Goal: Task Accomplishment & Management: Manage account settings

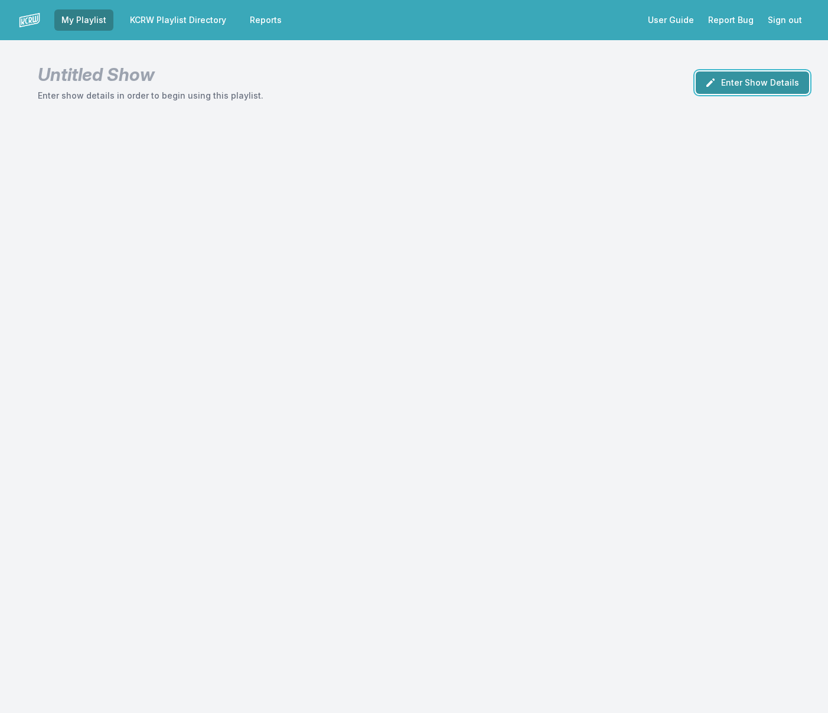
click at [744, 82] on button "Enter Show Details" at bounding box center [752, 82] width 113 height 22
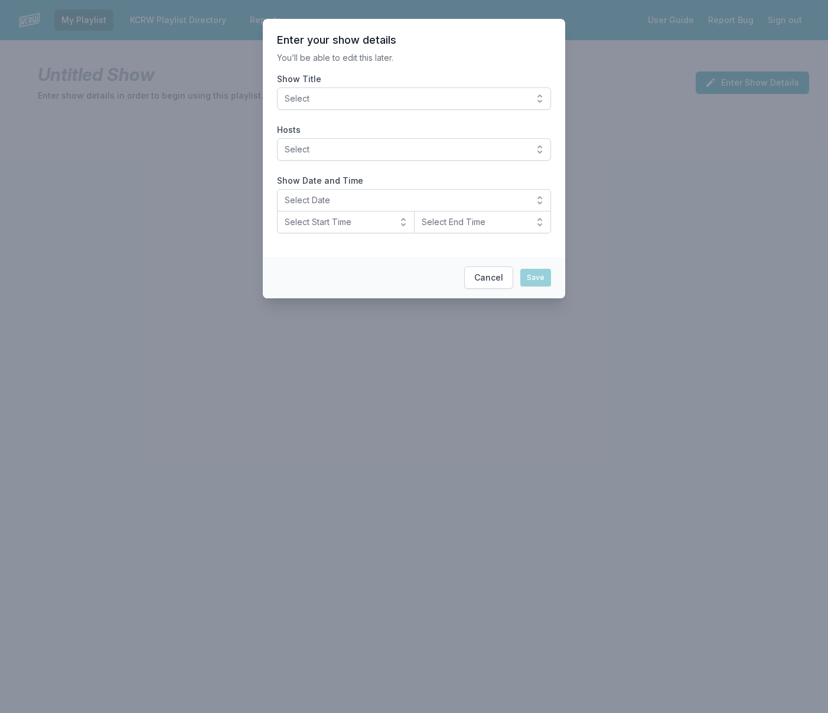
click at [342, 103] on span "Select" at bounding box center [406, 99] width 242 height 12
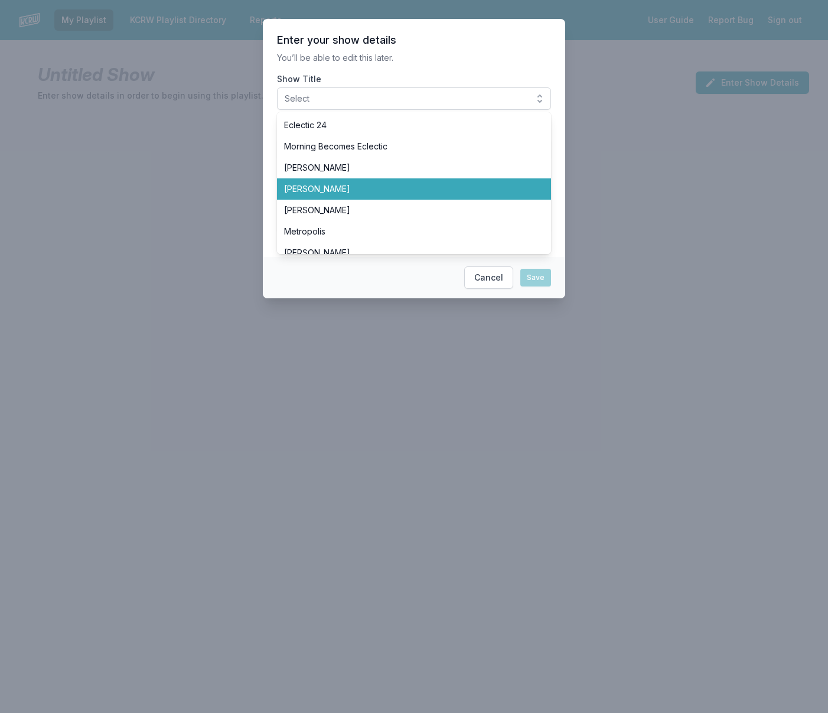
click at [338, 188] on span "[PERSON_NAME]" at bounding box center [407, 189] width 246 height 12
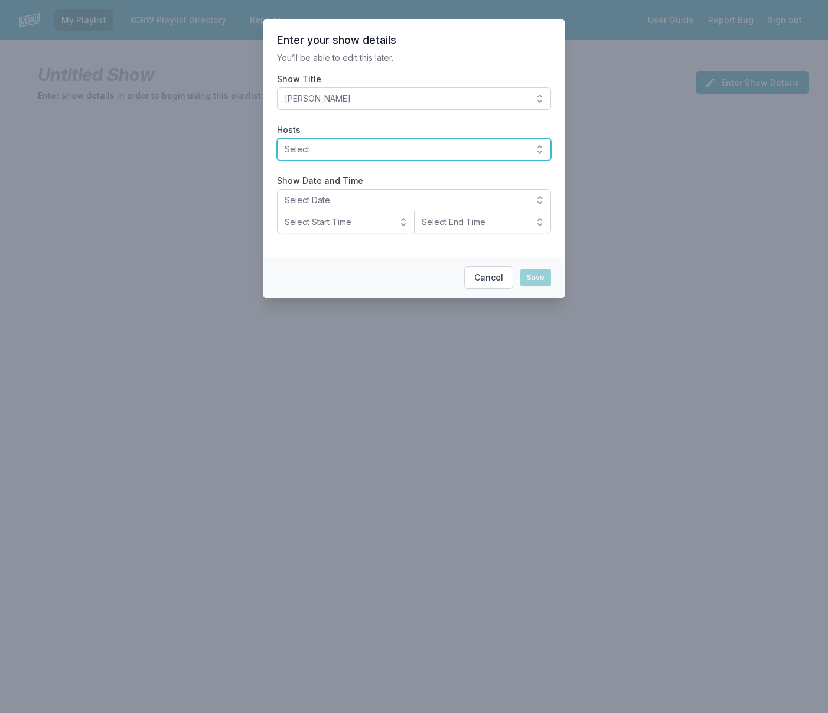
click at [353, 154] on span "Select" at bounding box center [406, 150] width 242 height 12
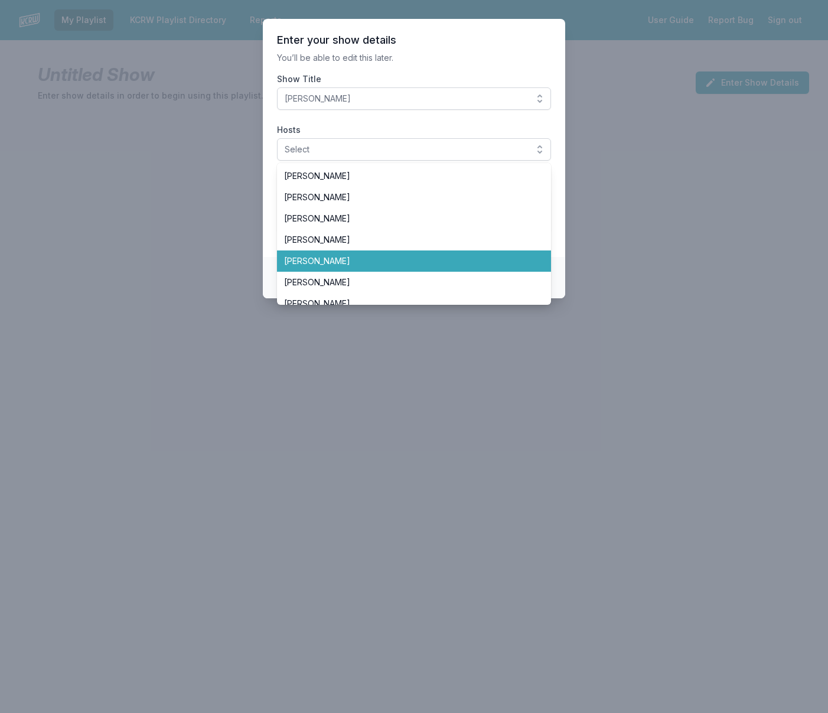
click at [343, 258] on span "[PERSON_NAME]" at bounding box center [407, 261] width 246 height 12
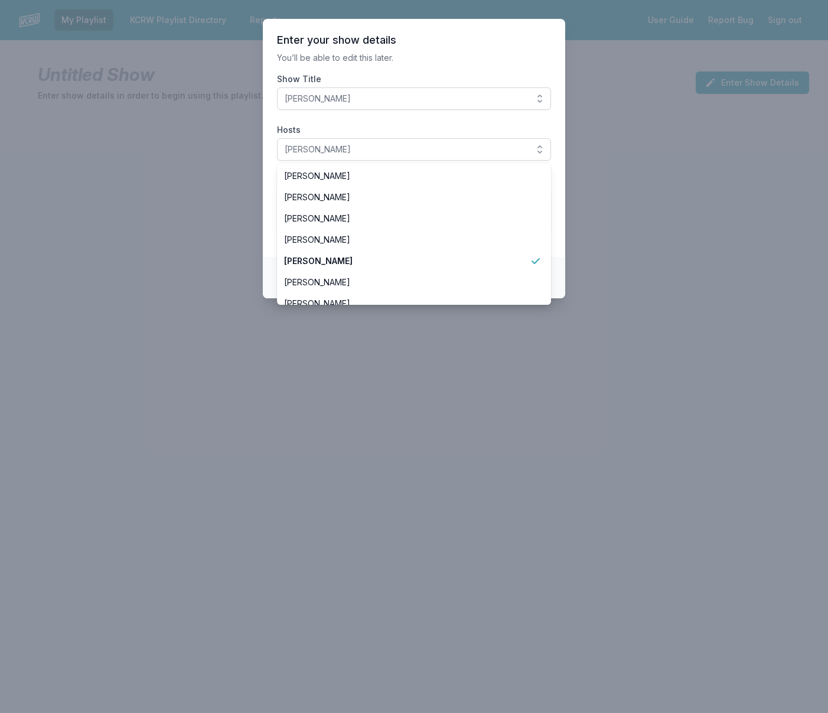
click at [354, 125] on label "Hosts" at bounding box center [414, 130] width 274 height 12
click at [354, 138] on button "[PERSON_NAME]" at bounding box center [414, 149] width 274 height 22
click at [562, 169] on section "Enter your show details You’ll be able to edit this later. Show Title Chris Dou…" at bounding box center [414, 138] width 303 height 238
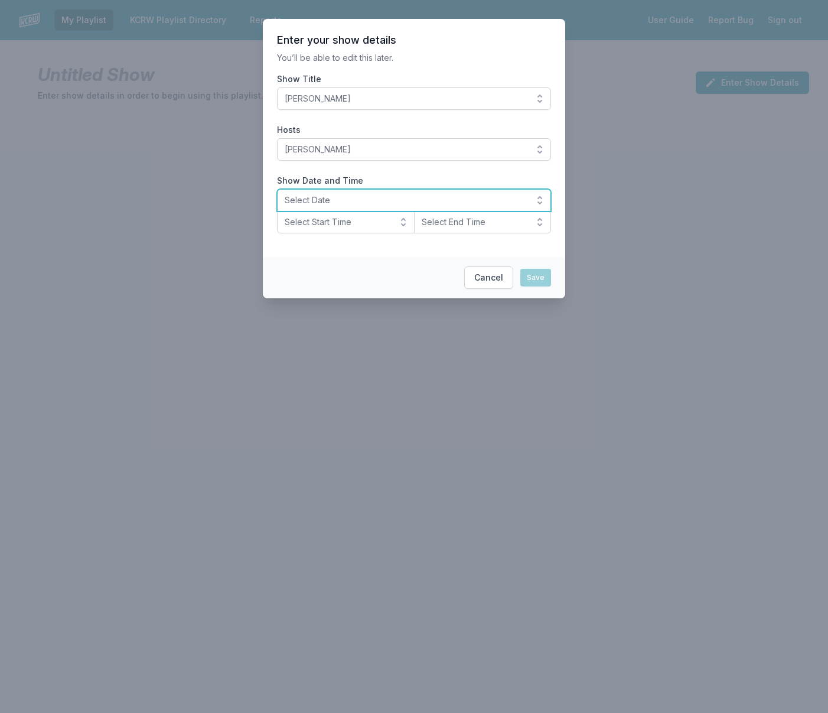
click at [340, 200] on span "Select Date" at bounding box center [406, 200] width 242 height 12
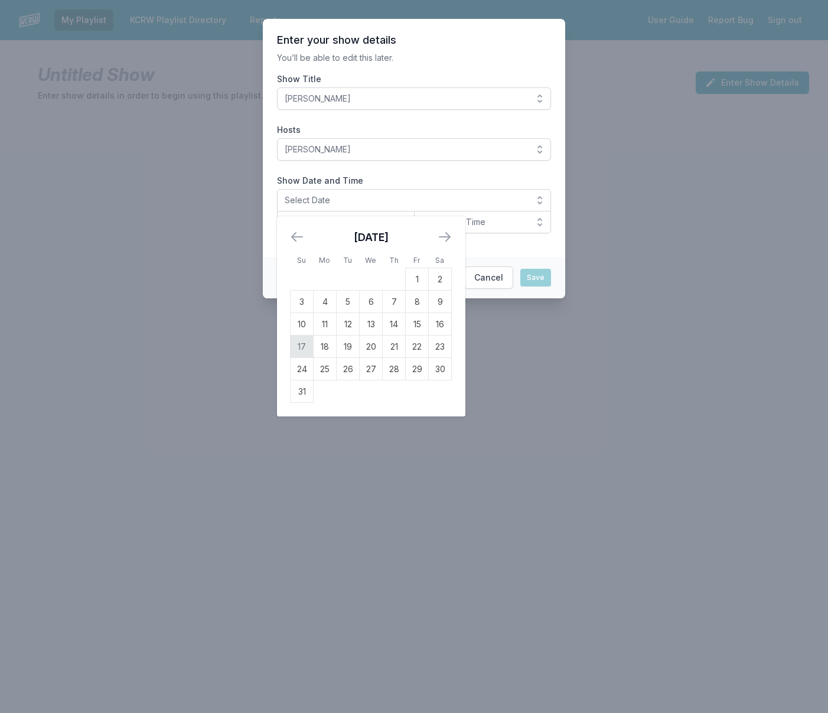
click at [299, 349] on td "17" at bounding box center [302, 347] width 23 height 22
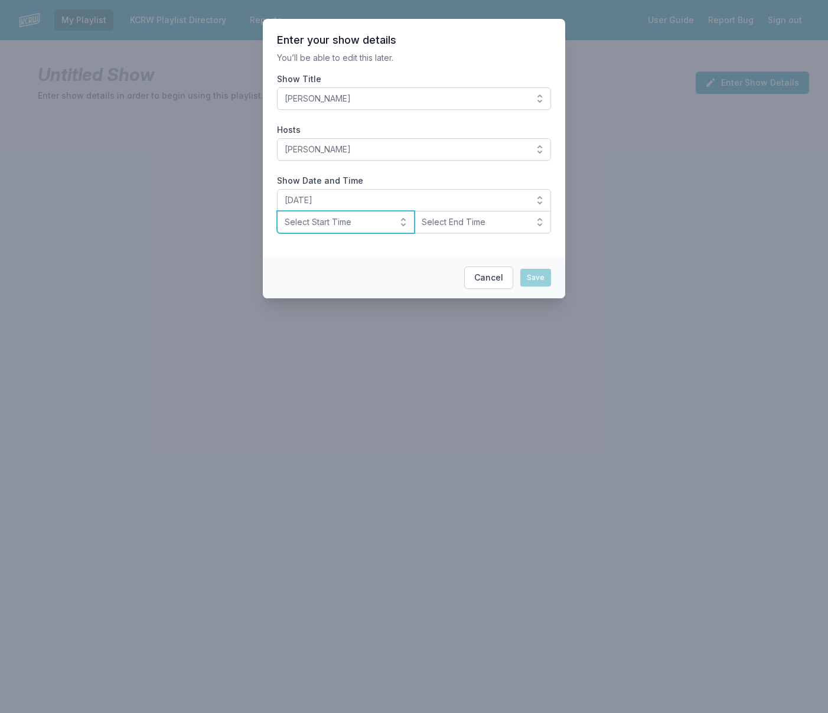
drag, startPoint x: 359, startPoint y: 222, endPoint x: 358, endPoint y: 229, distance: 7.2
click at [359, 222] on span "Select Start Time" at bounding box center [338, 222] width 106 height 12
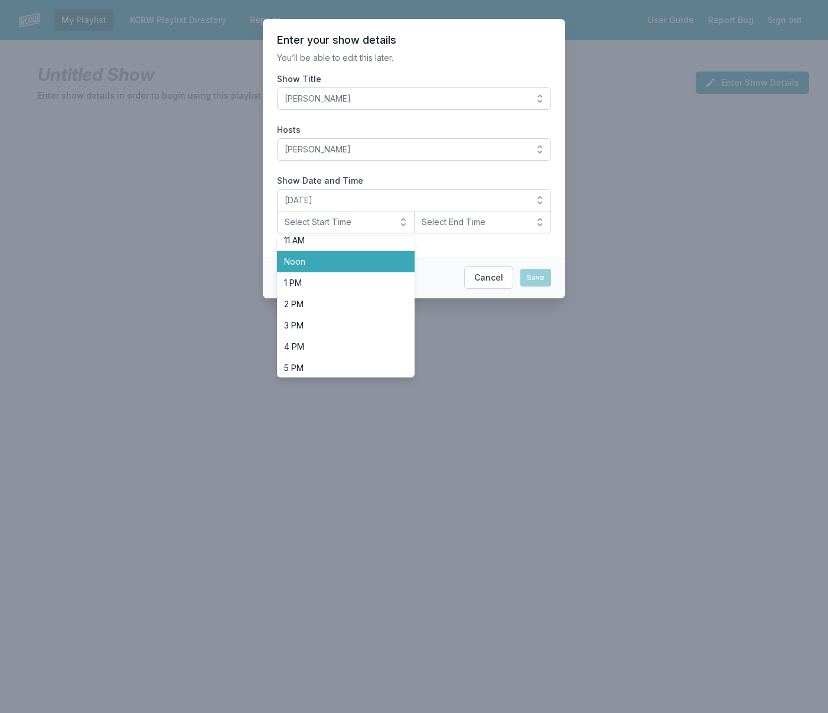
scroll to position [243, 0]
click at [330, 268] on li "Noon" at bounding box center [346, 260] width 138 height 21
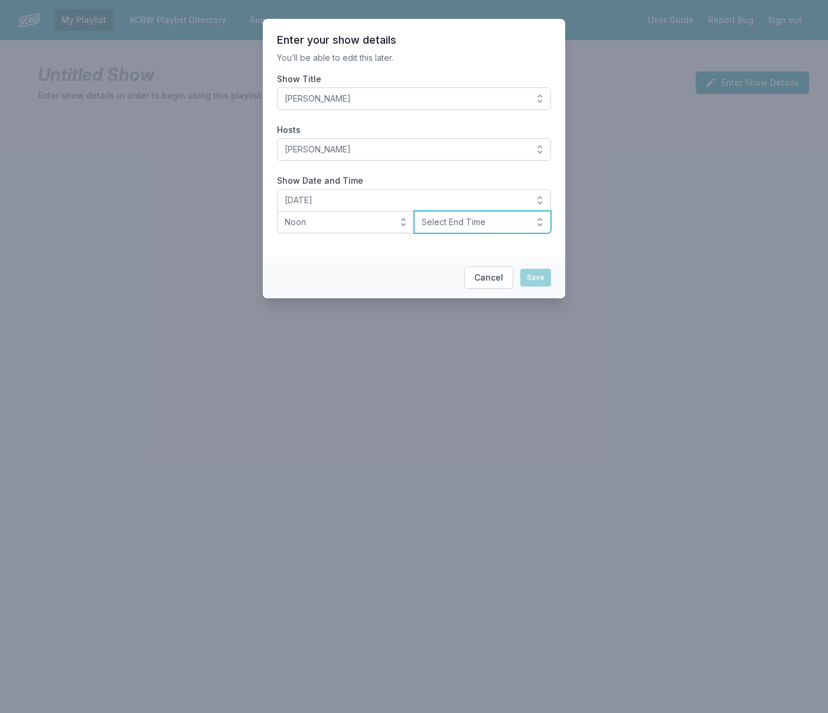
click at [435, 229] on button "Select End Time" at bounding box center [483, 222] width 138 height 22
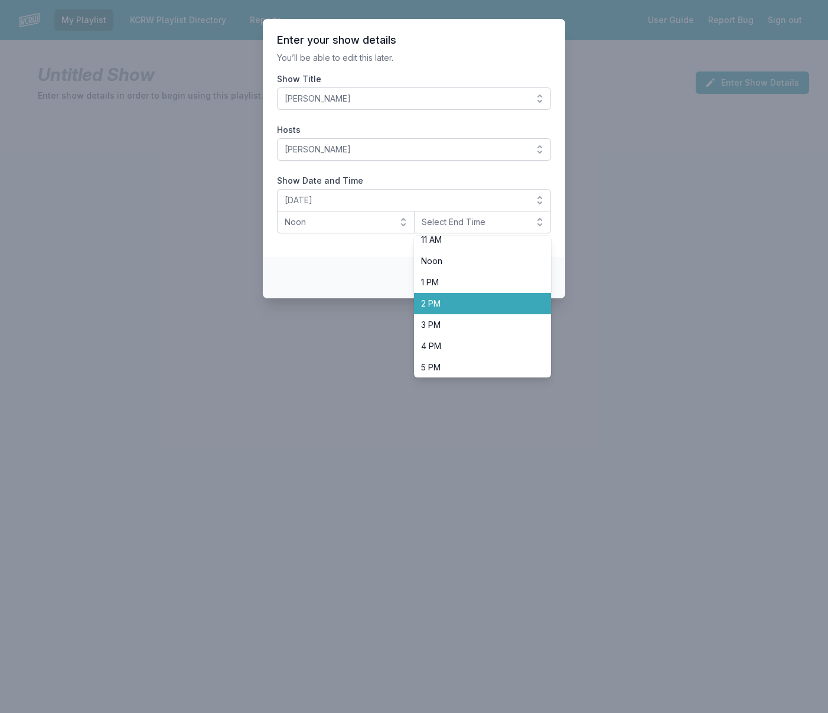
scroll to position [236, 0]
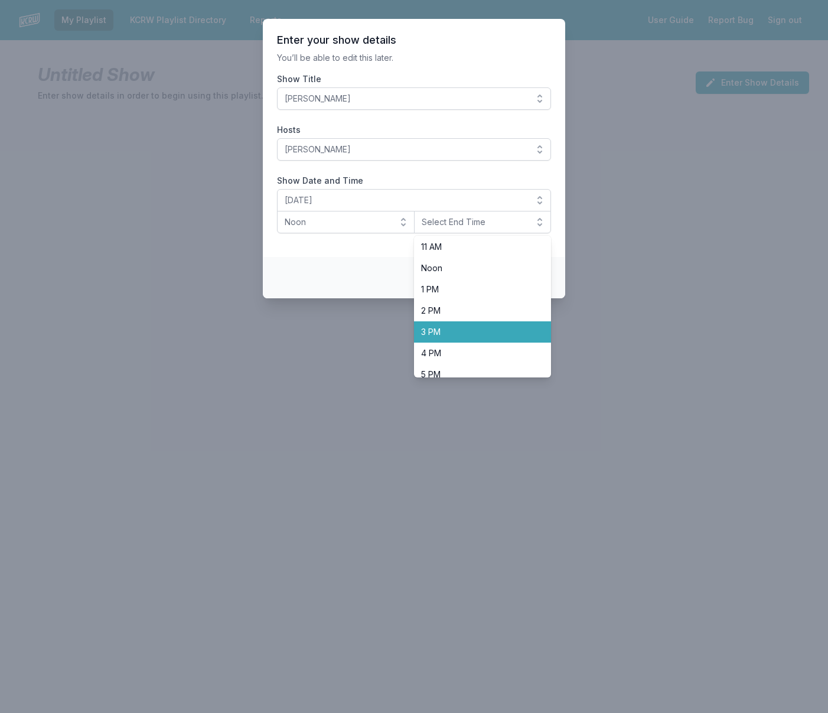
click at [430, 328] on span "3 PM" at bounding box center [475, 332] width 109 height 12
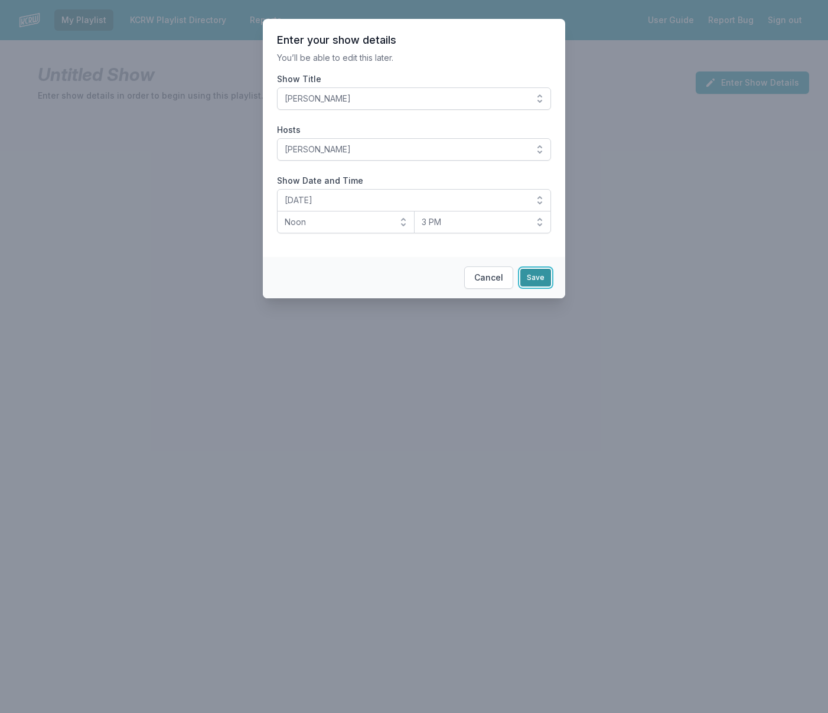
click at [534, 277] on button "Save" at bounding box center [536, 278] width 31 height 18
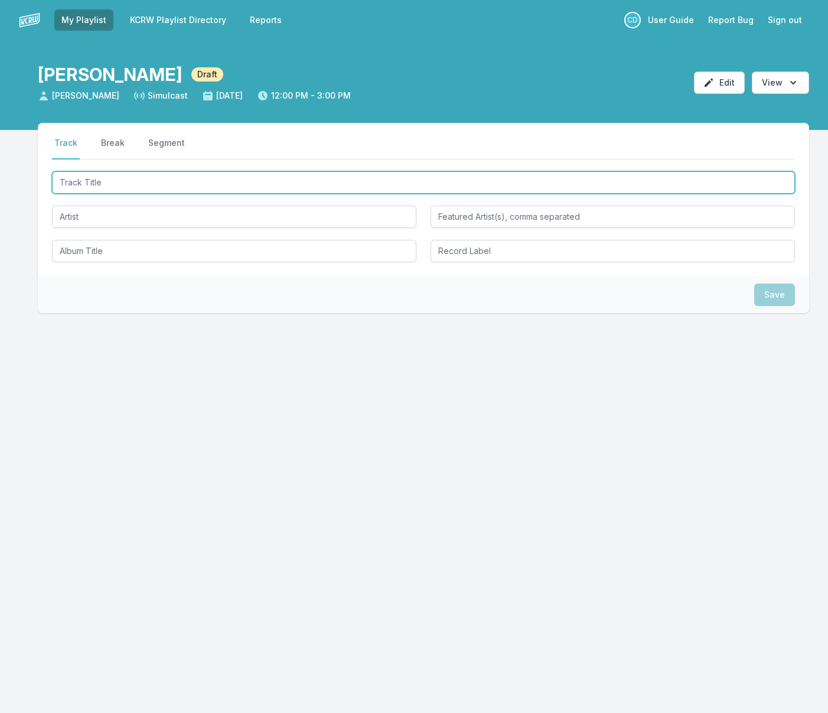
click at [256, 180] on input "Track Title" at bounding box center [423, 182] width 743 height 22
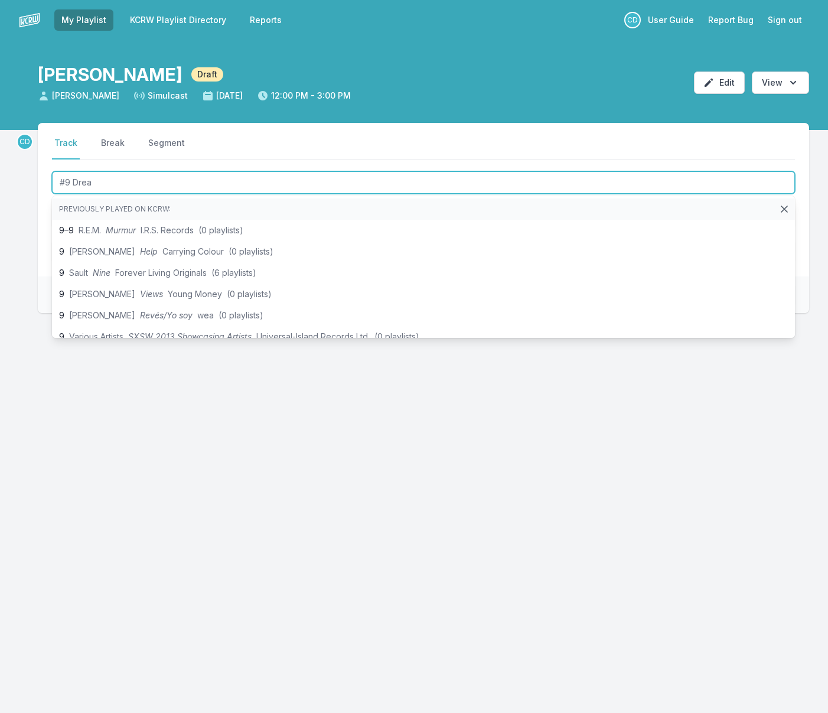
type input "#9 Dream"
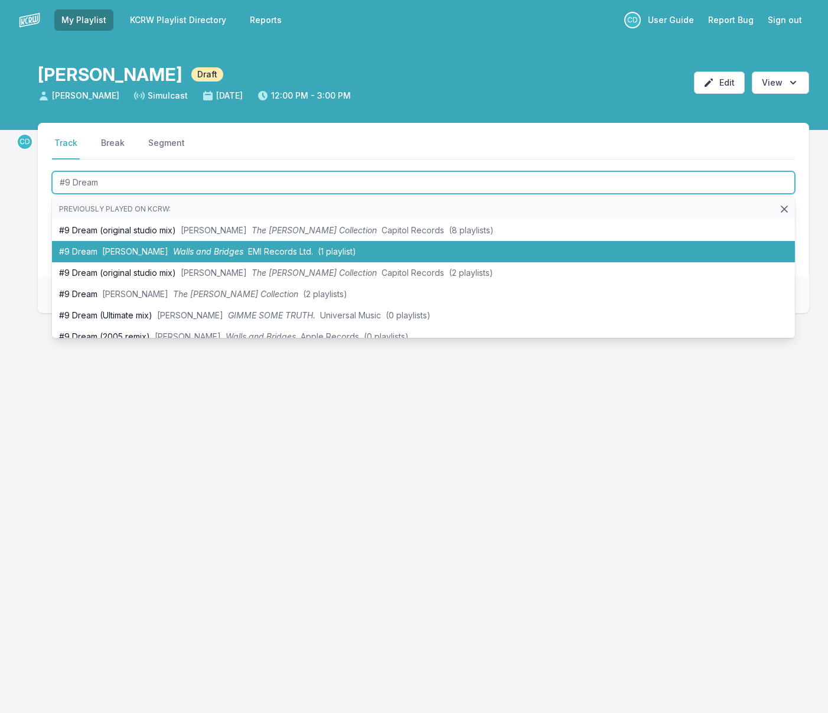
click at [226, 248] on span "Walls and Bridges" at bounding box center [208, 251] width 70 height 10
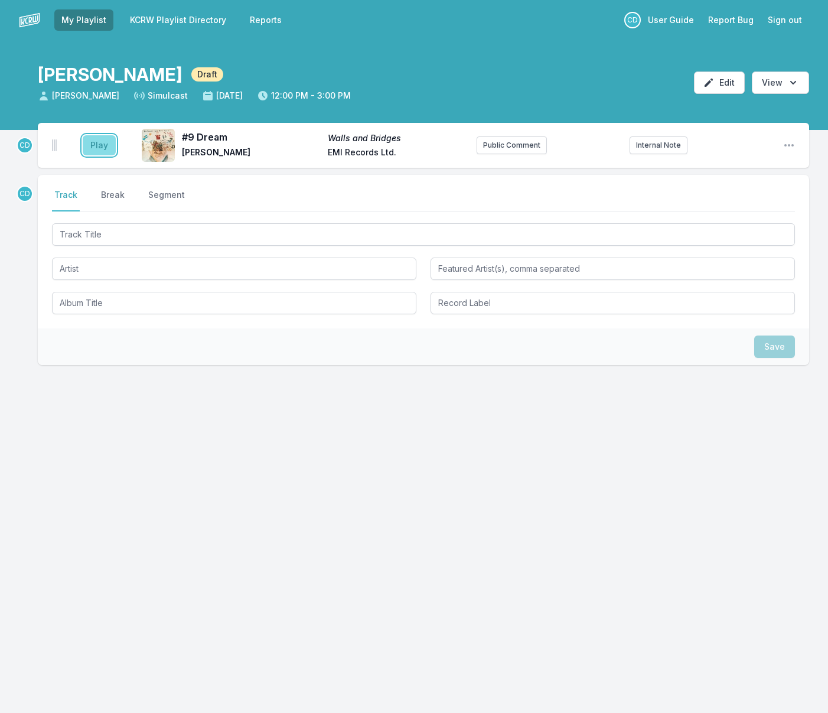
click at [101, 145] on button "Play" at bounding box center [99, 145] width 33 height 20
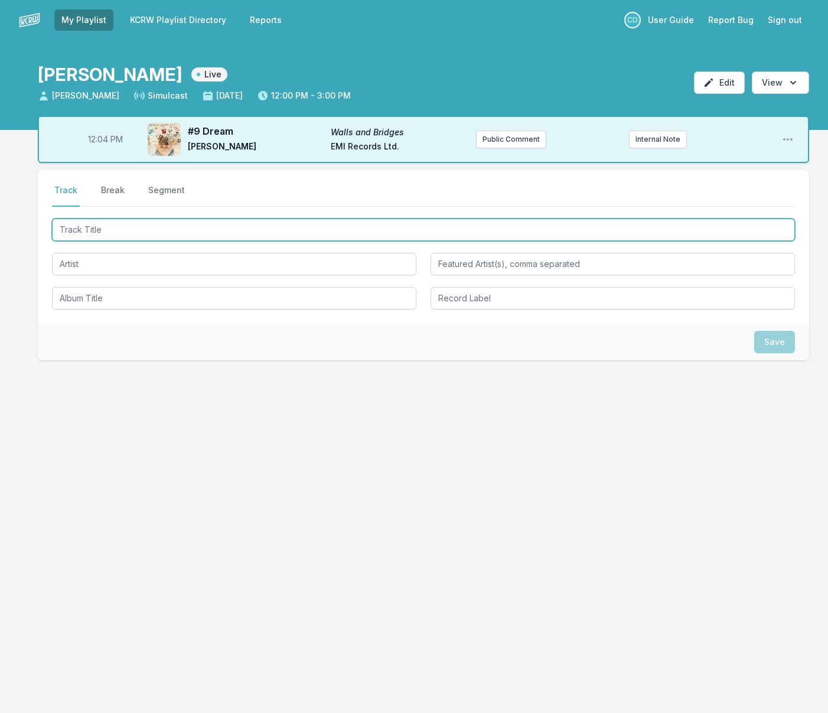
click at [316, 230] on input "Track Title" at bounding box center [423, 230] width 743 height 22
type input "Chemistry"
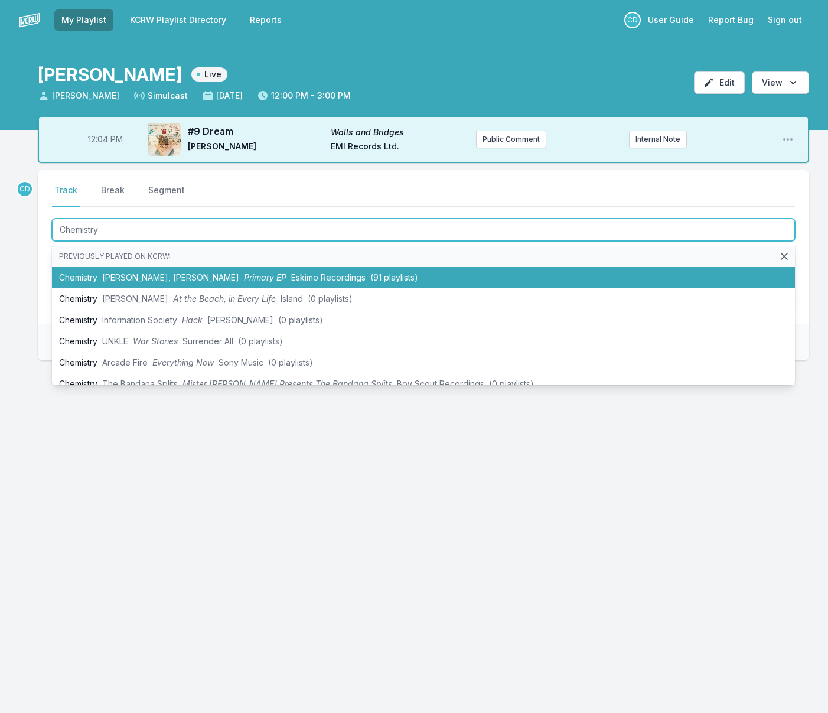
click at [298, 273] on span "Eskimo Recordings" at bounding box center [328, 277] width 74 height 10
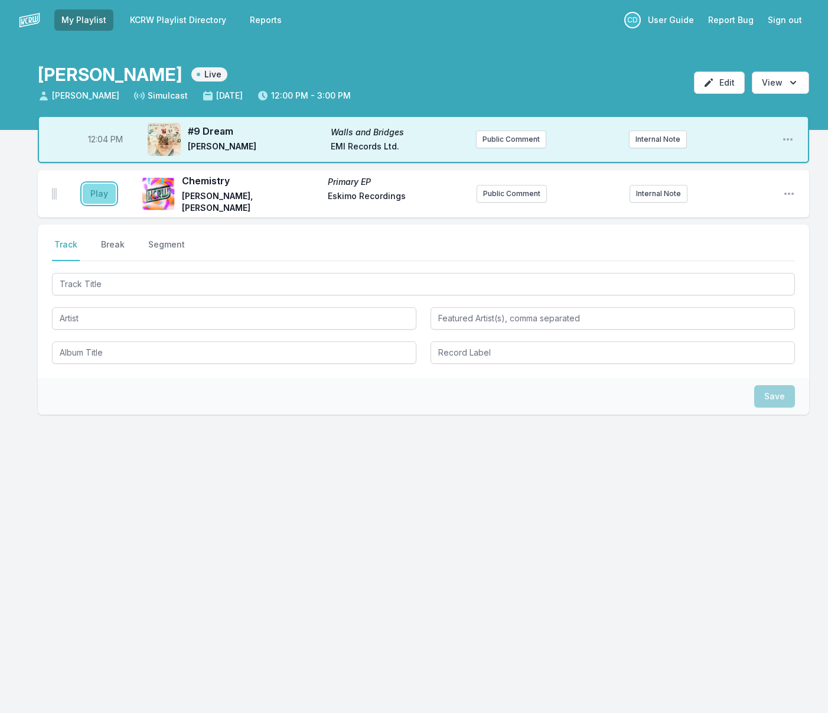
click at [95, 188] on button "Play" at bounding box center [99, 194] width 33 height 20
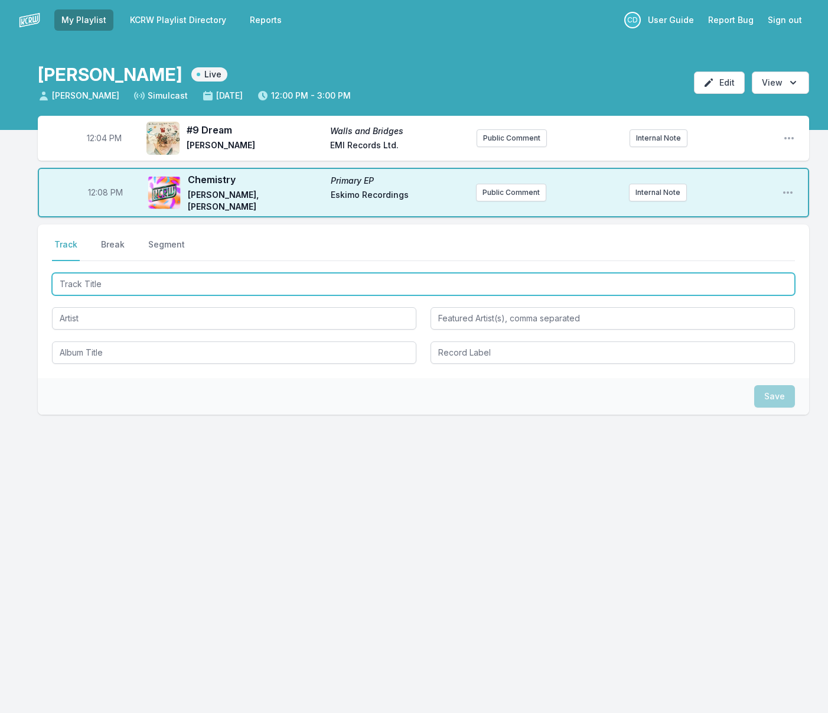
click at [124, 285] on input "Track Title" at bounding box center [423, 284] width 743 height 22
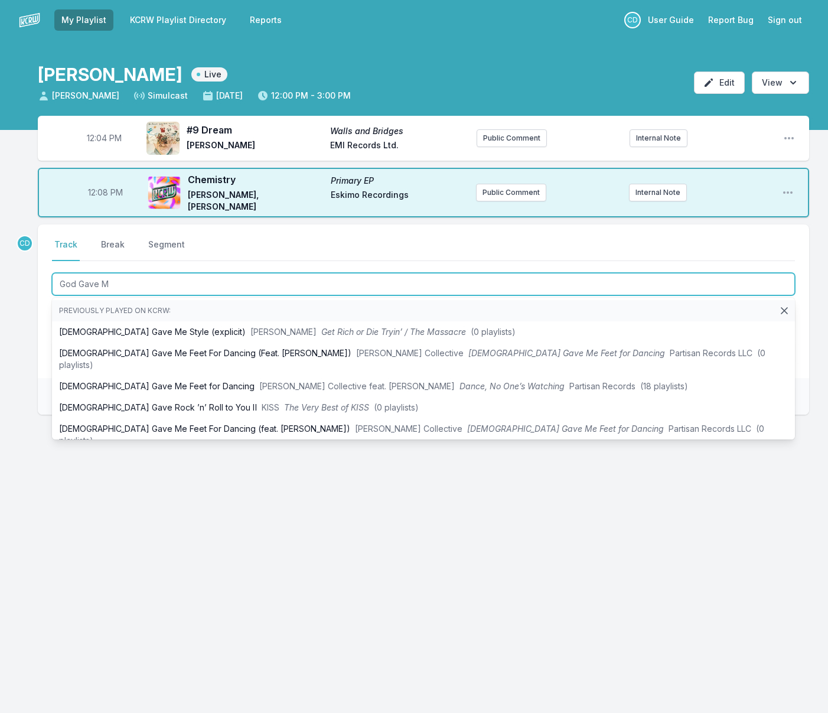
type input "[DEMOGRAPHIC_DATA] Gave Me"
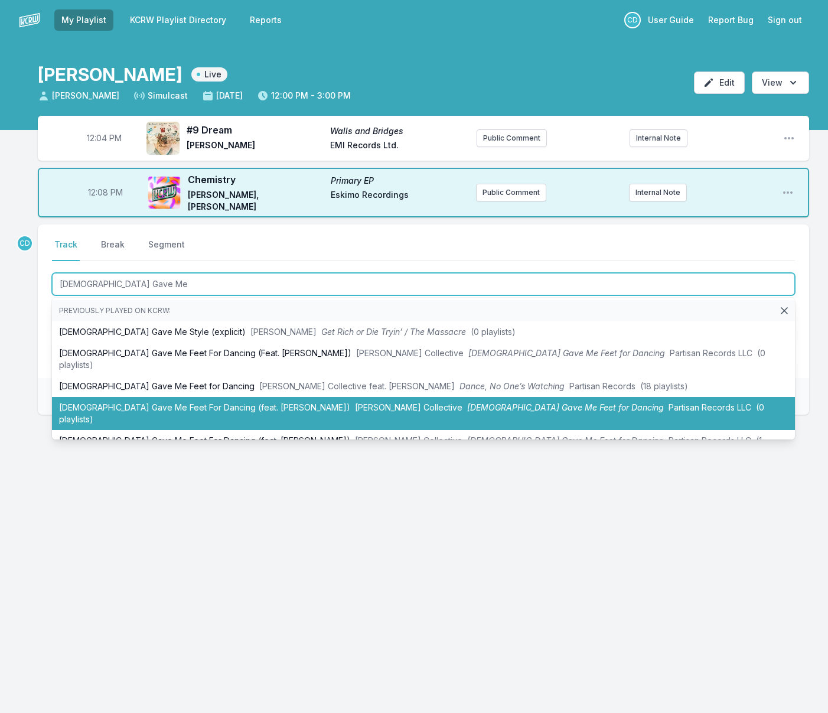
scroll to position [12, 0]
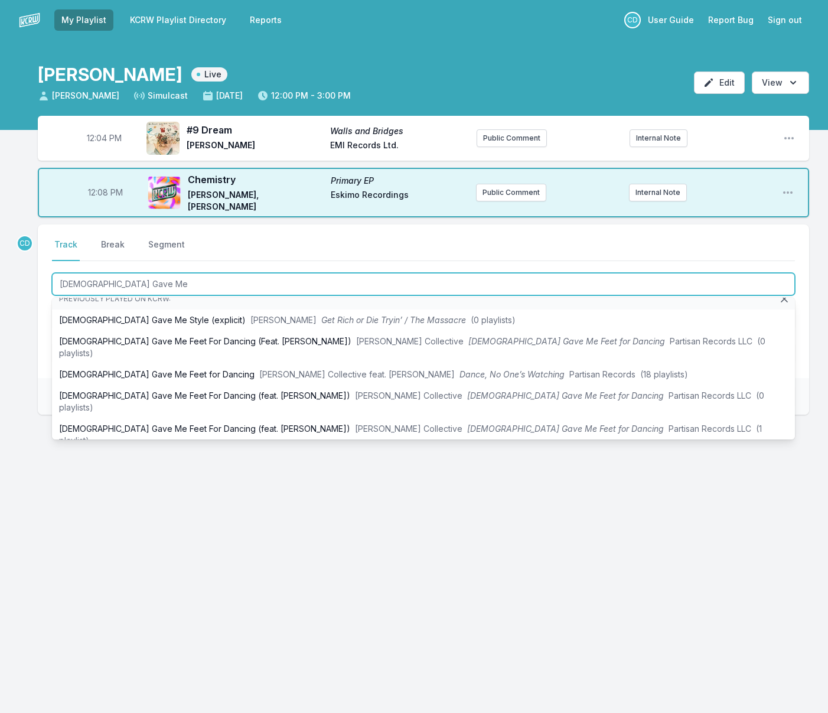
click at [218, 451] on li "[DEMOGRAPHIC_DATA] Gave Me Feet For Dancing (Tasty or Not Remix) (Feat. [PERSON…" at bounding box center [423, 467] width 743 height 33
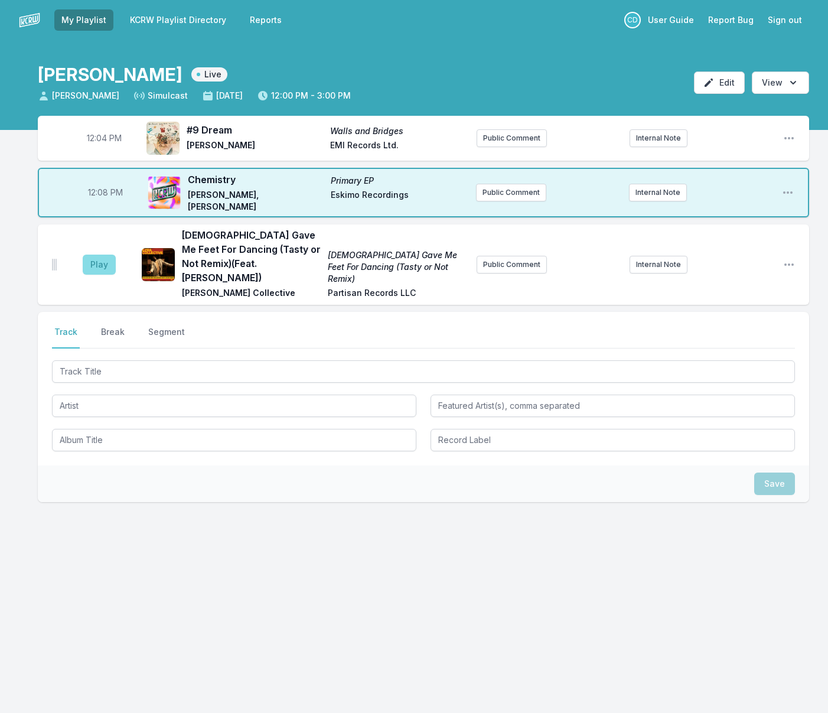
click at [98, 265] on aside "Play" at bounding box center [99, 265] width 66 height 38
click at [100, 259] on button "Play" at bounding box center [99, 265] width 33 height 20
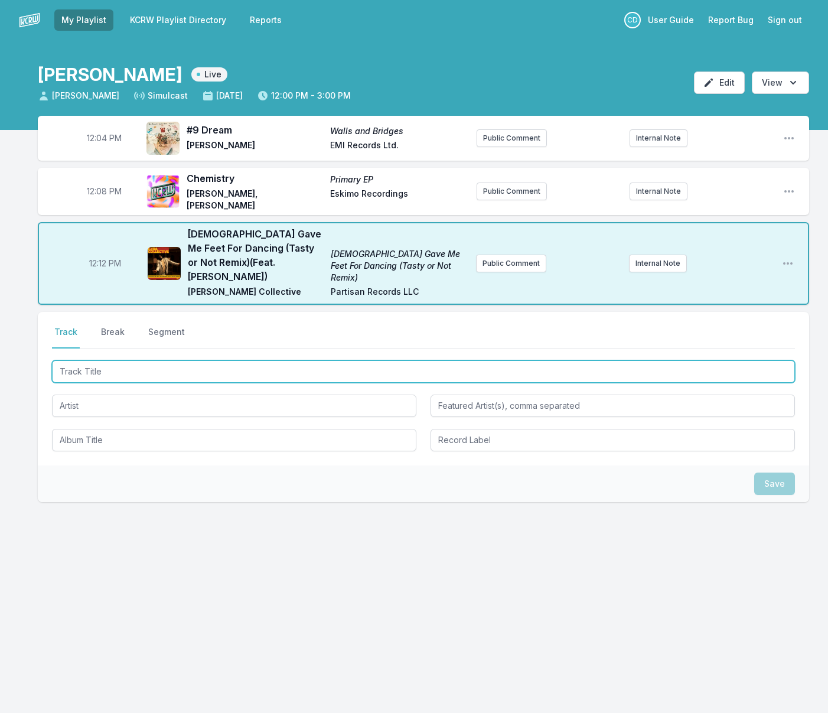
click at [111, 360] on input "Track Title" at bounding box center [423, 371] width 743 height 22
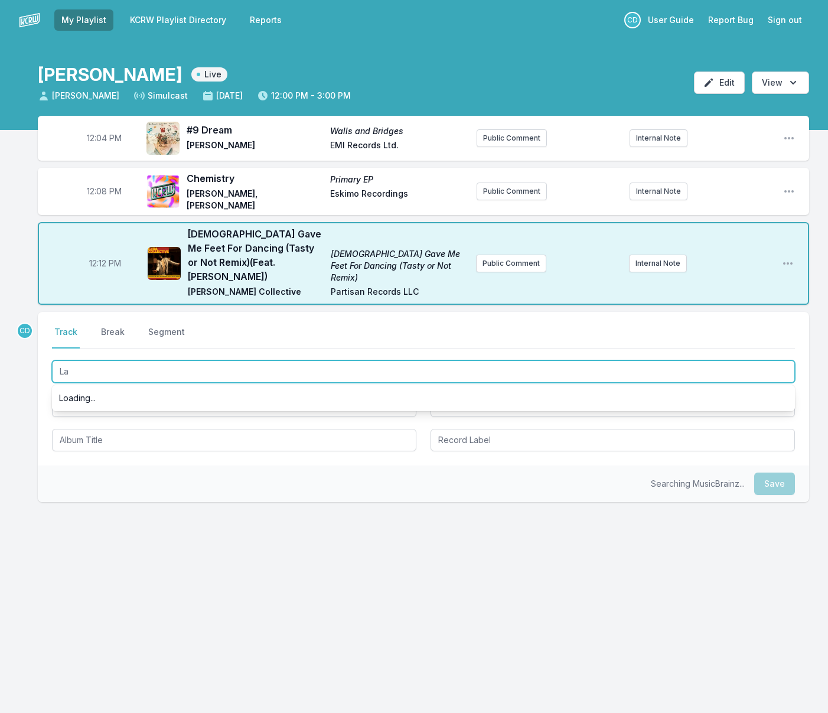
scroll to position [0, 0]
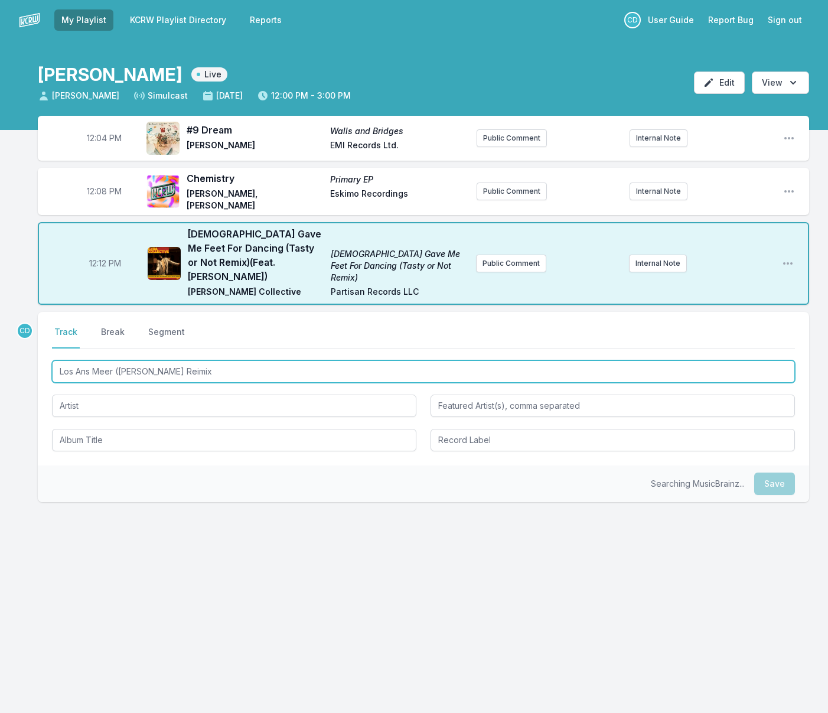
click at [190, 360] on input "Los Ans Meer ([PERSON_NAME] Reimix" at bounding box center [423, 371] width 743 height 22
click at [206, 360] on input "Los Ans Meer ([PERSON_NAME] Remix" at bounding box center [423, 371] width 743 height 22
type input "Los Ans Meer ([PERSON_NAME] Remix)"
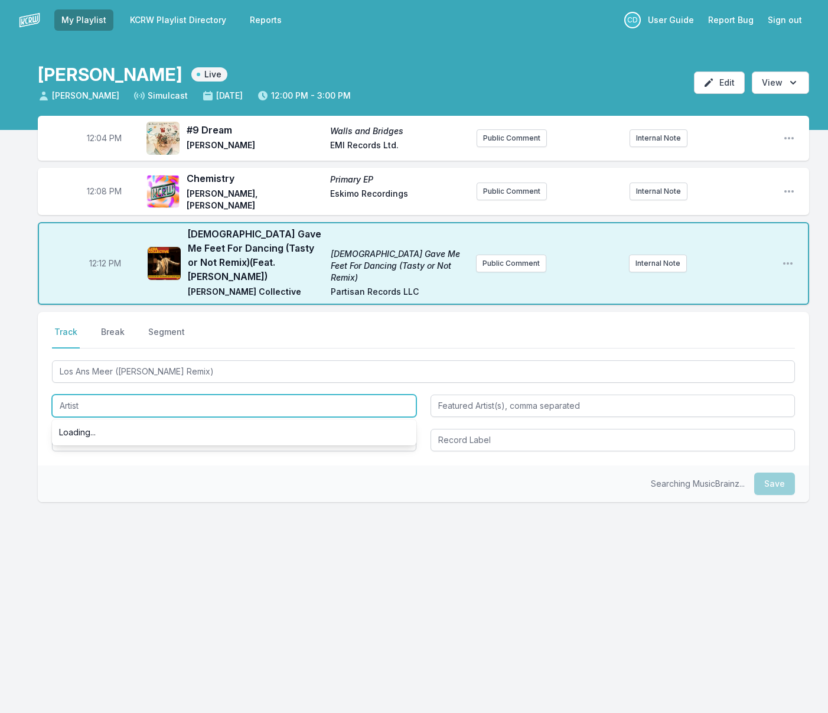
click at [128, 395] on input "Artist" at bounding box center [234, 406] width 365 height 22
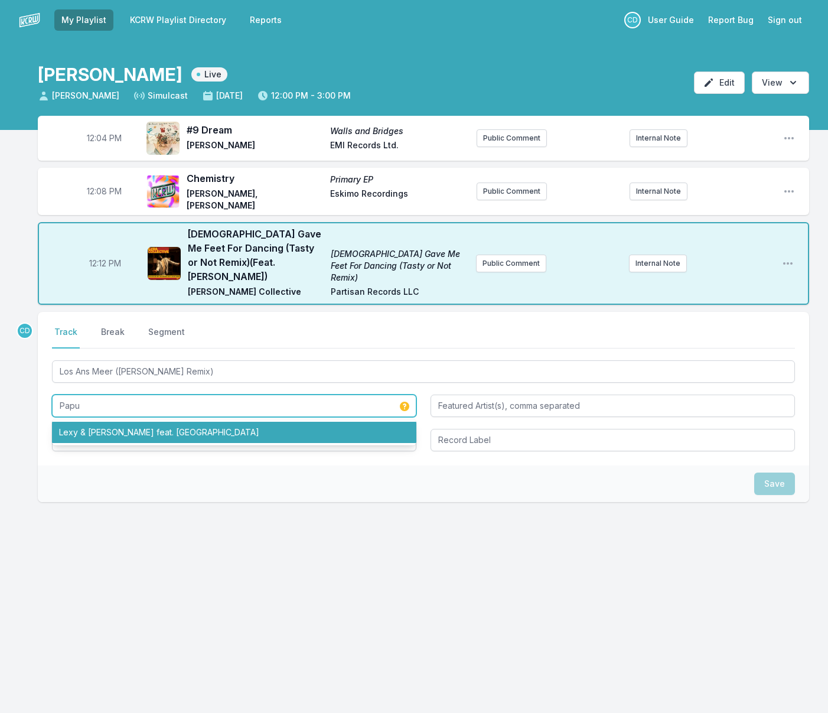
type input "Papu"
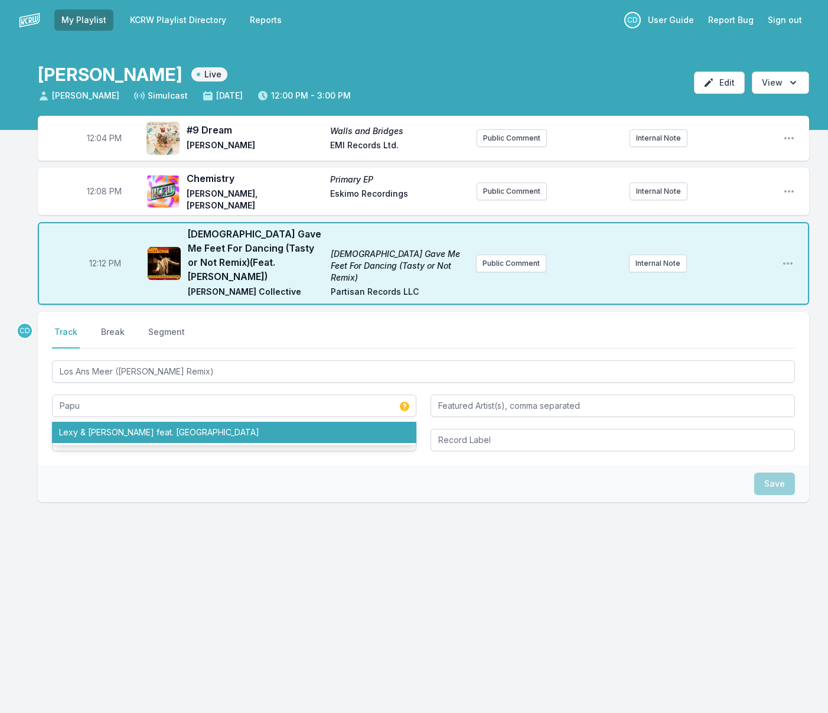
click at [96, 466] on div "Save" at bounding box center [424, 484] width 772 height 37
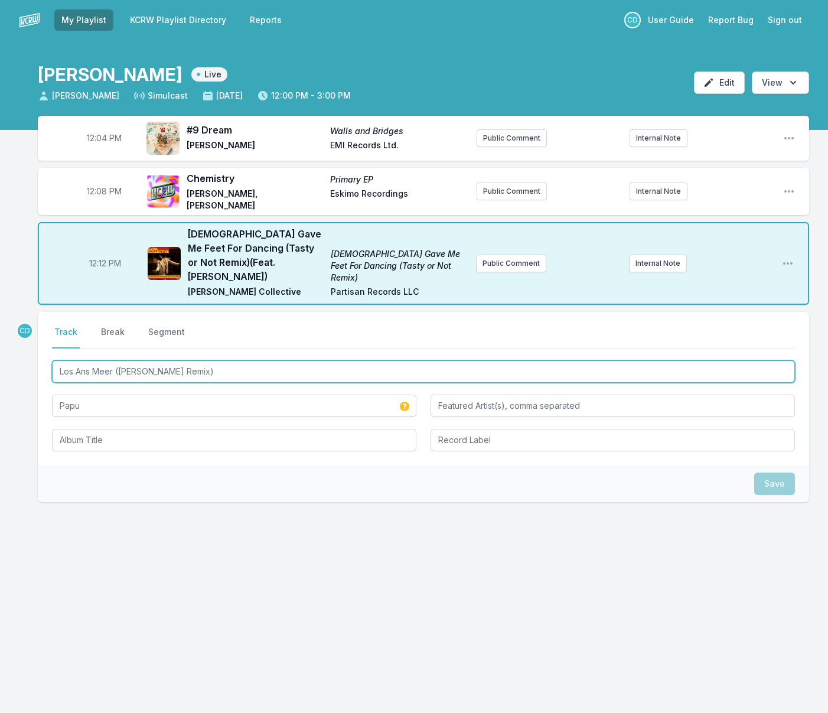
drag, startPoint x: 213, startPoint y: 353, endPoint x: 56, endPoint y: 344, distance: 156.8
click at [56, 360] on input "Los Ans Meer ([PERSON_NAME] Remix)" at bounding box center [423, 371] width 743 height 22
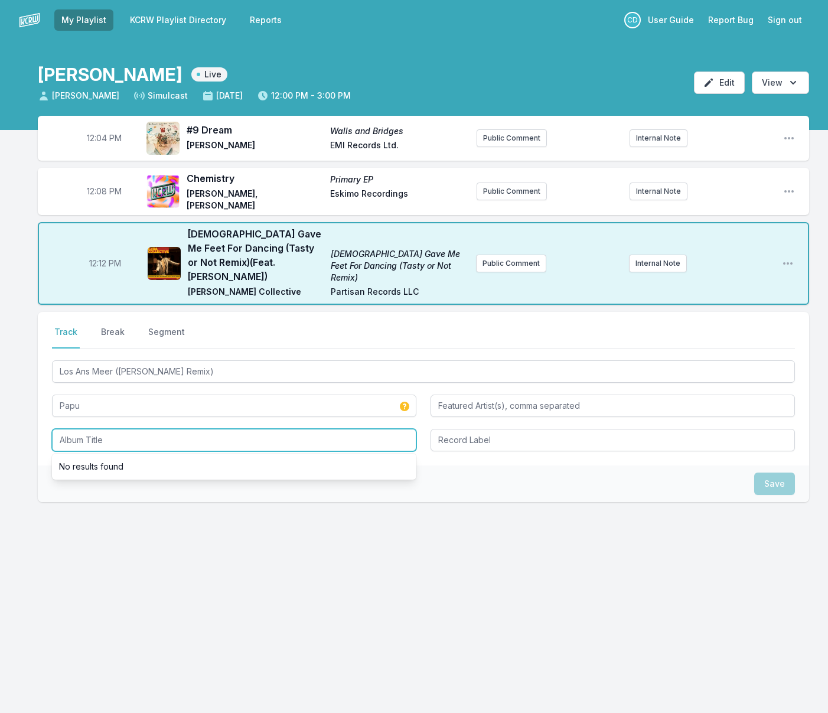
click at [71, 429] on input "Album Title" at bounding box center [234, 440] width 365 height 22
paste input "Los Ans Meer ([PERSON_NAME] Remix)"
click at [80, 429] on input "Los Ans Meer ([PERSON_NAME] Remix)" at bounding box center [234, 440] width 365 height 22
type input "Los ans Meer ([PERSON_NAME] Remix)"
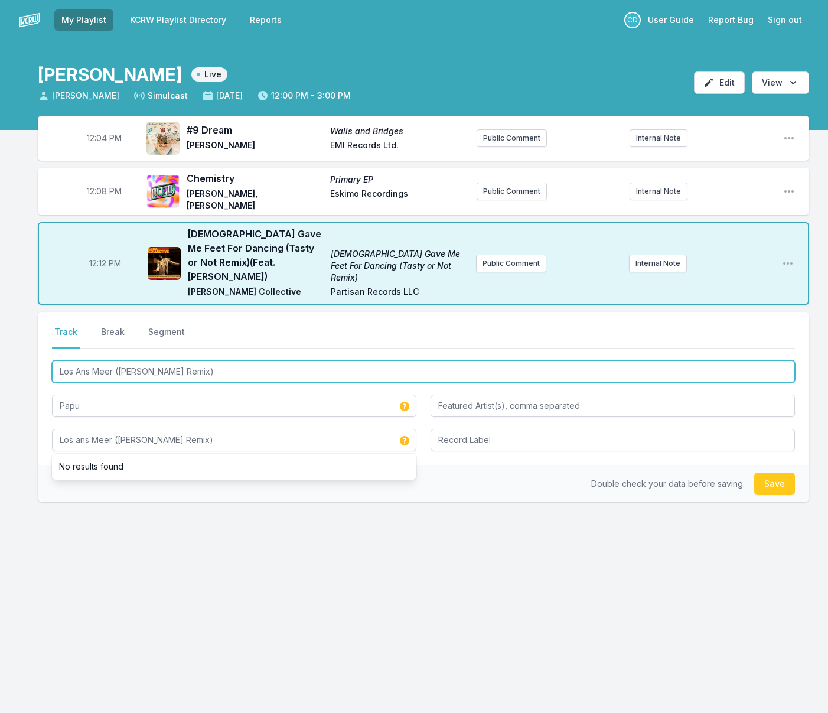
click at [81, 360] on input "Los Ans Meer ([PERSON_NAME] Remix)" at bounding box center [423, 371] width 743 height 22
type input "Los ans Meer ([PERSON_NAME] Remix)"
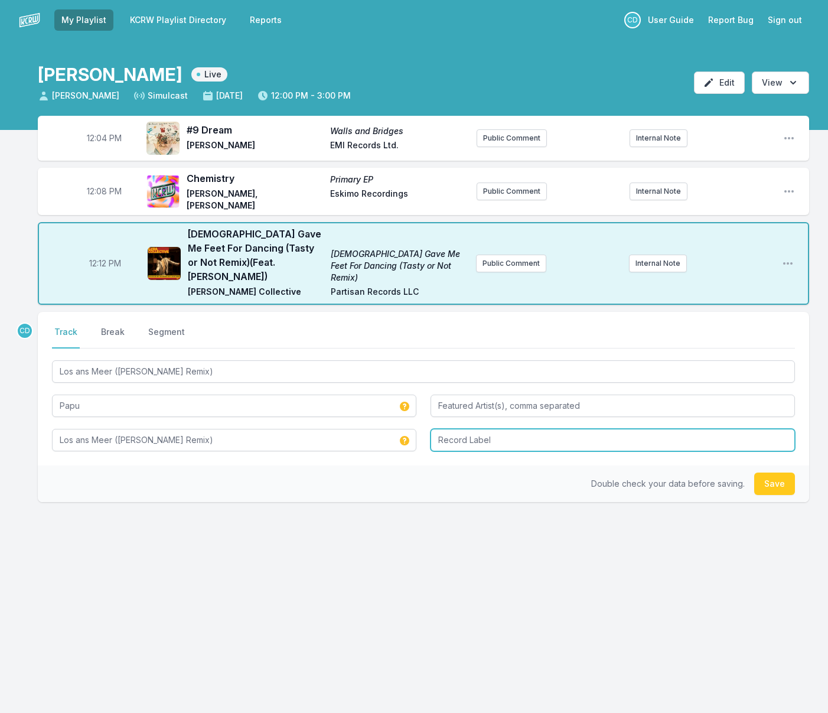
click at [492, 429] on input "Record Label" at bounding box center [613, 440] width 365 height 22
type input "Stil Vor Talent"
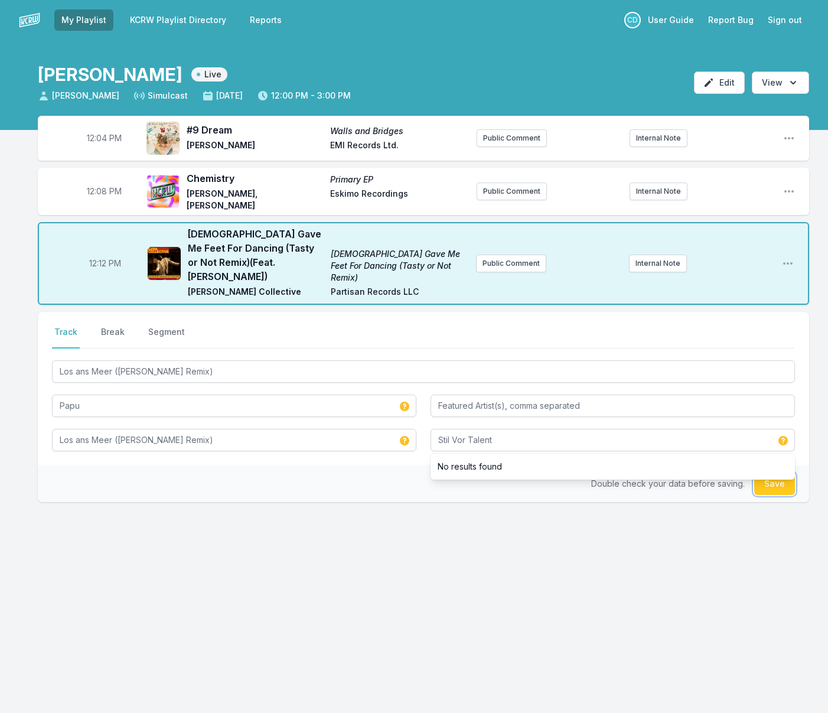
click at [768, 473] on button "Save" at bounding box center [775, 484] width 41 height 22
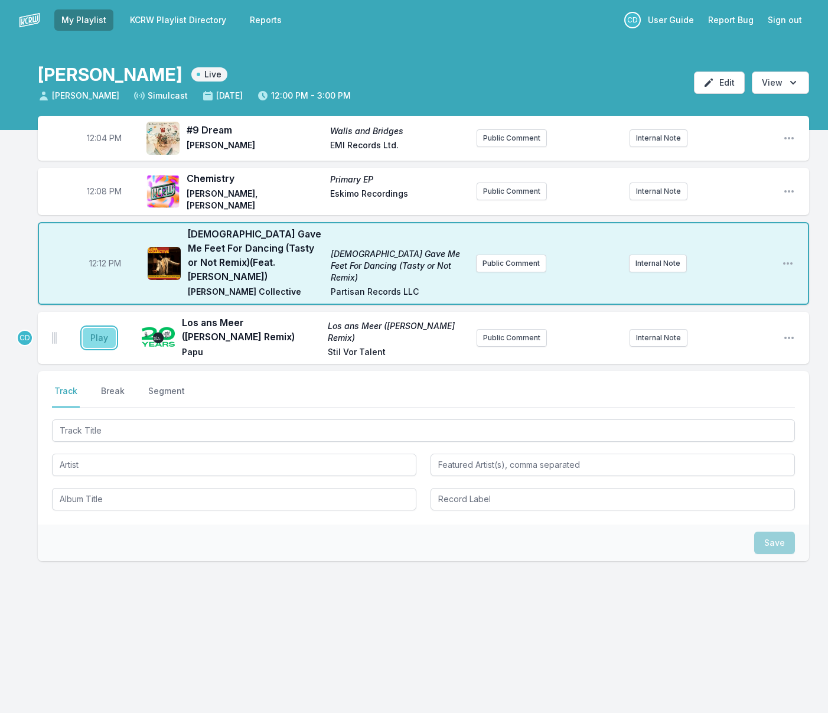
click at [100, 328] on button "Play" at bounding box center [99, 338] width 33 height 20
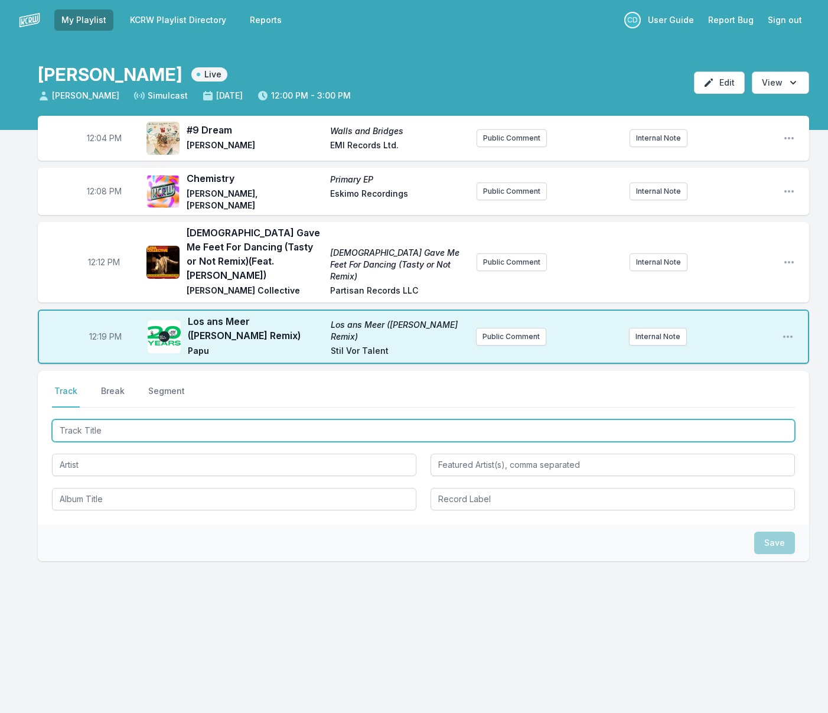
click at [386, 420] on input "Track Title" at bounding box center [423, 431] width 743 height 22
type input "What We Are and What We"
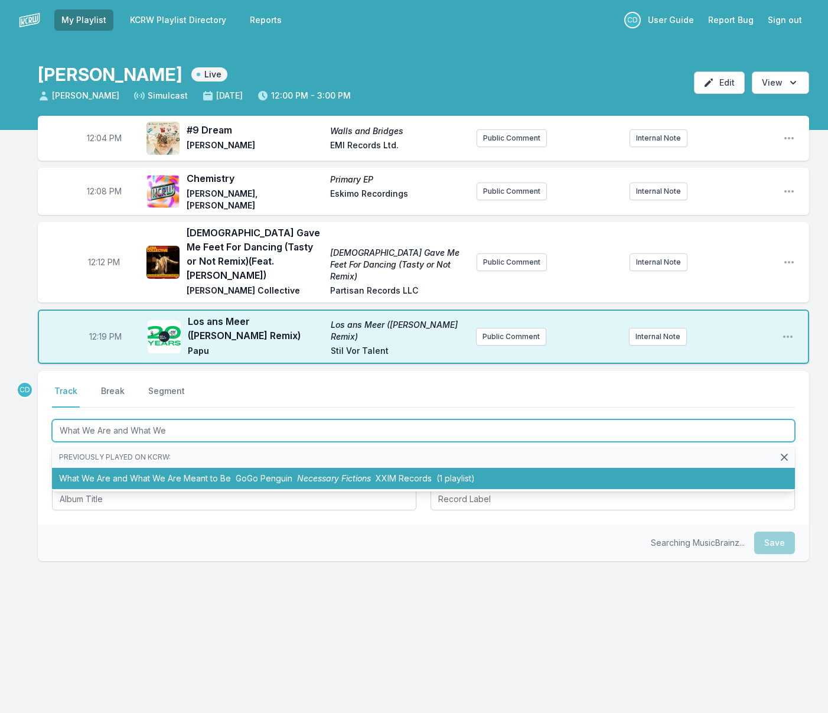
click at [236, 473] on span "GoGo Penguin" at bounding box center [264, 478] width 57 height 10
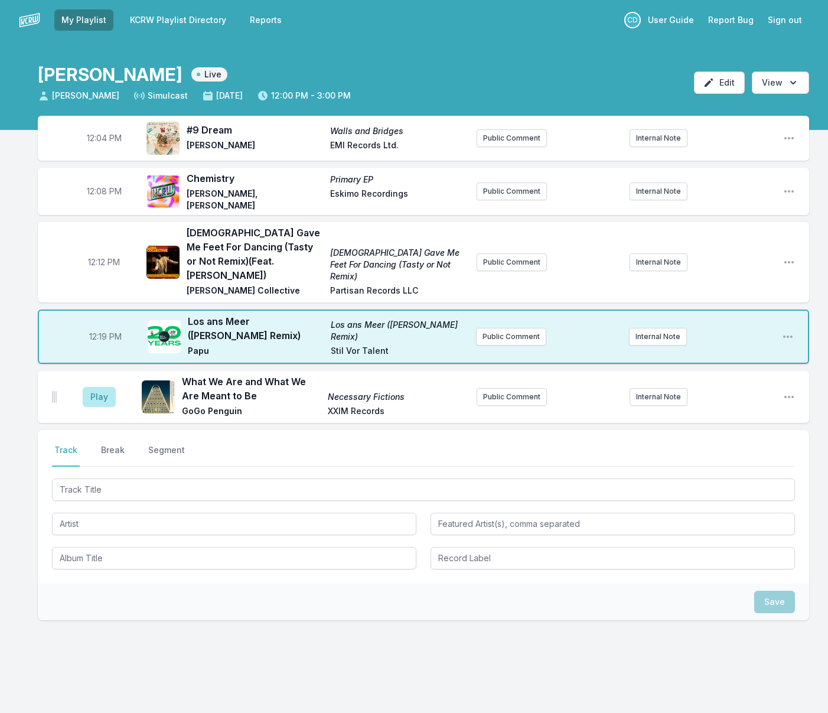
drag, startPoint x: 104, startPoint y: 434, endPoint x: 199, endPoint y: 448, distance: 96.2
click at [104, 444] on button "Break" at bounding box center [113, 455] width 28 height 22
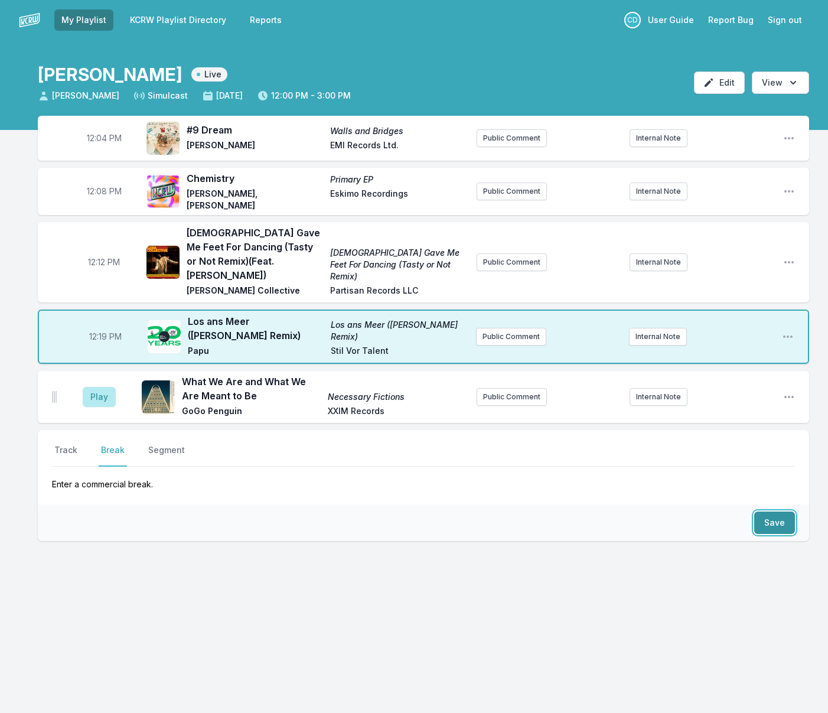
click at [771, 512] on button "Save" at bounding box center [775, 523] width 41 height 22
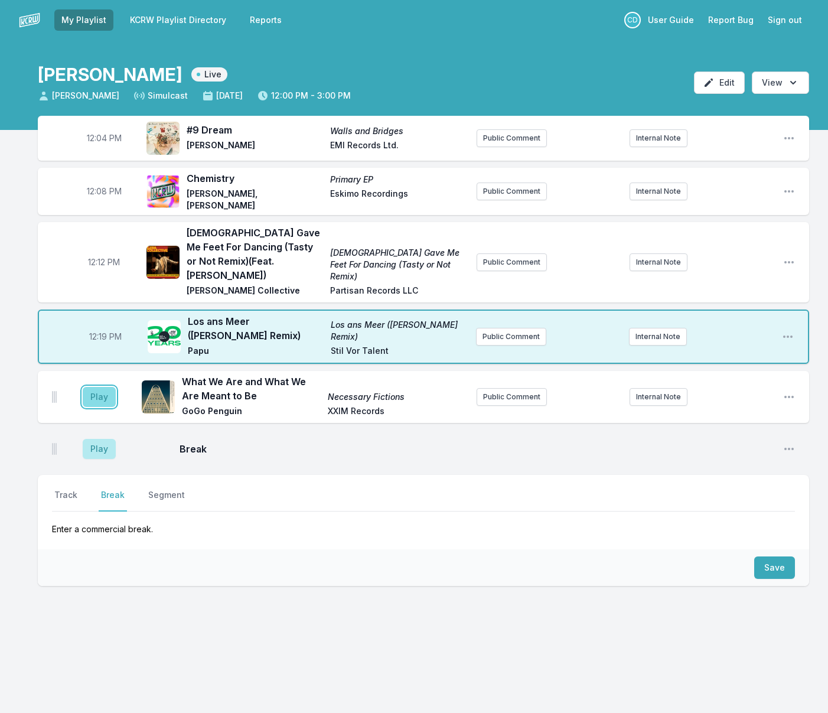
click at [103, 387] on button "Play" at bounding box center [99, 397] width 33 height 20
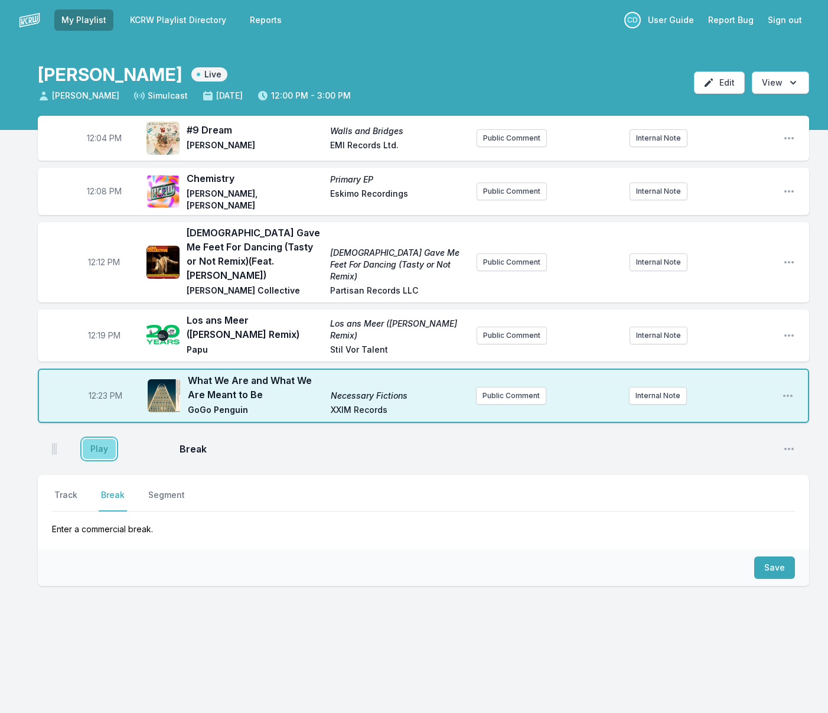
drag, startPoint x: 98, startPoint y: 430, endPoint x: 162, endPoint y: 433, distance: 63.9
click at [98, 439] on button "Play" at bounding box center [99, 449] width 33 height 20
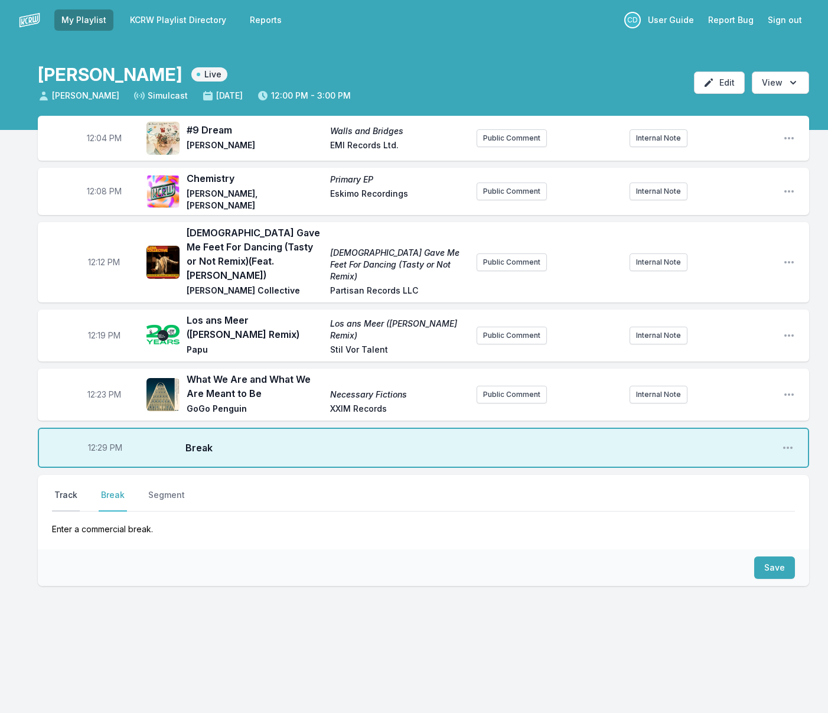
click at [67, 489] on button "Track" at bounding box center [66, 500] width 28 height 22
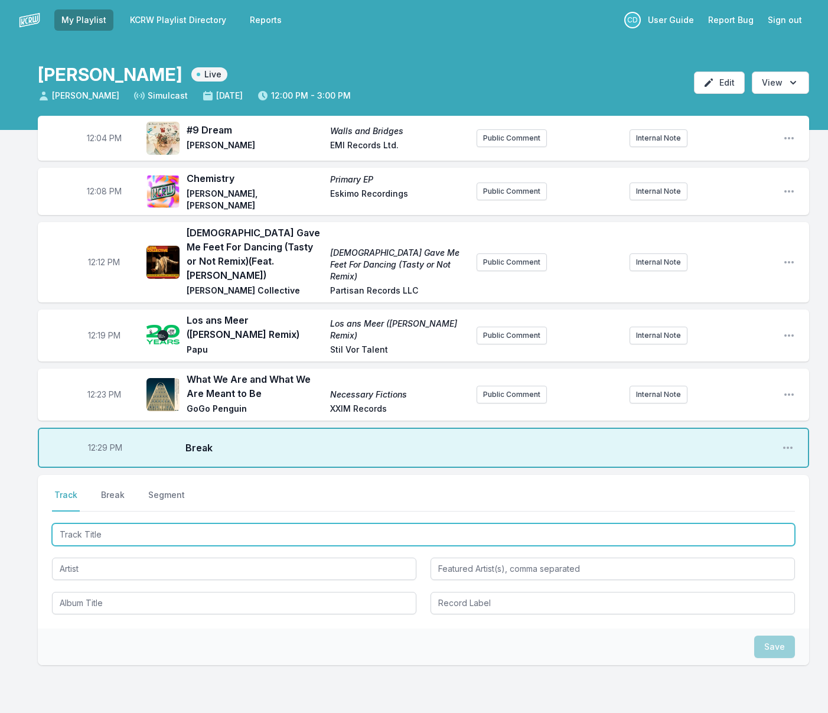
click at [117, 524] on input "Track Title" at bounding box center [423, 535] width 743 height 22
click at [80, 524] on input "1 Plater Game" at bounding box center [423, 535] width 743 height 22
type input "1 Player Game"
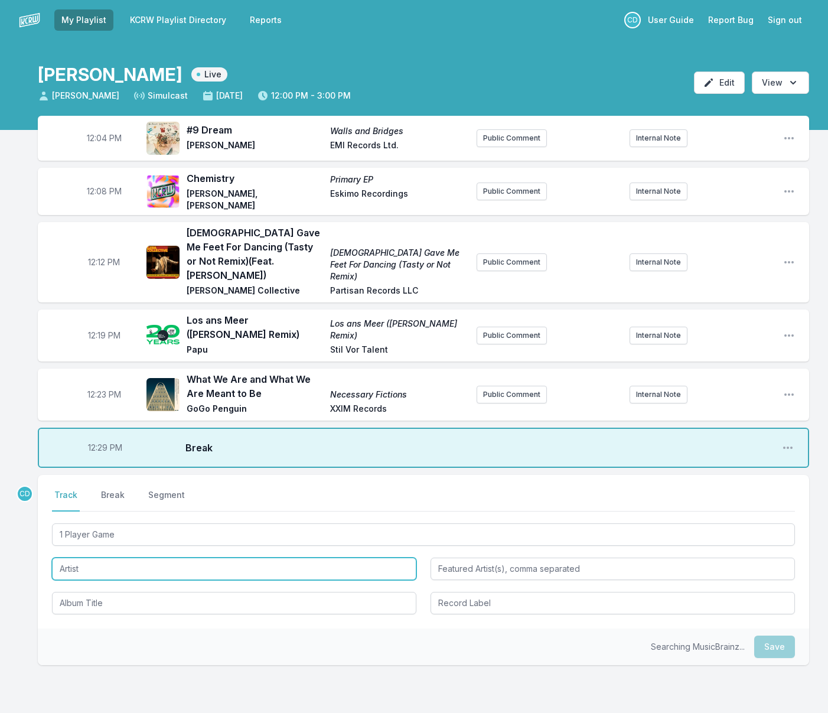
click at [101, 558] on input "Artist" at bounding box center [234, 569] width 365 height 22
type input "Electric Guest"
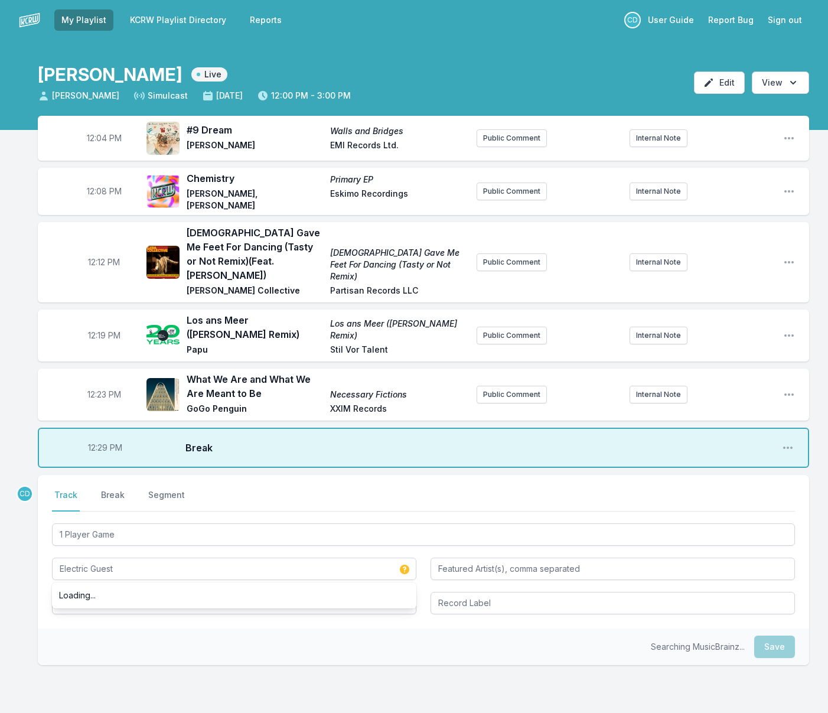
drag, startPoint x: 103, startPoint y: 602, endPoint x: 100, endPoint y: 593, distance: 9.3
click at [103, 602] on div "Select a tab Track Break Segment Track Break Segment 1 Player Game Electric Gue…" at bounding box center [424, 552] width 772 height 154
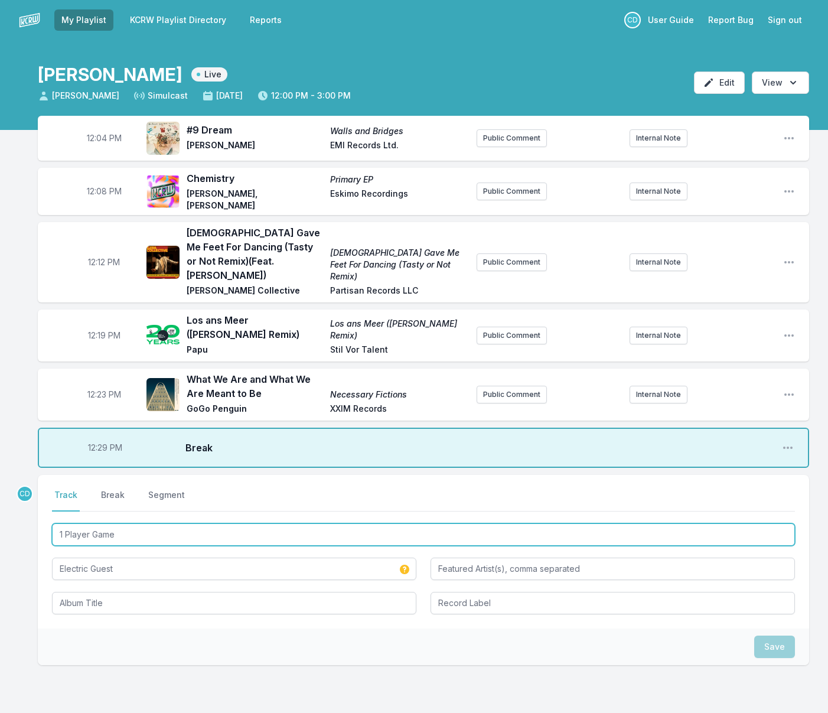
drag, startPoint x: 118, startPoint y: 523, endPoint x: 38, endPoint y: 515, distance: 80.7
click at [38, 515] on div "Select a tab Track Break Segment Track Break Segment 1 Player Game Electric Gue…" at bounding box center [424, 552] width 772 height 154
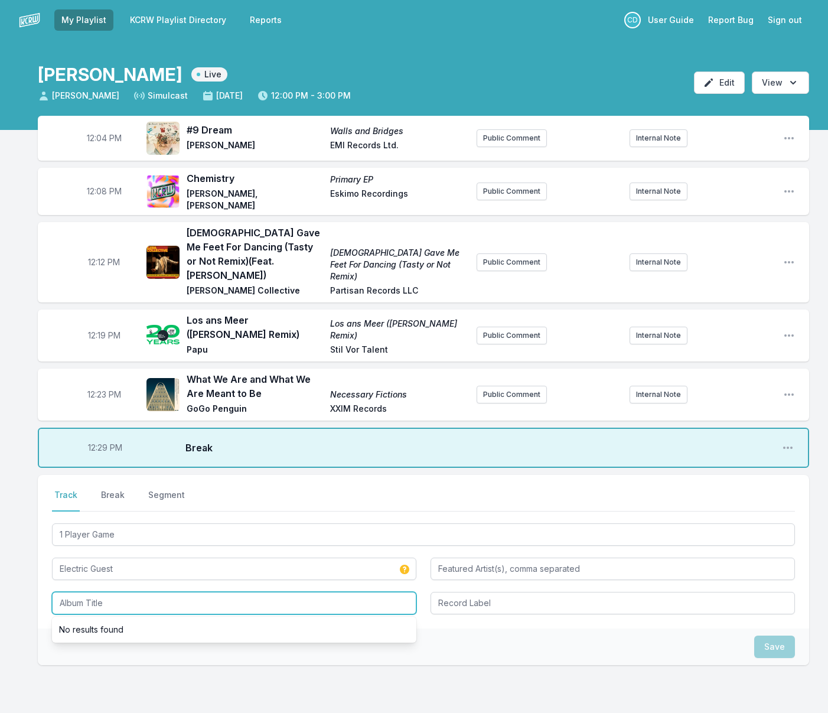
click at [69, 592] on input "Album Title" at bounding box center [234, 603] width 365 height 22
paste input "1 Player Game"
type input "1 Player Game"
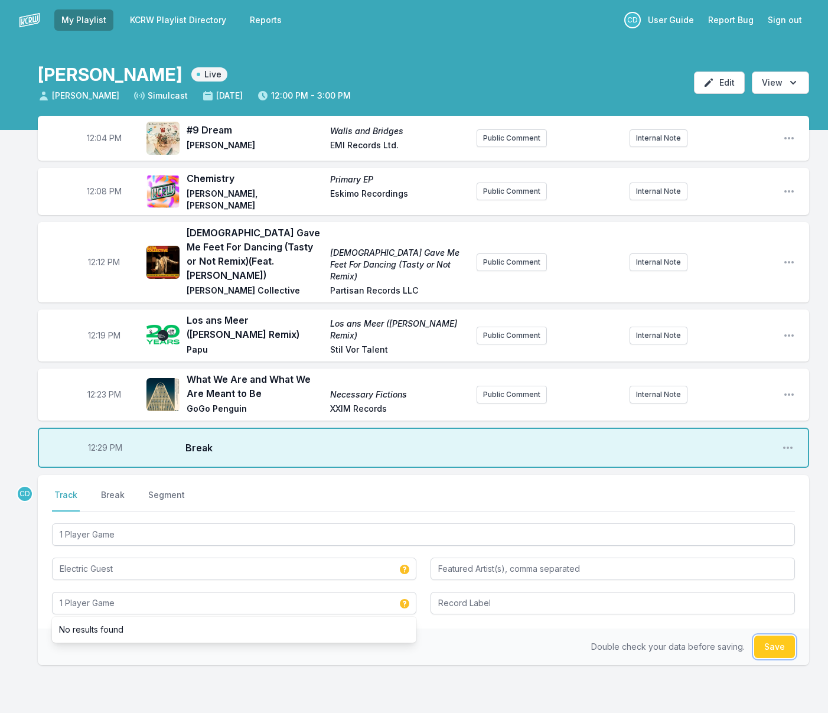
click at [773, 636] on button "Save" at bounding box center [775, 647] width 41 height 22
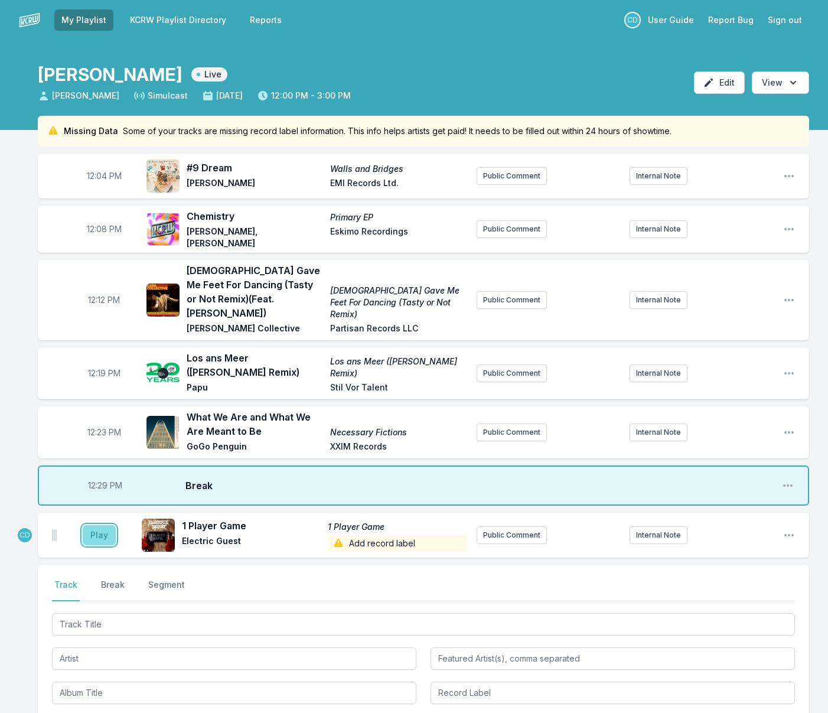
click at [106, 525] on button "Play" at bounding box center [99, 535] width 33 height 20
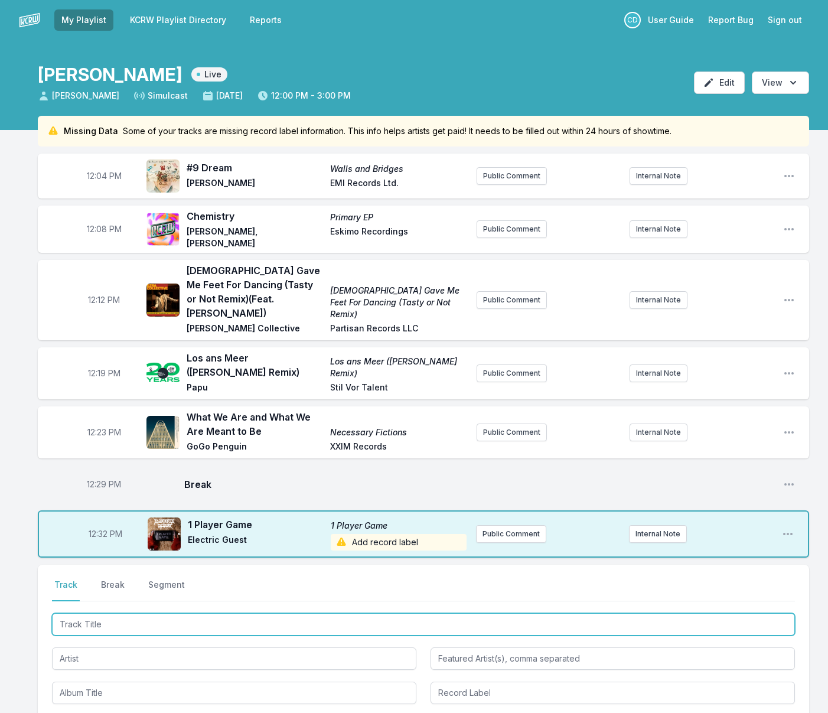
click at [266, 613] on input "Track Title" at bounding box center [423, 624] width 743 height 22
type input "New Flower!"
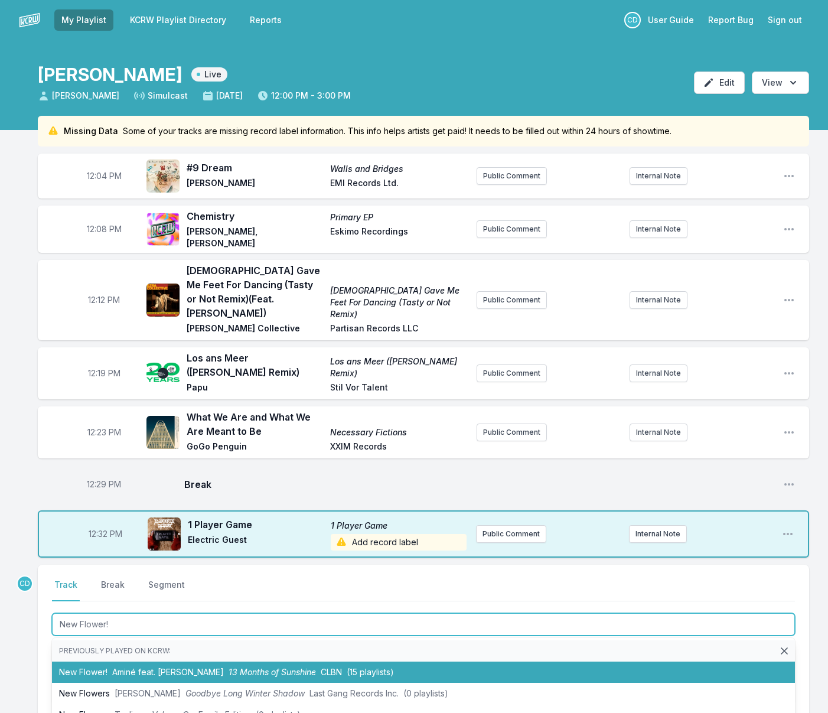
click at [258, 662] on li "New Flower! [PERSON_NAME] feat. [PERSON_NAME] 13 Months of Sunshine CLBN (15 pl…" at bounding box center [423, 672] width 743 height 21
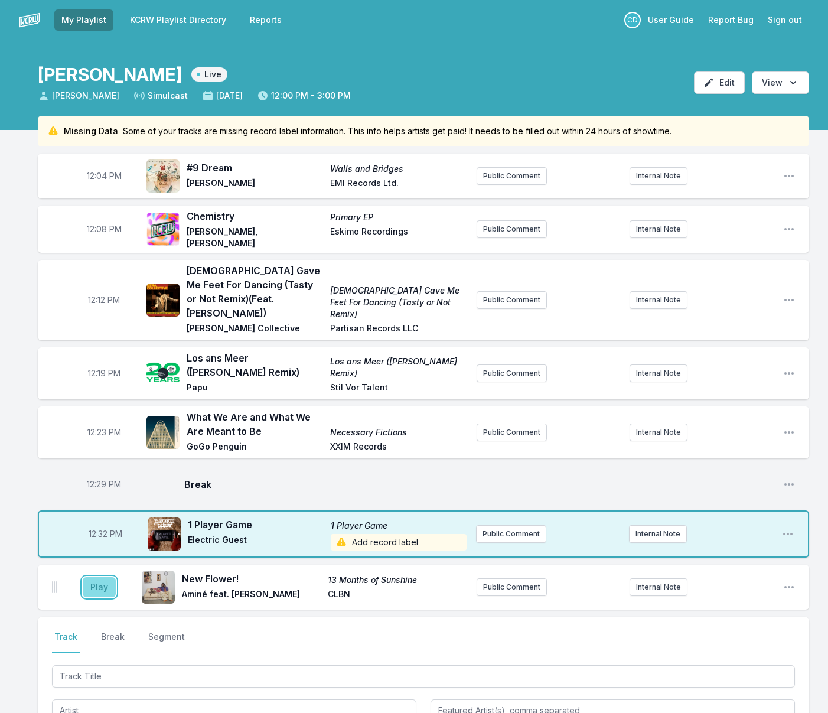
click at [102, 577] on button "Play" at bounding box center [99, 587] width 33 height 20
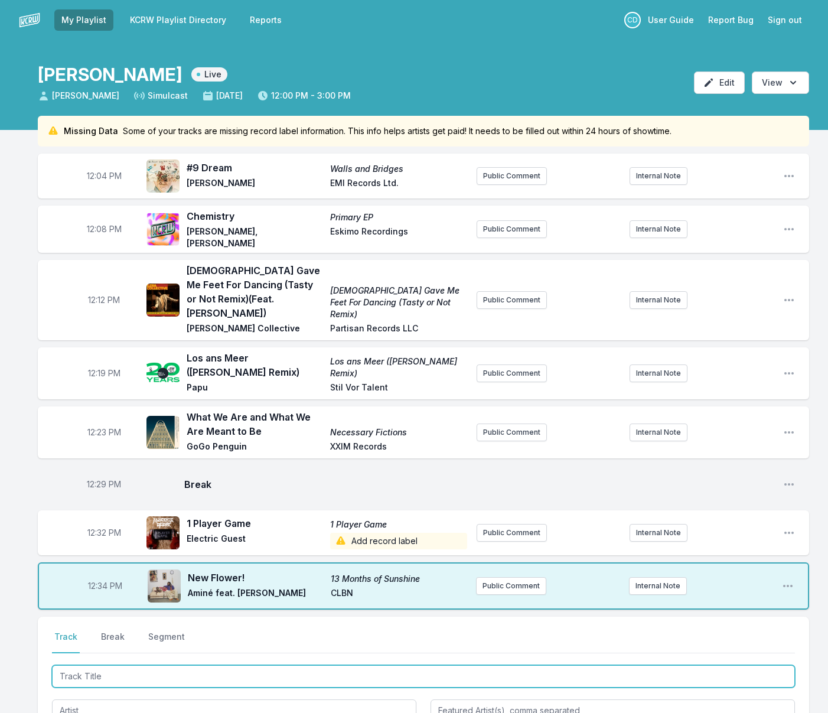
click at [115, 665] on input "Track Title" at bounding box center [423, 676] width 743 height 22
type input "J"
click at [80, 665] on input "Hit It ll" at bounding box center [423, 676] width 743 height 22
type input "Hit It All"
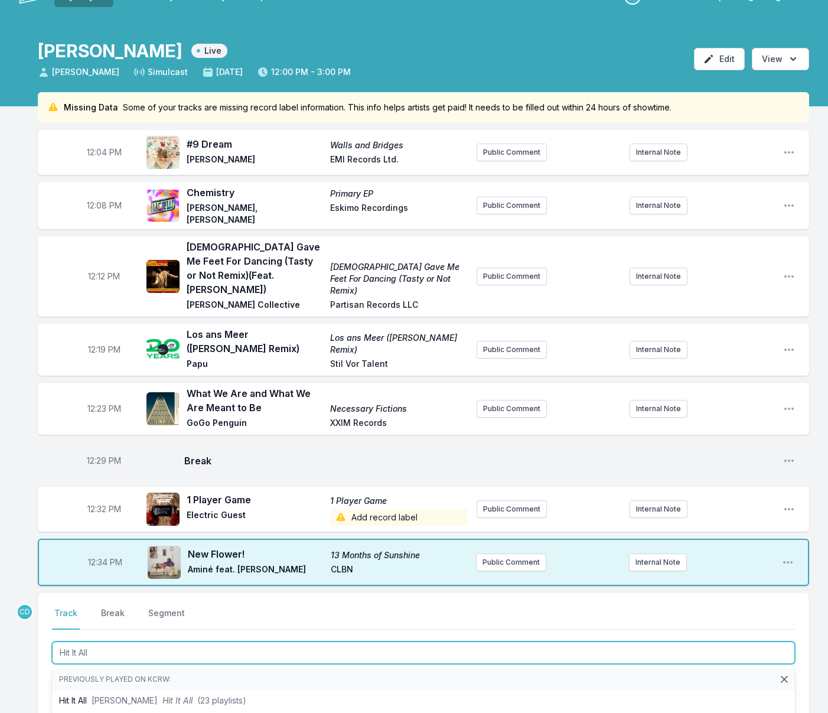
scroll to position [27, 0]
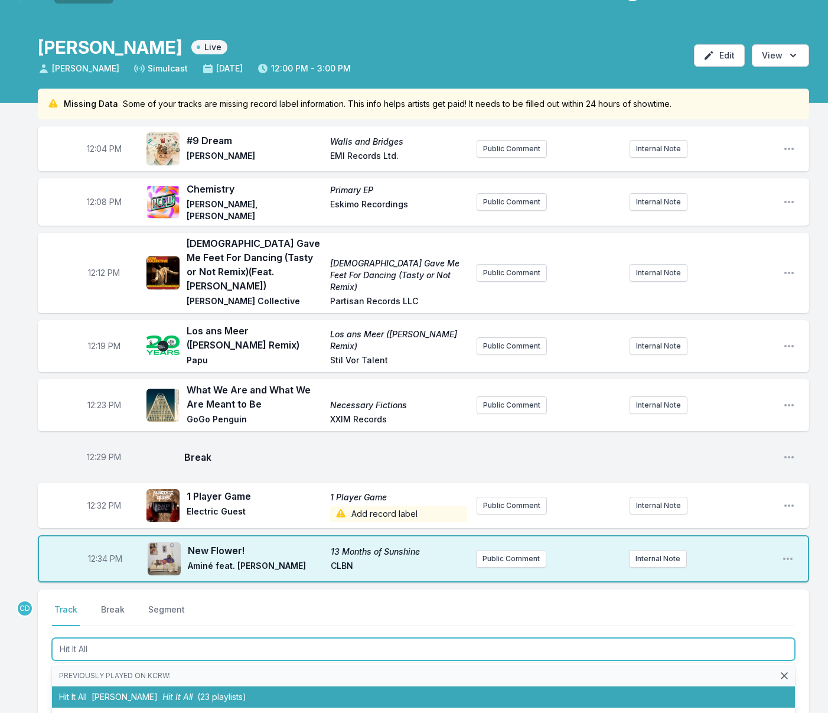
click at [155, 687] on li "Hit It All [PERSON_NAME] Hit It All (23 playlists)" at bounding box center [423, 697] width 743 height 21
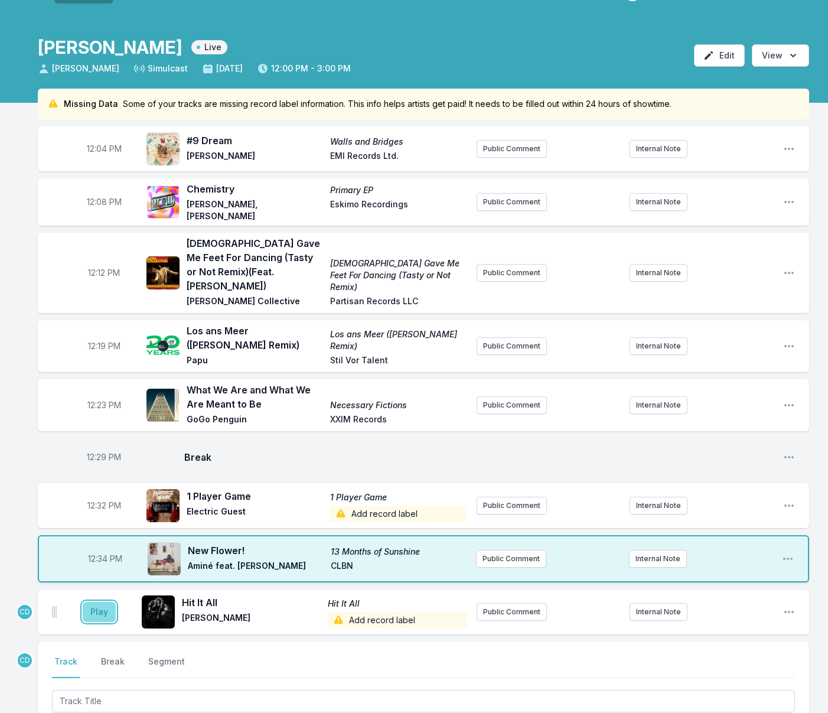
click at [97, 602] on button "Play" at bounding box center [99, 612] width 33 height 20
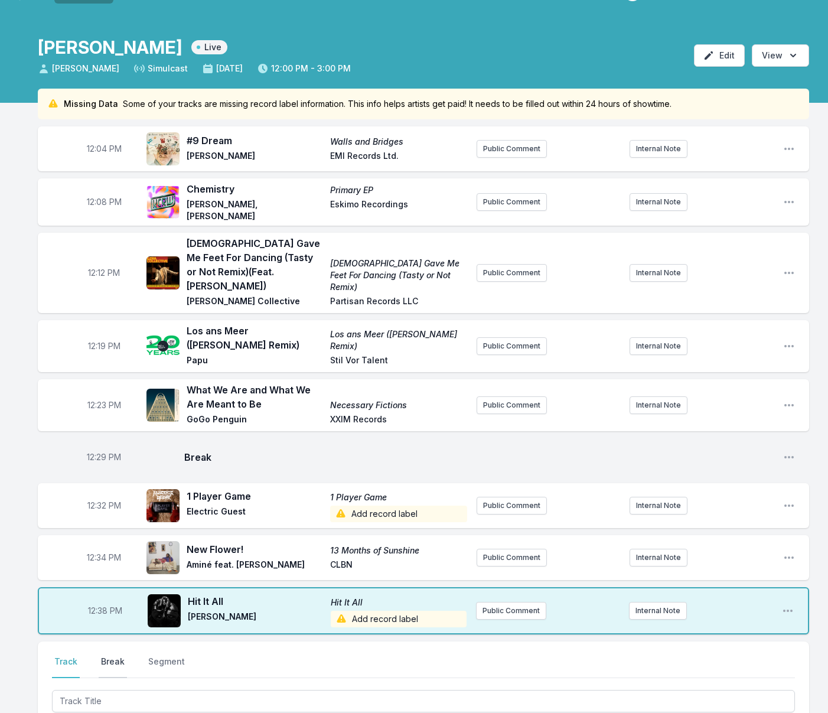
click at [99, 656] on button "Break" at bounding box center [113, 667] width 28 height 22
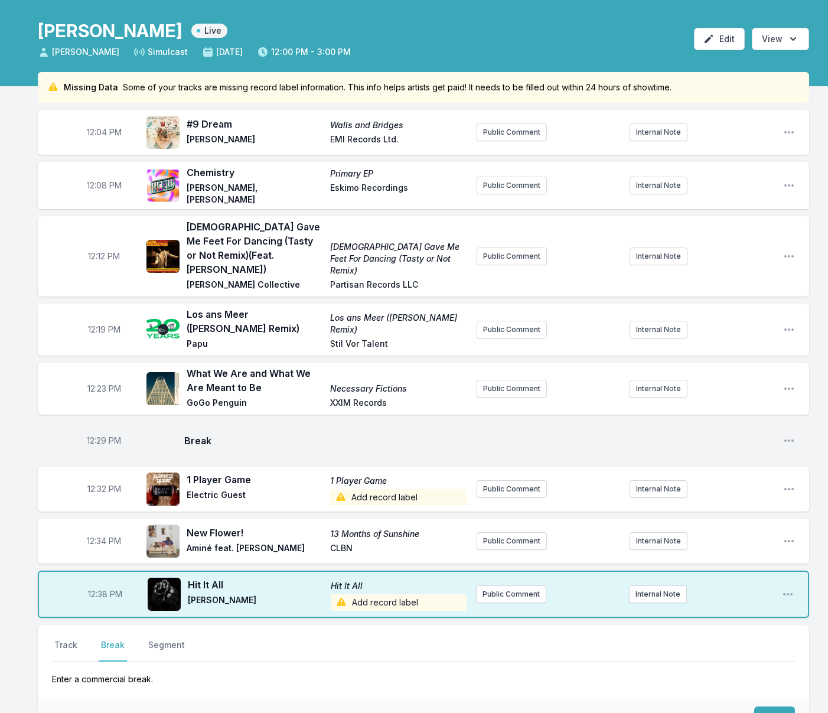
scroll to position [61, 0]
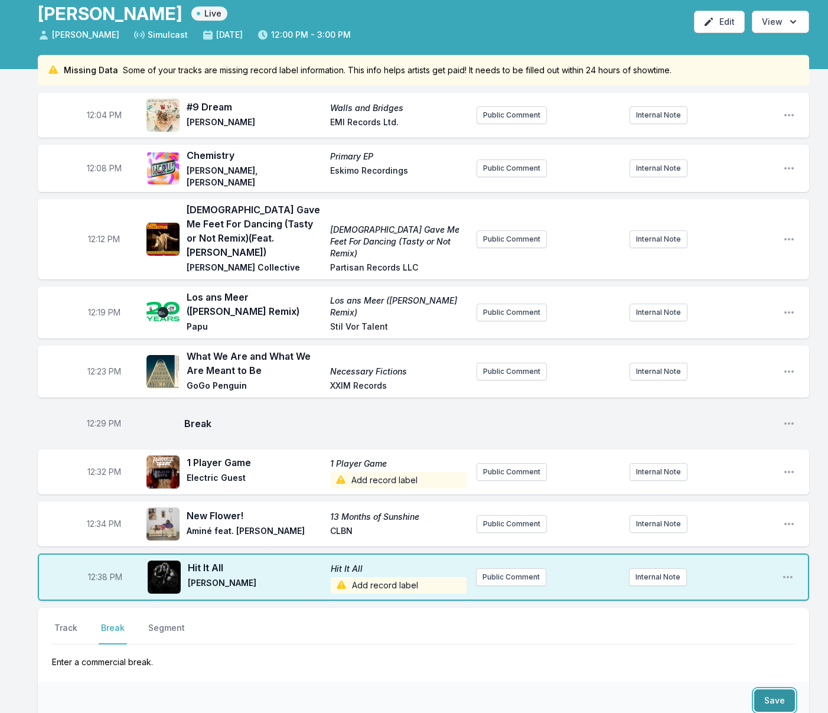
click at [766, 690] on button "Save" at bounding box center [775, 701] width 41 height 22
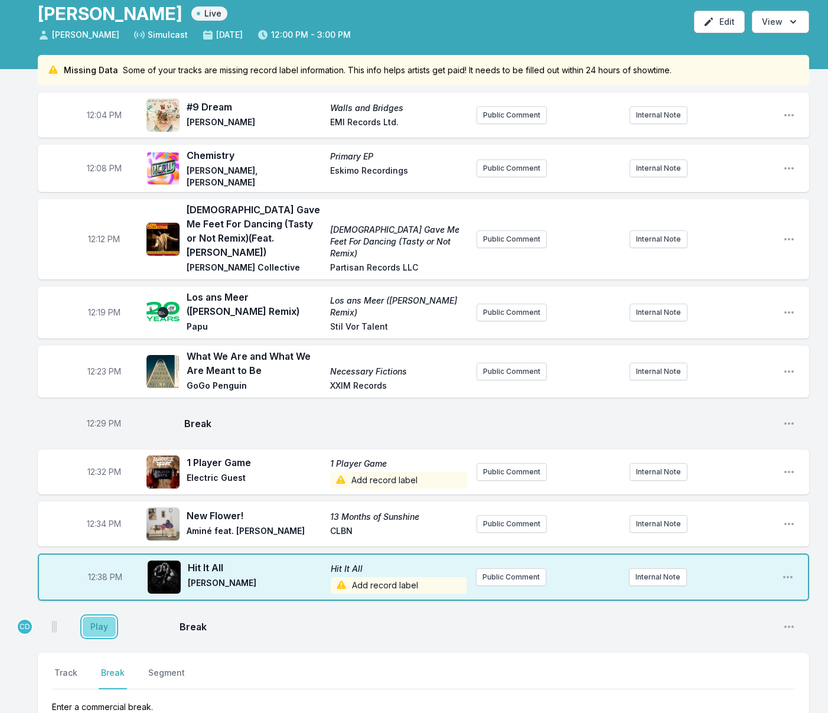
click at [90, 617] on button "Play" at bounding box center [99, 627] width 33 height 20
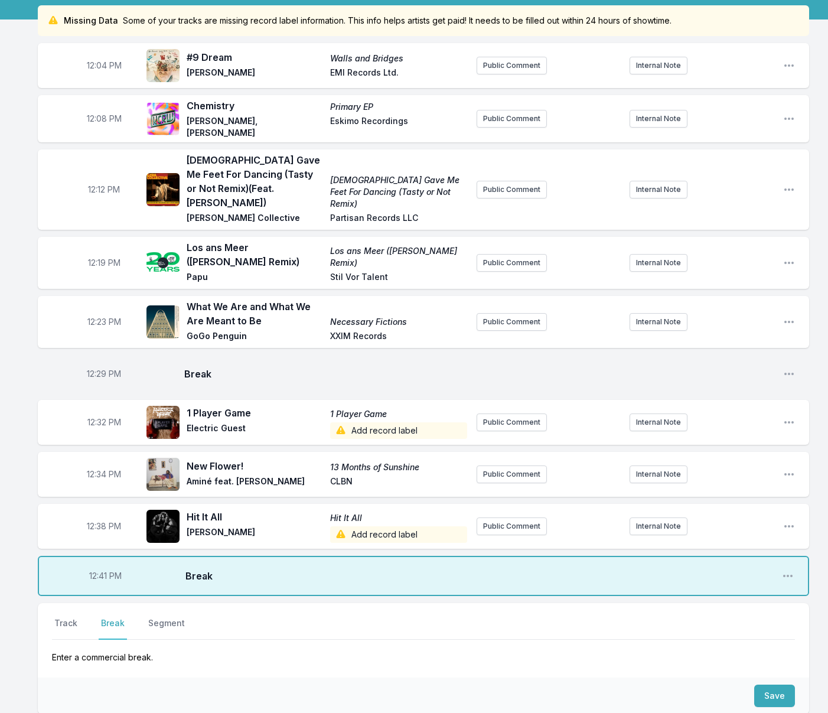
scroll to position [113, 0]
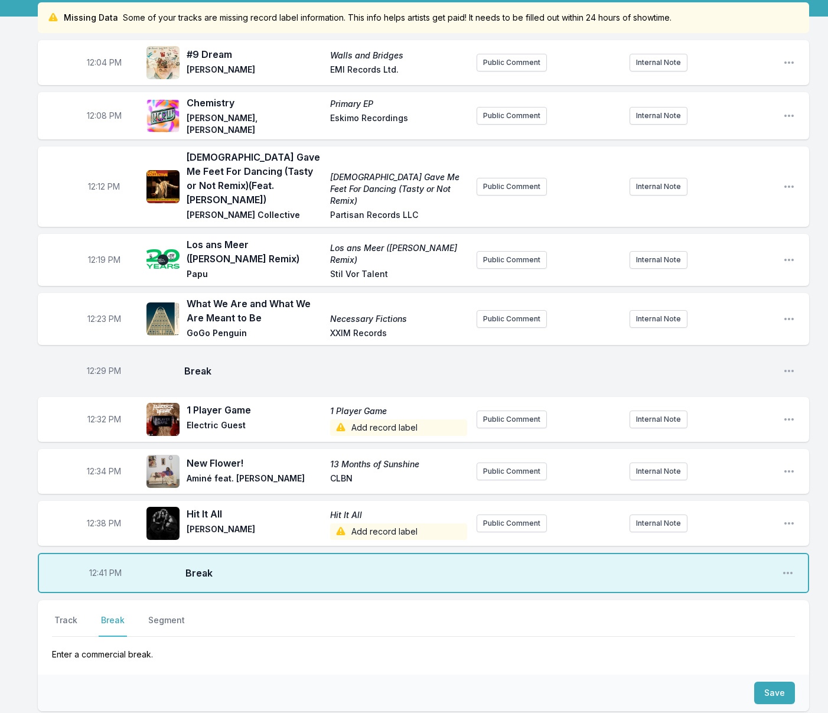
drag, startPoint x: 64, startPoint y: 602, endPoint x: 79, endPoint y: 611, distance: 17.2
click at [64, 615] on button "Track" at bounding box center [66, 626] width 28 height 22
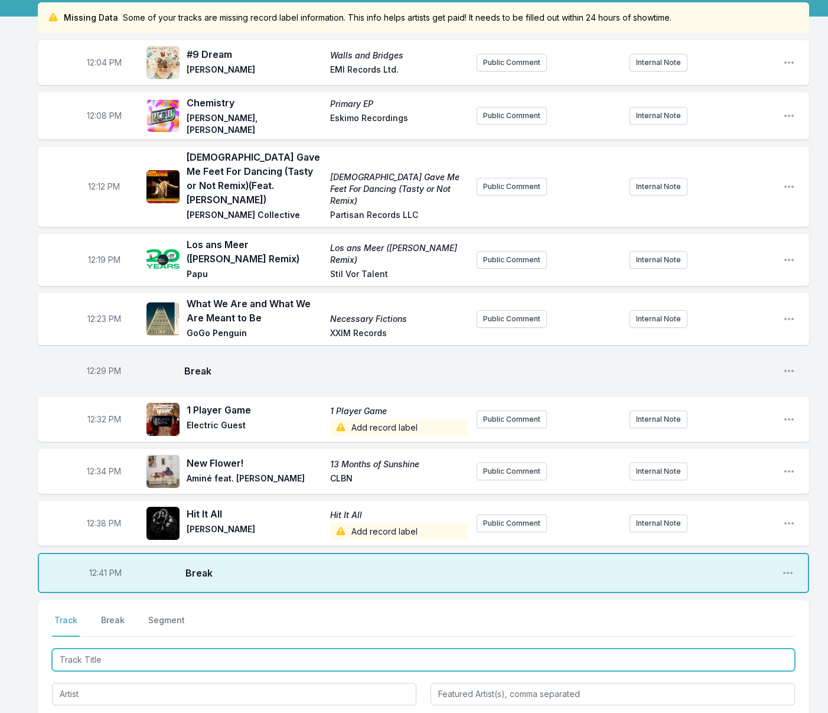
click at [106, 649] on input "Track Title" at bounding box center [423, 660] width 743 height 22
type input "Villain"
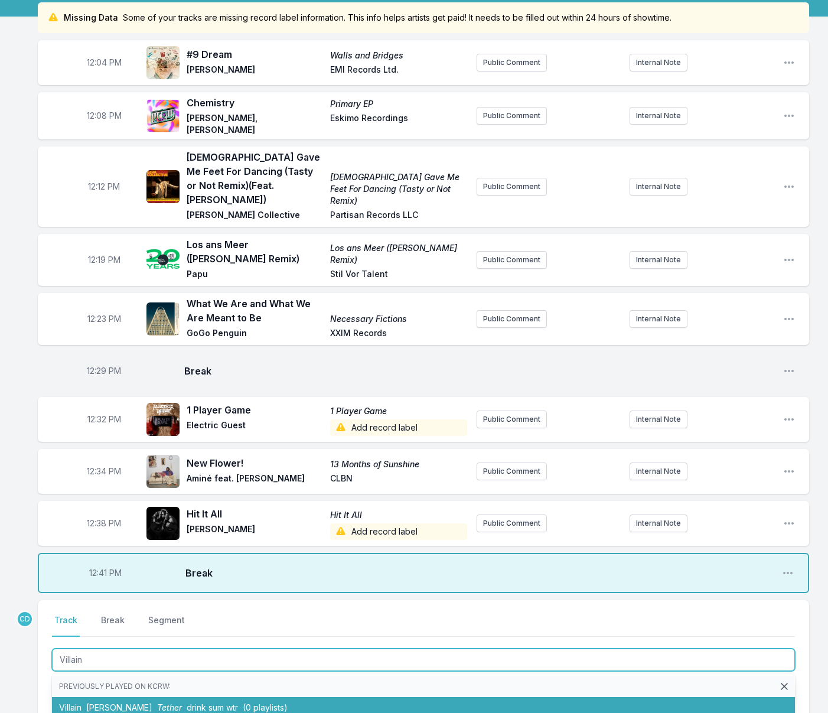
click at [126, 703] on span "[PERSON_NAME]" at bounding box center [119, 708] width 66 height 10
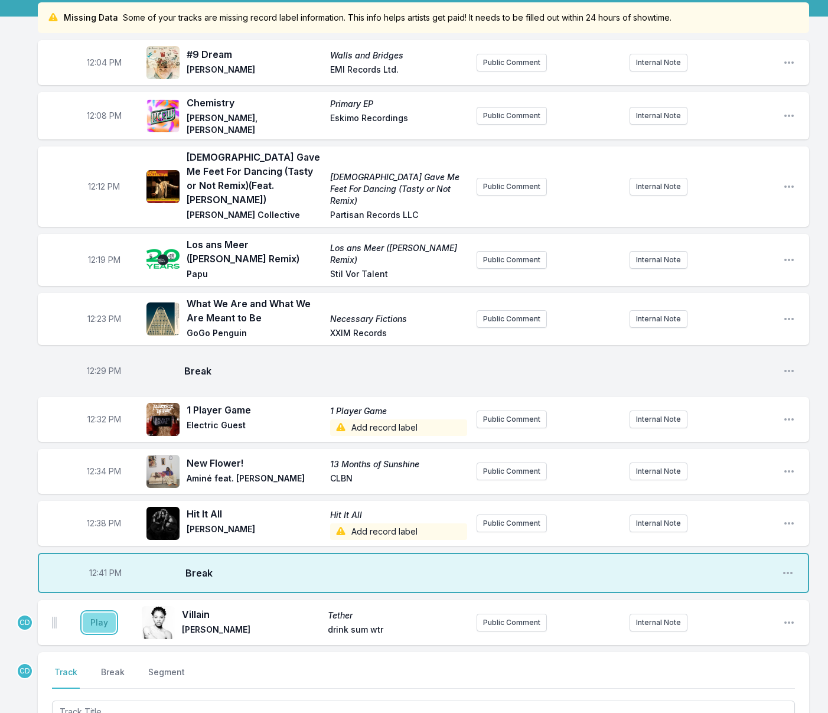
click at [93, 613] on button "Play" at bounding box center [99, 623] width 33 height 20
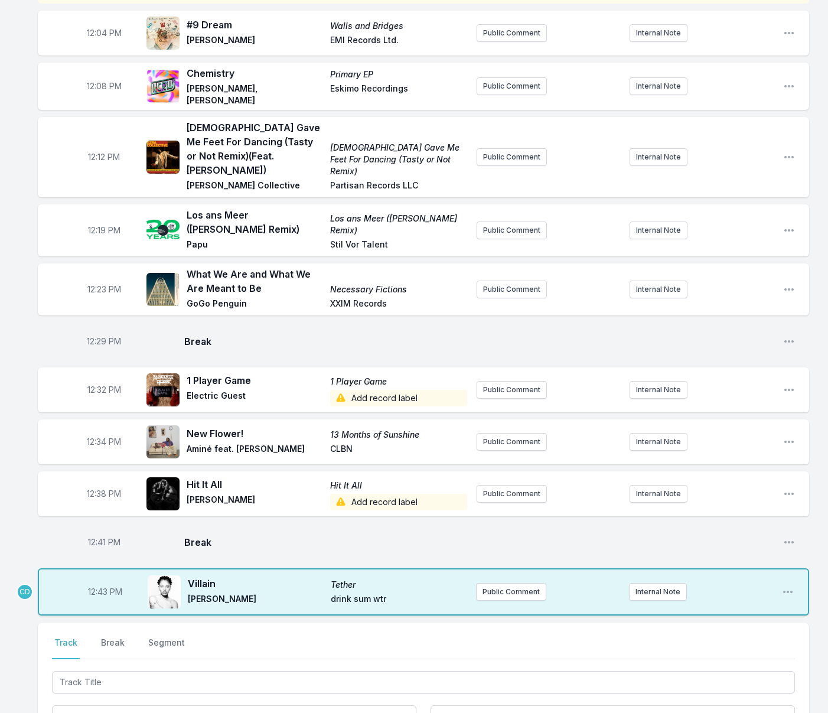
scroll to position [158, 0]
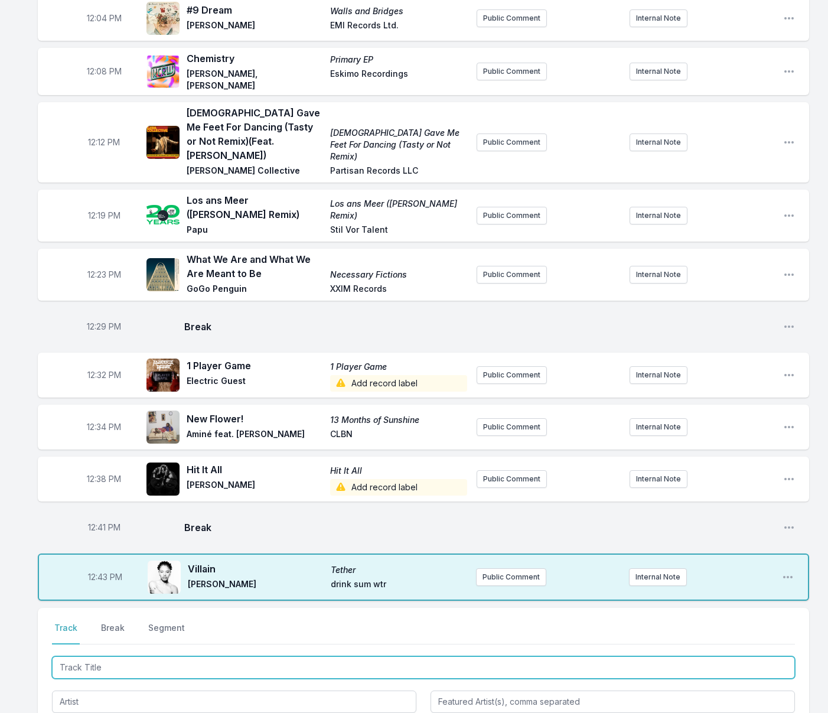
click at [338, 656] on input "Track Title" at bounding box center [423, 667] width 743 height 22
type input "To Renovate a House"
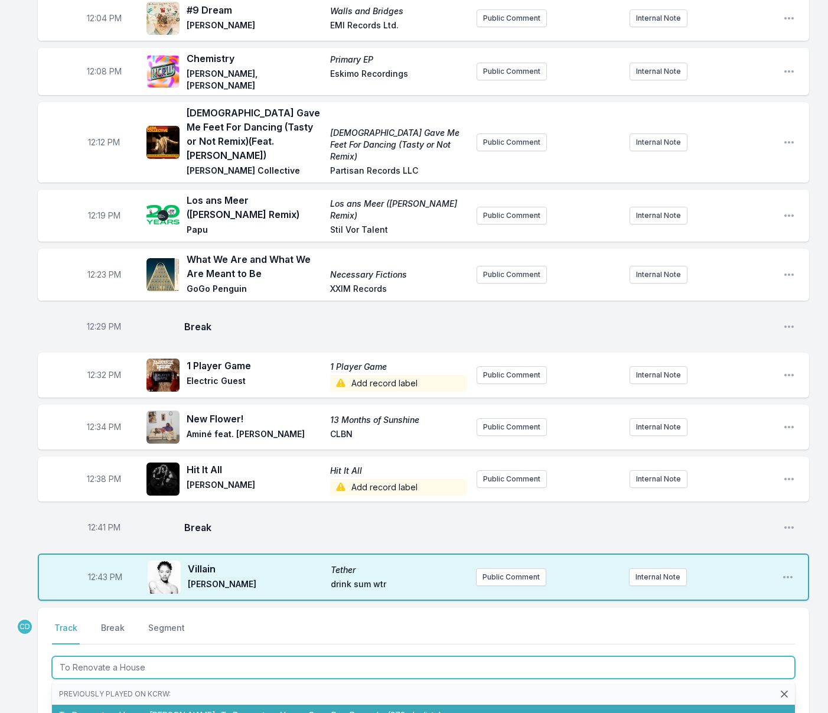
click at [350, 710] on span "CrazyPop Records" at bounding box center [345, 715] width 74 height 10
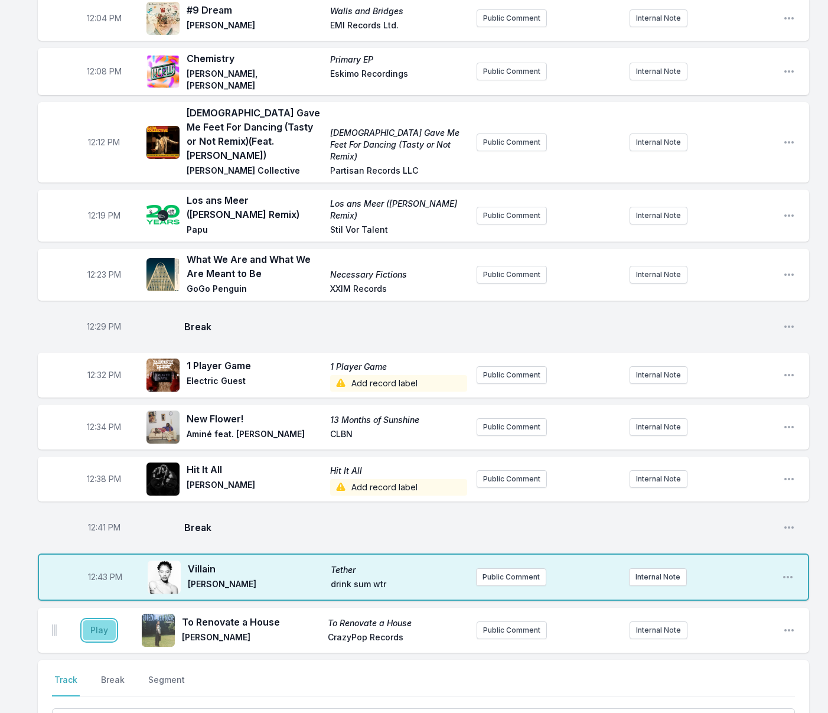
click at [108, 620] on button "Play" at bounding box center [99, 630] width 33 height 20
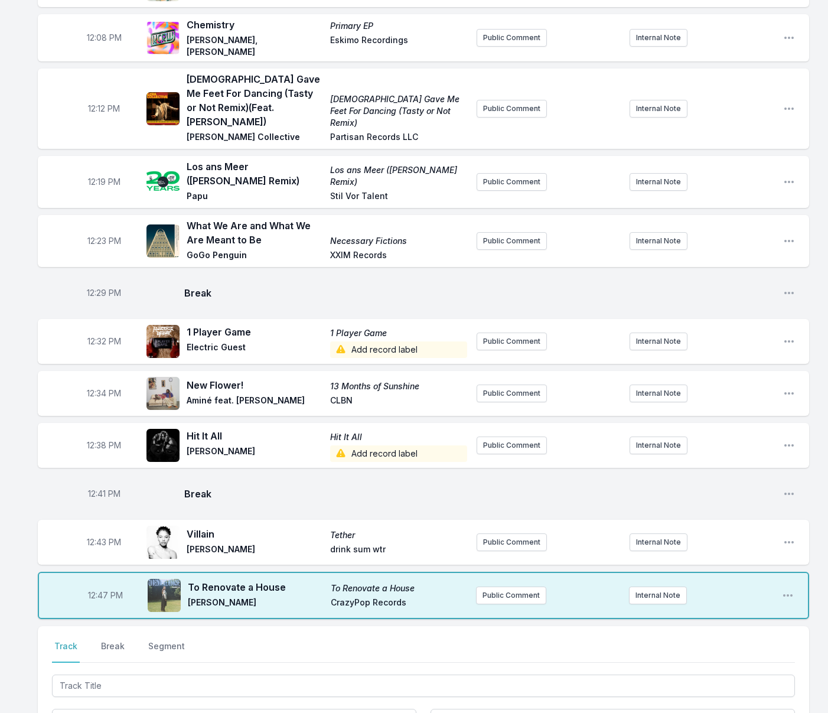
scroll to position [206, 0]
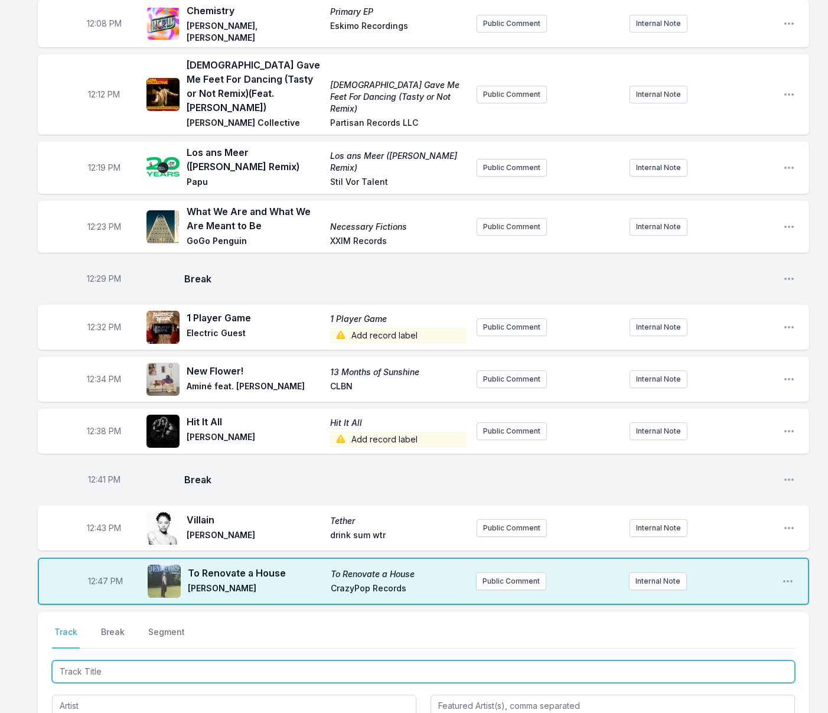
click at [125, 661] on input "Track Title" at bounding box center [423, 672] width 743 height 22
click at [90, 661] on input "If It Mastters" at bounding box center [423, 672] width 743 height 22
type input "If It Matters"
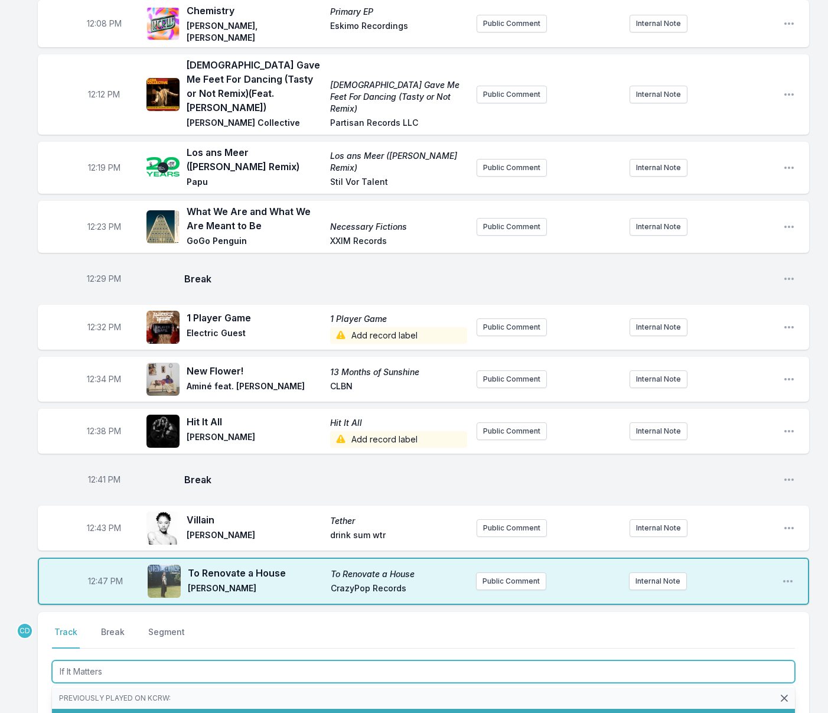
click at [123, 713] on span "[PERSON_NAME]" at bounding box center [139, 719] width 66 height 10
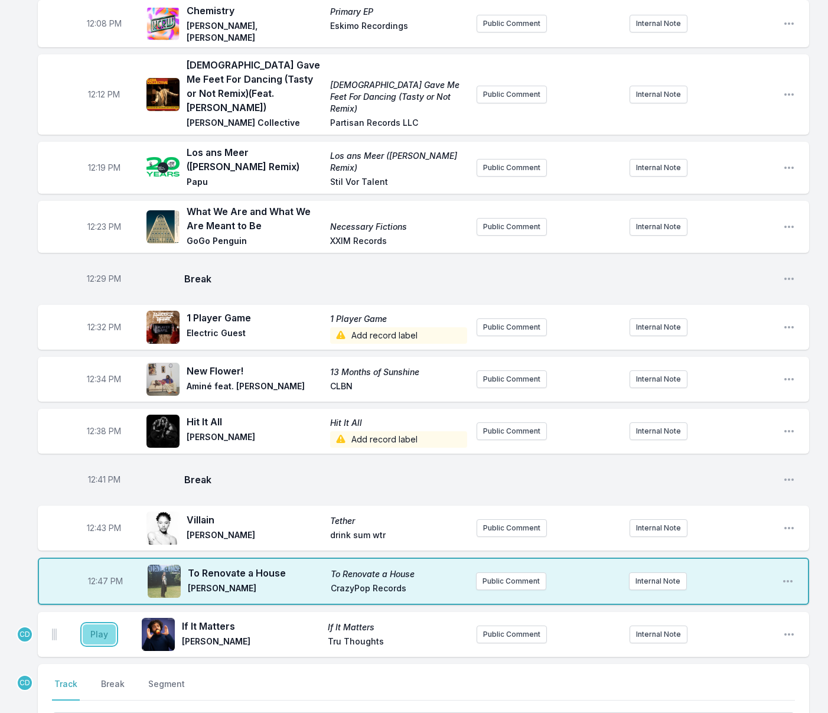
click at [107, 625] on button "Play" at bounding box center [99, 635] width 33 height 20
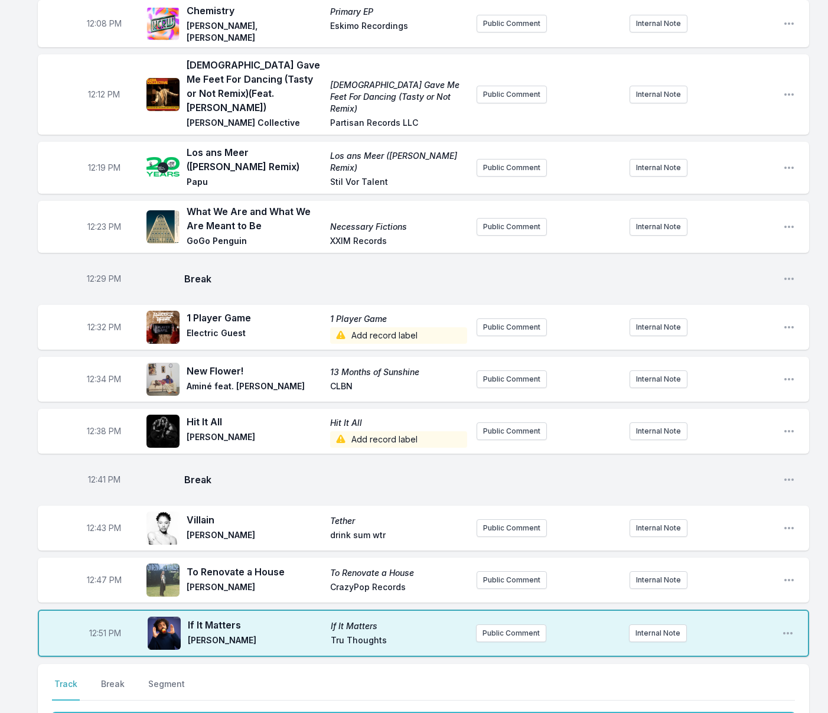
click at [194, 713] on input "Track Title" at bounding box center [423, 724] width 743 height 22
type input "Teach Me How"
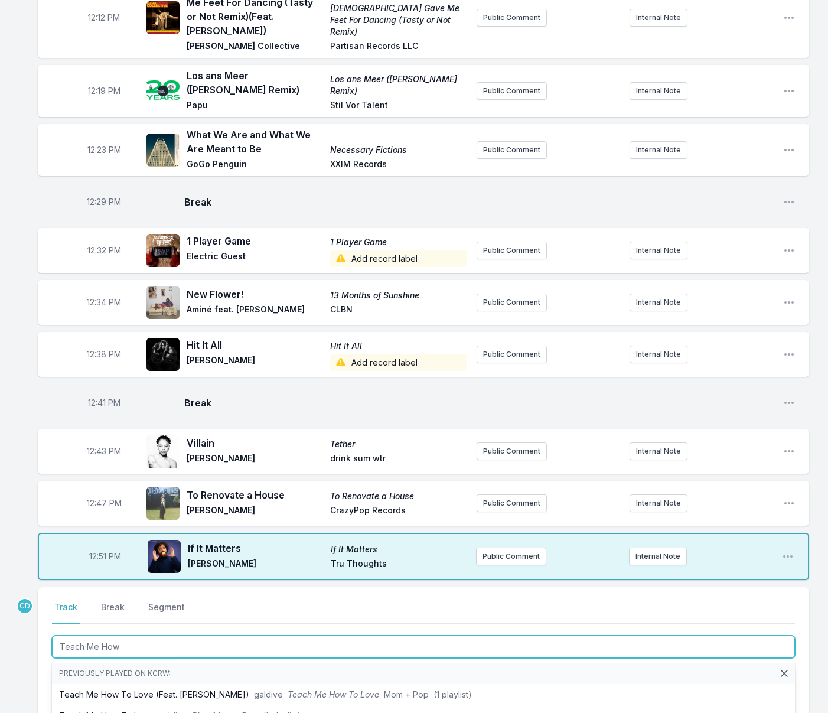
scroll to position [282, 0]
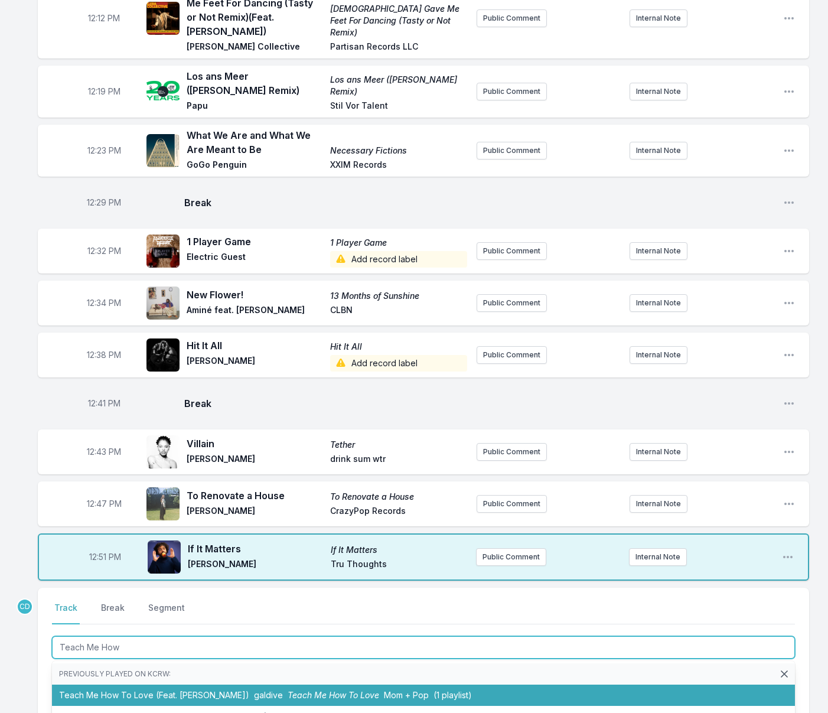
click at [213, 685] on li "Teach Me How To Love (Feat. [PERSON_NAME]) galdive Teach Me How To Love Mom + P…" at bounding box center [423, 695] width 743 height 21
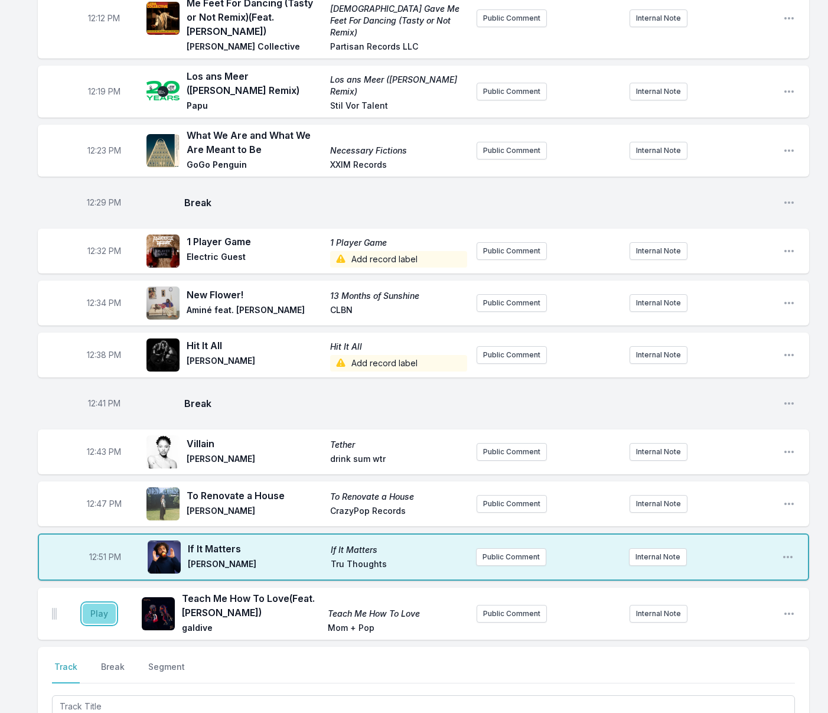
click at [99, 604] on button "Play" at bounding box center [99, 614] width 33 height 20
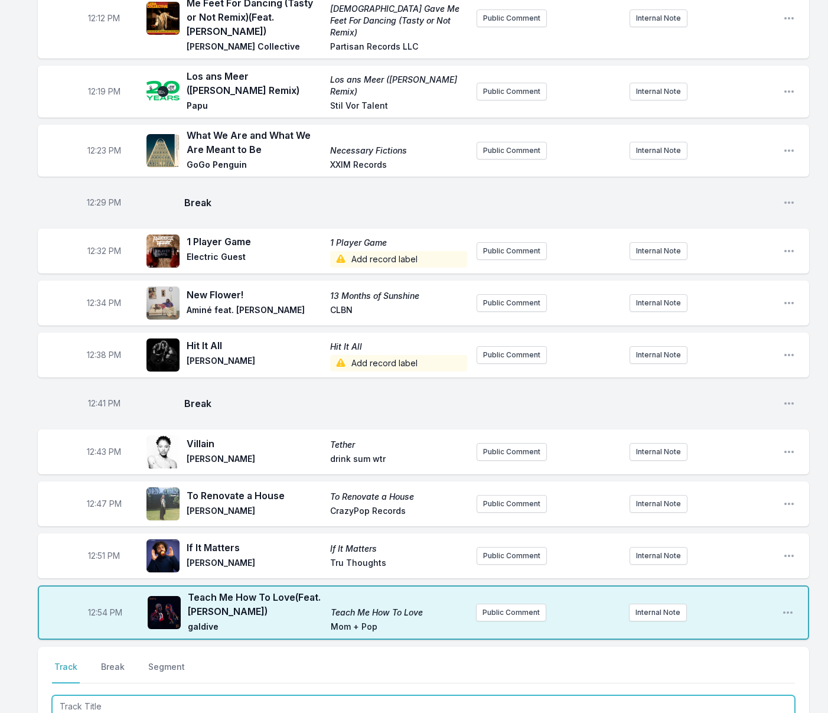
click at [112, 695] on input "Track Title" at bounding box center [423, 706] width 743 height 22
type input "Prodigal Weep"
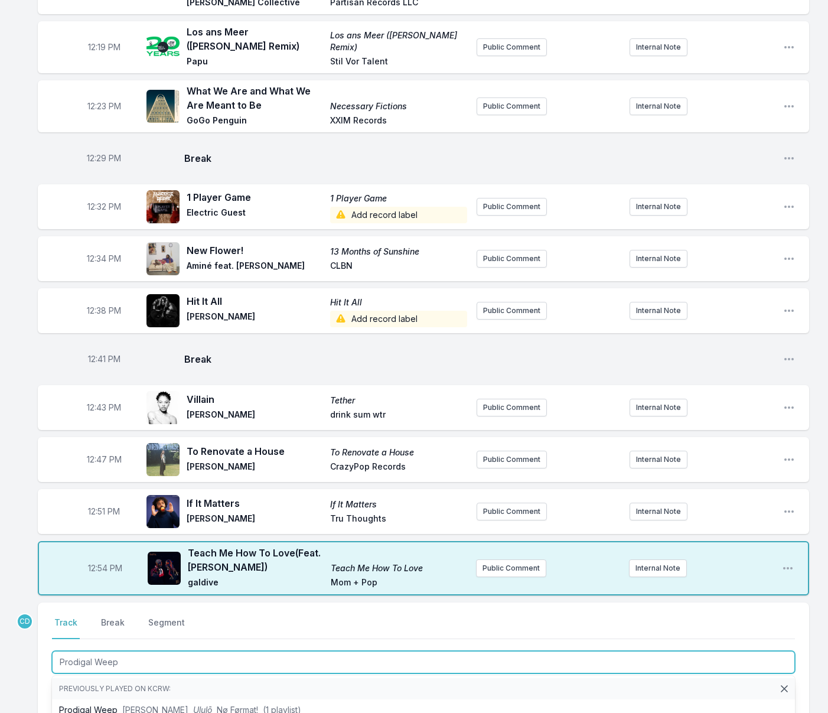
scroll to position [328, 0]
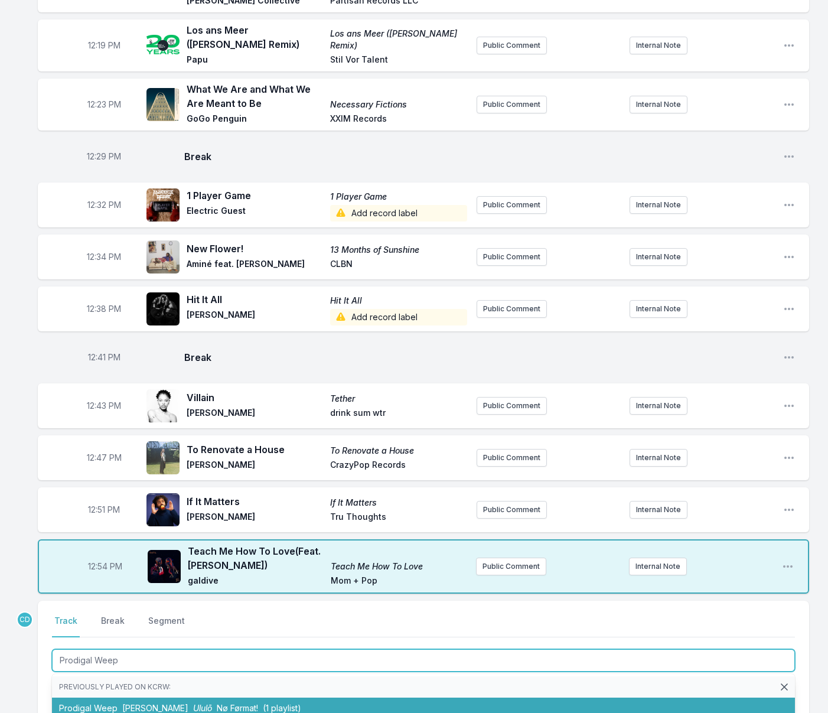
click at [115, 698] on li "Prodigal Weep [PERSON_NAME] Ululō Nø Førmat! (1 playlist)" at bounding box center [423, 708] width 743 height 21
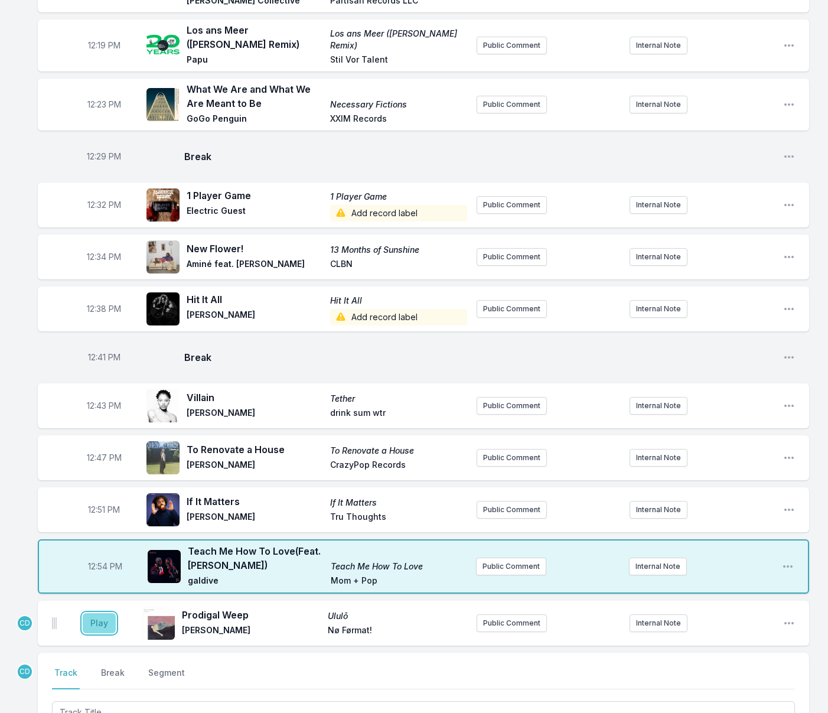
click at [96, 613] on button "Play" at bounding box center [99, 623] width 33 height 20
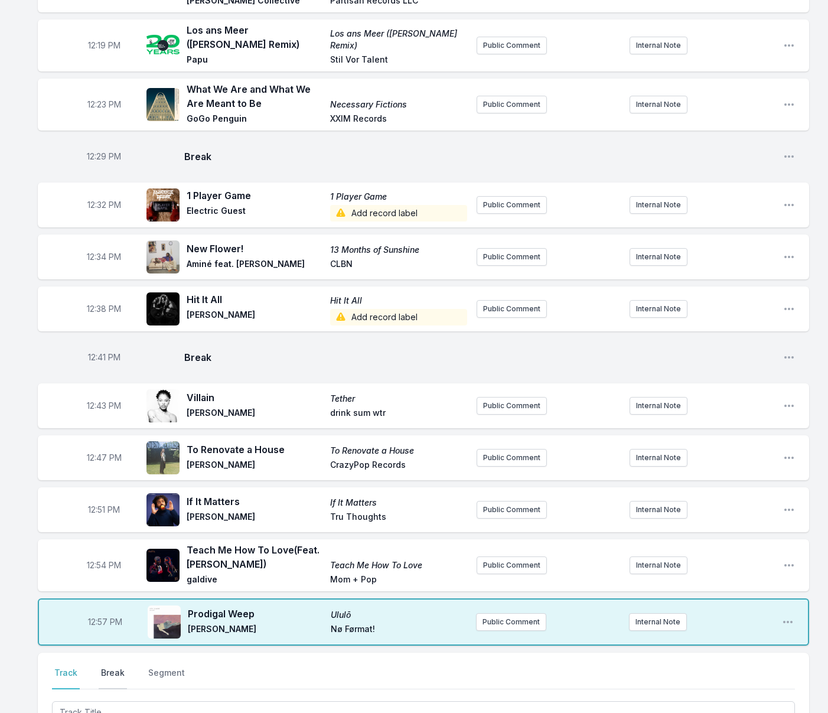
click at [111, 667] on button "Break" at bounding box center [113, 678] width 28 height 22
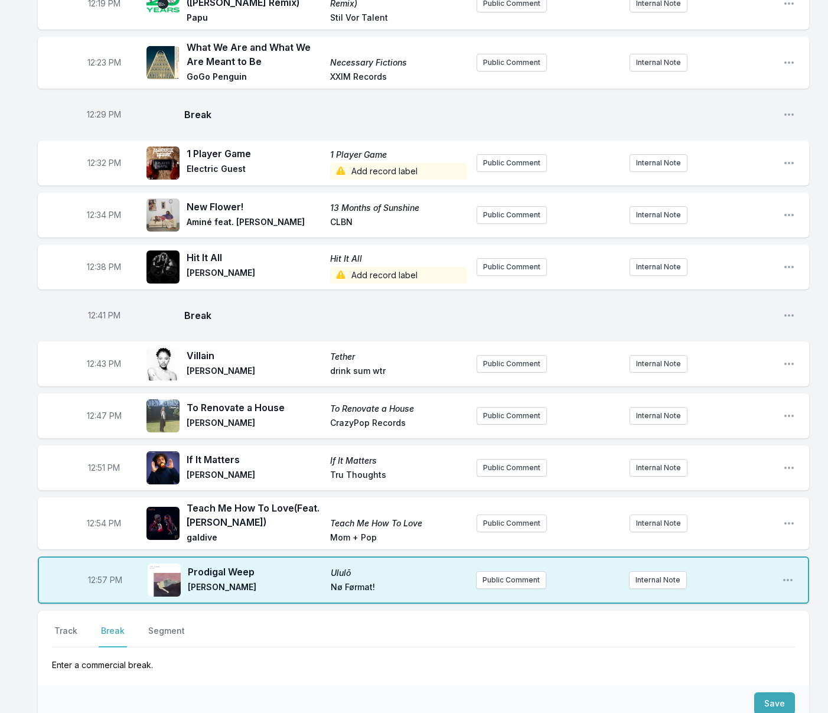
scroll to position [370, 0]
drag, startPoint x: 773, startPoint y: 685, endPoint x: 743, endPoint y: 683, distance: 30.2
click at [773, 692] on button "Save" at bounding box center [775, 703] width 41 height 22
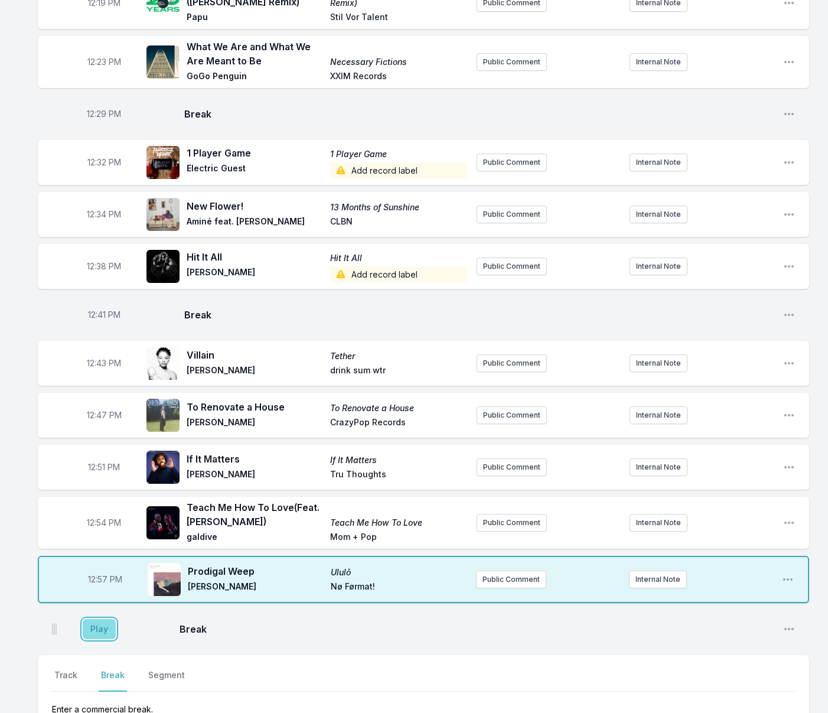
click at [98, 619] on button "Play" at bounding box center [99, 629] width 33 height 20
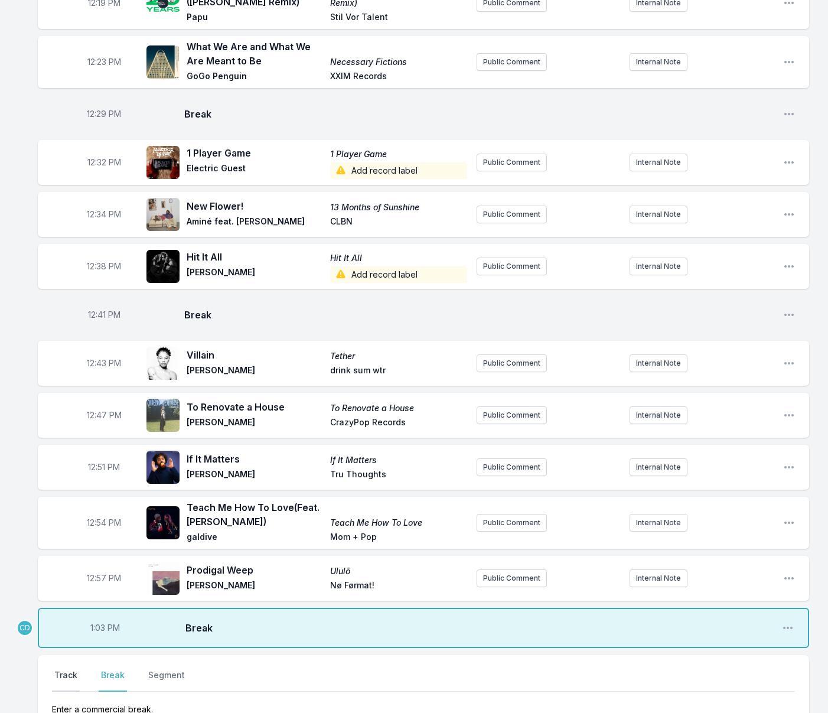
click at [71, 669] on button "Track" at bounding box center [66, 680] width 28 height 22
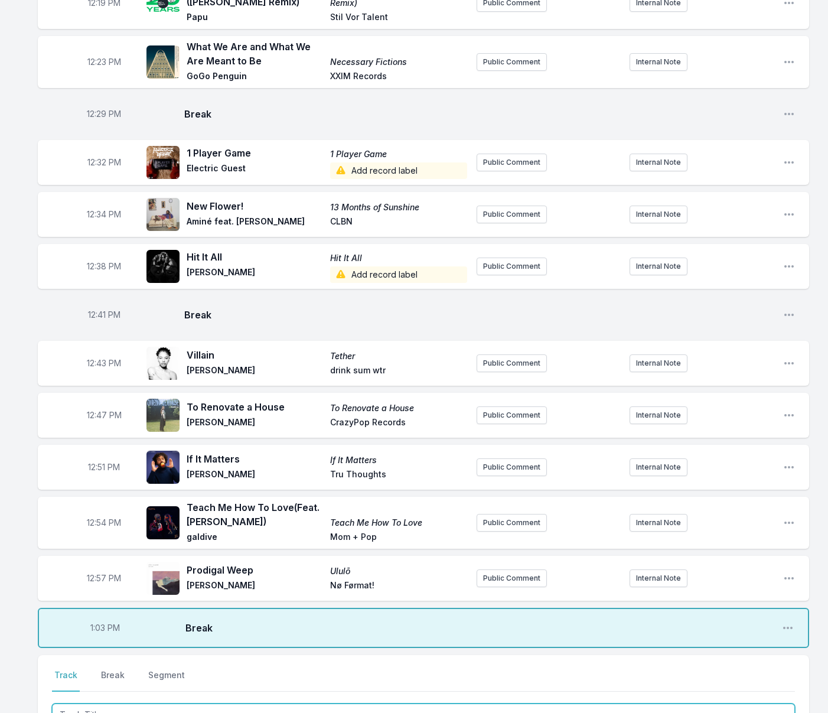
click at [106, 704] on input "Track Title" at bounding box center [423, 715] width 743 height 22
type input "Tereza Da Praia"
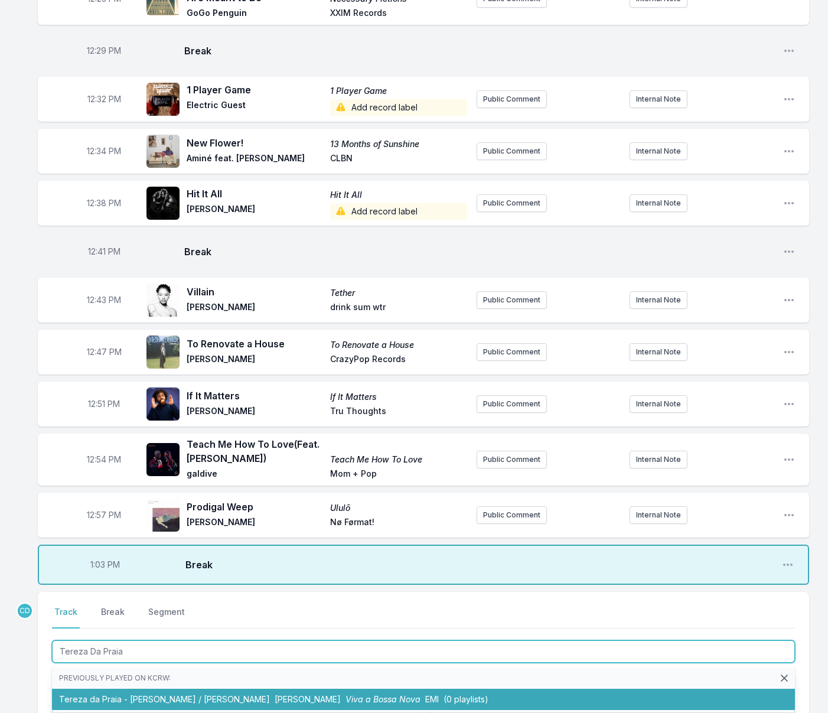
scroll to position [441, 0]
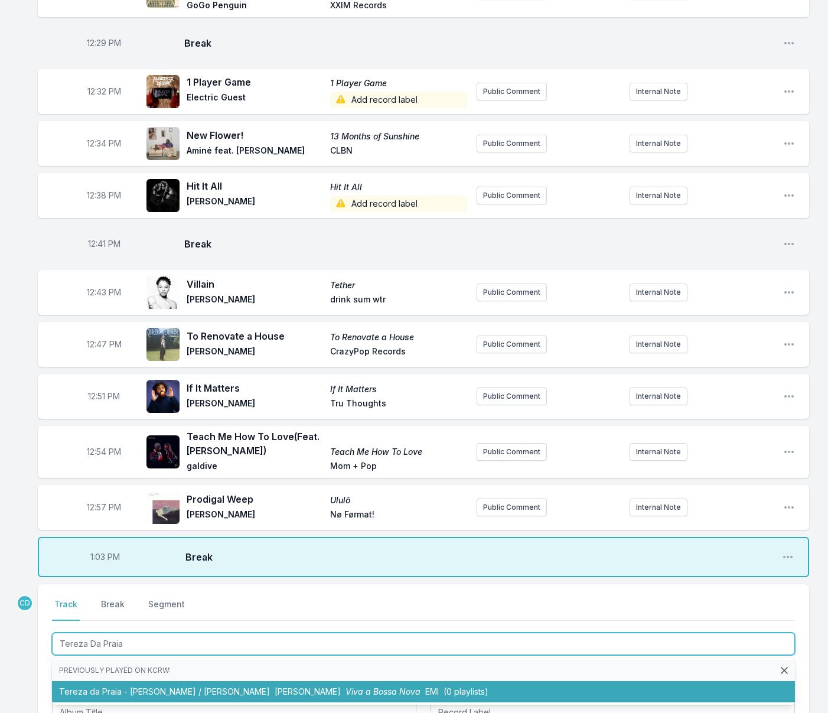
click at [134, 681] on li "Tereza da Praia - [PERSON_NAME] / [PERSON_NAME] [PERSON_NAME] Viva a Bossa Nova…" at bounding box center [423, 691] width 743 height 21
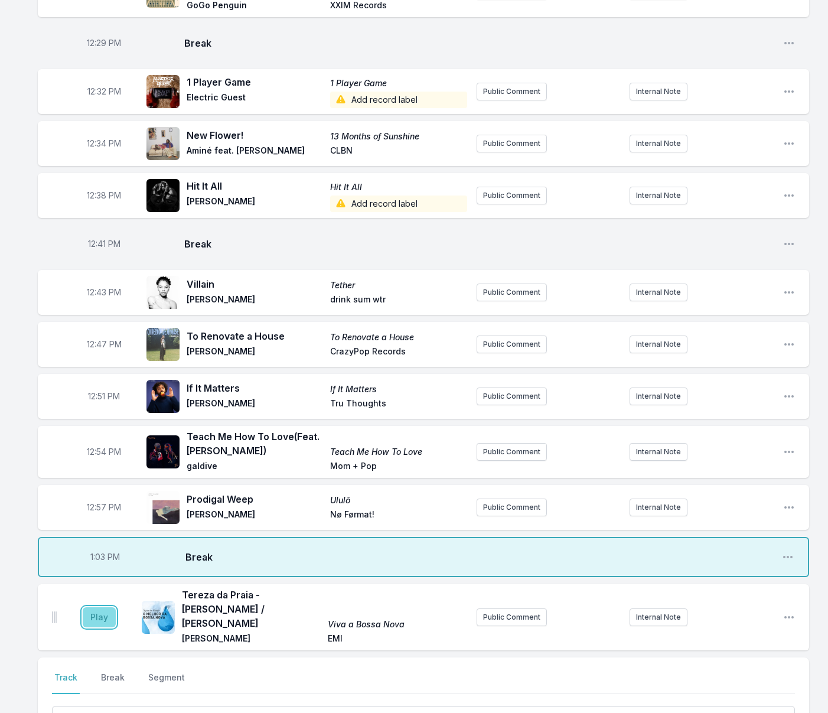
click at [95, 607] on button "Play" at bounding box center [99, 617] width 33 height 20
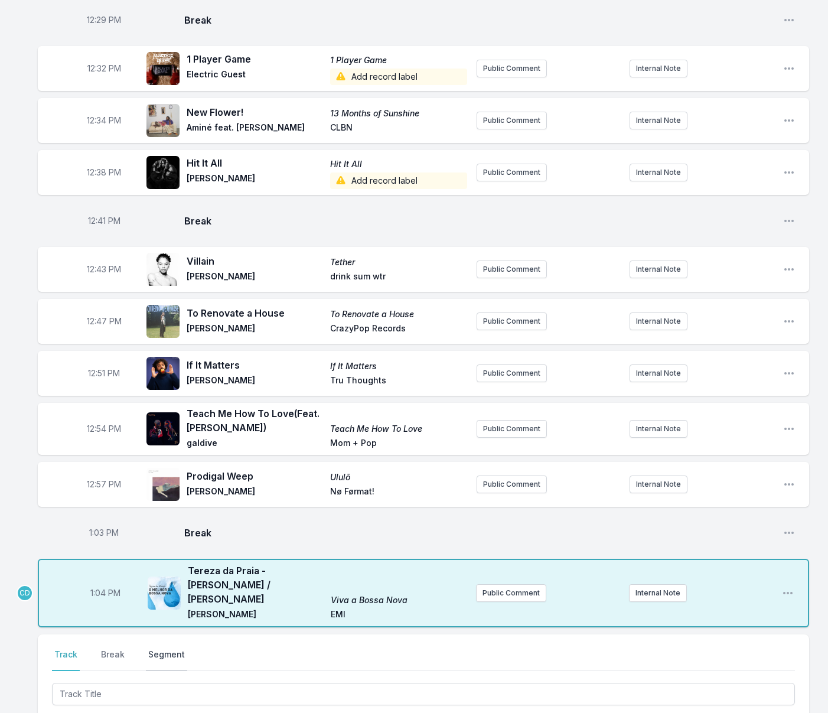
scroll to position [467, 0]
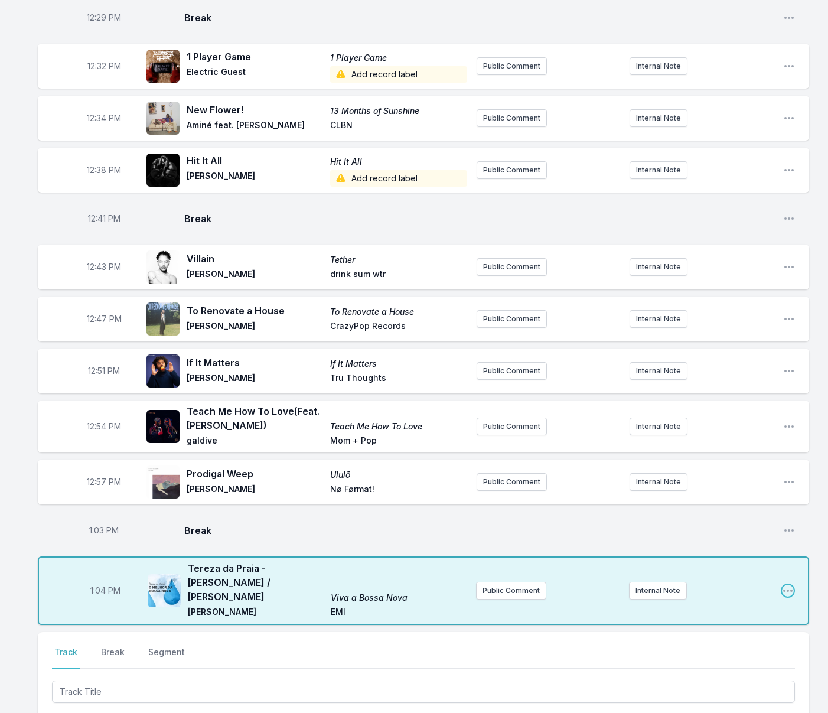
drag, startPoint x: 785, startPoint y: 567, endPoint x: 773, endPoint y: 574, distance: 14.1
click at [785, 590] on icon "Open playlist item options" at bounding box center [788, 591] width 9 height 2
click at [730, 625] on button "Edit Track Details" at bounding box center [728, 635] width 132 height 21
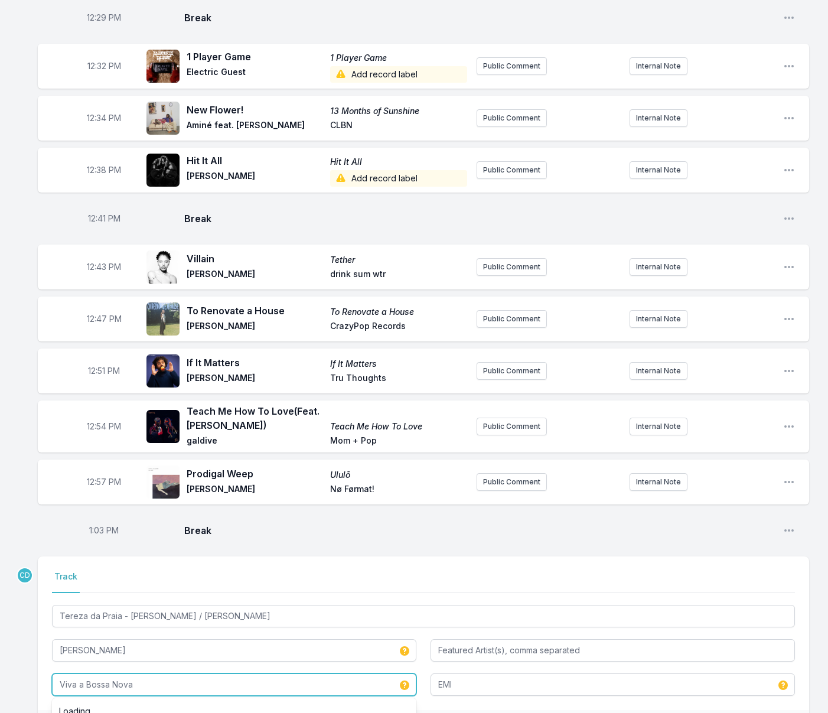
drag, startPoint x: 145, startPoint y: 671, endPoint x: 53, endPoint y: 662, distance: 92.6
click at [53, 674] on input "Viva a Bossa Nova" at bounding box center [234, 685] width 365 height 22
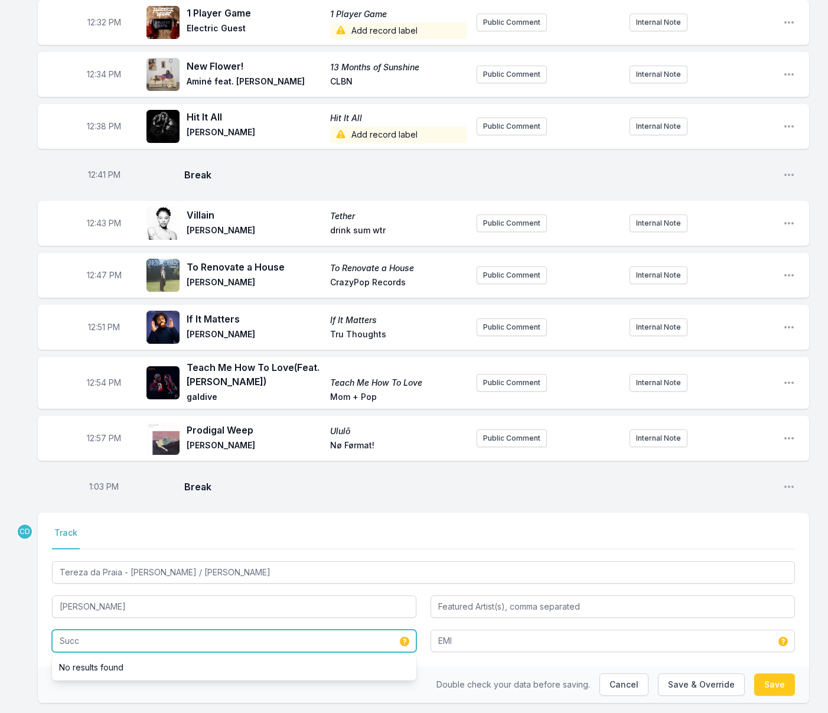
scroll to position [514, 0]
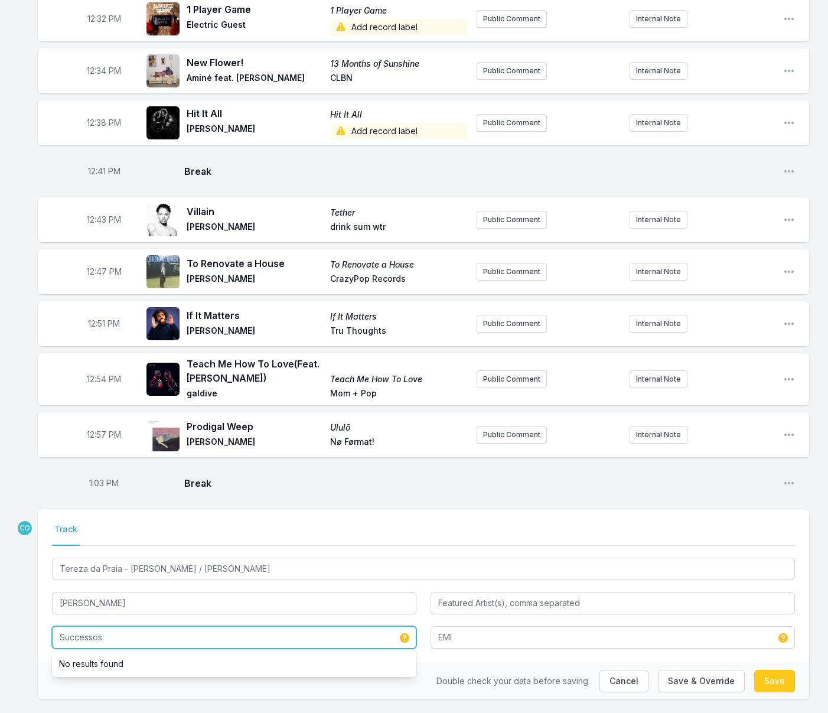
click at [79, 626] on input "Successos" at bounding box center [234, 637] width 365 height 22
click at [110, 626] on input "Sucessos" at bounding box center [234, 637] width 365 height 22
type input "Sucessos de [PERSON_NAME]"
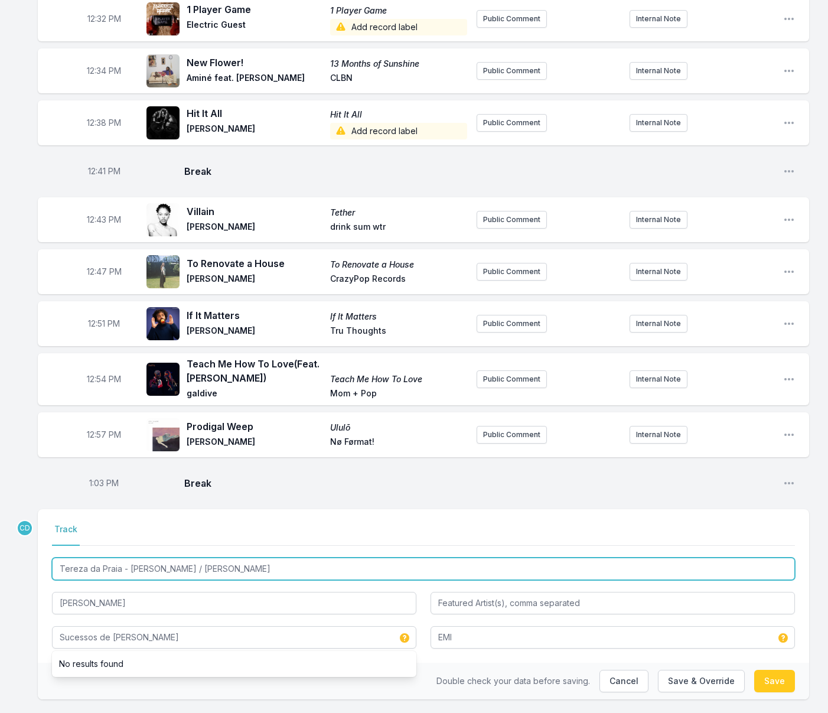
drag, startPoint x: 241, startPoint y: 560, endPoint x: 113, endPoint y: 552, distance: 128.5
click at [120, 558] on input "Tereza da Praia - [PERSON_NAME] / [PERSON_NAME]" at bounding box center [423, 569] width 743 height 22
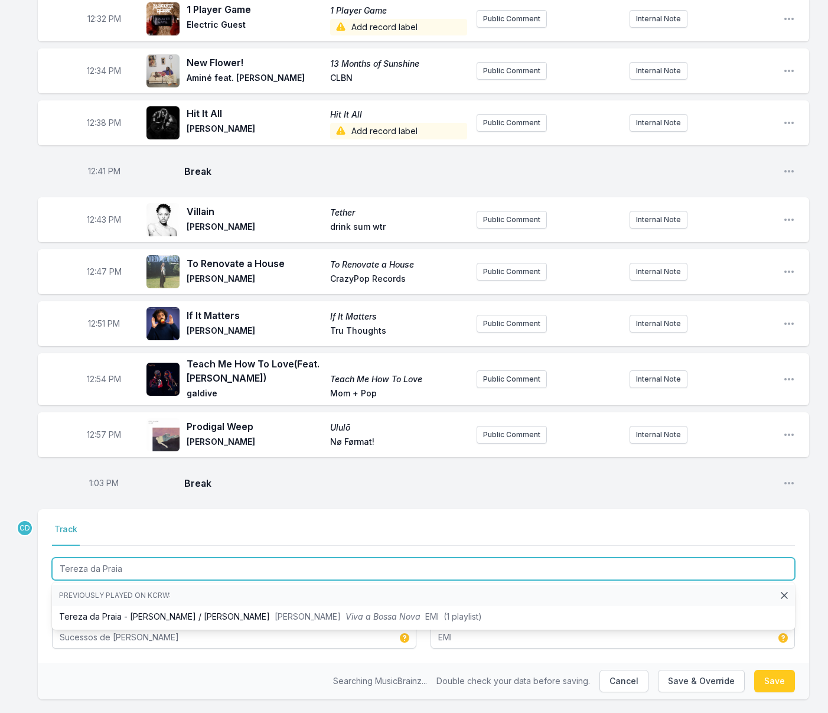
type input "Tereza da Praia"
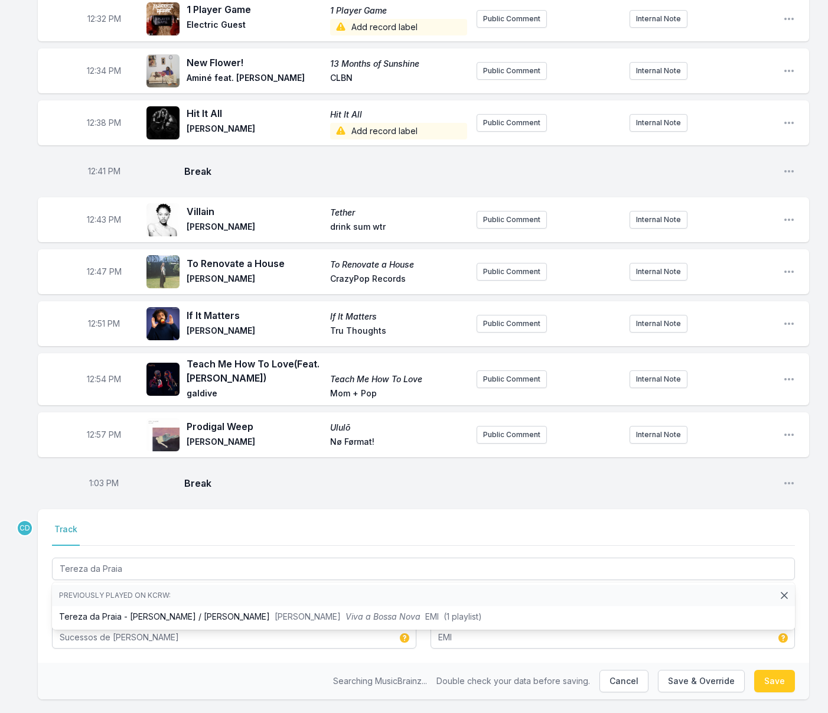
drag, startPoint x: 31, startPoint y: 604, endPoint x: 43, endPoint y: 602, distance: 12.1
click at [31, 604] on div "Missing Data Some of your tracks are missing record label information. This inf…" at bounding box center [414, 173] width 828 height 1143
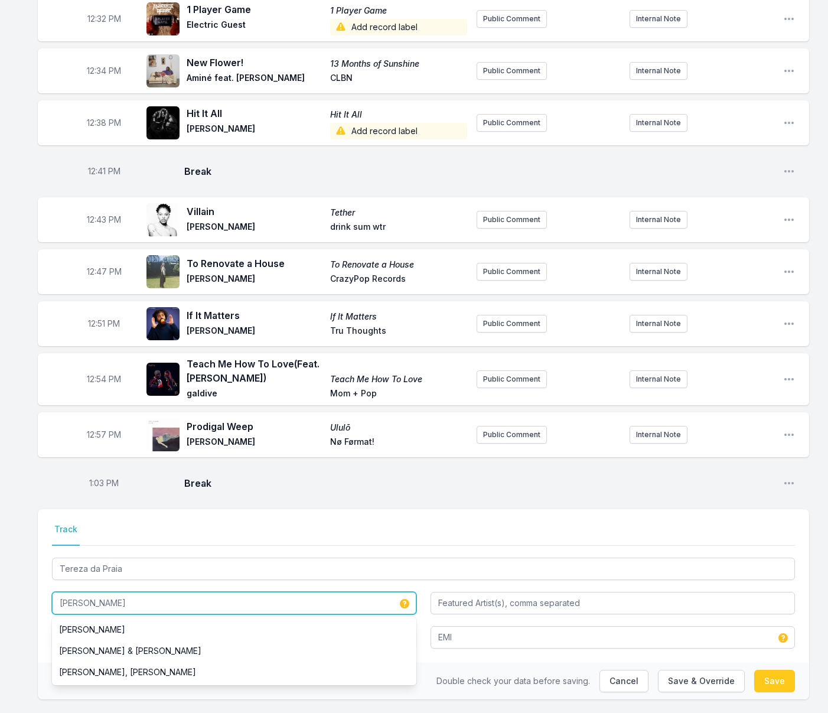
drag, startPoint x: 119, startPoint y: 591, endPoint x: 48, endPoint y: 588, distance: 71.0
click at [49, 588] on div "Select a tab Track Track Tereza da Praia [PERSON_NAME] [PERSON_NAME] [PERSON_NA…" at bounding box center [424, 586] width 772 height 154
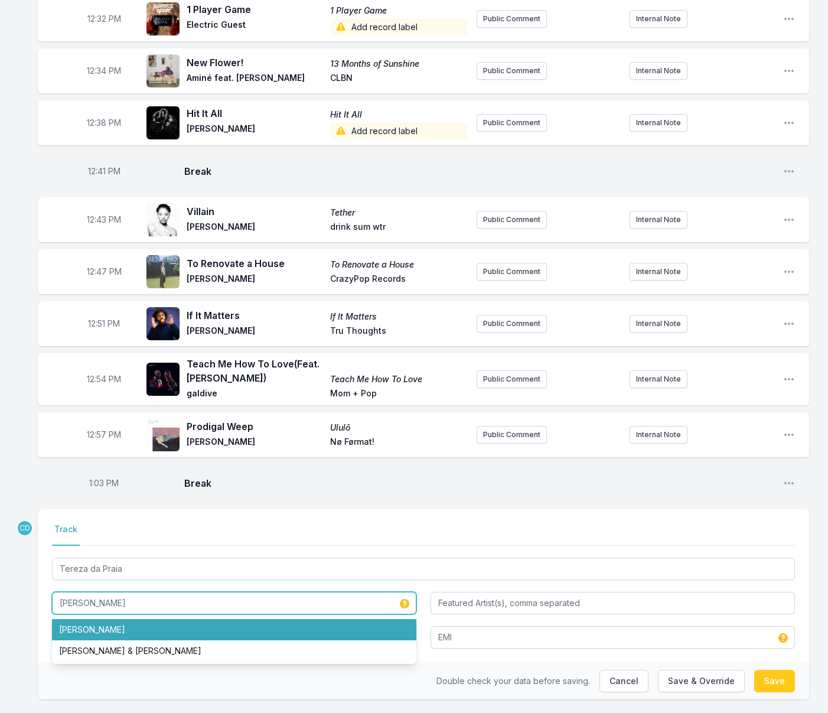
click at [78, 619] on li "[PERSON_NAME]" at bounding box center [234, 629] width 365 height 21
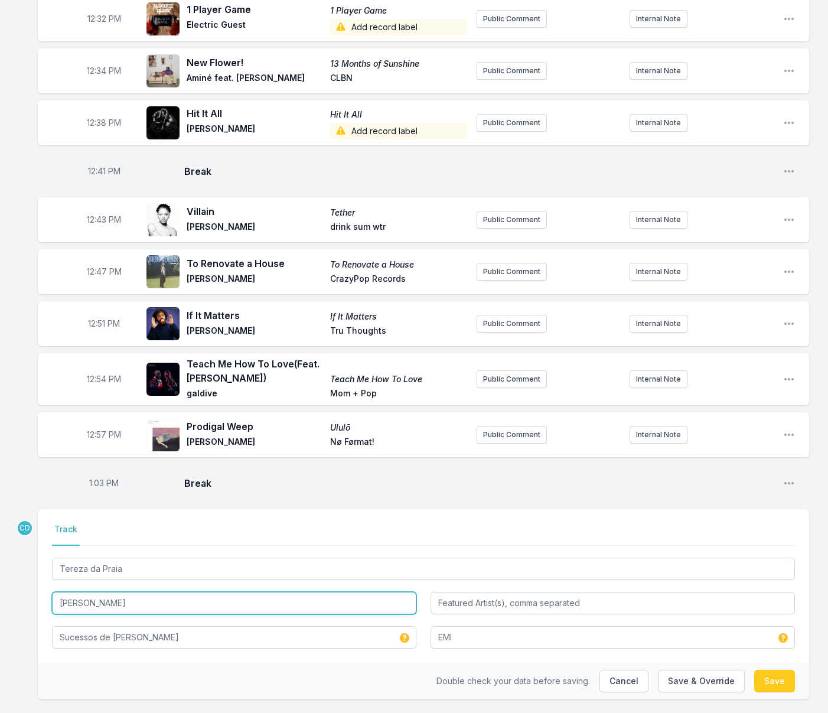
type input "[PERSON_NAME]"
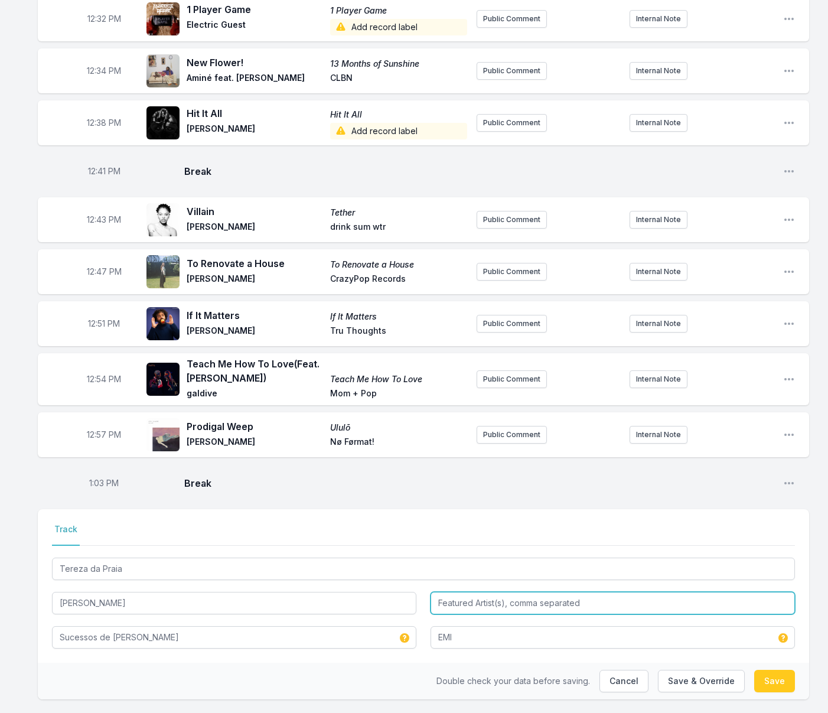
click at [471, 592] on input "Featured Artist(s), comma separated" at bounding box center [613, 603] width 365 height 22
type input "[PERSON_NAME]"
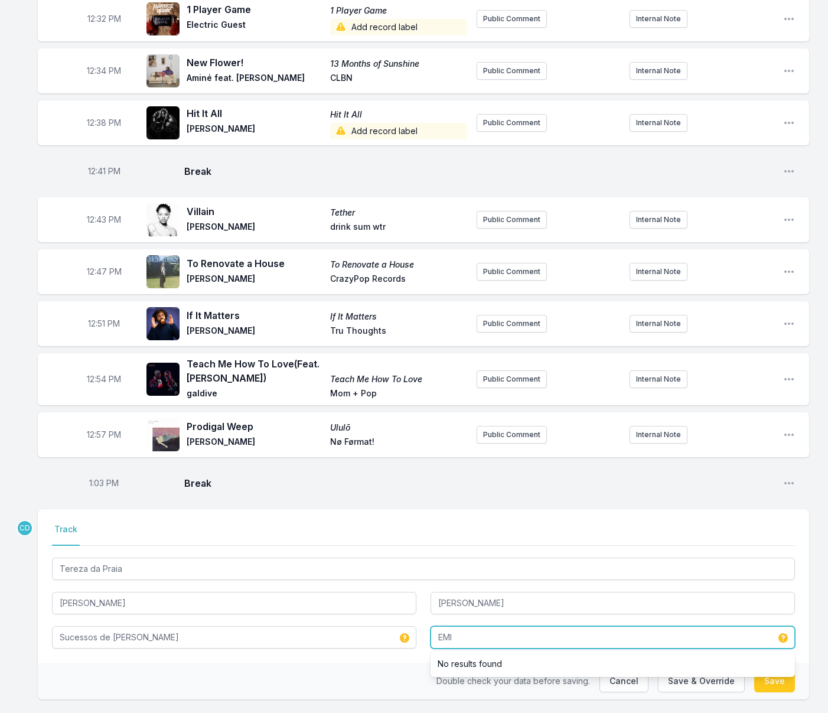
drag, startPoint x: 464, startPoint y: 617, endPoint x: 390, endPoint y: 612, distance: 74.6
click at [391, 612] on div "Tereza da Praia [PERSON_NAME] [PERSON_NAME] Sucessos de [PERSON_NAME] EMI No re…" at bounding box center [423, 601] width 743 height 93
type input "R.A. Music"
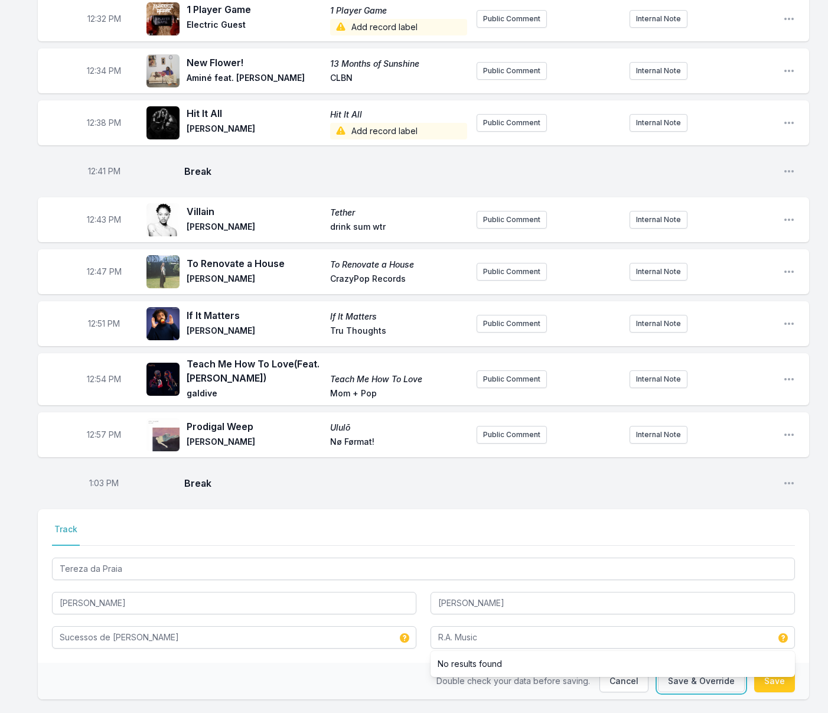
click at [715, 670] on button "Save & Override" at bounding box center [701, 681] width 87 height 22
type input "Tereza da Praia - [PERSON_NAME] / [PERSON_NAME]"
type input "[PERSON_NAME]"
type input "Viva a Bossa Nova"
type input "EMI"
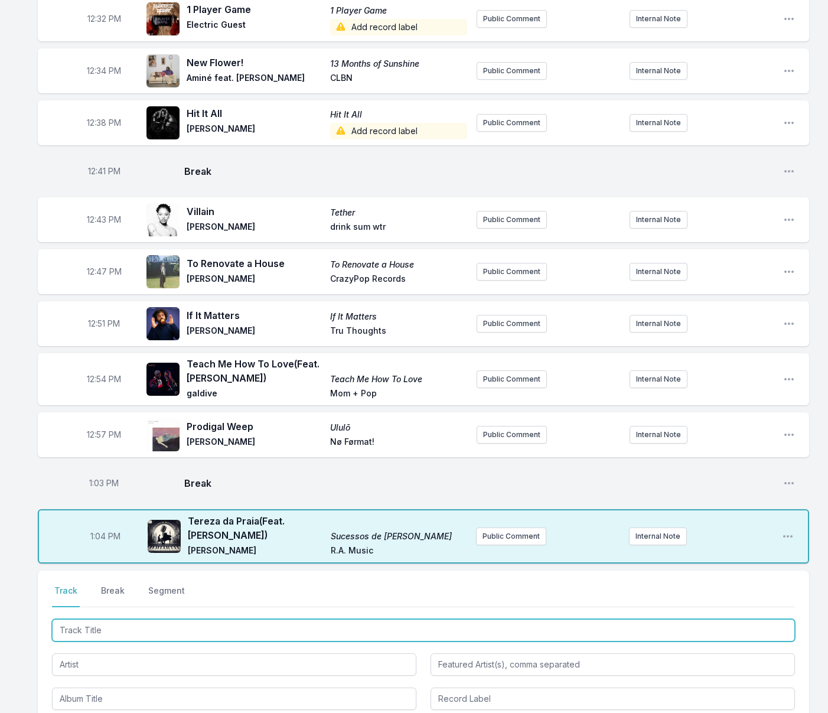
click at [352, 619] on input "Track Title" at bounding box center [423, 630] width 743 height 22
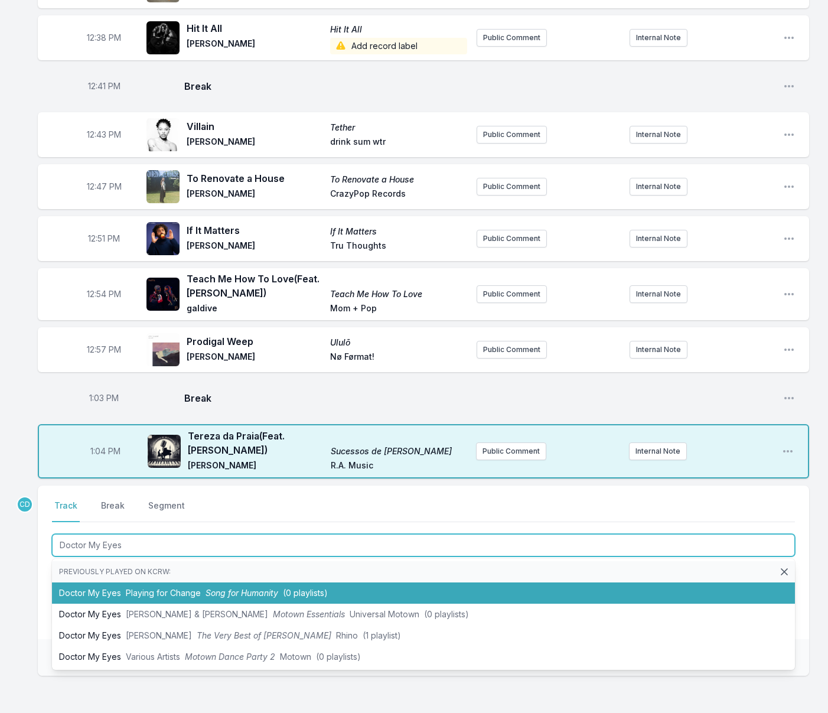
scroll to position [612, 0]
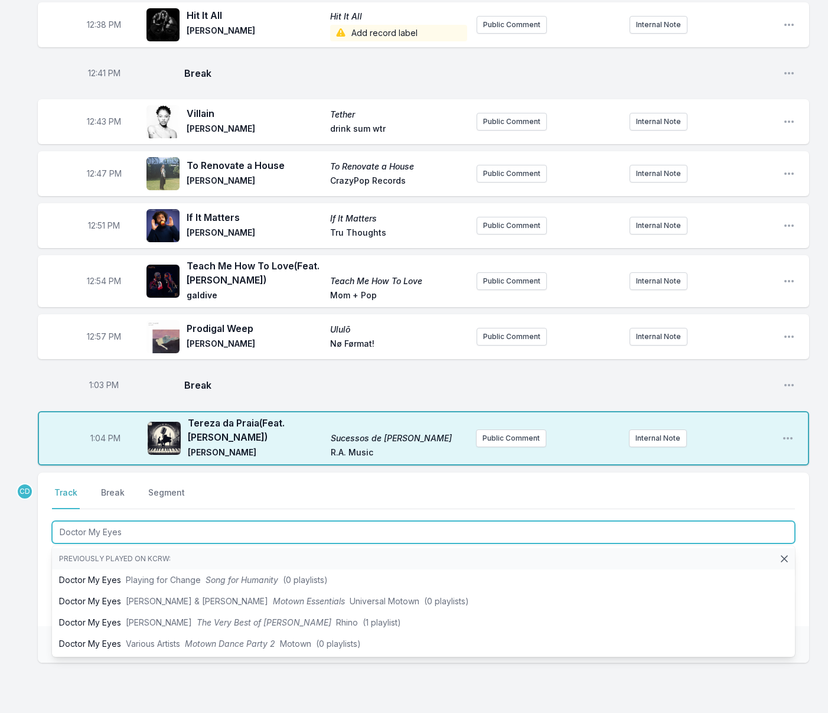
type input "Doctor My Eyes"
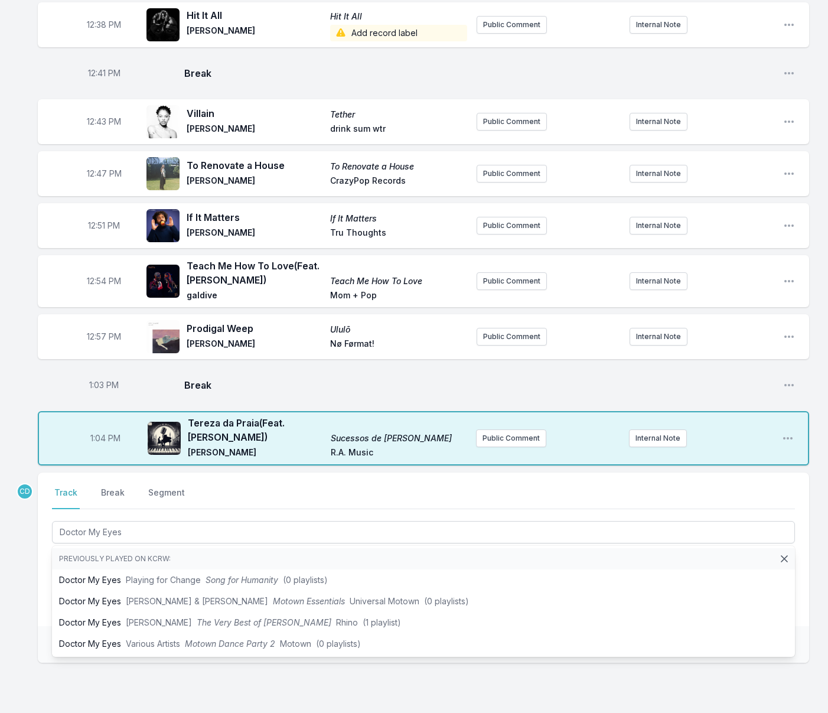
click at [25, 559] on div "Missing Data Some of your tracks are missing record label information. This inf…" at bounding box center [414, 140] width 828 height 1273
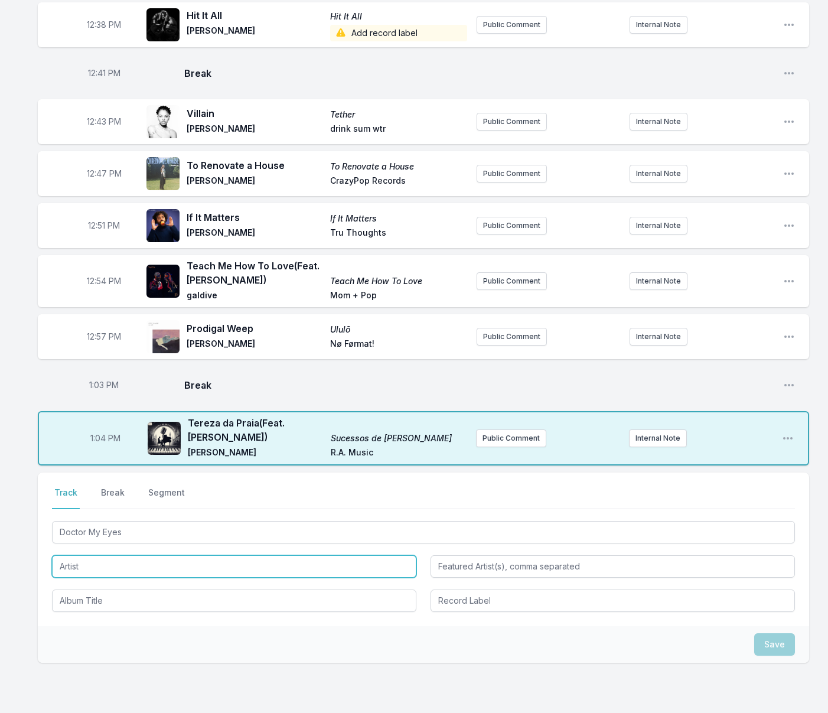
click at [95, 555] on input "Artist" at bounding box center [234, 566] width 365 height 22
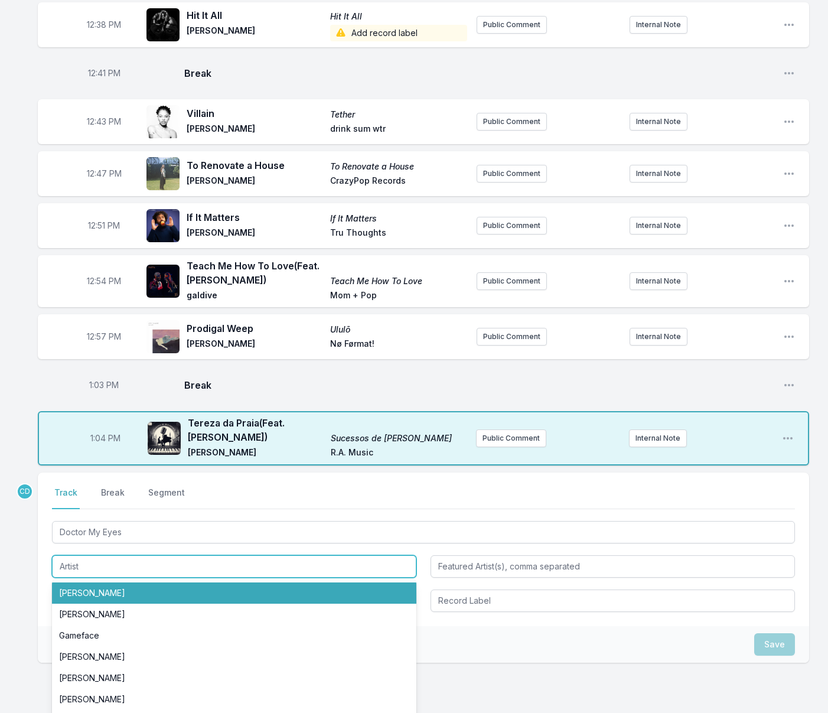
click at [93, 583] on li "[PERSON_NAME]" at bounding box center [234, 593] width 365 height 21
type input "[PERSON_NAME]"
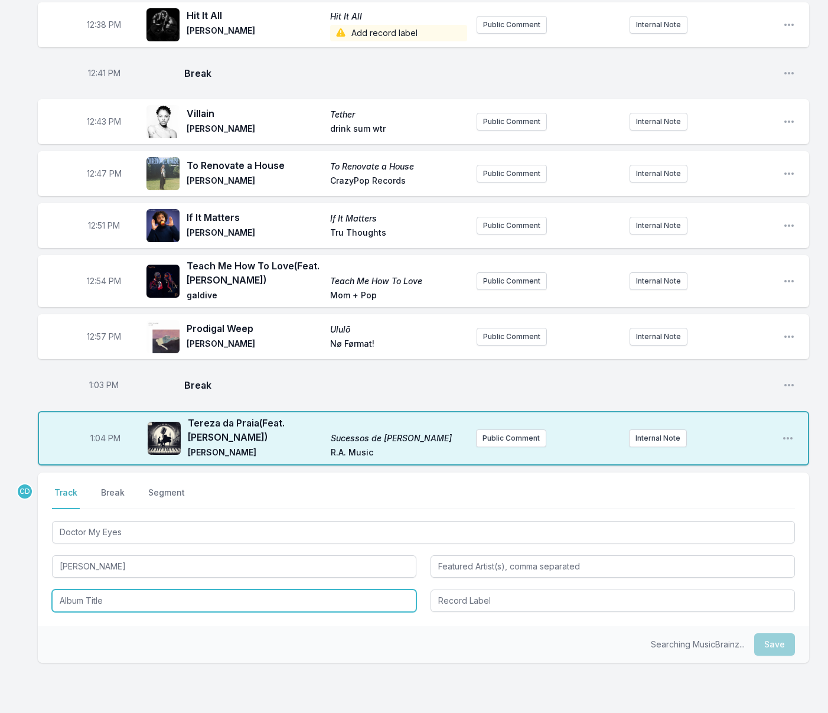
click at [89, 590] on input "Album Title" at bounding box center [234, 601] width 365 height 22
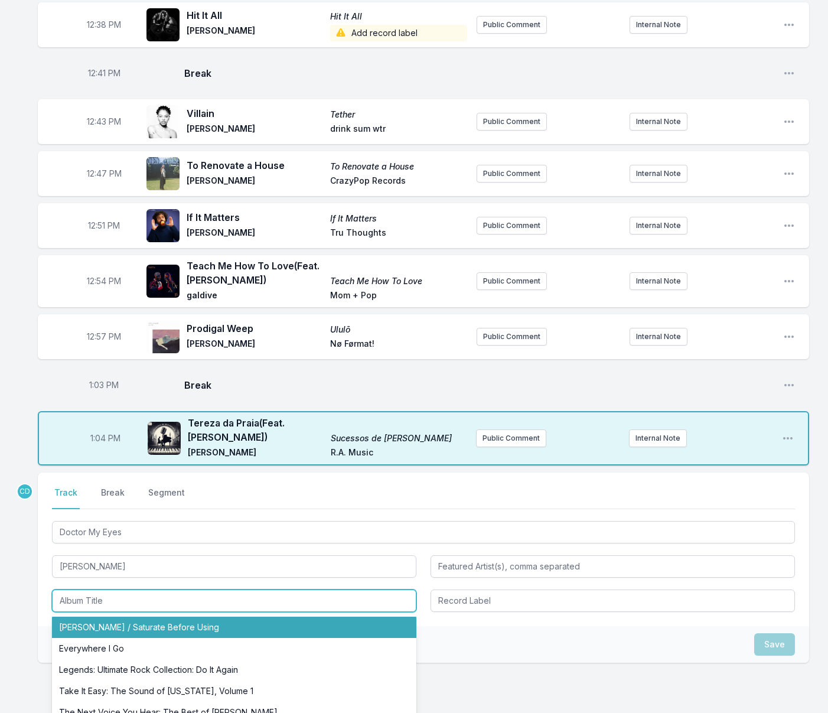
click at [144, 617] on li "[PERSON_NAME] / Saturate Before Using" at bounding box center [234, 627] width 365 height 21
type input "[PERSON_NAME] / Saturate Before Using"
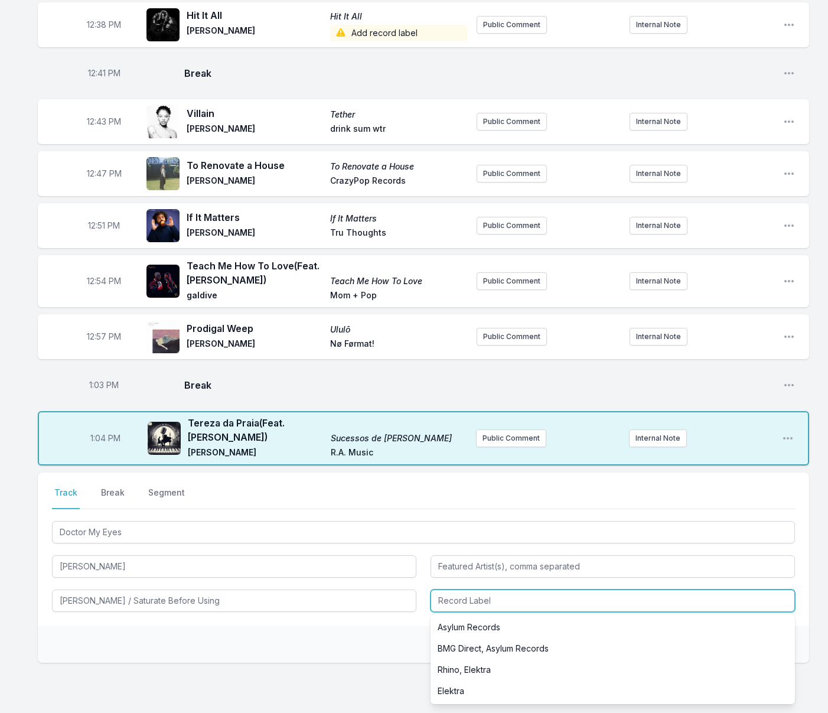
click at [454, 590] on input "Record Label" at bounding box center [613, 601] width 365 height 22
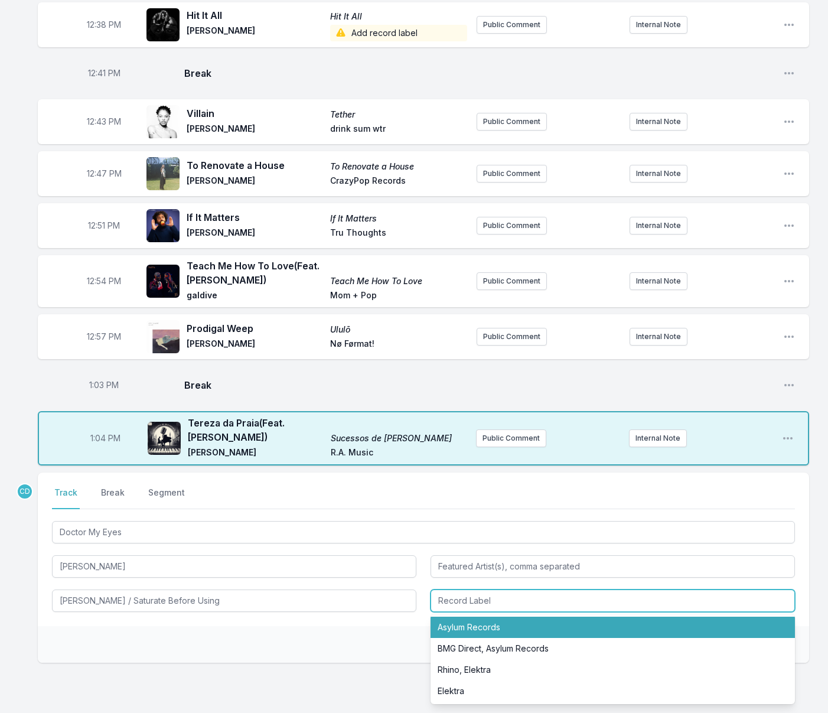
click at [479, 617] on li "Asylum Records" at bounding box center [613, 627] width 365 height 21
type input "Asylum Records"
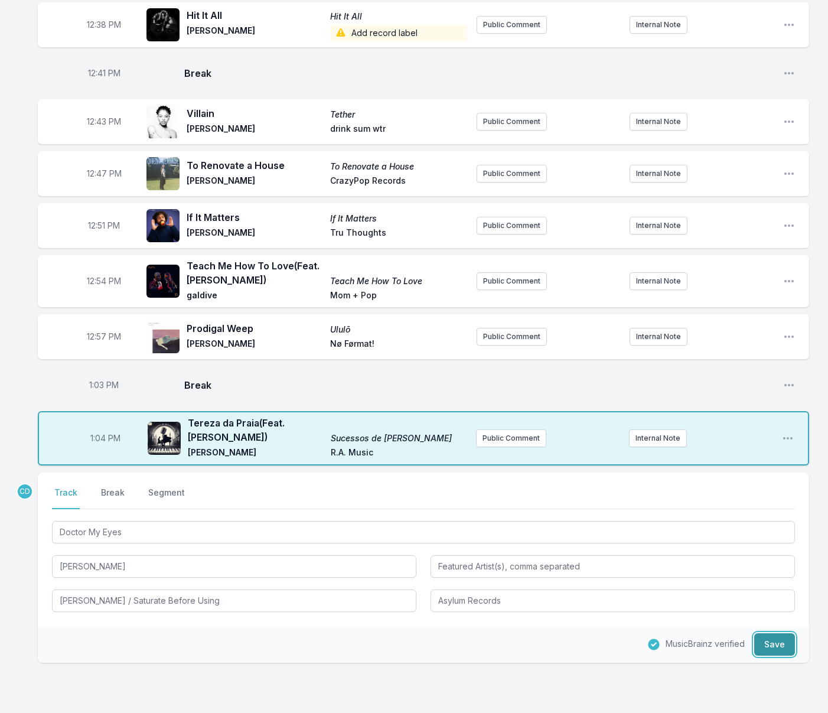
click at [776, 633] on button "Save" at bounding box center [775, 644] width 41 height 22
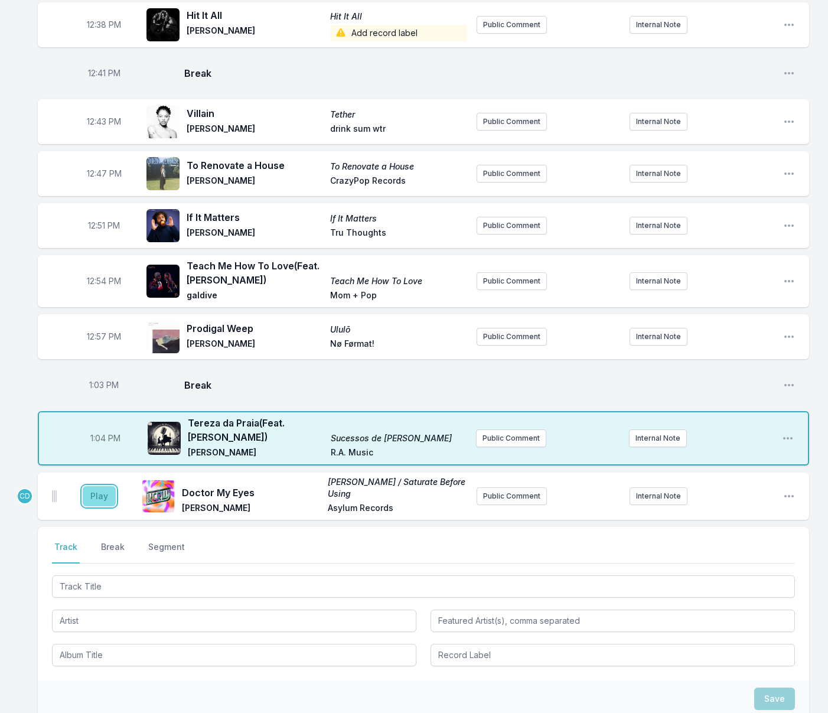
click at [106, 486] on button "Play" at bounding box center [99, 496] width 33 height 20
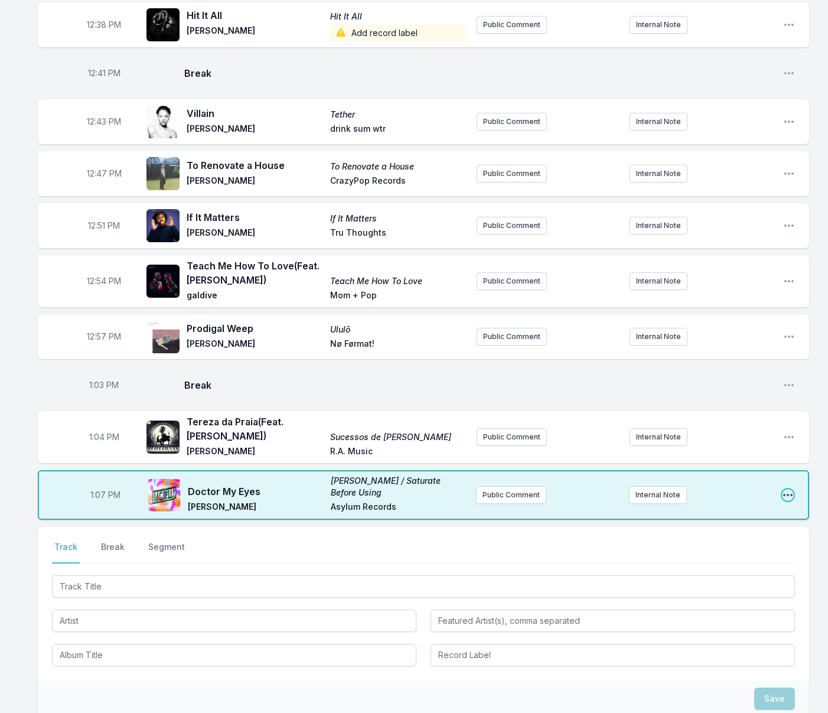
click at [792, 489] on icon "Open playlist item options" at bounding box center [788, 495] width 12 height 12
click at [713, 529] on button "Edit Track Details" at bounding box center [728, 539] width 132 height 21
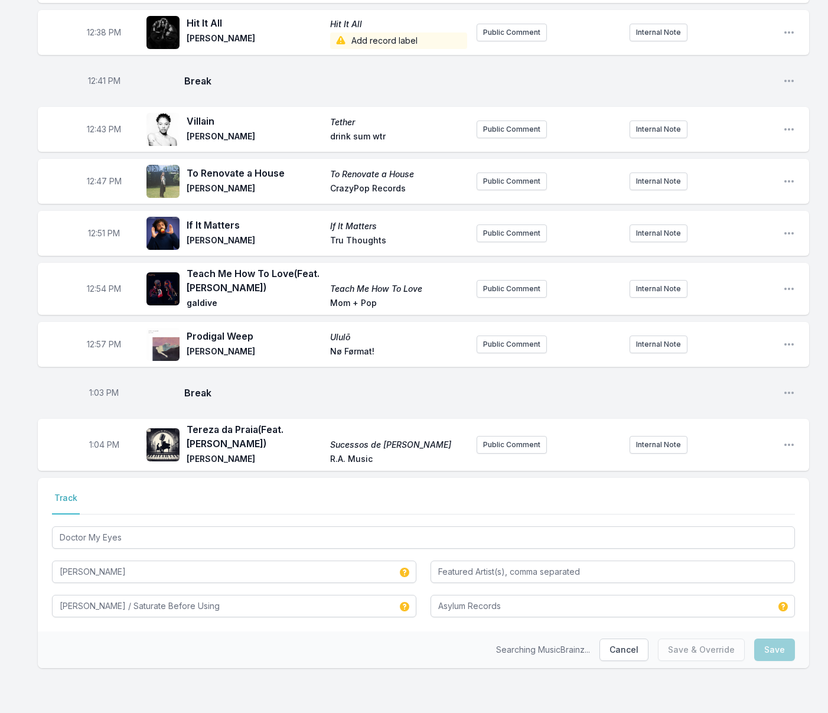
scroll to position [588, 0]
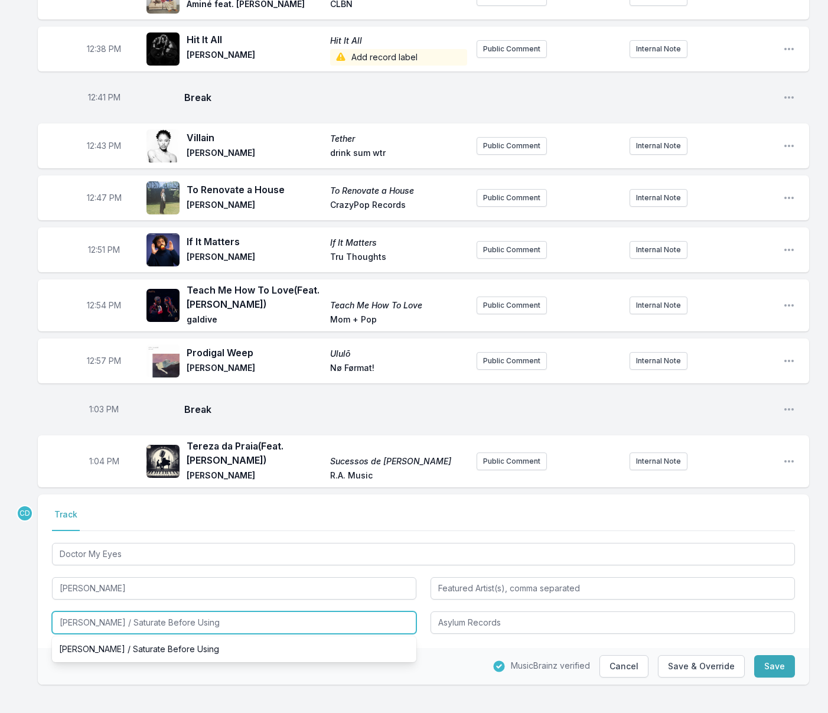
drag, startPoint x: 134, startPoint y: 606, endPoint x: 27, endPoint y: 602, distance: 106.4
click at [28, 602] on div "Missing Data Some of your tracks are missing record label information. This inf…" at bounding box center [414, 129] width 828 height 1202
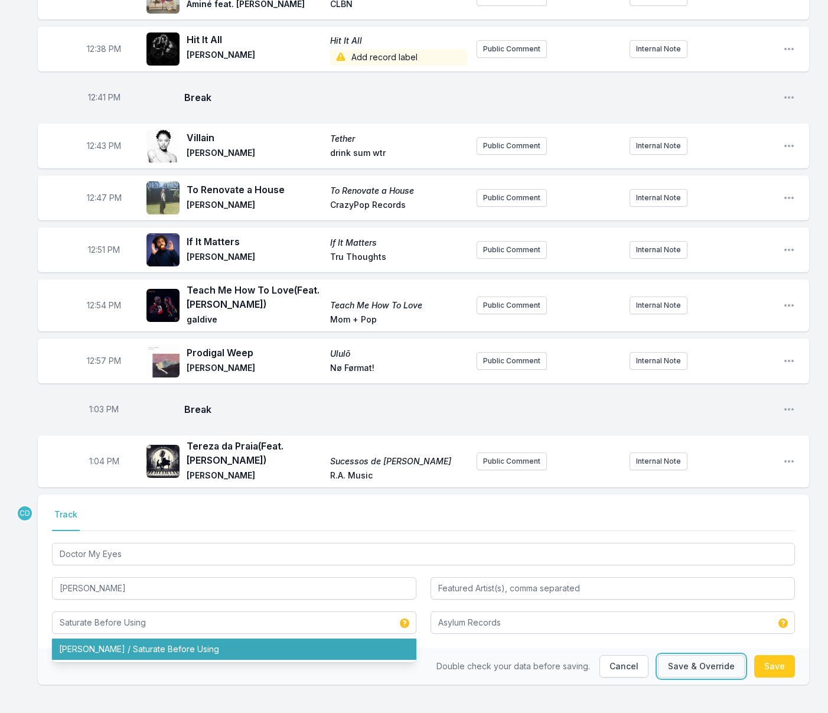
click at [703, 655] on button "Save & Override" at bounding box center [701, 666] width 87 height 22
type input "[PERSON_NAME] / Saturate Before Using"
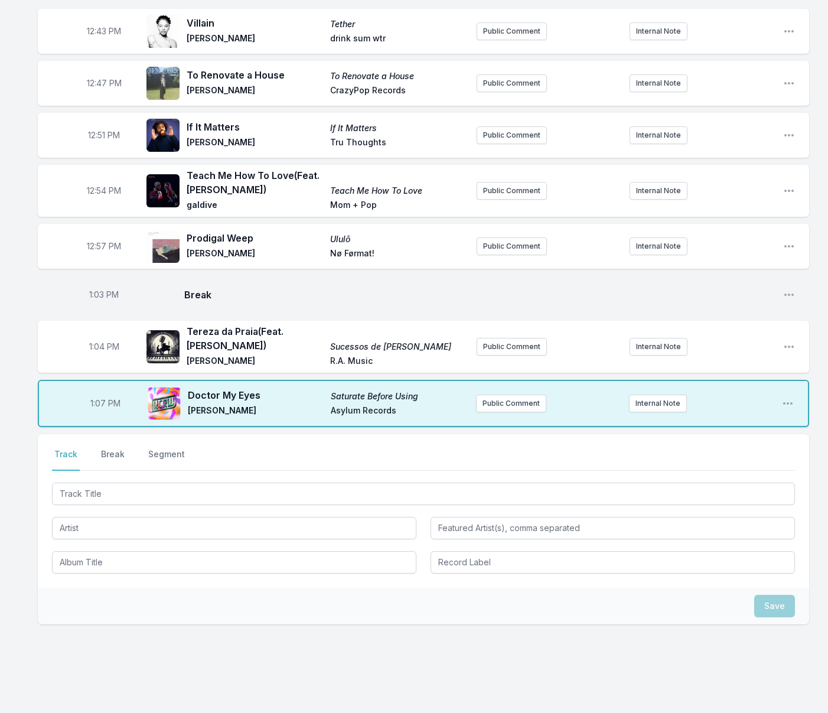
scroll to position [711, 0]
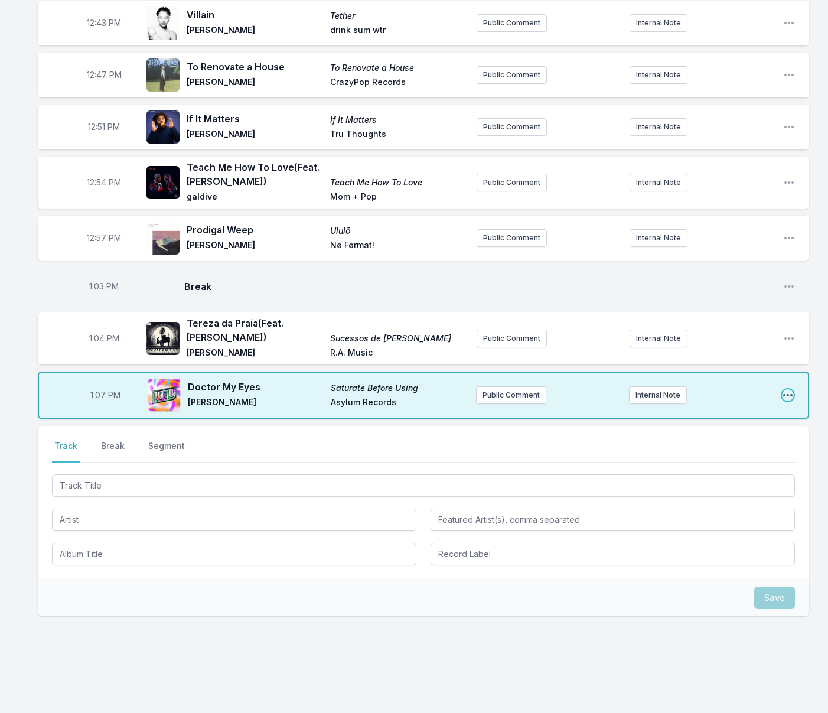
click at [791, 389] on icon "Open playlist item options" at bounding box center [788, 395] width 12 height 12
click at [707, 430] on button "Edit Track Details" at bounding box center [728, 440] width 132 height 21
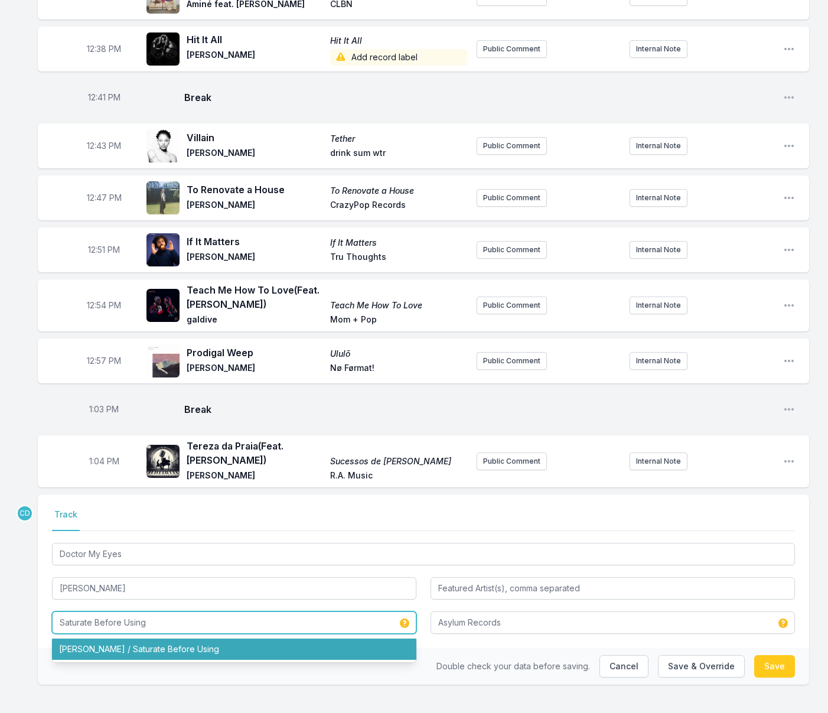
drag, startPoint x: 149, startPoint y: 610, endPoint x: 47, endPoint y: 604, distance: 102.4
click at [47, 604] on div "Select a tab Track Track Doctor My Eyes [PERSON_NAME] Saturate Before Using [PE…" at bounding box center [424, 572] width 772 height 154
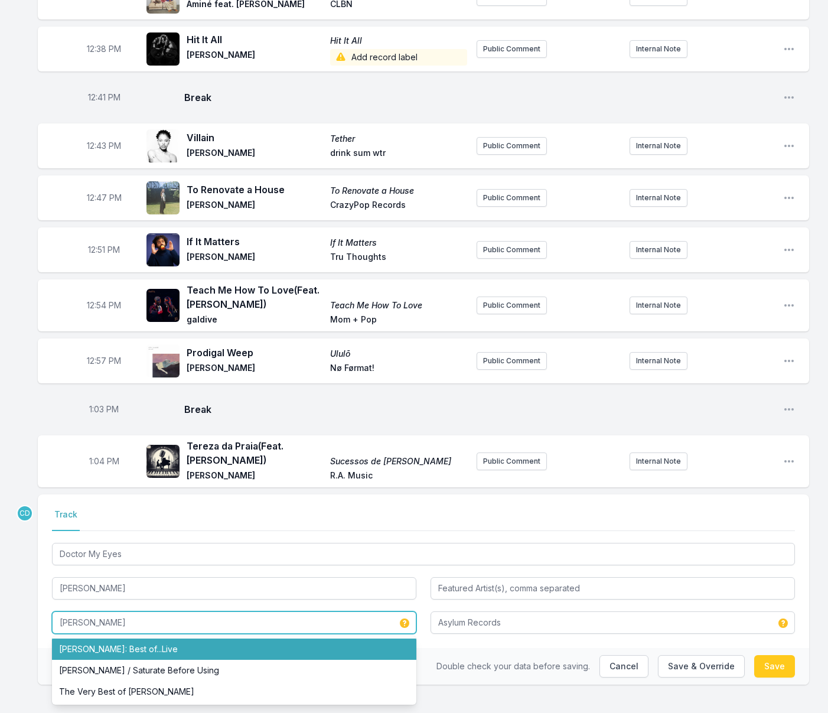
type input "[PERSON_NAME]"
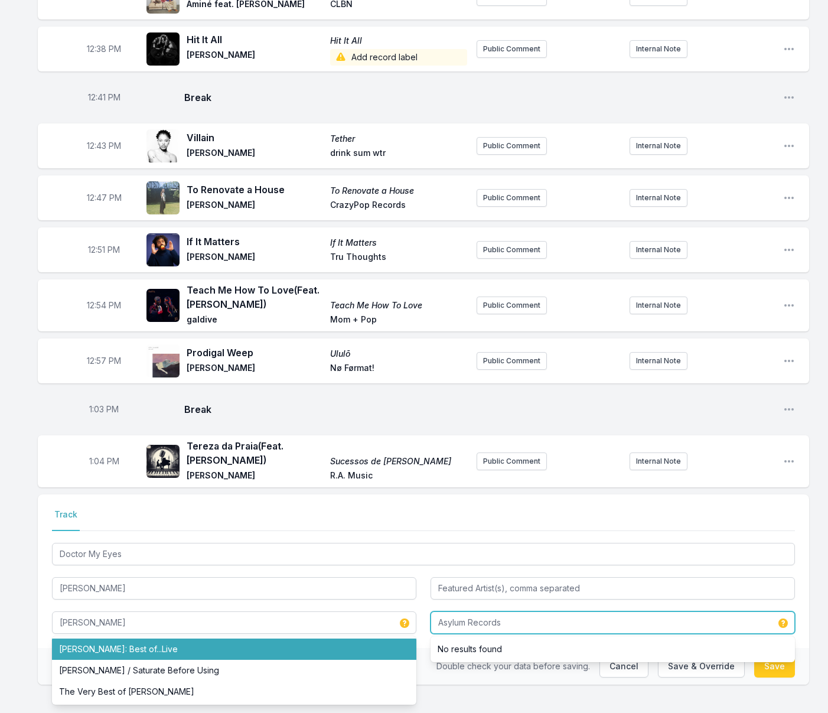
drag, startPoint x: 503, startPoint y: 606, endPoint x: 418, endPoint y: 604, distance: 84.5
click at [419, 604] on div "Doctor My Eyes [PERSON_NAME] [PERSON_NAME] [PERSON_NAME]: Best of...Live [PERSO…" at bounding box center [423, 587] width 743 height 93
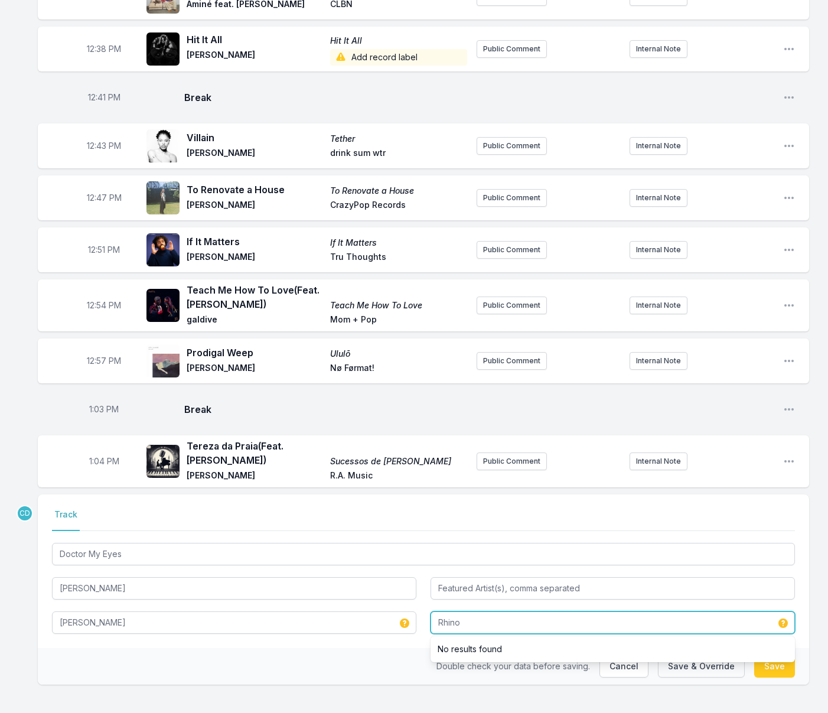
type input "Rhino"
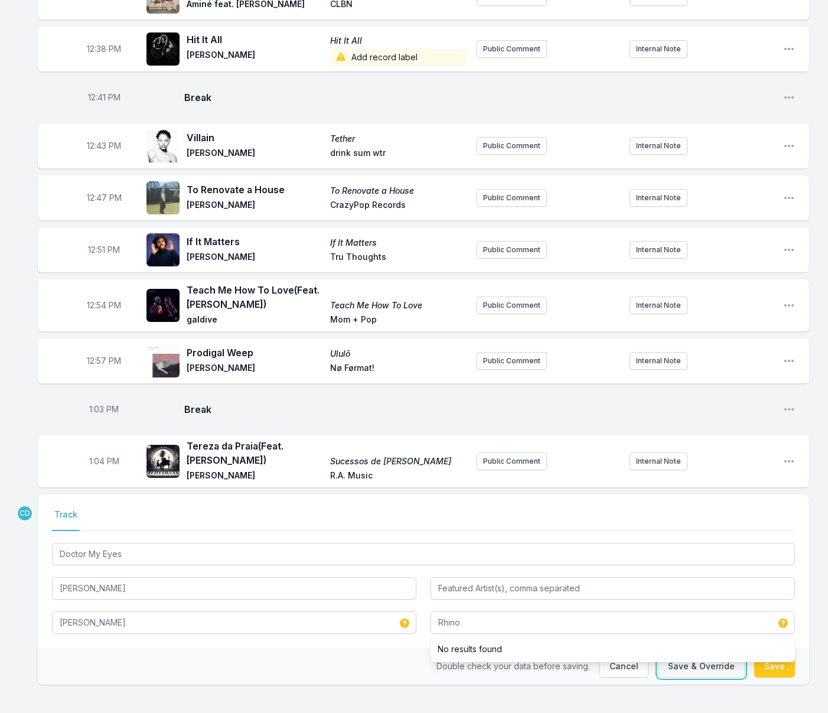
click at [681, 655] on button "Save & Override" at bounding box center [701, 666] width 87 height 22
type input "Saturate Before Using"
type input "Asylum Records"
click at [698, 655] on button "Save & Override" at bounding box center [701, 666] width 87 height 22
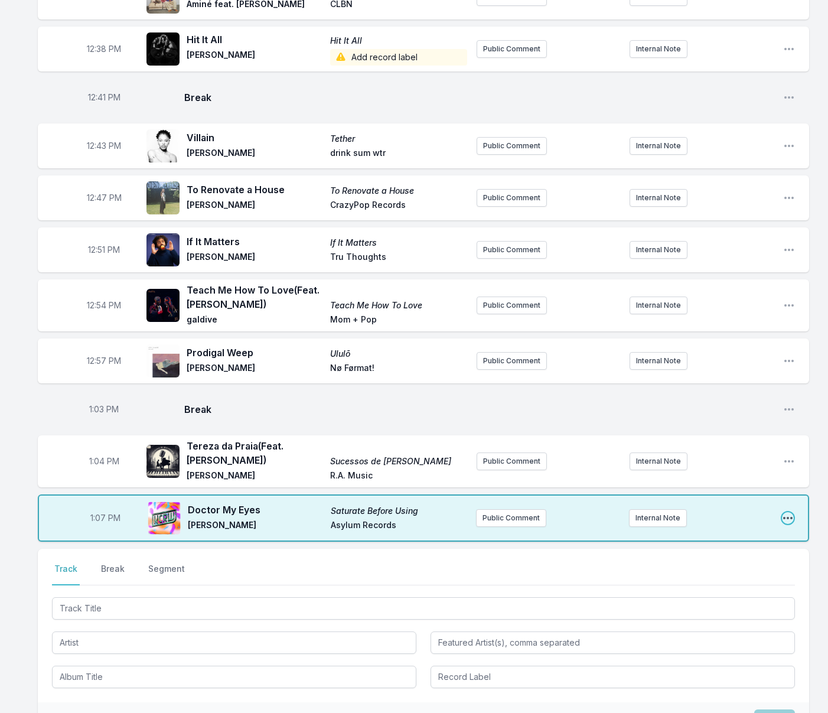
click at [787, 512] on icon "Open playlist item options" at bounding box center [788, 518] width 12 height 12
click at [704, 552] on button "Edit Track Details" at bounding box center [728, 562] width 132 height 21
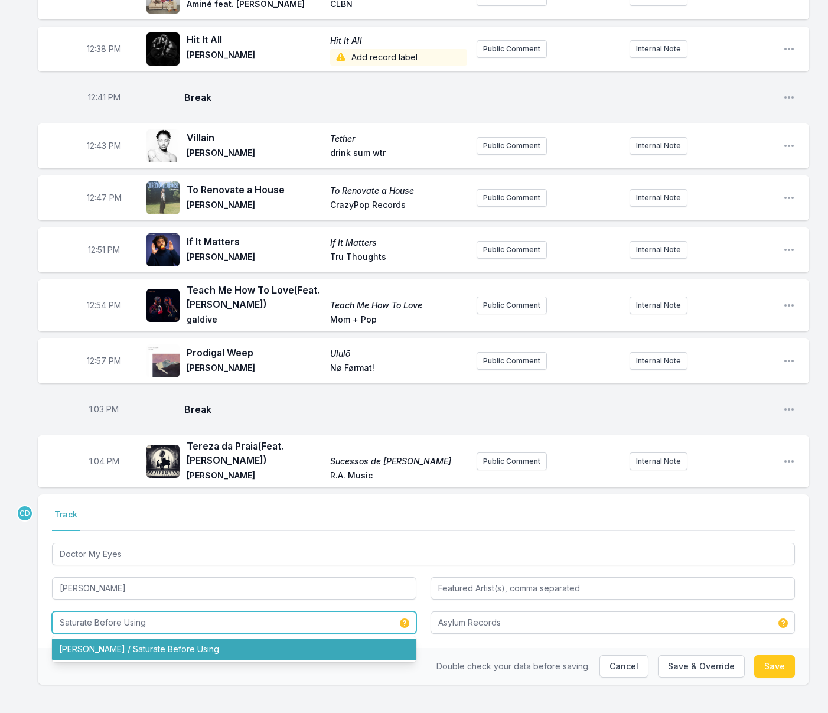
drag, startPoint x: 152, startPoint y: 607, endPoint x: 24, endPoint y: 604, distance: 128.3
click at [24, 604] on div "Missing Data Some of your tracks are missing record label information. This inf…" at bounding box center [414, 129] width 828 height 1202
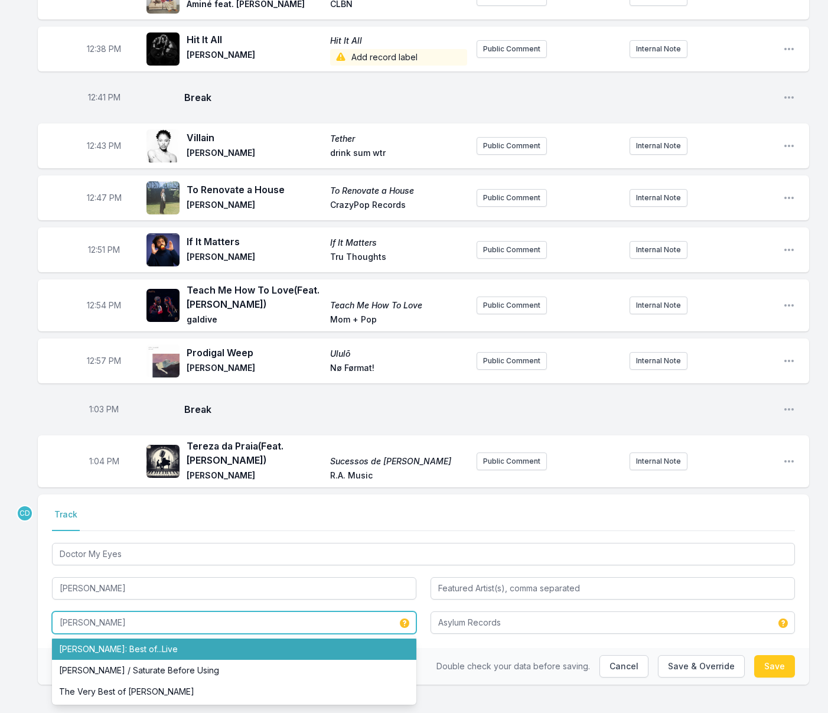
type input "[PERSON_NAME]"
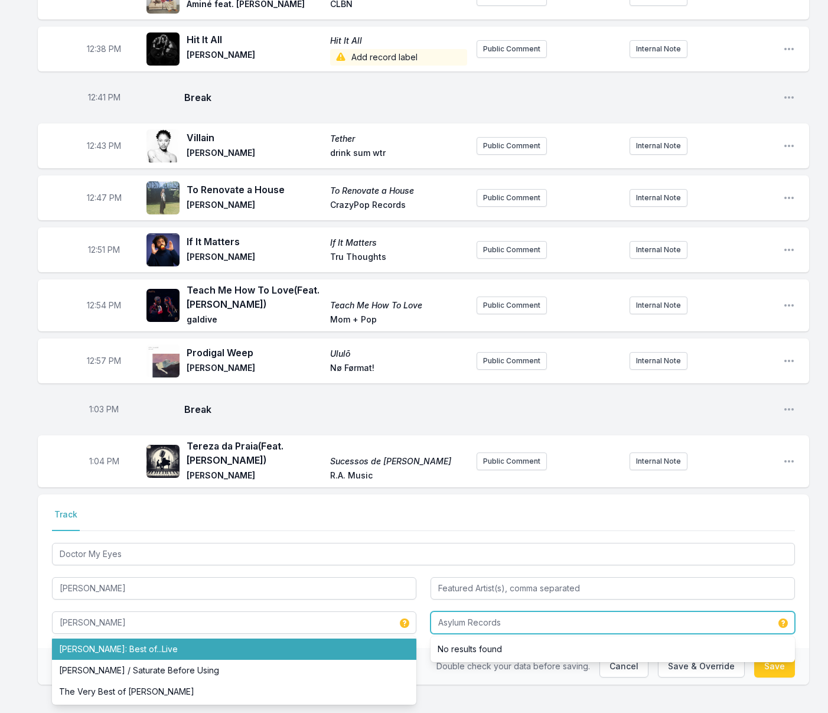
drag, startPoint x: 508, startPoint y: 606, endPoint x: 435, endPoint y: 606, distance: 73.3
click at [435, 612] on input "Asylum Records" at bounding box center [613, 623] width 365 height 22
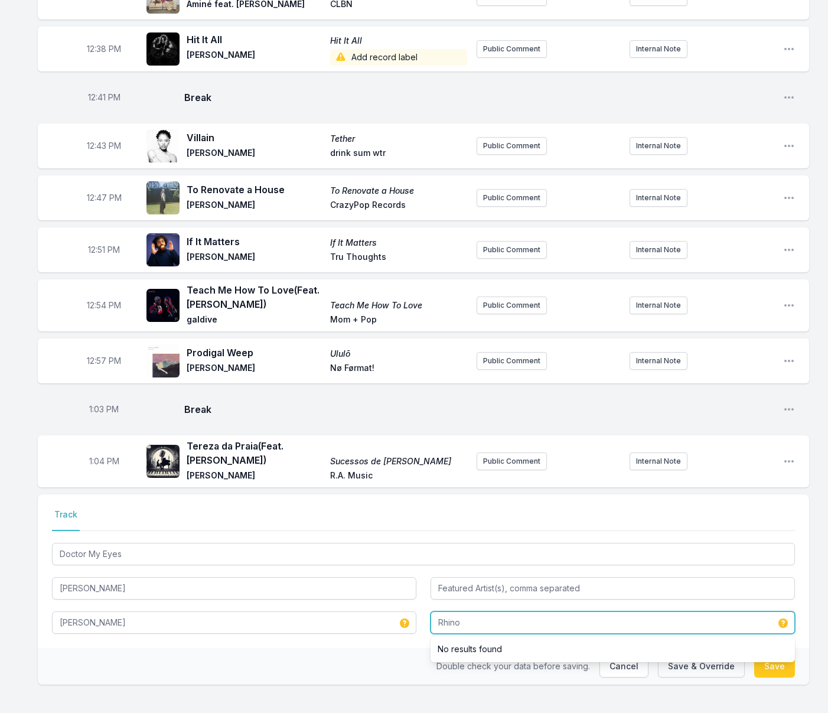
type input "Rhino"
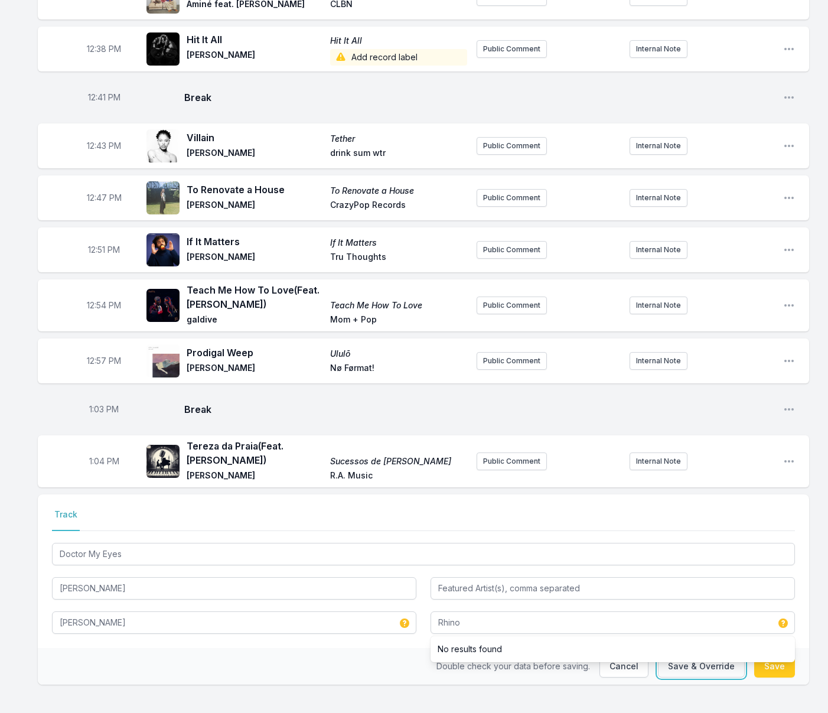
click at [726, 655] on button "Save & Override" at bounding box center [701, 666] width 87 height 22
type input "Saturate Before Using"
type input "Asylum Records"
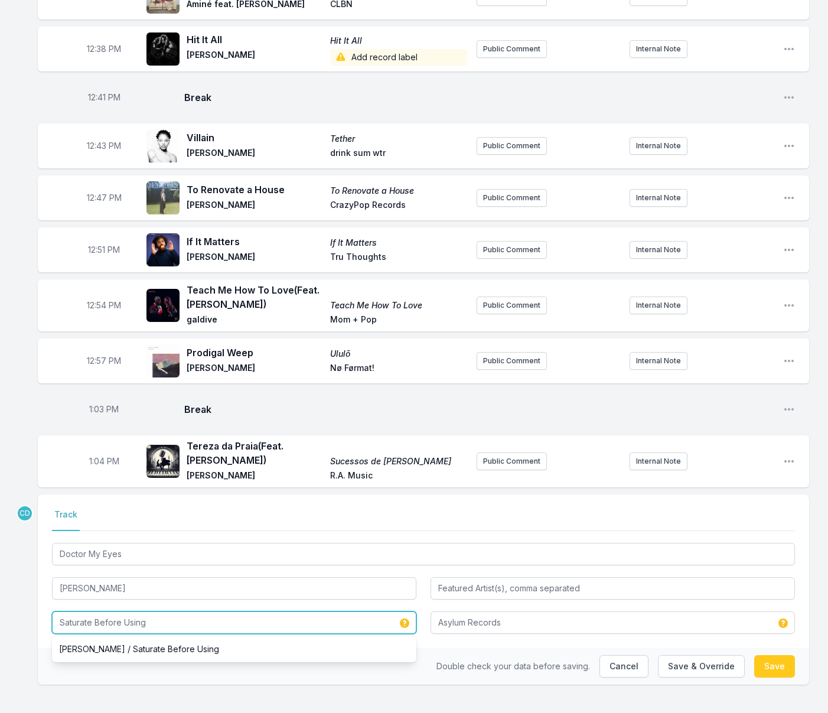
drag, startPoint x: 251, startPoint y: 600, endPoint x: 152, endPoint y: 606, distance: 98.9
click at [152, 612] on input "Saturate Before Using" at bounding box center [234, 623] width 365 height 22
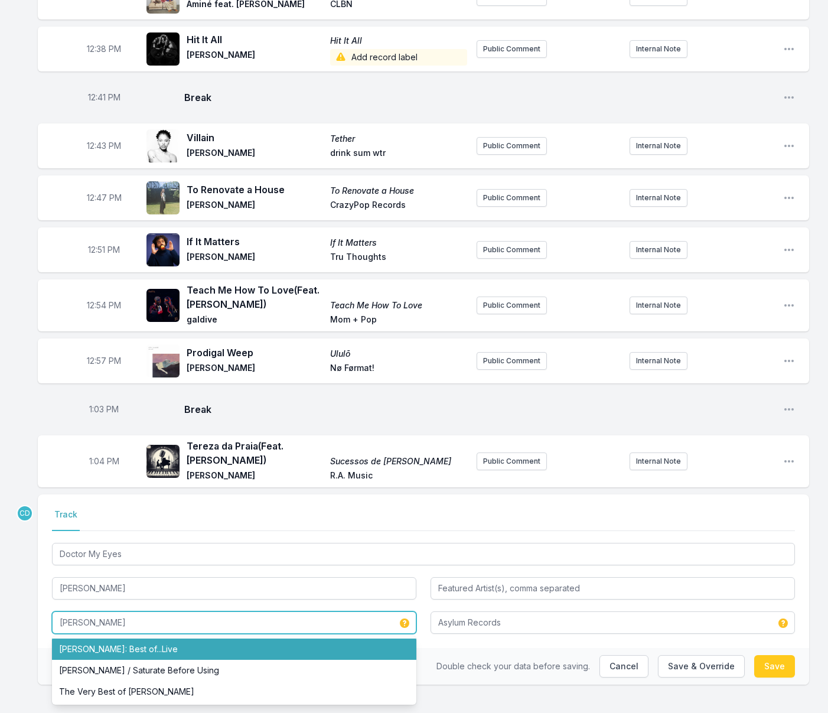
type input "[PERSON_NAME]"
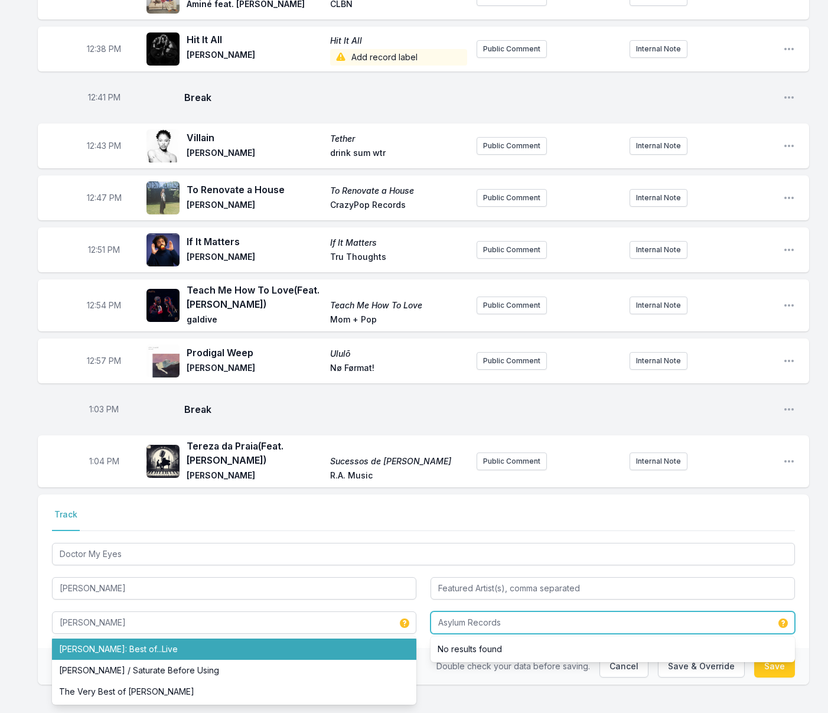
drag, startPoint x: 512, startPoint y: 607, endPoint x: 413, endPoint y: 600, distance: 99.0
click at [413, 600] on div "Doctor My Eyes [PERSON_NAME] [PERSON_NAME] [PERSON_NAME]: Best of...Live [PERSO…" at bounding box center [423, 587] width 743 height 93
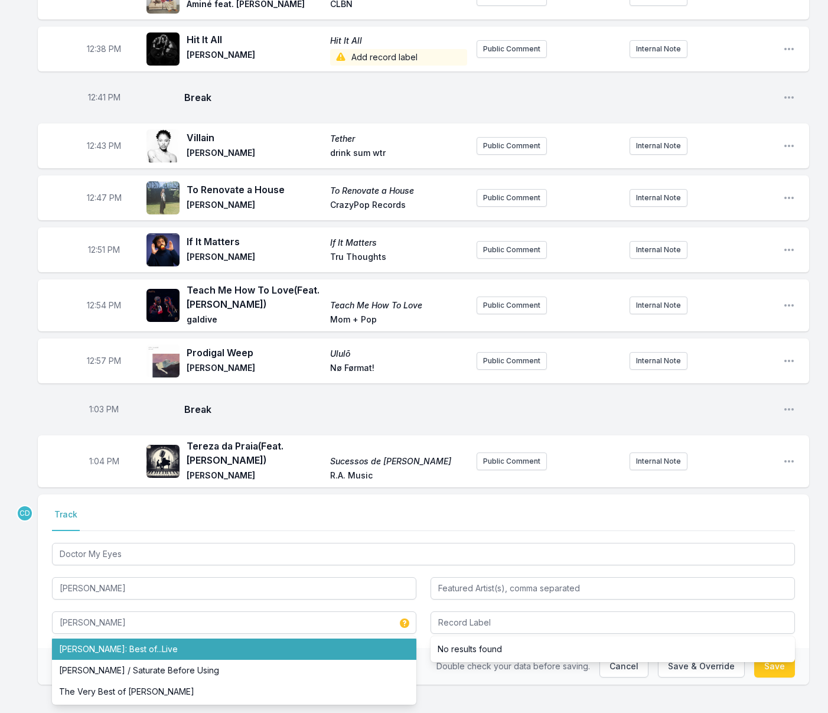
click at [483, 690] on div "Missing Data Some of your tracks are missing record label information. This inf…" at bounding box center [414, 129] width 828 height 1202
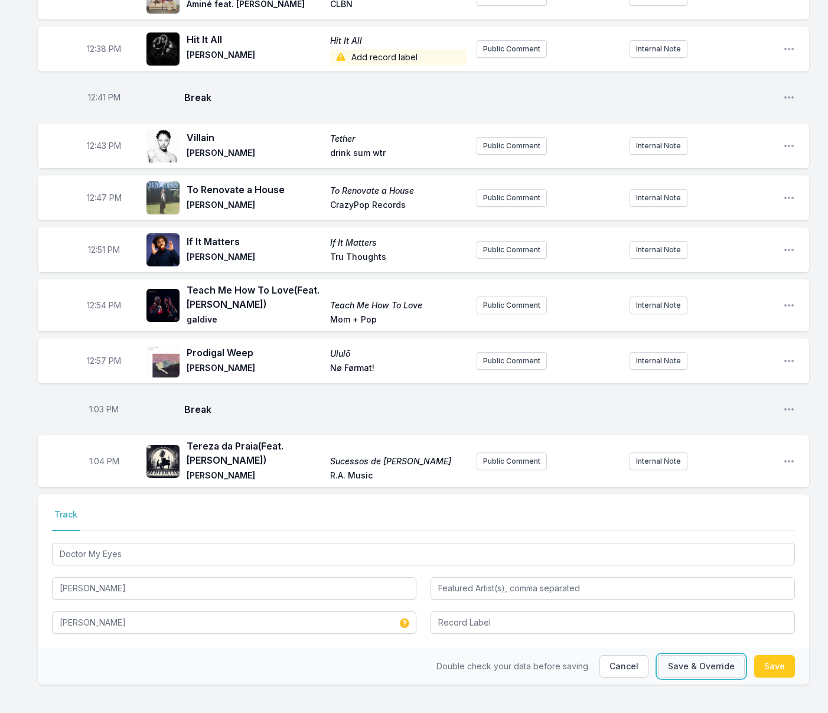
click at [678, 655] on button "Save & Override" at bounding box center [701, 666] width 87 height 22
type input "Saturate Before Using"
type input "Asylum Records"
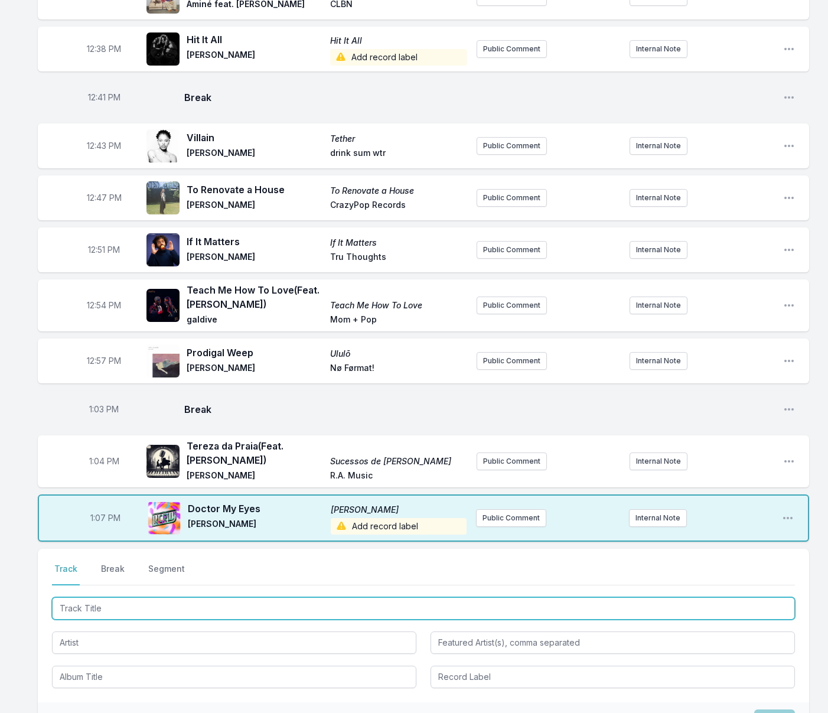
click at [120, 597] on input "Track Title" at bounding box center [423, 608] width 743 height 22
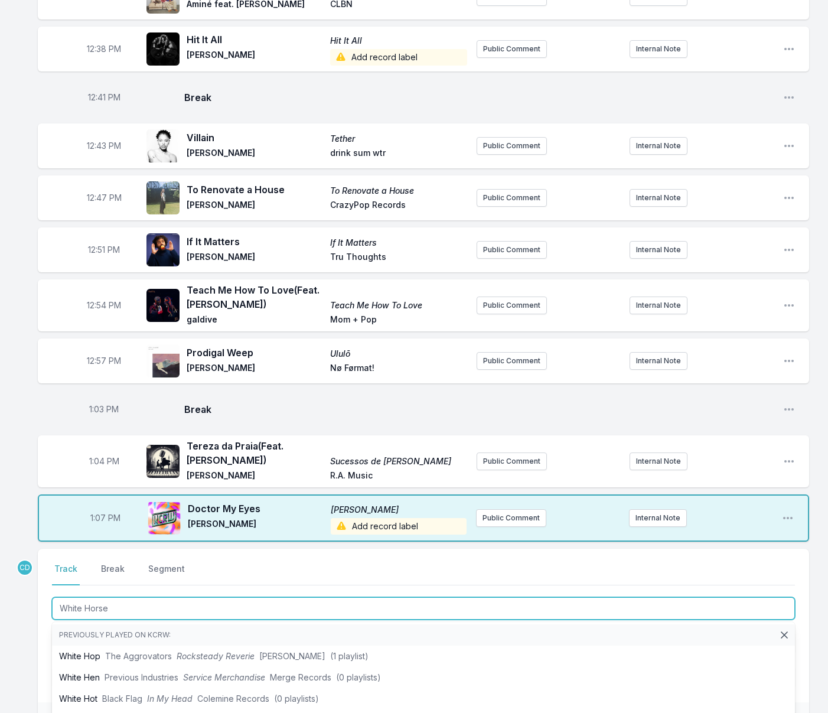
type input "White Horses"
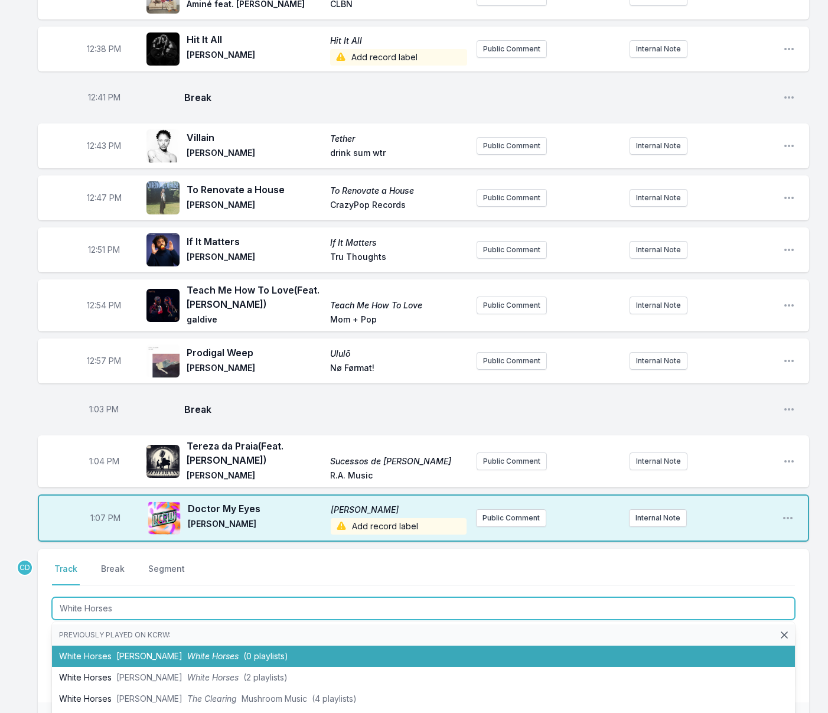
click at [109, 646] on li "White Horses Wolf [PERSON_NAME] Horses (0 playlists)" at bounding box center [423, 656] width 743 height 21
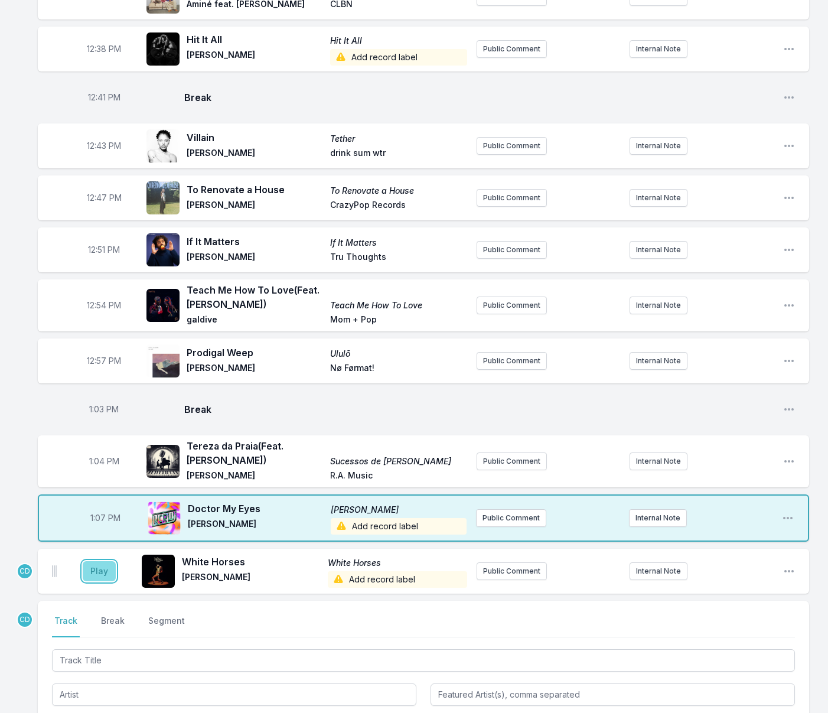
click at [103, 561] on button "Play" at bounding box center [99, 571] width 33 height 20
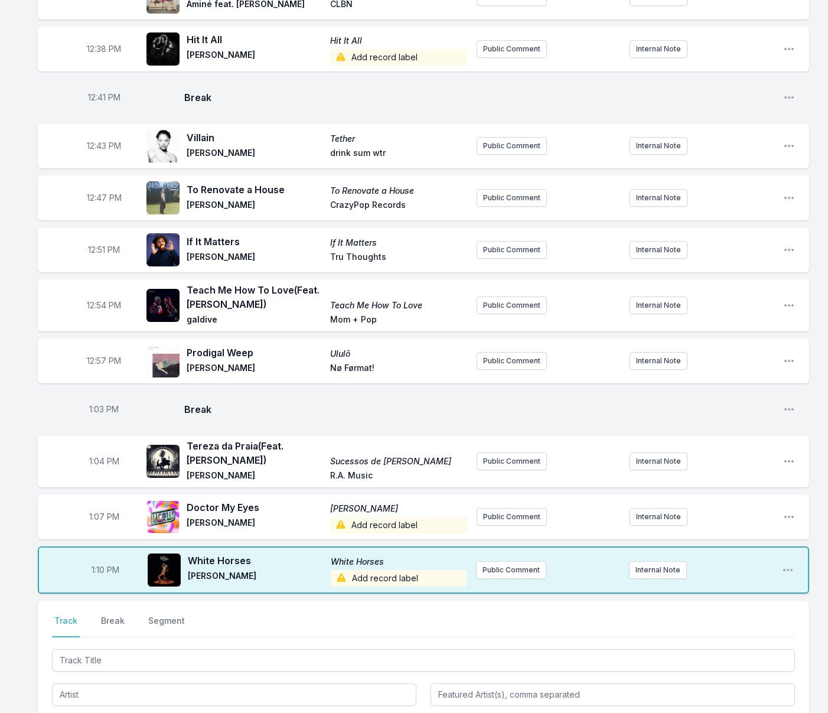
click at [381, 570] on span "Add record label" at bounding box center [399, 578] width 136 height 17
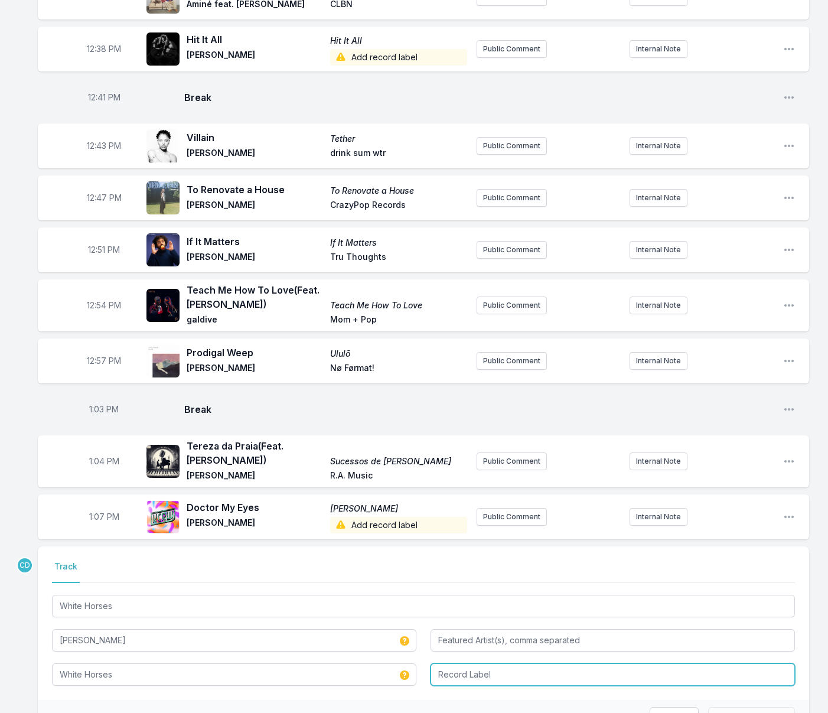
click at [466, 664] on input "Record Label" at bounding box center [613, 675] width 365 height 22
type input "Columbia"
click at [349, 700] on div "Double check your data before saving. Cancel Save & Override" at bounding box center [424, 718] width 772 height 37
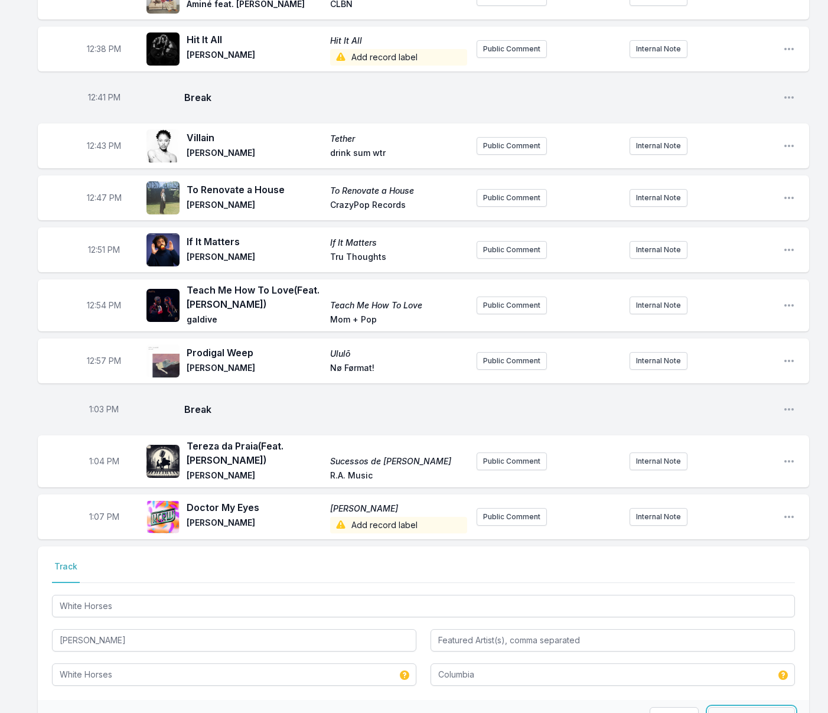
click at [737, 707] on button "Save & Override" at bounding box center [751, 718] width 87 height 22
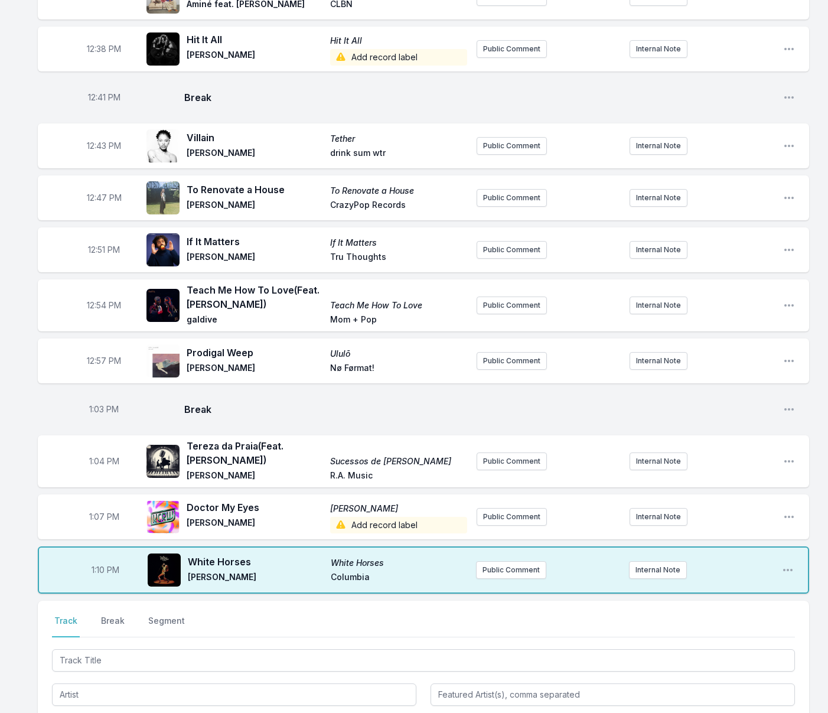
click at [363, 517] on span "Add record label" at bounding box center [398, 525] width 136 height 17
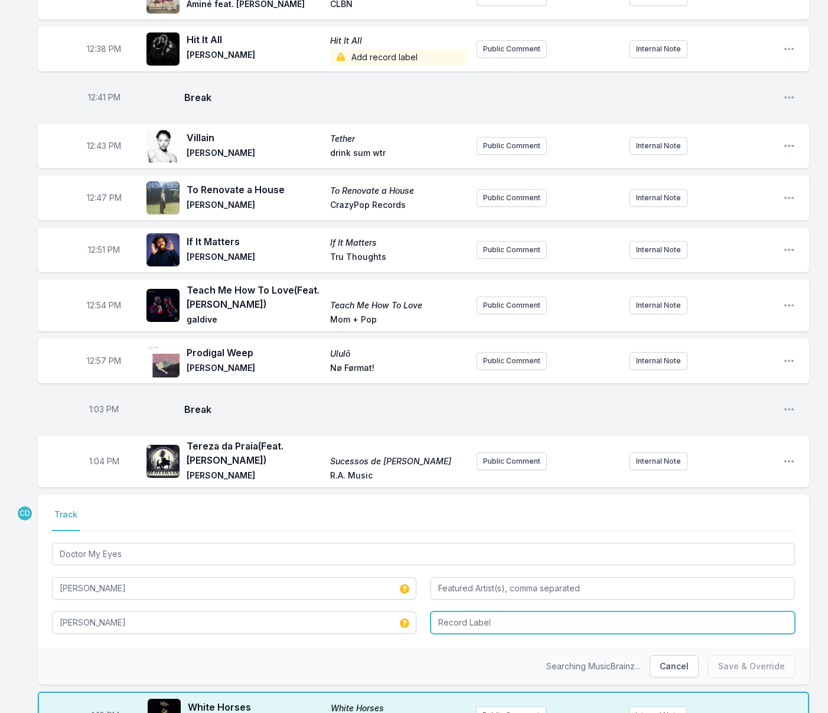
click at [495, 612] on input "Record Label" at bounding box center [613, 623] width 365 height 22
type input "Rhino"
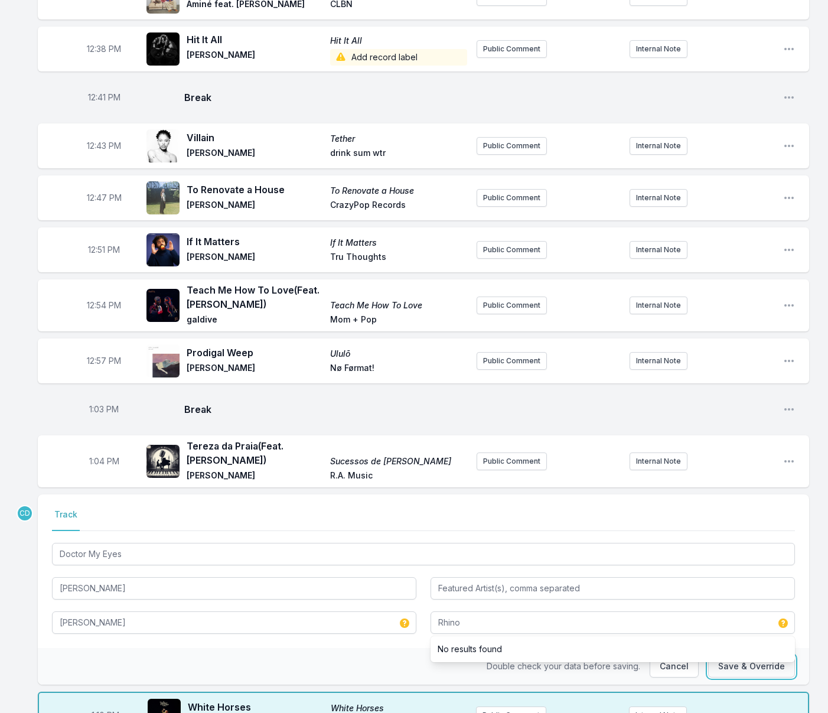
click at [756, 655] on button "Save & Override" at bounding box center [751, 666] width 87 height 22
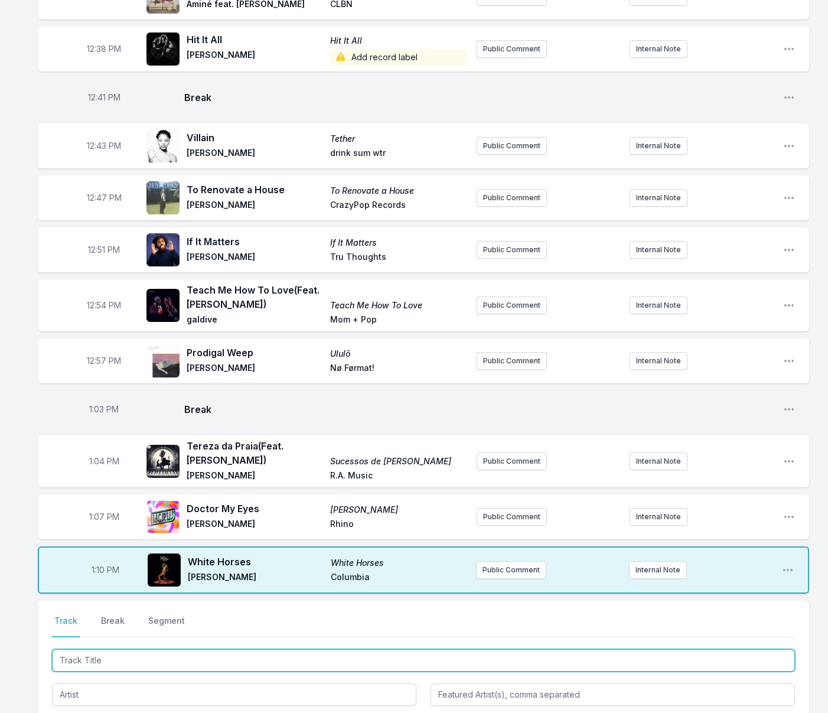
click at [155, 649] on input "Track Title" at bounding box center [423, 660] width 743 height 22
type input "Flashlight"
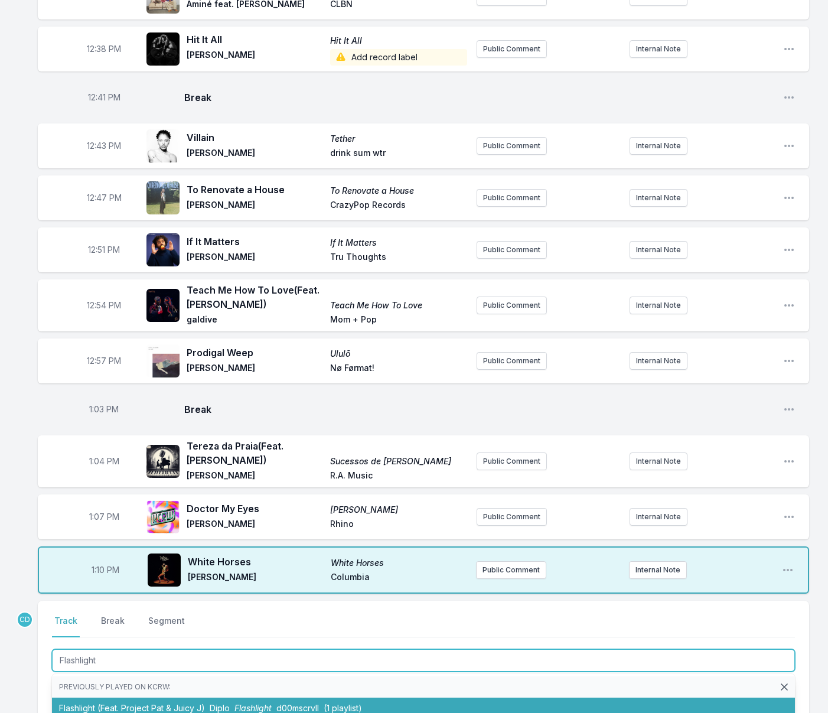
click at [128, 698] on li "Flashlight (Feat. Project Pat & Juicy J) Diplo Flashlight d00mscrvll (1 playlis…" at bounding box center [423, 708] width 743 height 21
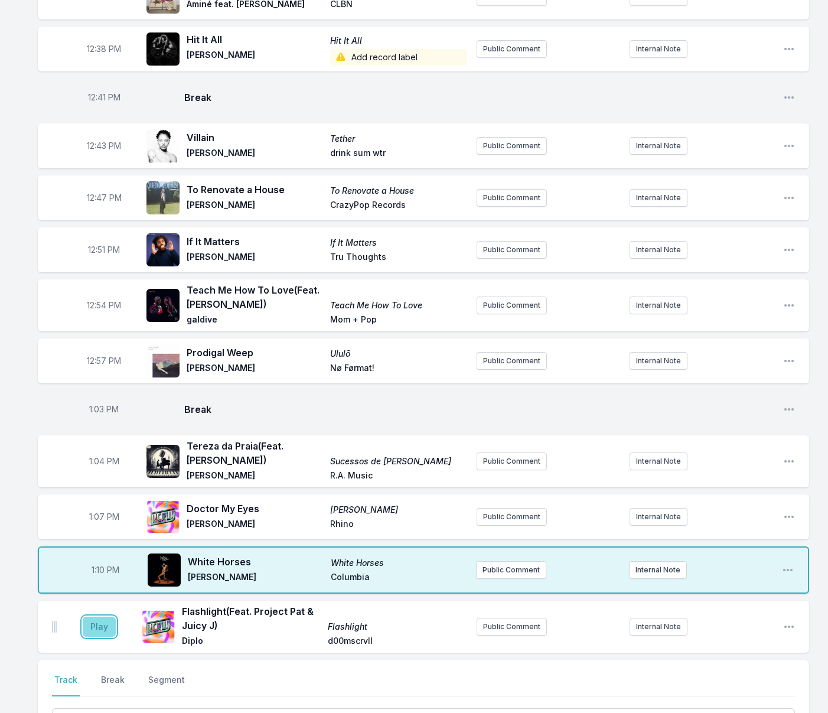
click at [106, 617] on button "Play" at bounding box center [99, 627] width 33 height 20
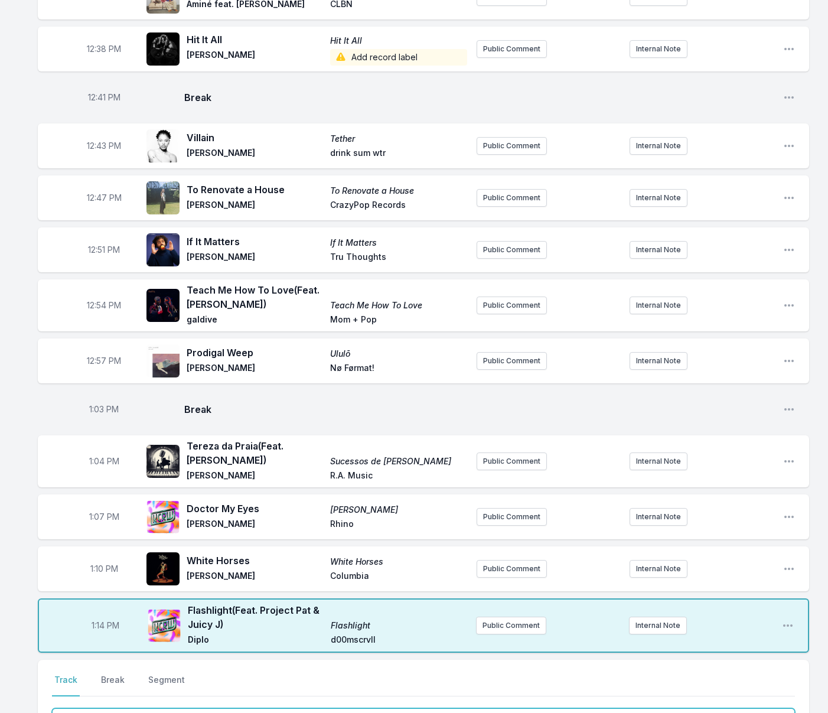
click at [106, 708] on input "Track Title" at bounding box center [423, 719] width 743 height 22
type input "Nibani"
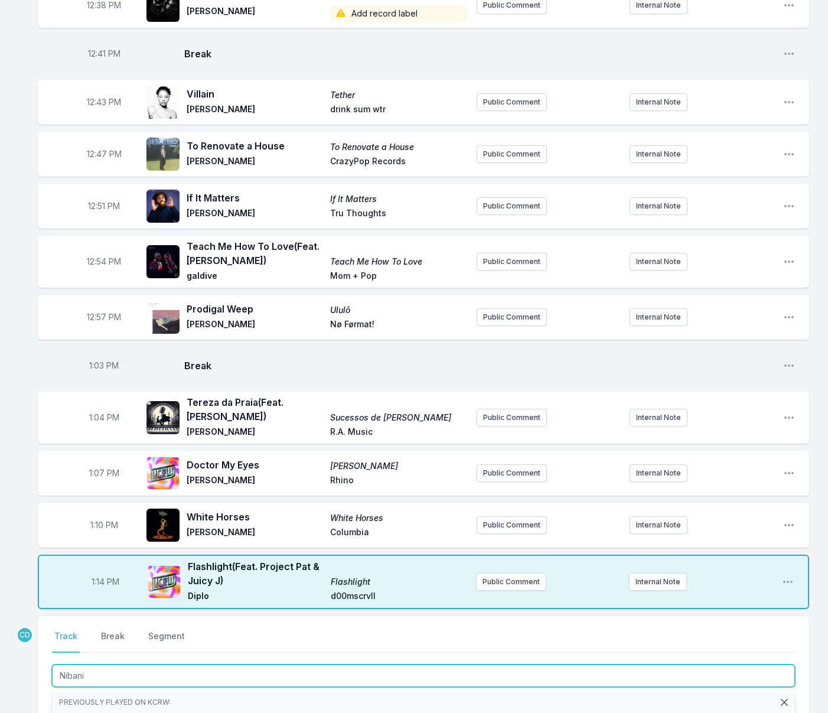
scroll to position [654, 0]
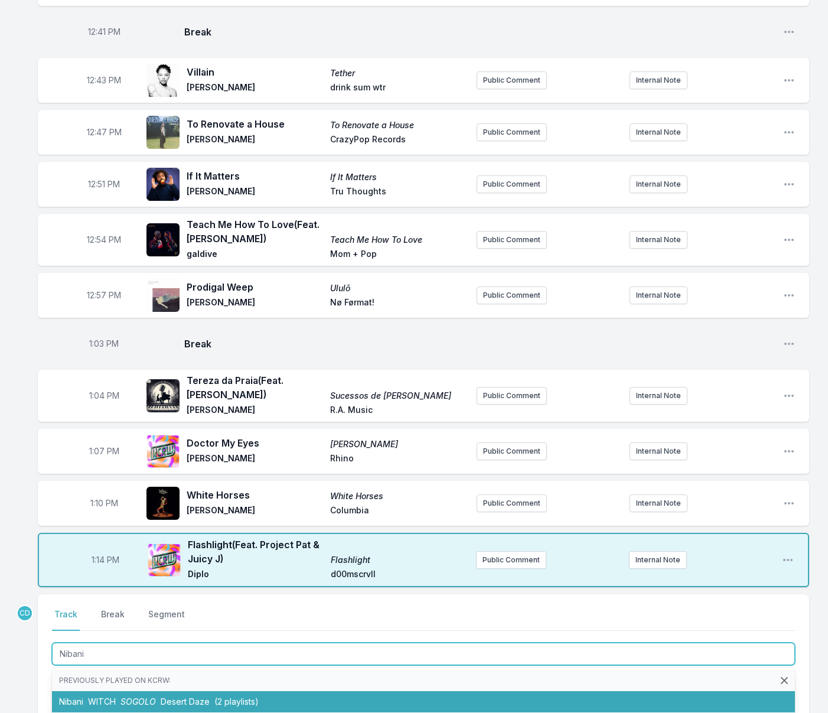
click at [100, 697] on span "WITCH" at bounding box center [102, 702] width 28 height 10
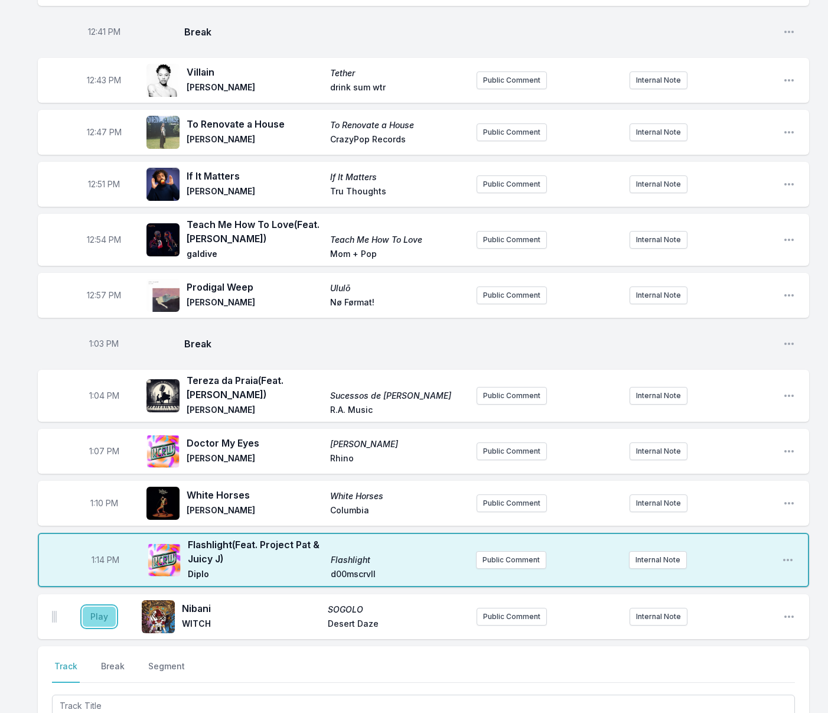
click at [90, 607] on button "Play" at bounding box center [99, 617] width 33 height 20
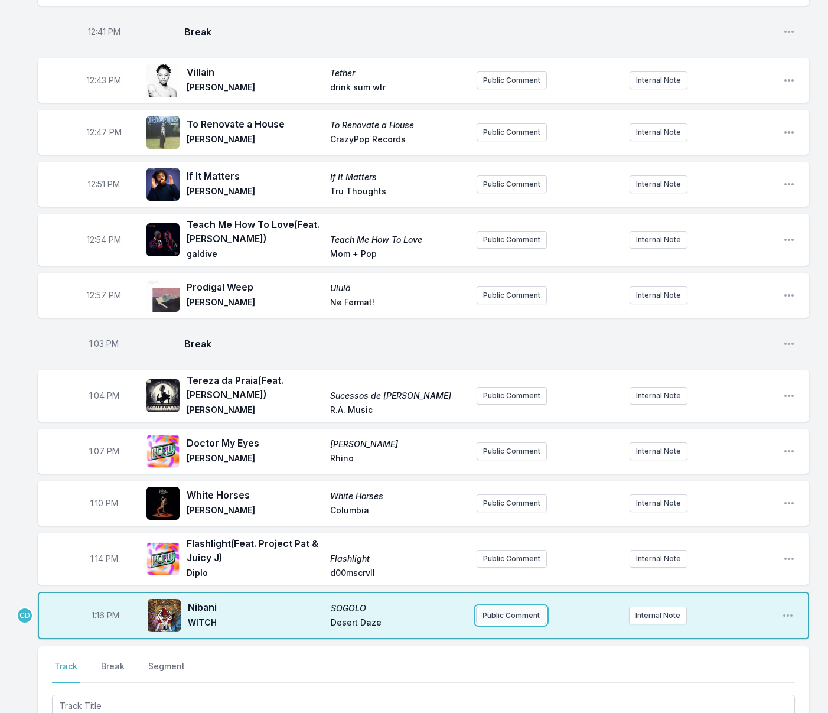
click at [487, 607] on button "Public Comment" at bounding box center [511, 616] width 70 height 18
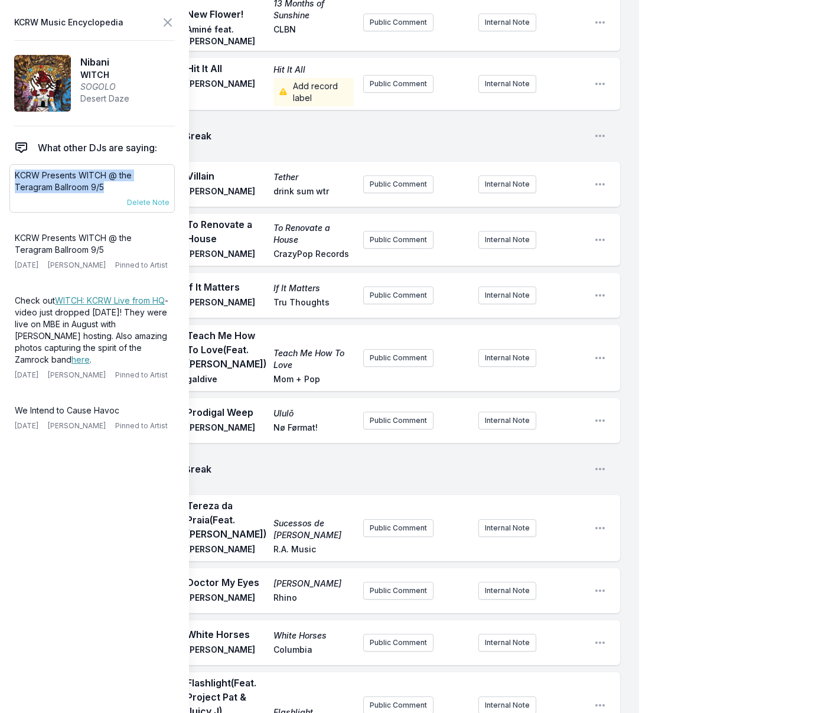
drag, startPoint x: 112, startPoint y: 184, endPoint x: 17, endPoint y: 166, distance: 96.9
click at [18, 166] on div "KCRW Presents WITCH @ the Teragram Ballroom 9/5 [DATE] [PERSON_NAME] Pinned to …" at bounding box center [91, 188] width 165 height 48
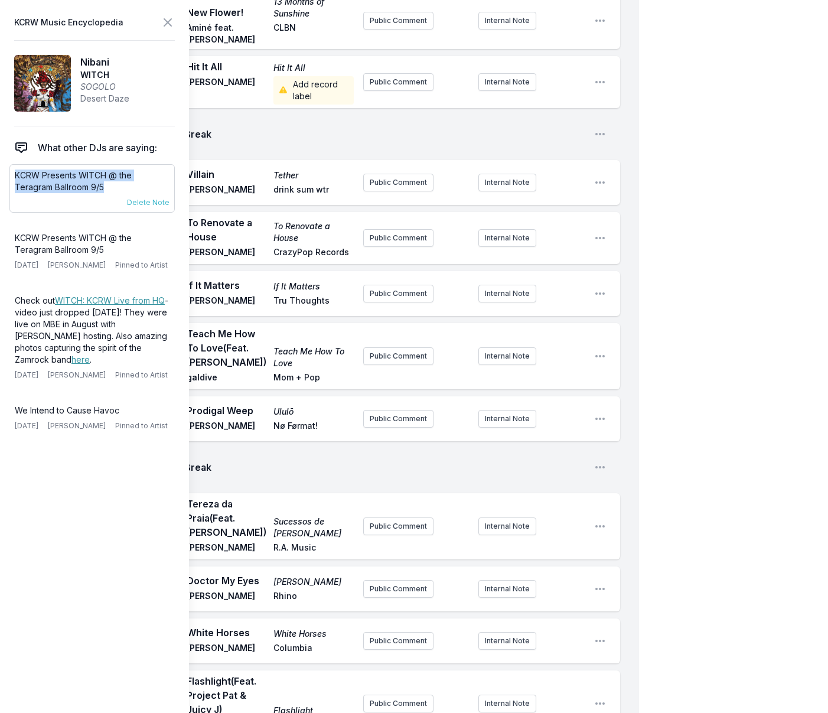
copy p "KCRW Presents WITCH @ the Teragram Ballroom 9/5"
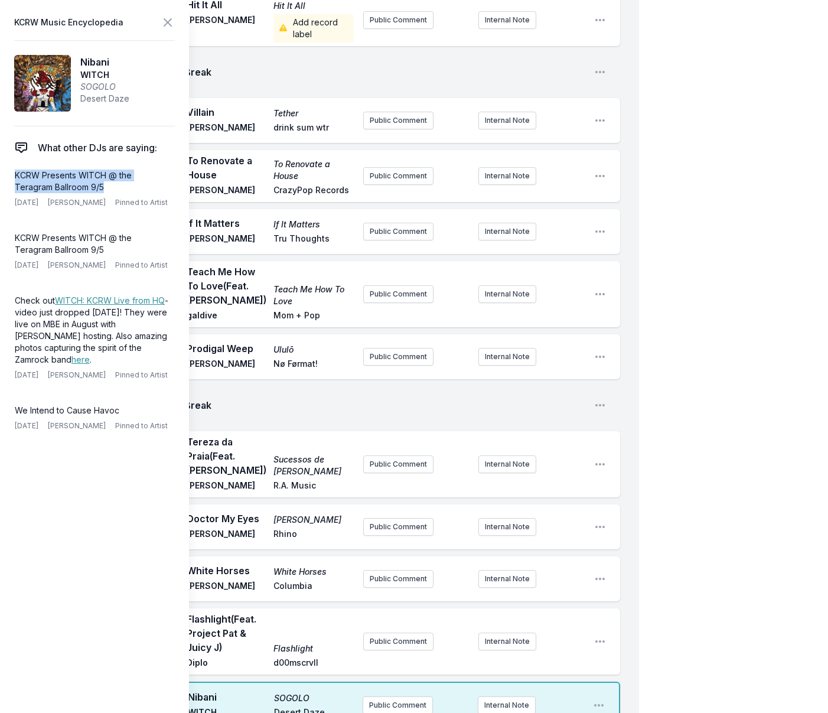
scroll to position [732, 0]
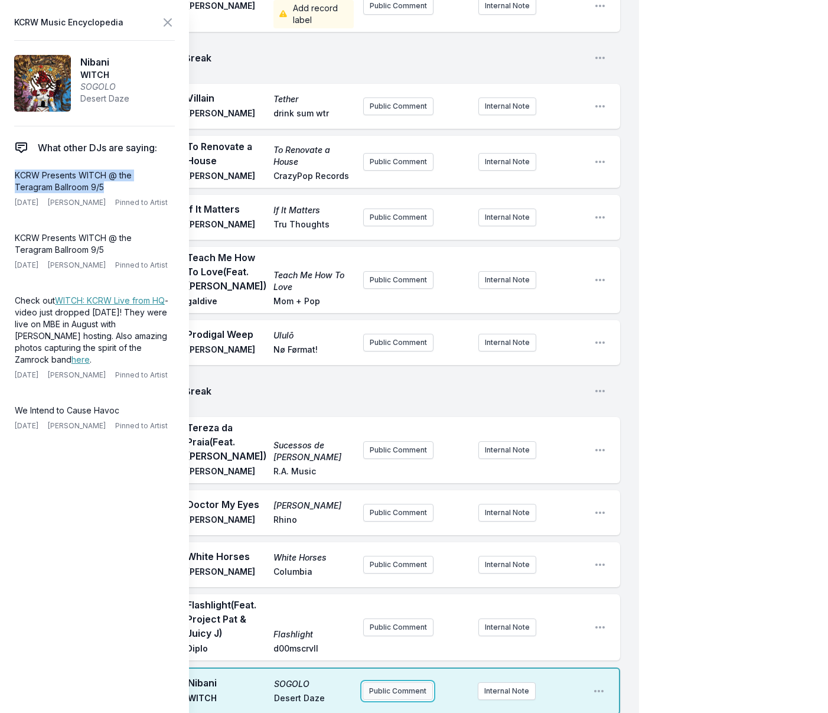
click at [379, 682] on button "Public Comment" at bounding box center [398, 691] width 70 height 18
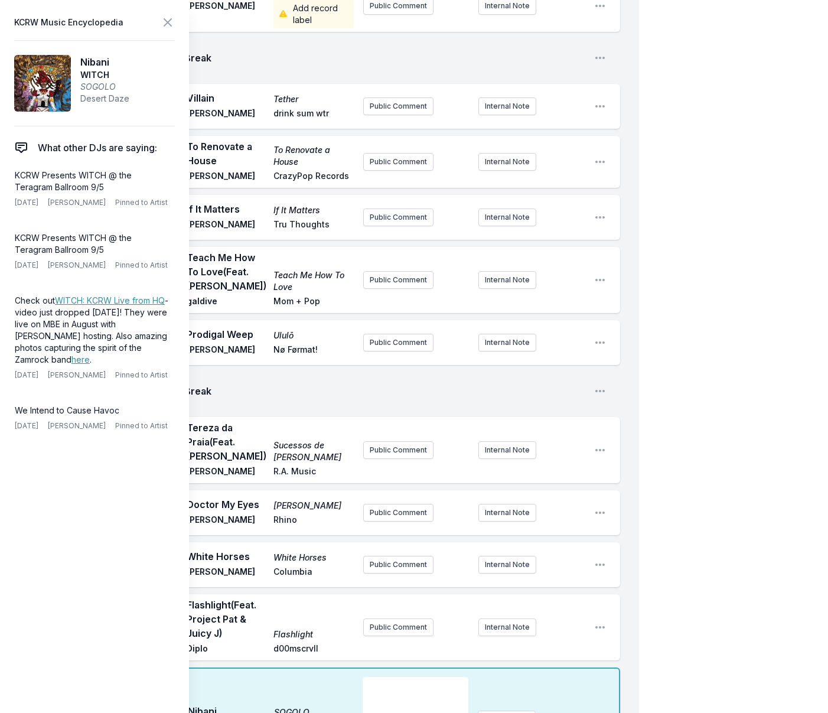
click at [381, 686] on div "﻿" at bounding box center [416, 705] width 106 height 57
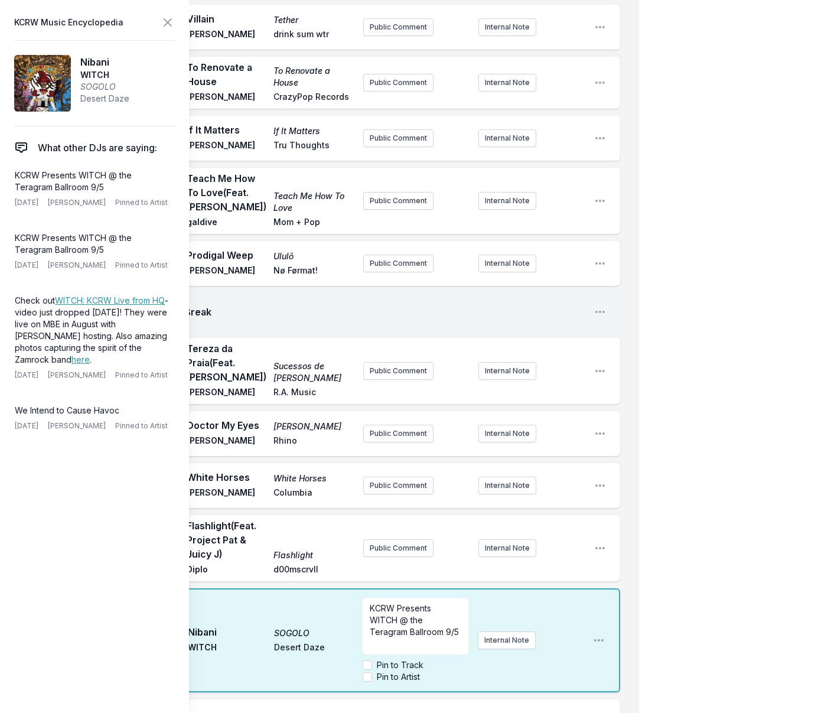
scroll to position [812, 0]
click at [366, 671] on input "Pin to Artist" at bounding box center [367, 675] width 9 height 9
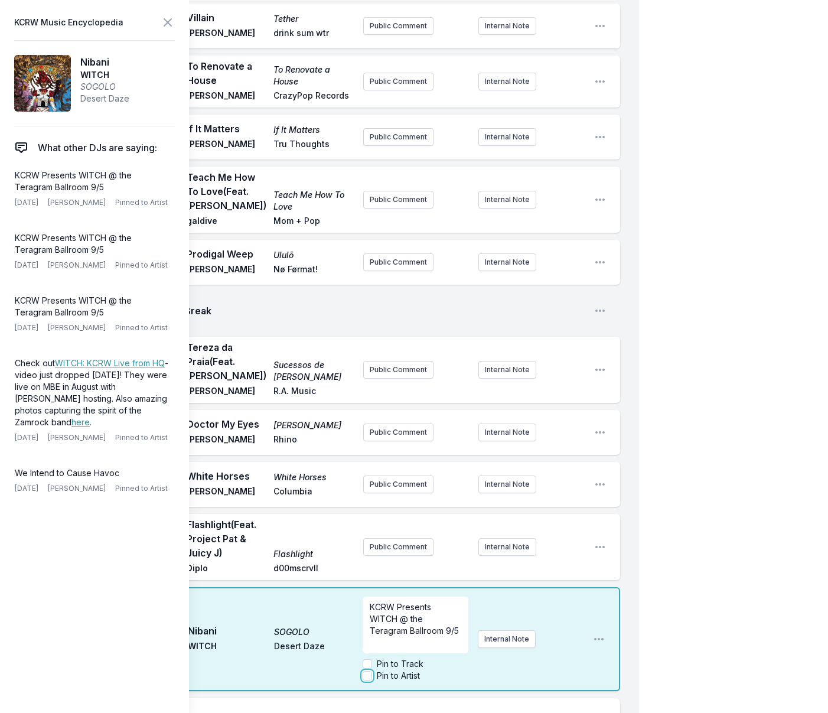
checkbox input "true"
click at [434, 620] on p "KCRW Presents WITCH @ the Teragram Ballroom 9/5" at bounding box center [416, 619] width 92 height 35
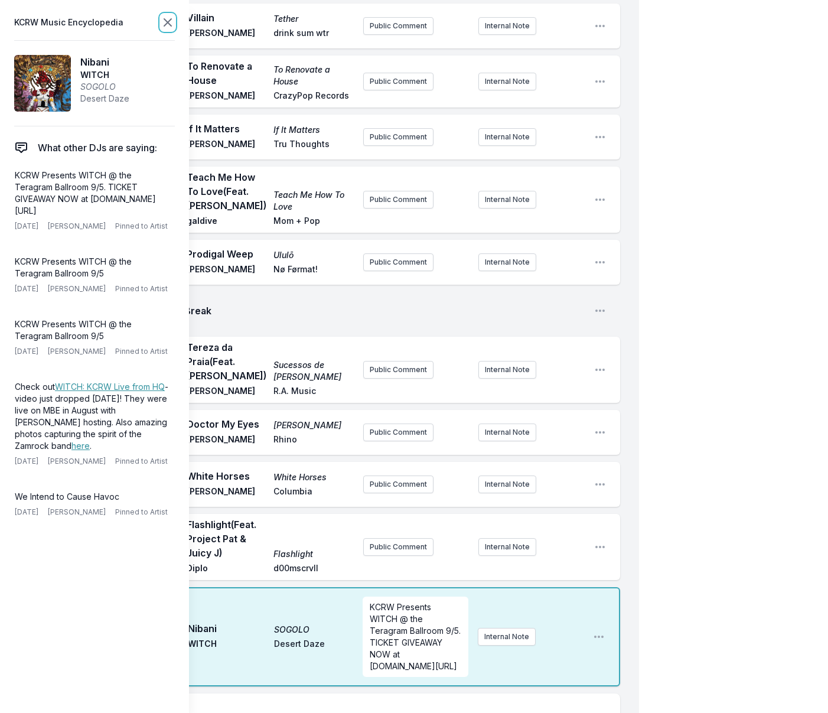
click at [168, 25] on icon at bounding box center [168, 22] width 14 height 14
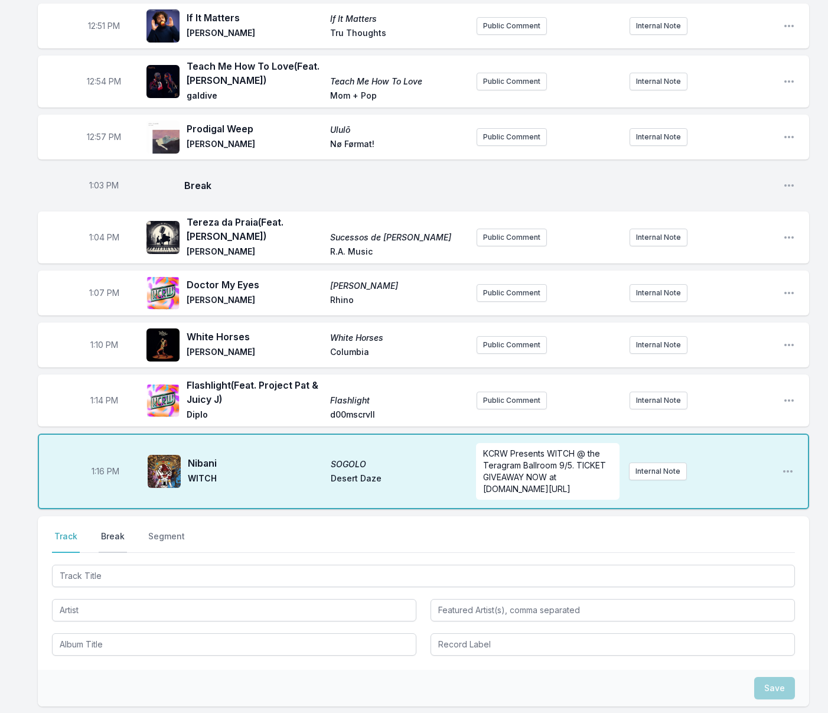
click at [119, 531] on button "Break" at bounding box center [113, 542] width 28 height 22
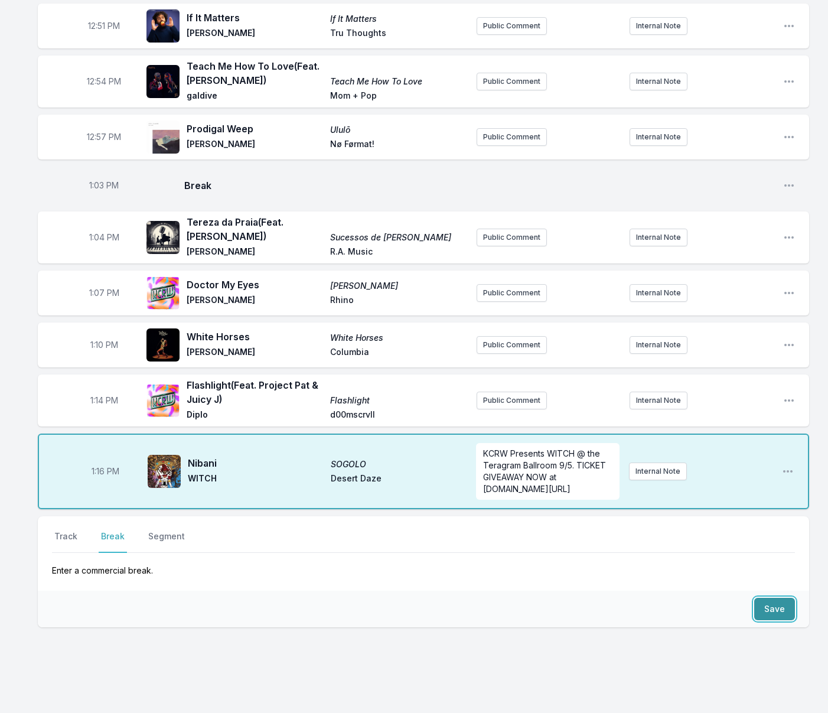
click at [774, 598] on button "Save" at bounding box center [775, 609] width 41 height 22
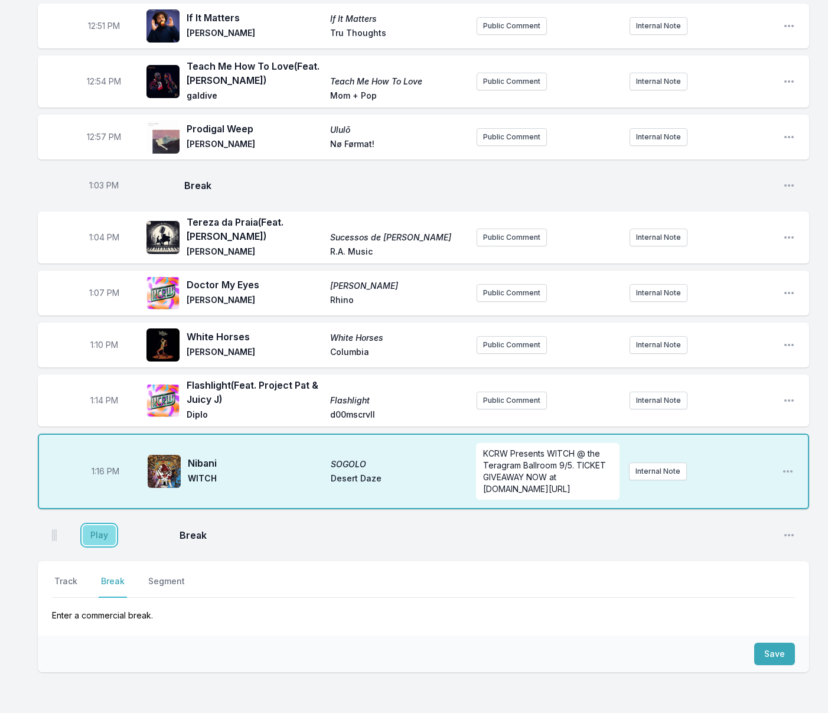
click at [103, 525] on button "Play" at bounding box center [99, 535] width 33 height 20
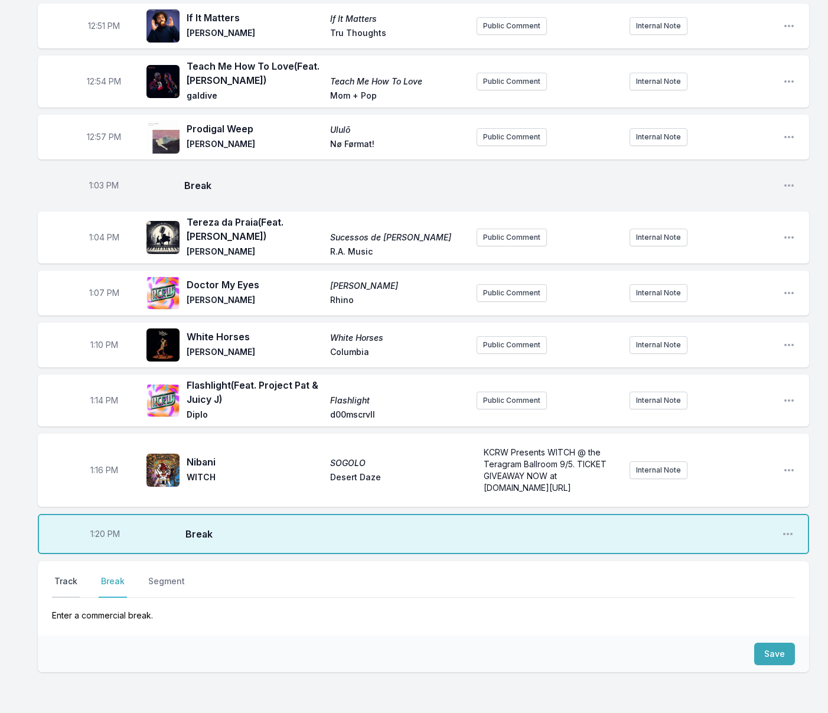
click at [67, 576] on button "Track" at bounding box center [66, 587] width 28 height 22
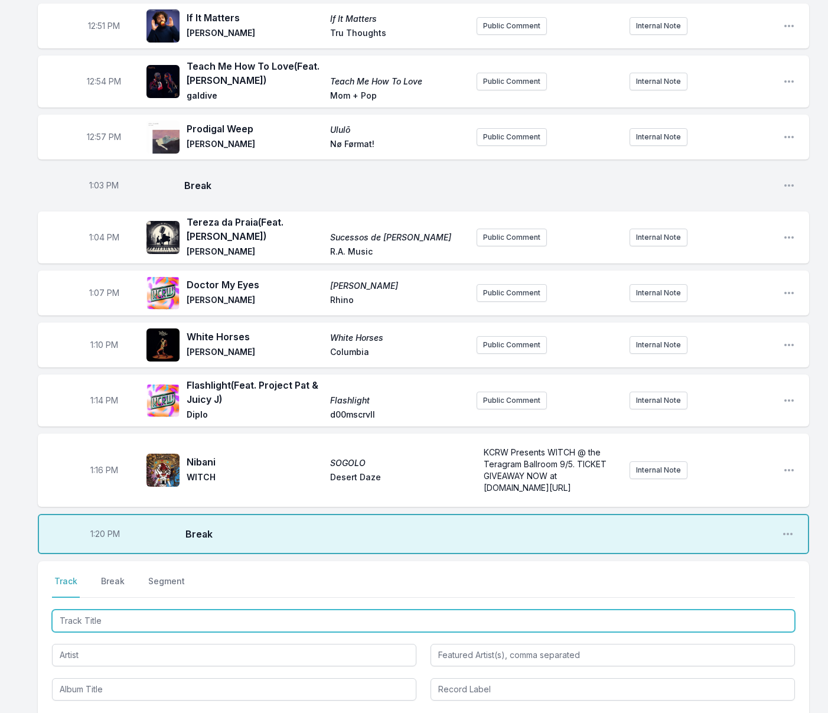
click at [165, 610] on input "Track Title" at bounding box center [423, 621] width 743 height 22
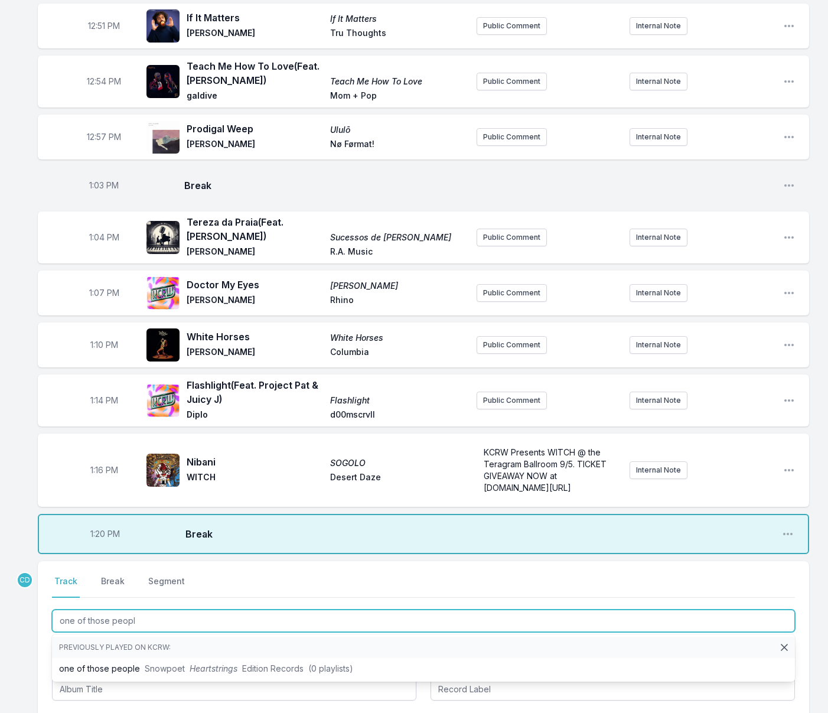
type input "one of those people"
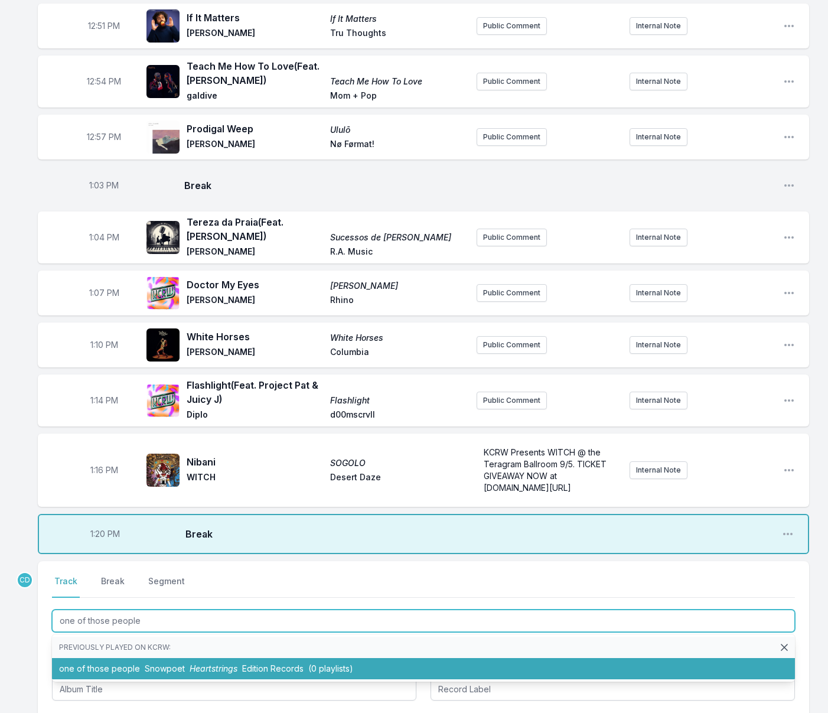
click at [176, 664] on span "Snowpoet" at bounding box center [165, 669] width 40 height 10
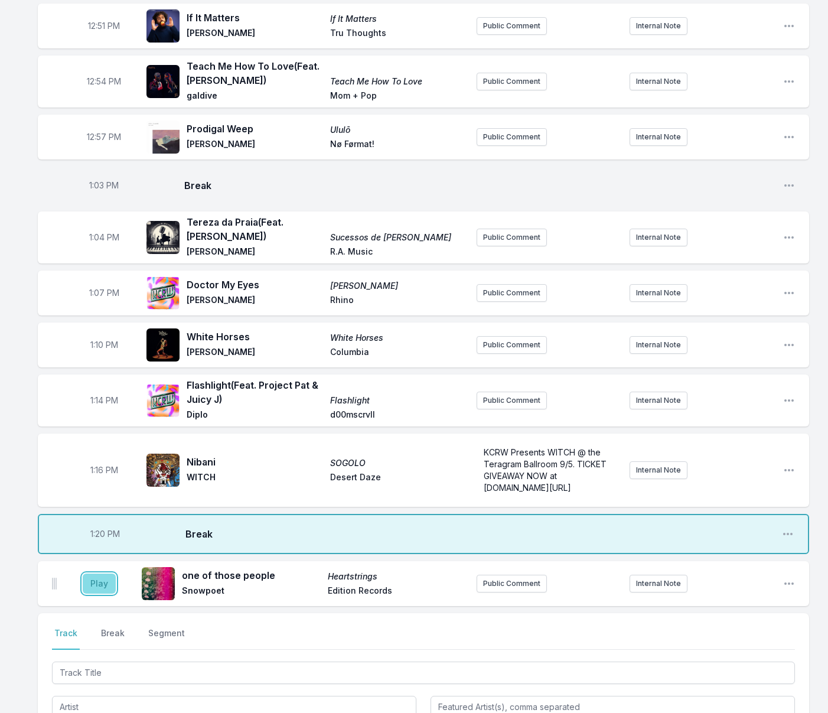
click at [96, 574] on button "Play" at bounding box center [99, 584] width 33 height 20
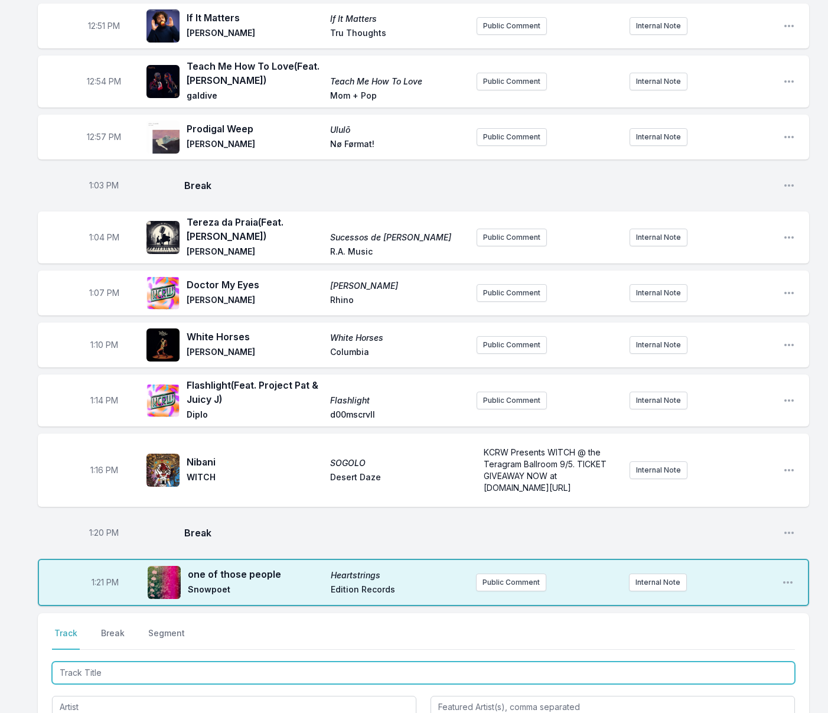
click at [100, 662] on input "Track Title" at bounding box center [423, 673] width 743 height 22
type input "Stay"
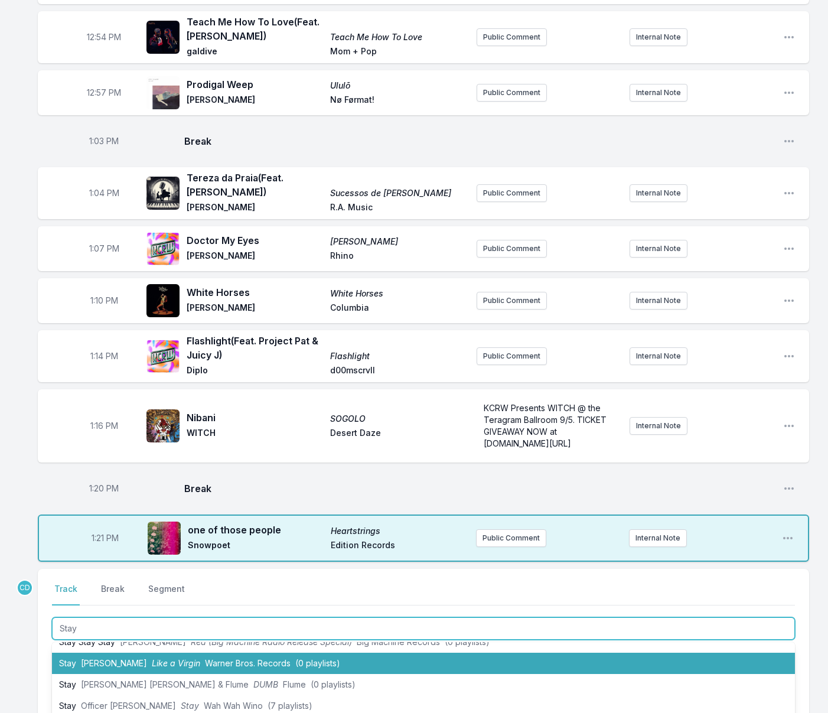
scroll to position [64, 0]
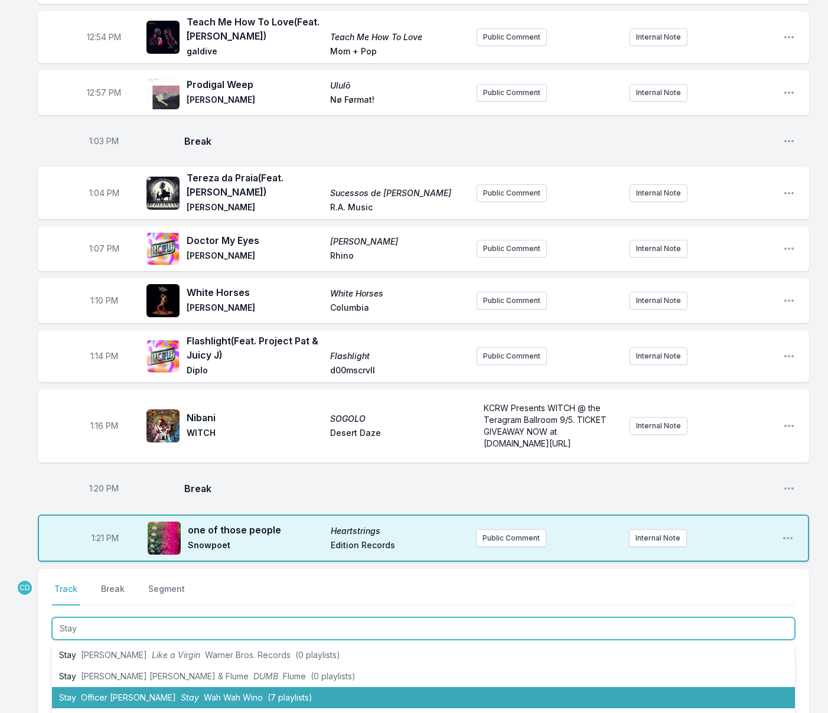
click at [104, 687] on li "Stay Officer [PERSON_NAME] (7 playlists)" at bounding box center [423, 697] width 743 height 21
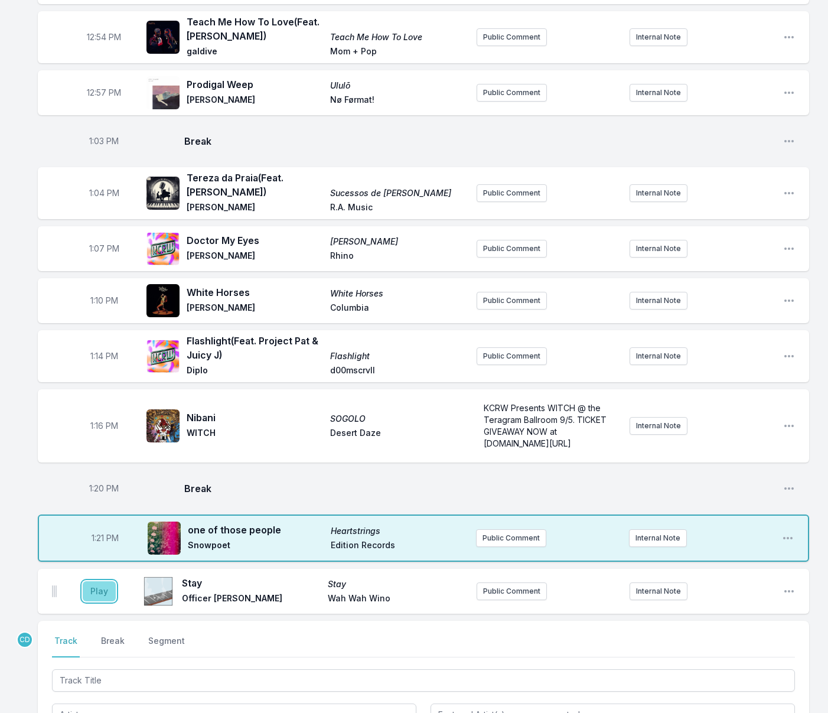
click at [99, 581] on button "Play" at bounding box center [99, 591] width 33 height 20
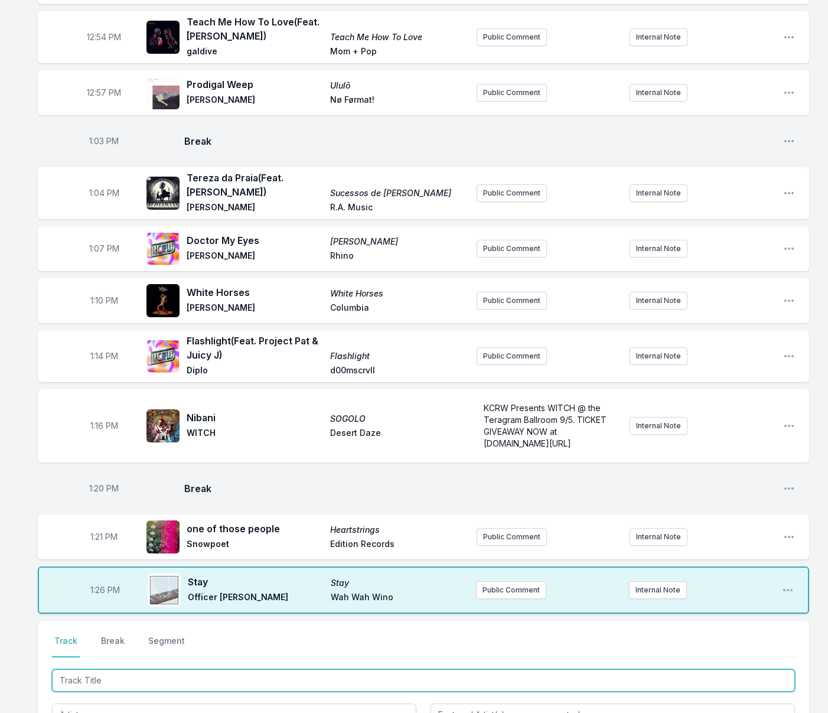
scroll to position [866, 0]
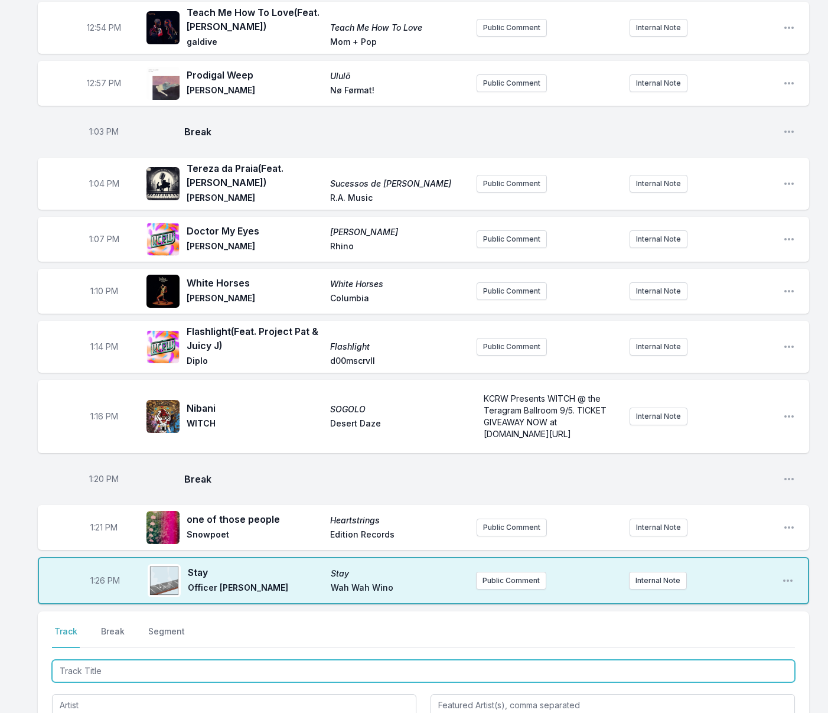
click at [100, 664] on input "Track Title" at bounding box center [423, 671] width 743 height 22
click at [106, 660] on input "Track Title" at bounding box center [423, 671] width 743 height 22
type input "Mercury"
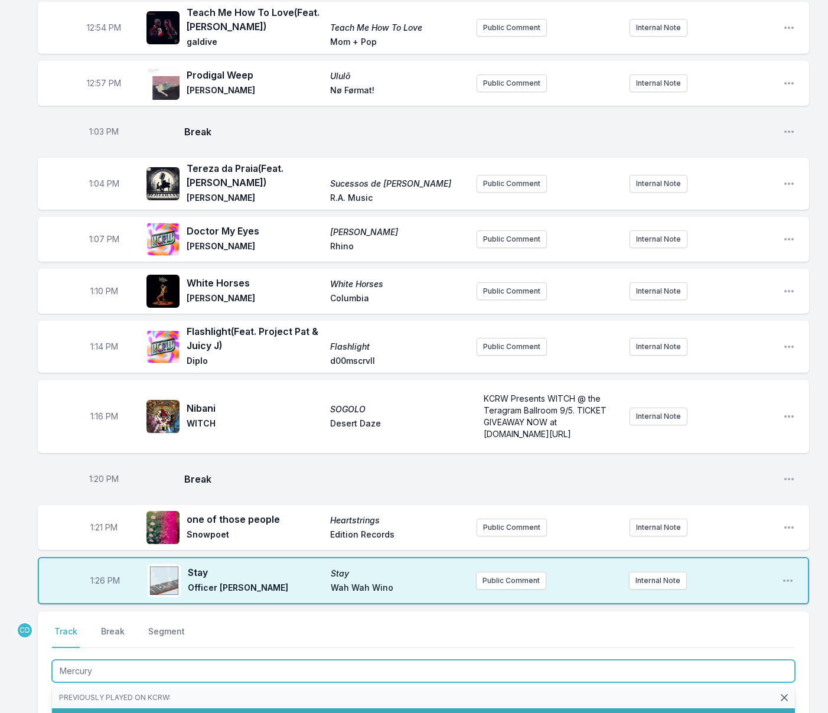
drag, startPoint x: 102, startPoint y: 701, endPoint x: 93, endPoint y: 676, distance: 26.4
click at [102, 713] on span "Automatic" at bounding box center [115, 719] width 38 height 10
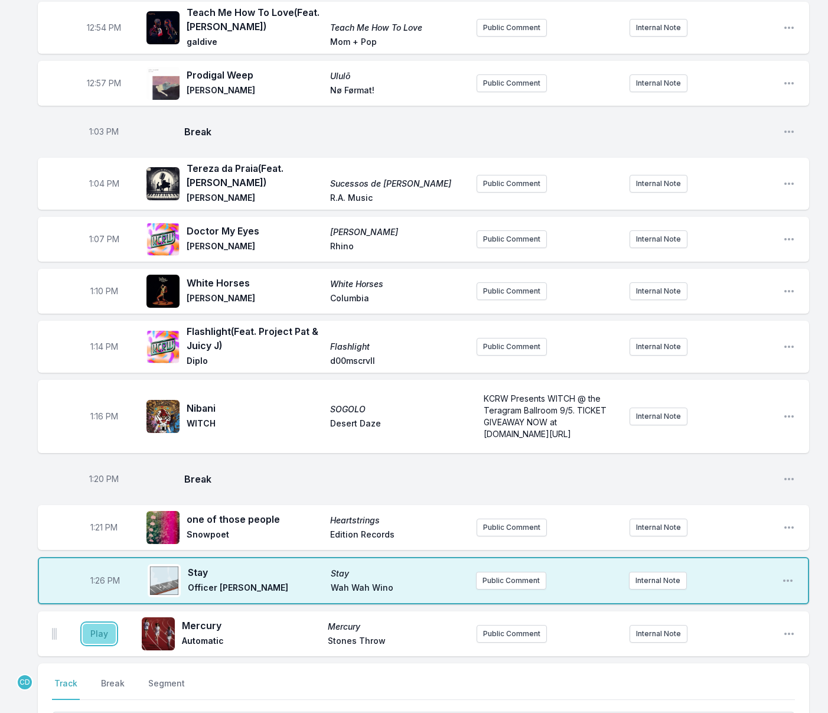
click at [96, 624] on button "Play" at bounding box center [99, 634] width 33 height 20
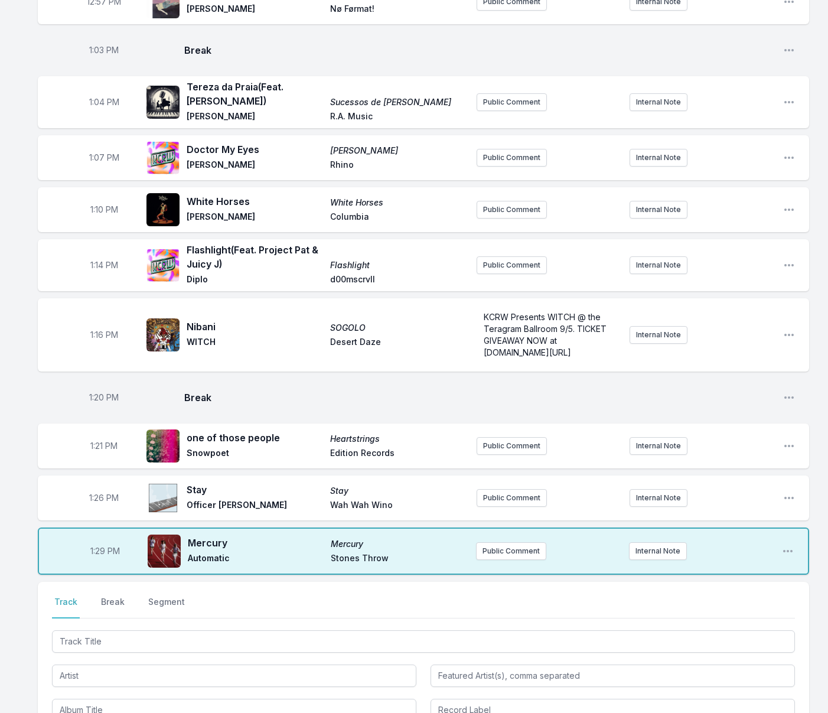
scroll to position [949, 0]
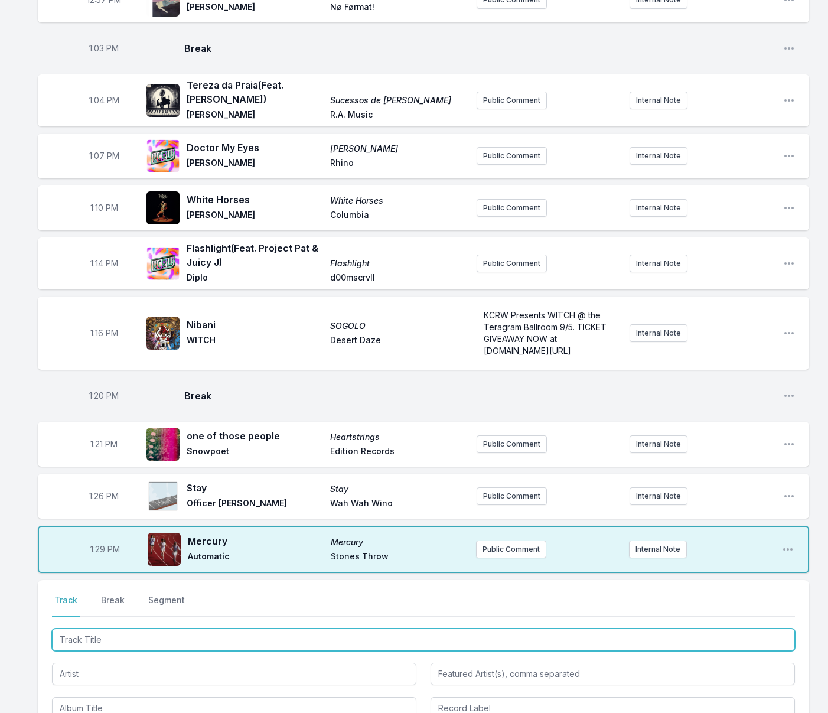
click at [106, 629] on input "Track Title" at bounding box center [423, 640] width 743 height 22
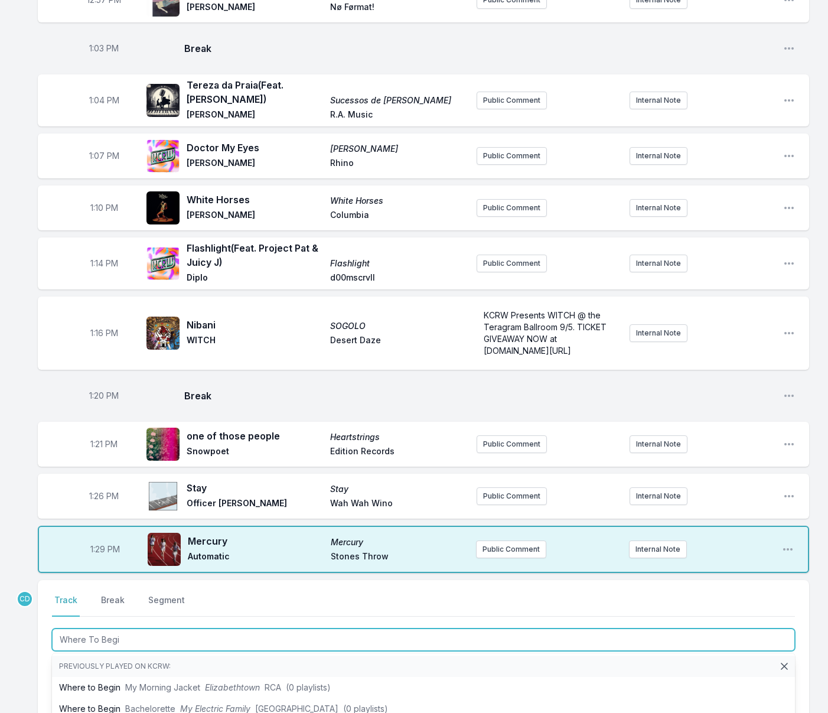
type input "Where To Begin"
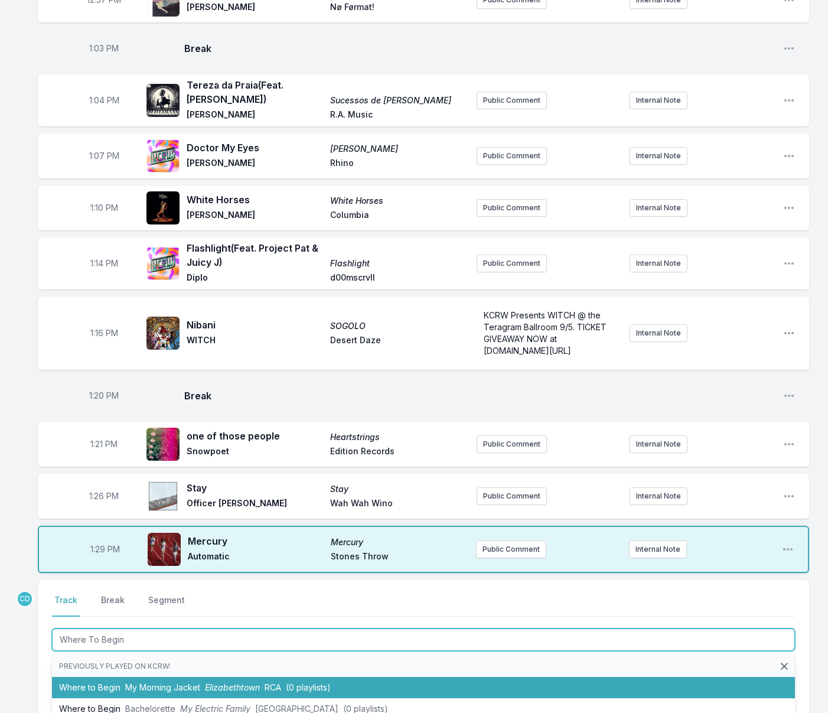
click at [106, 677] on li "Where to Begin My Morning Jacket Elizabethtown RCA (0 playlists)" at bounding box center [423, 687] width 743 height 21
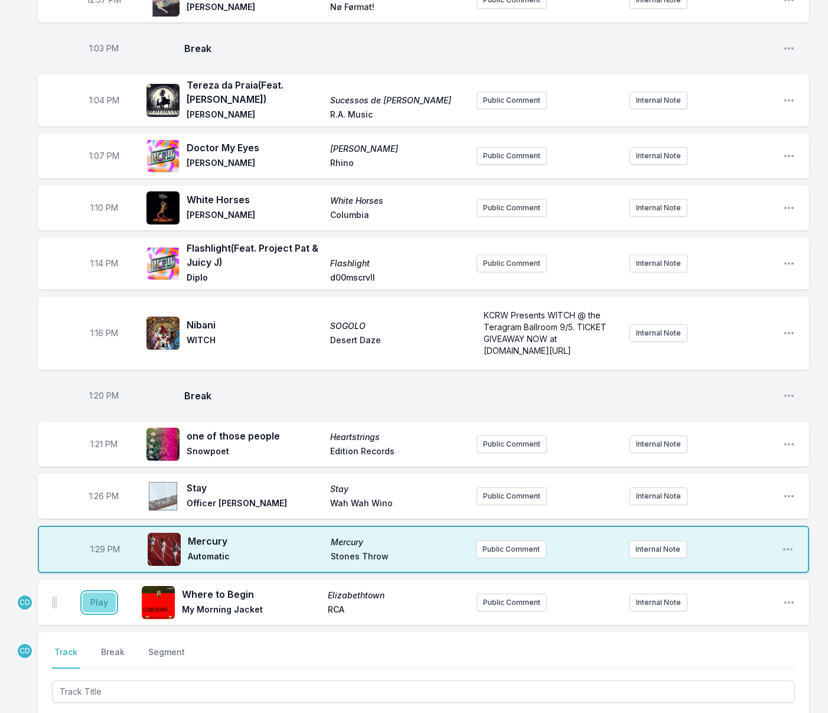
click at [99, 593] on button "Play" at bounding box center [99, 603] width 33 height 20
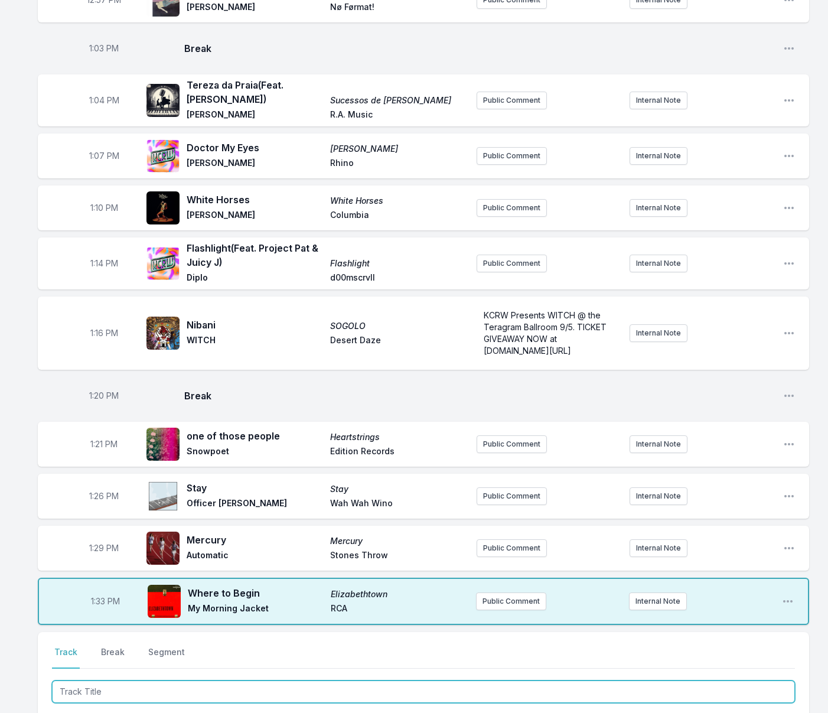
click at [322, 681] on input "Track Title" at bounding box center [423, 692] width 743 height 22
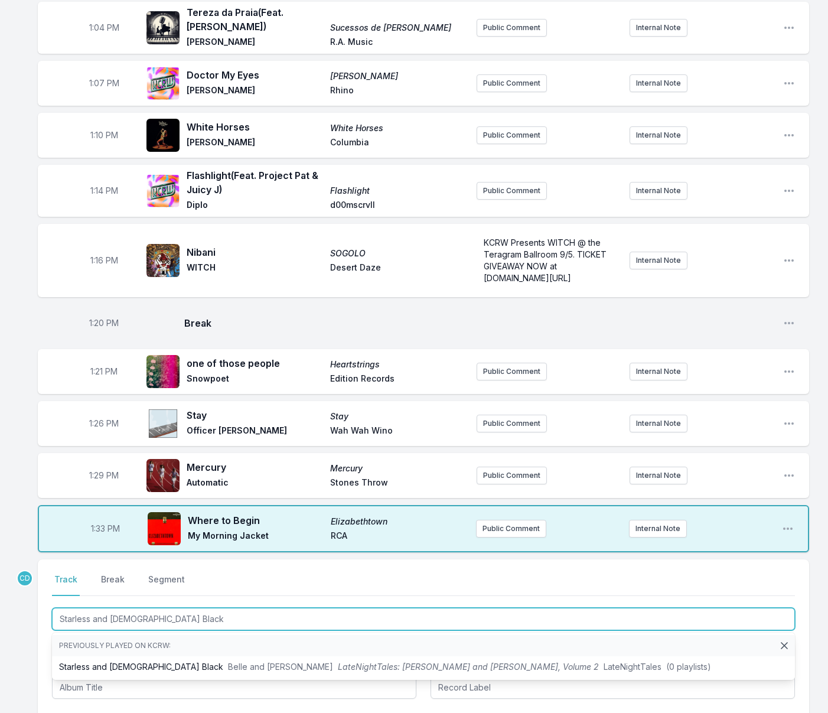
scroll to position [1026, 0]
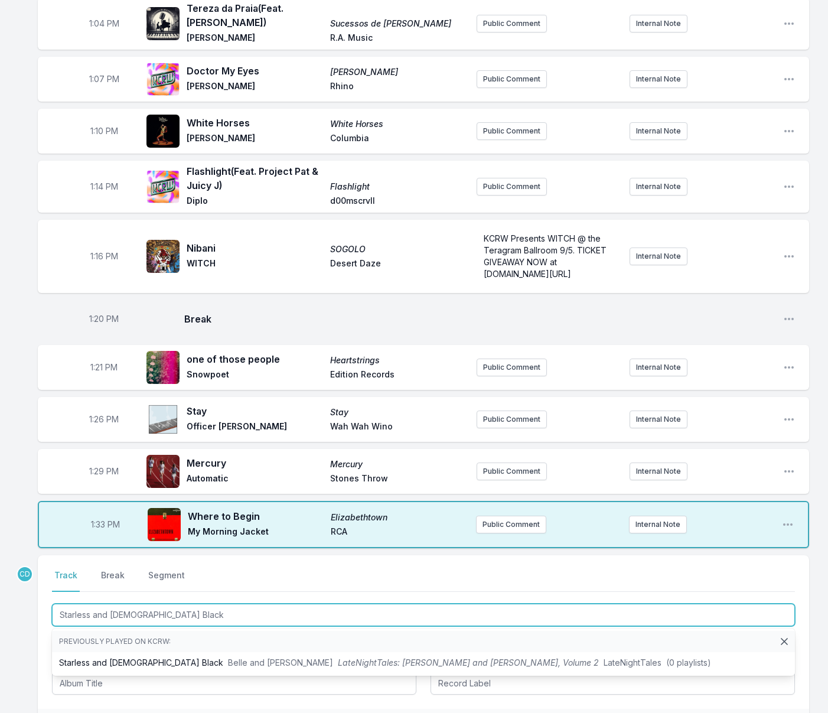
type input "Starless and [DEMOGRAPHIC_DATA] Black"
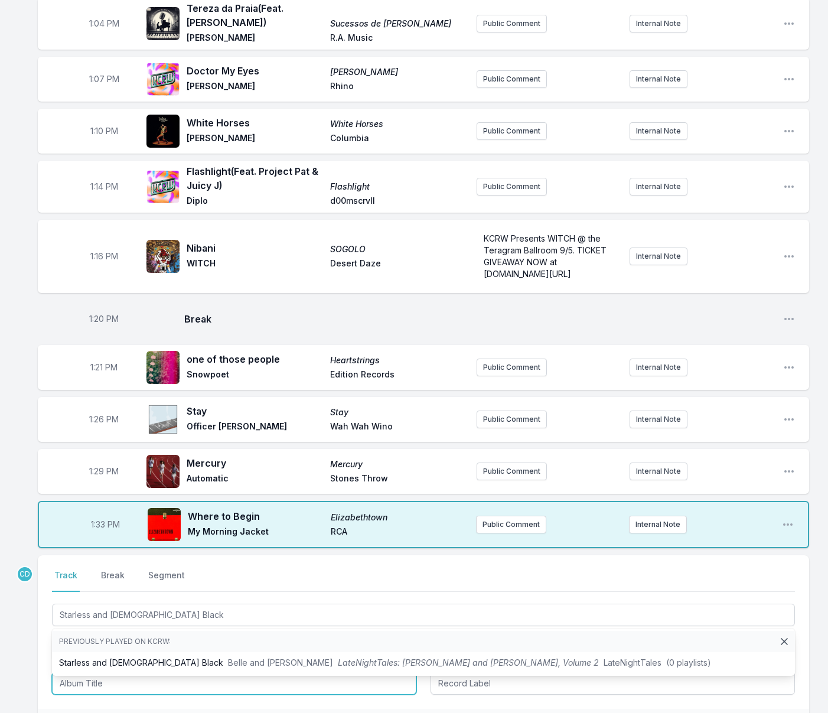
click at [144, 674] on input "Album Title" at bounding box center [234, 683] width 365 height 22
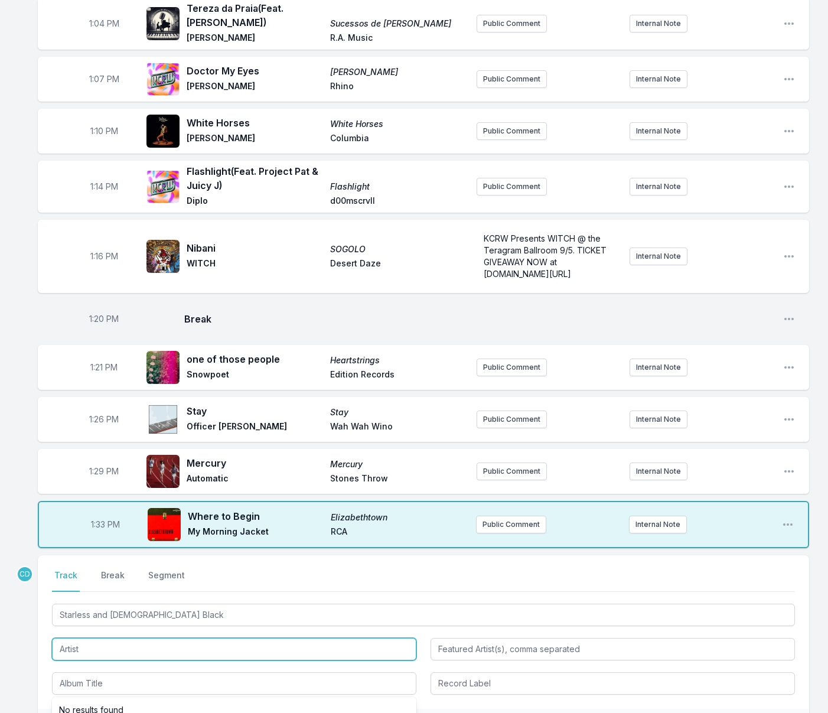
click at [111, 638] on input "Artist" at bounding box center [234, 649] width 365 height 22
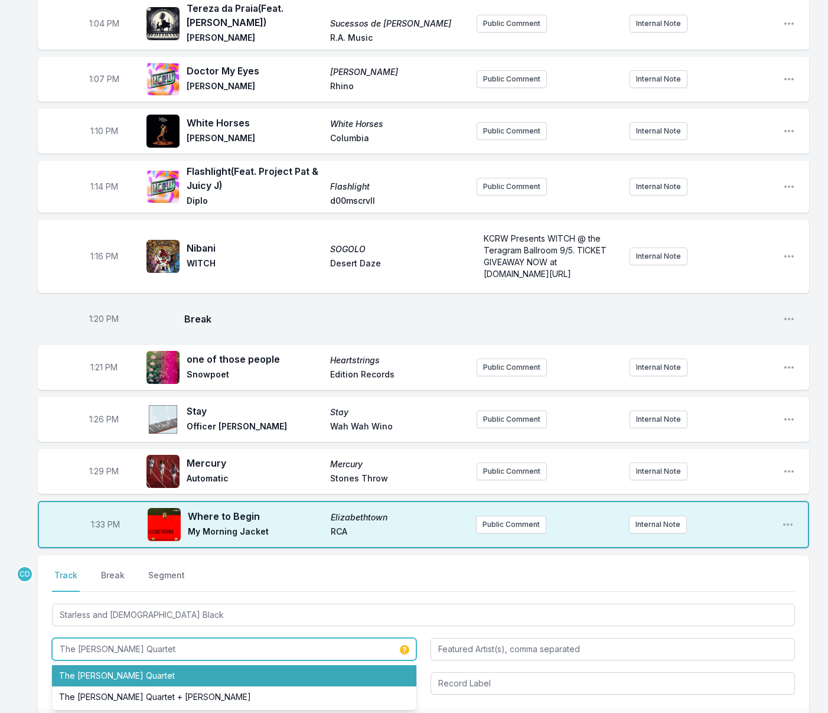
click at [117, 665] on li "The [PERSON_NAME] Quartet" at bounding box center [234, 675] width 365 height 21
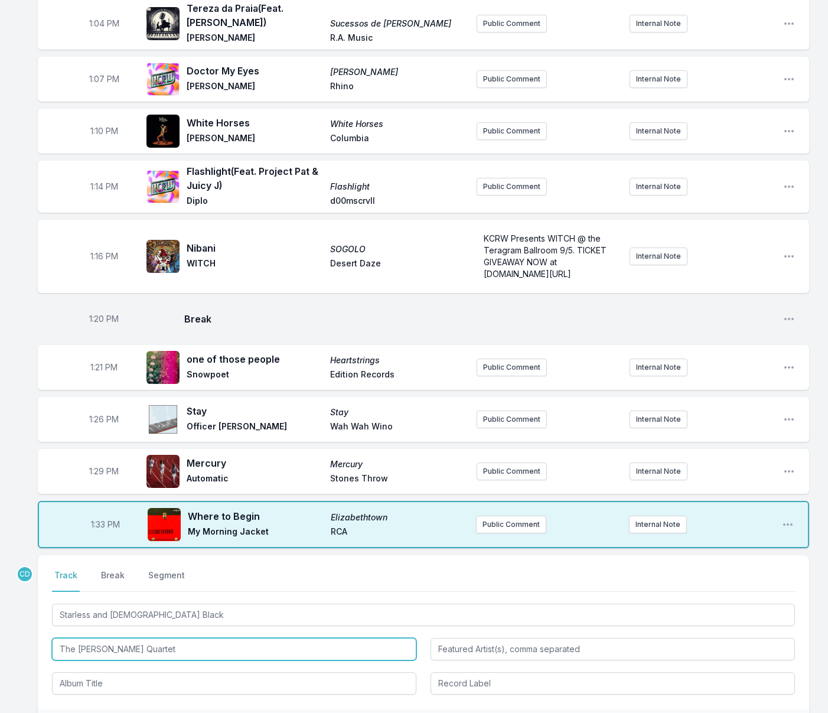
type input "The [PERSON_NAME] Quartet"
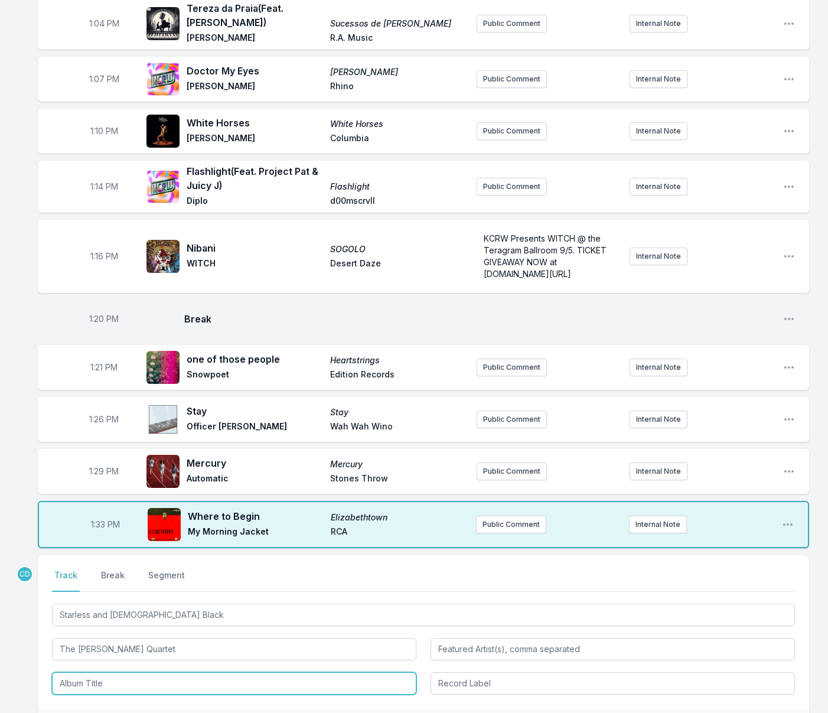
click at [116, 672] on input "Album Title" at bounding box center [234, 683] width 365 height 22
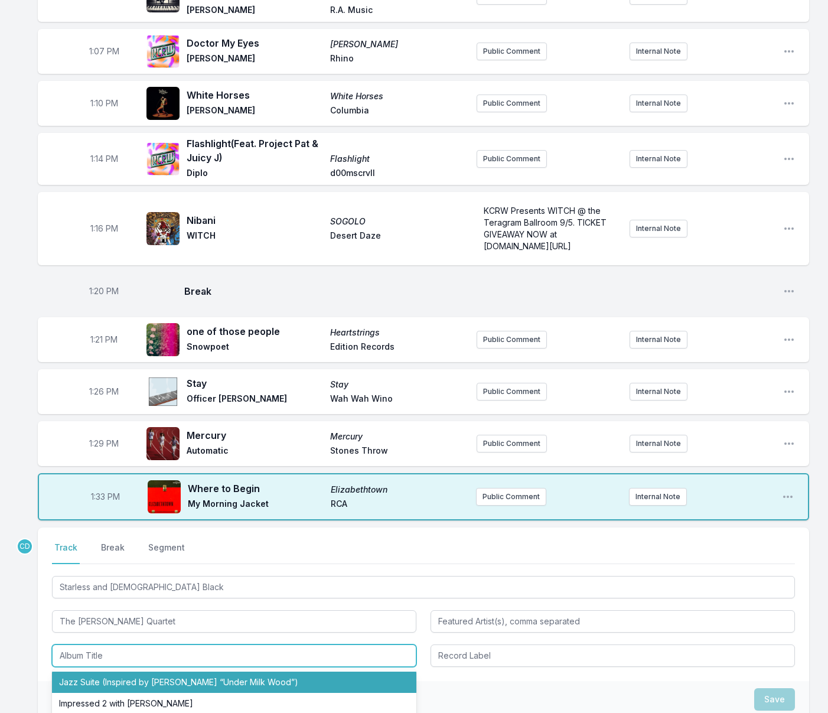
scroll to position [1057, 0]
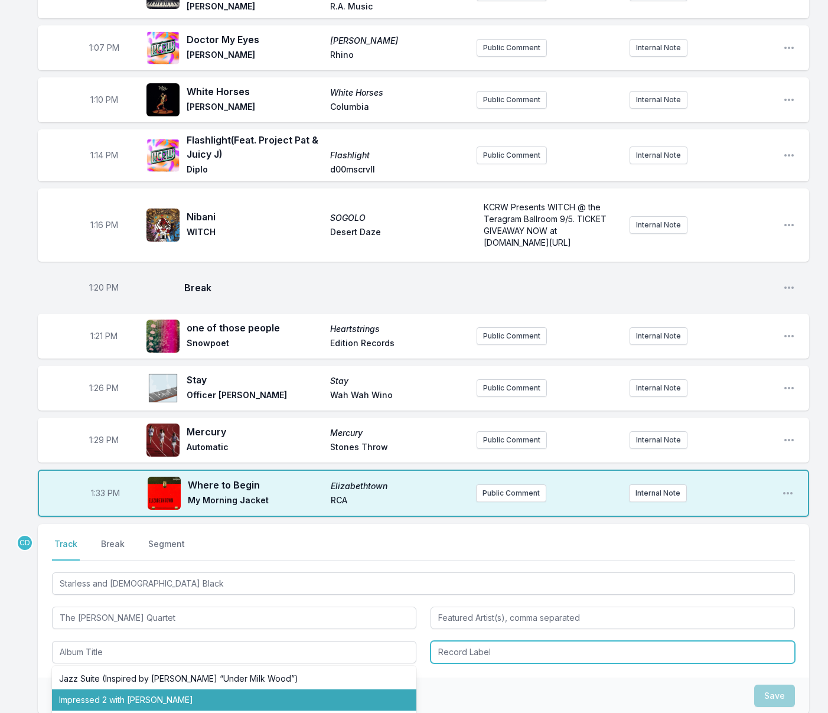
click at [480, 641] on input "Record Label" at bounding box center [613, 652] width 365 height 22
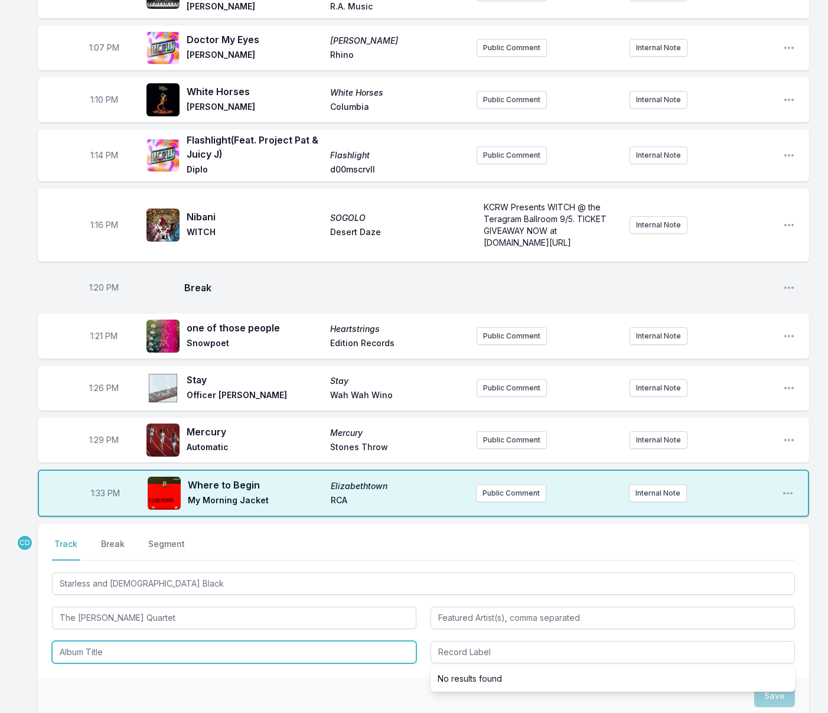
click at [290, 641] on input "Album Title" at bounding box center [234, 652] width 365 height 22
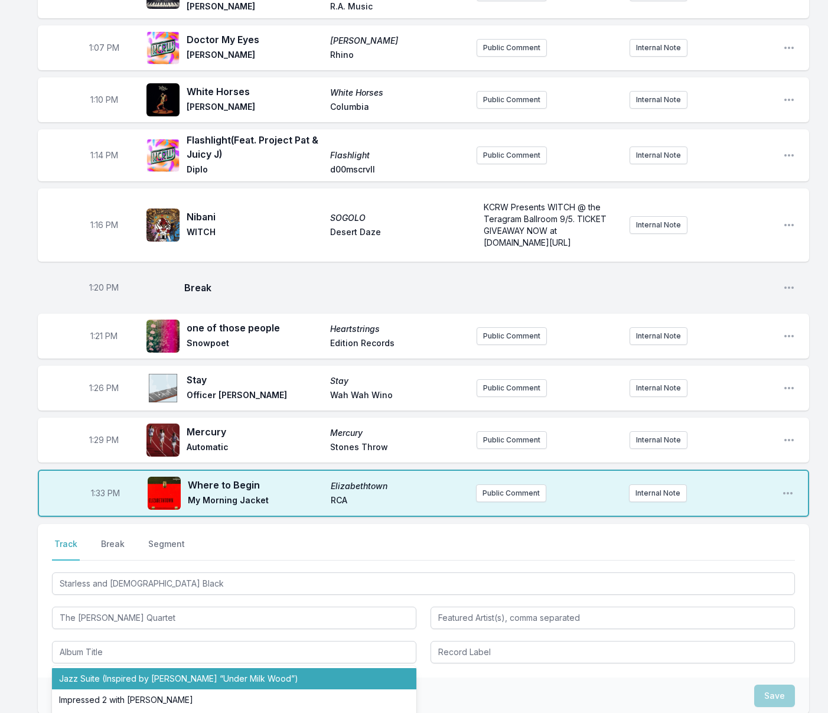
drag, startPoint x: 37, startPoint y: 628, endPoint x: 55, endPoint y: 613, distance: 23.5
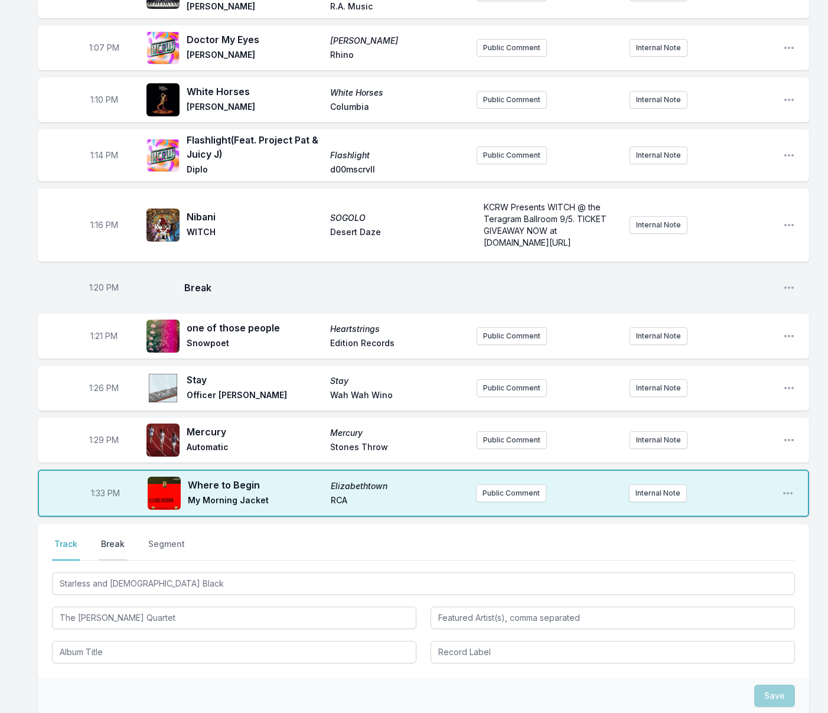
click at [114, 538] on button "Break" at bounding box center [113, 549] width 28 height 22
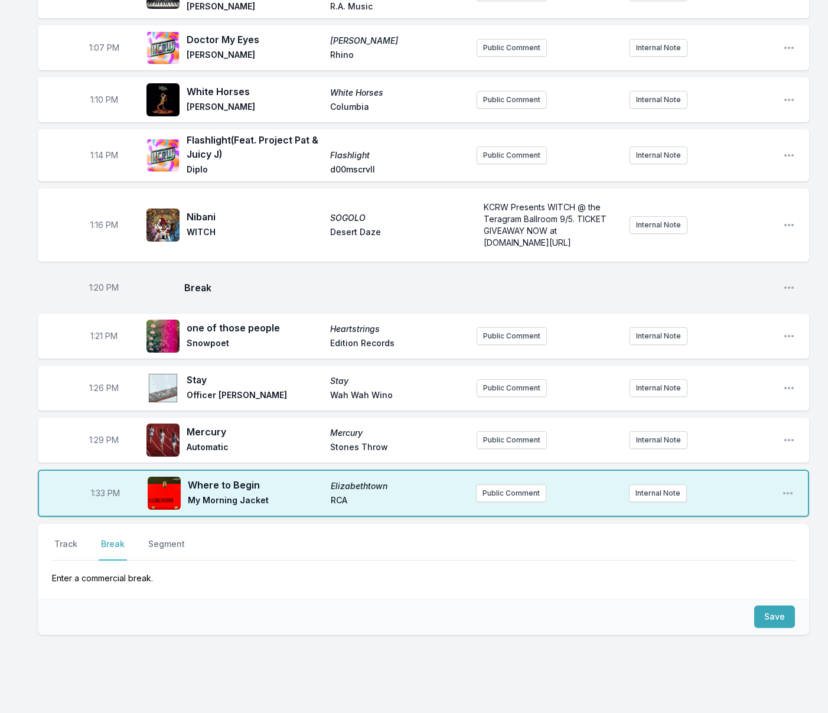
drag, startPoint x: 74, startPoint y: 530, endPoint x: 85, endPoint y: 534, distance: 11.2
click at [74, 538] on button "Track" at bounding box center [66, 549] width 28 height 22
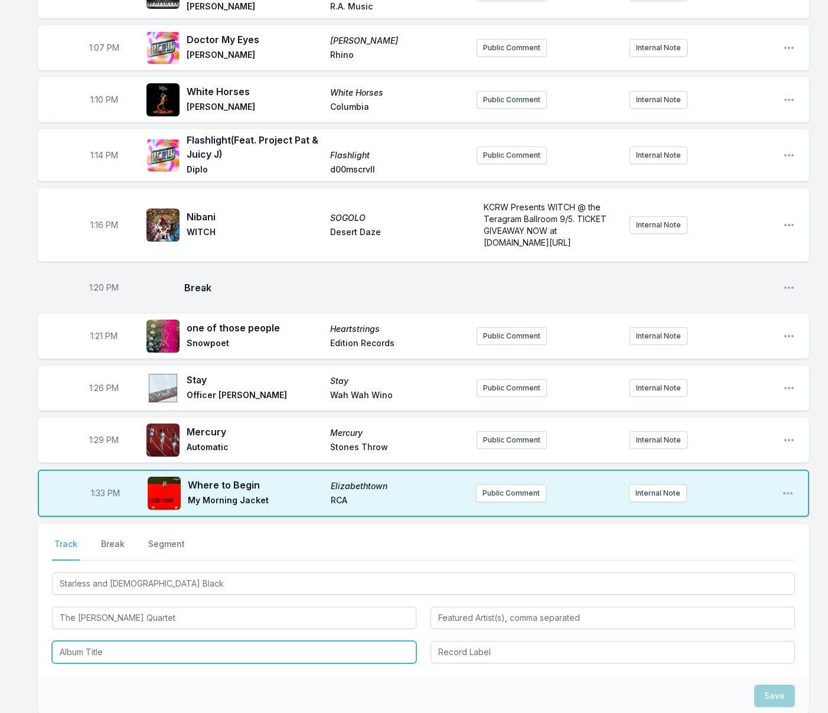
click at [221, 641] on input "Album Title" at bounding box center [234, 652] width 365 height 22
click at [219, 641] on input "Album Title" at bounding box center [234, 652] width 365 height 22
type input "Under Milk Wood: Jazz Suite"
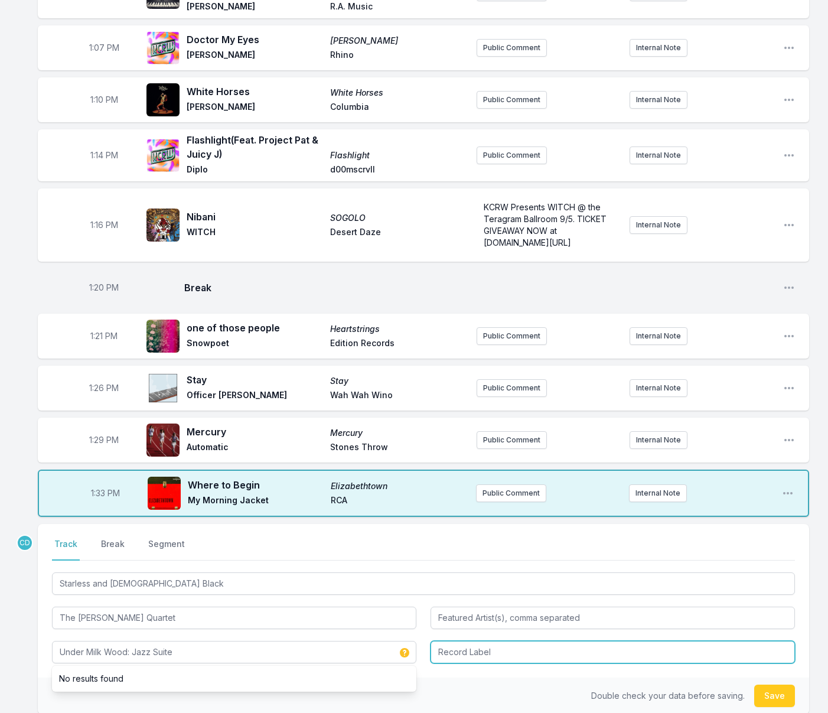
click at [513, 641] on input "Record Label" at bounding box center [613, 652] width 365 height 22
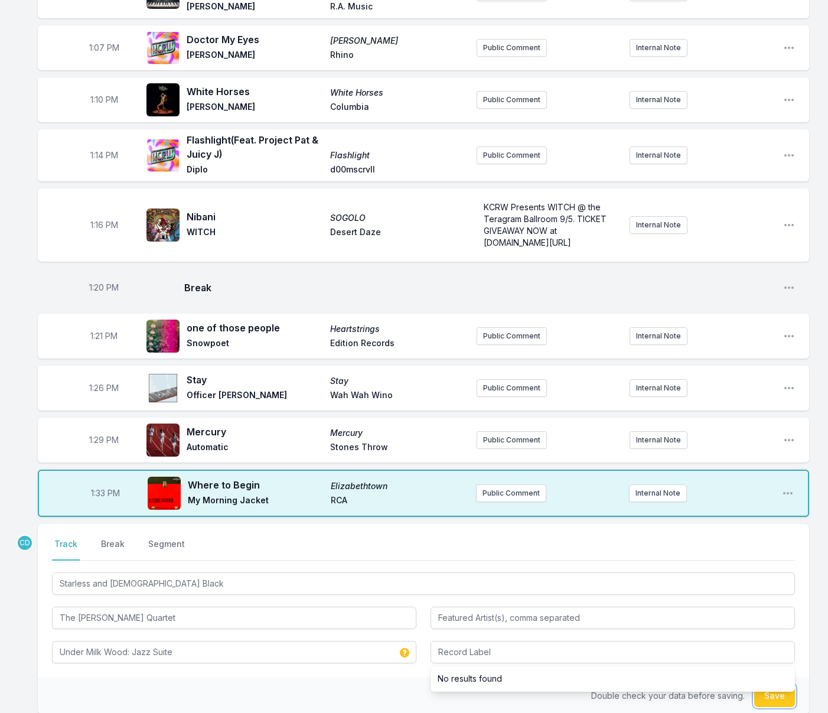
click at [772, 685] on button "Save" at bounding box center [775, 696] width 41 height 22
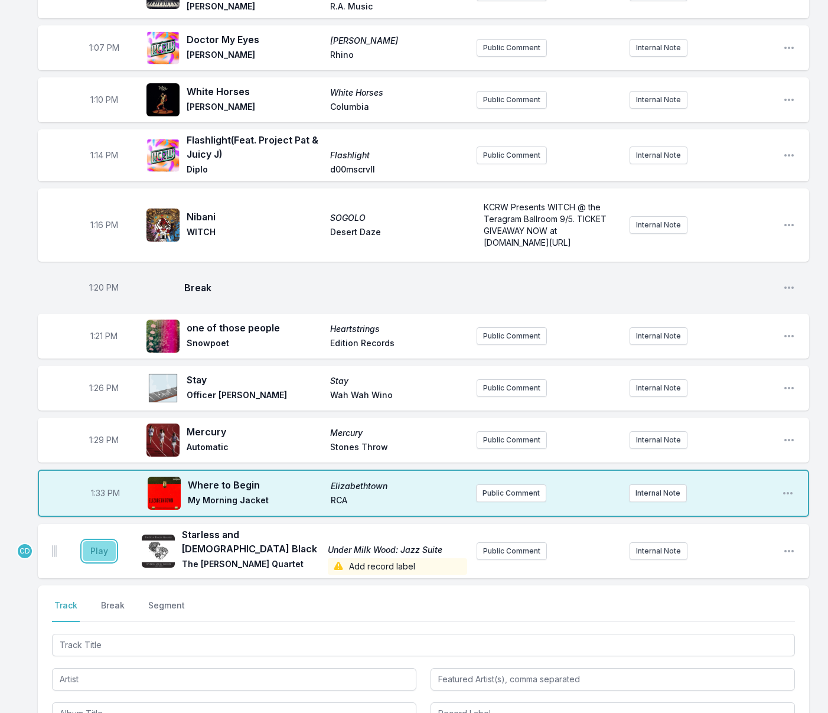
click at [110, 541] on button "Play" at bounding box center [99, 551] width 33 height 20
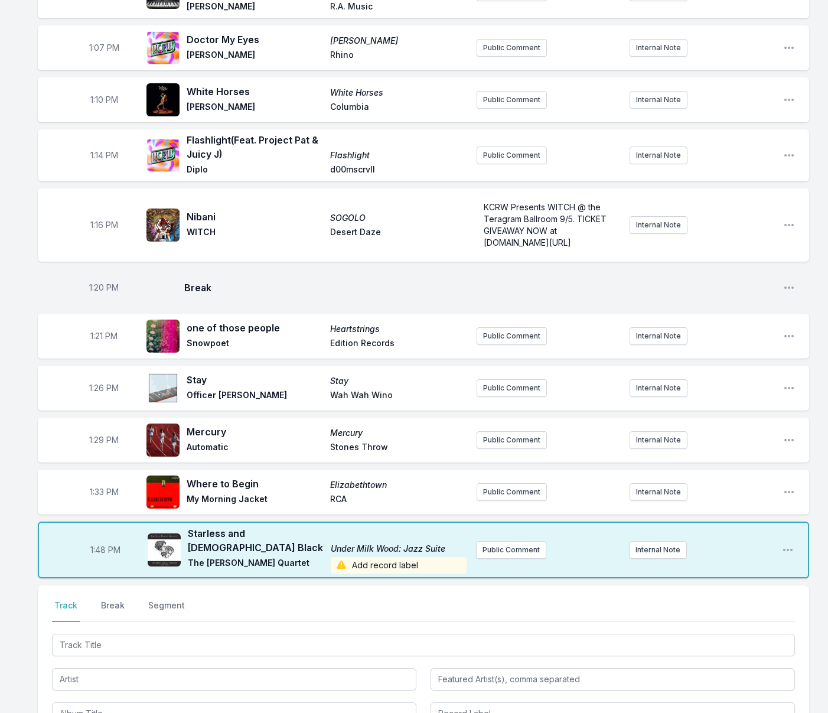
click at [100, 544] on span "1:48 PM" at bounding box center [105, 550] width 30 height 12
click at [98, 539] on input "13:48" at bounding box center [105, 550] width 66 height 22
type input "13:37"
click at [121, 600] on button "Break" at bounding box center [113, 611] width 28 height 22
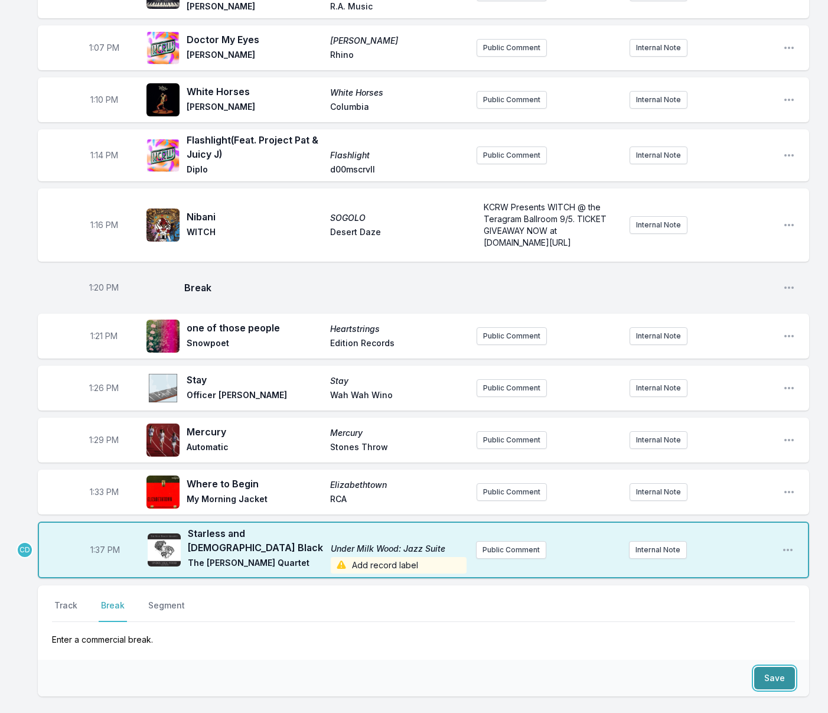
click at [776, 667] on button "Save" at bounding box center [775, 678] width 41 height 22
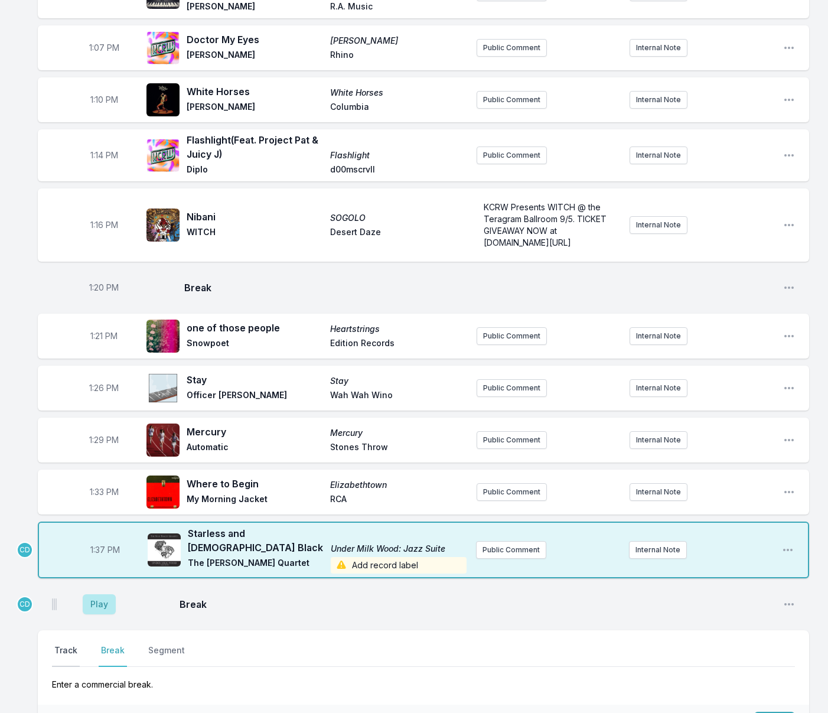
click at [67, 645] on button "Track" at bounding box center [66, 656] width 28 height 22
click at [102, 594] on button "Play" at bounding box center [99, 604] width 33 height 20
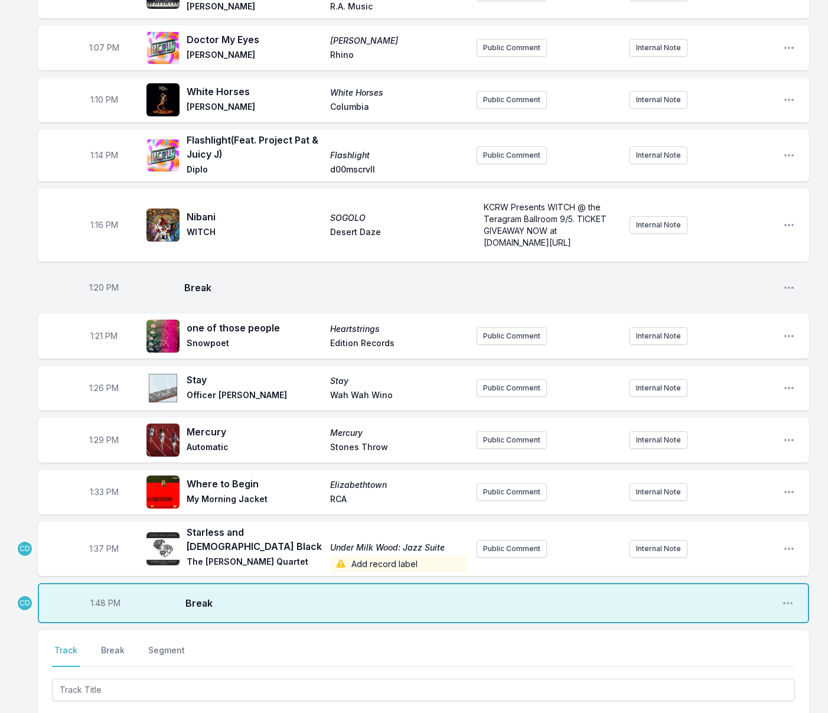
click at [101, 597] on span "1:48 PM" at bounding box center [105, 603] width 30 height 12
click at [98, 592] on input "13:48" at bounding box center [105, 603] width 66 height 22
type input "13:40"
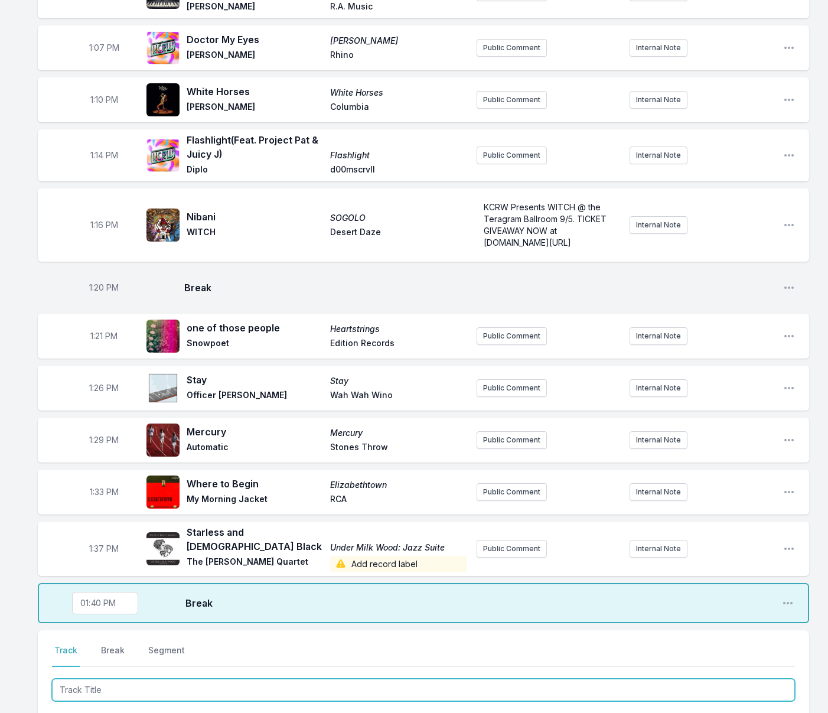
click at [121, 679] on input "Track Title" at bounding box center [423, 690] width 743 height 22
click at [90, 679] on input "Track Title" at bounding box center [423, 690] width 743 height 22
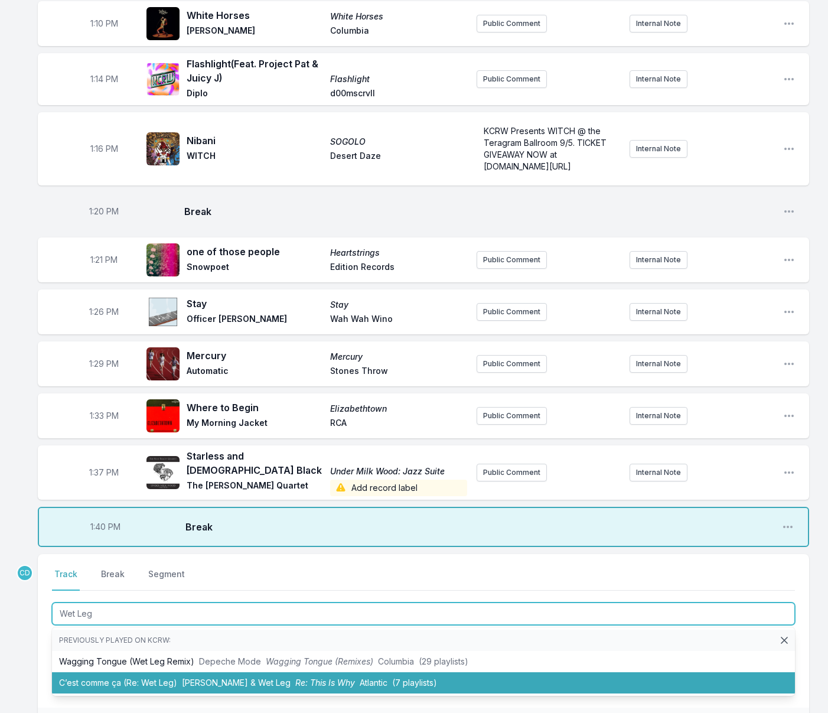
scroll to position [1135, 0]
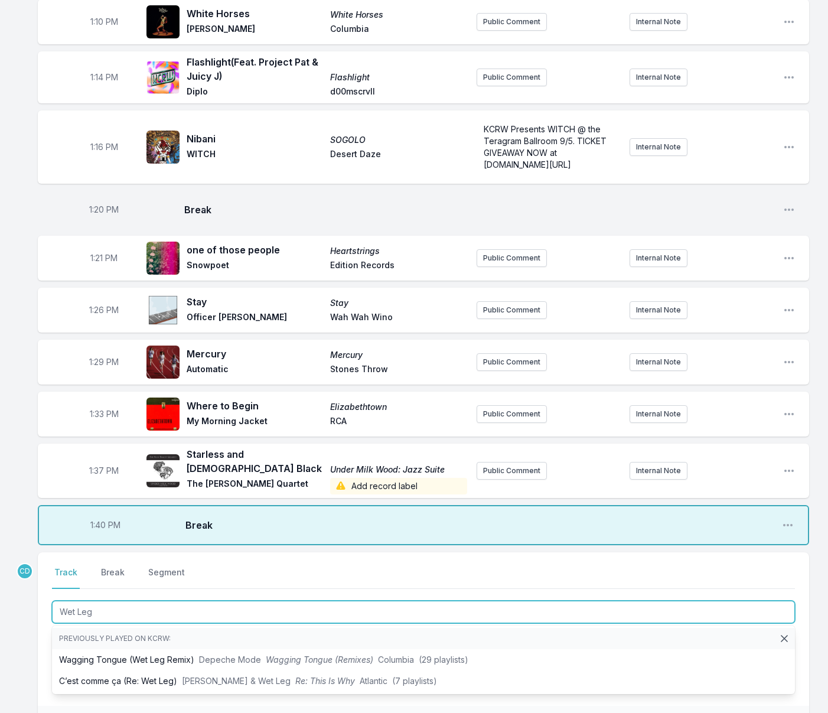
drag, startPoint x: 106, startPoint y: 587, endPoint x: 24, endPoint y: 580, distance: 82.4
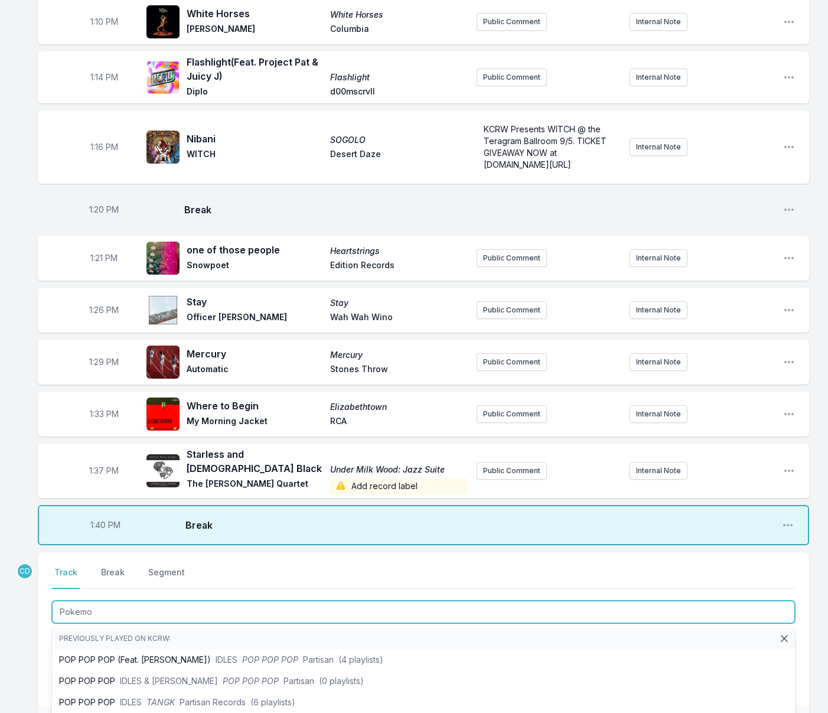
type input "Pokemon"
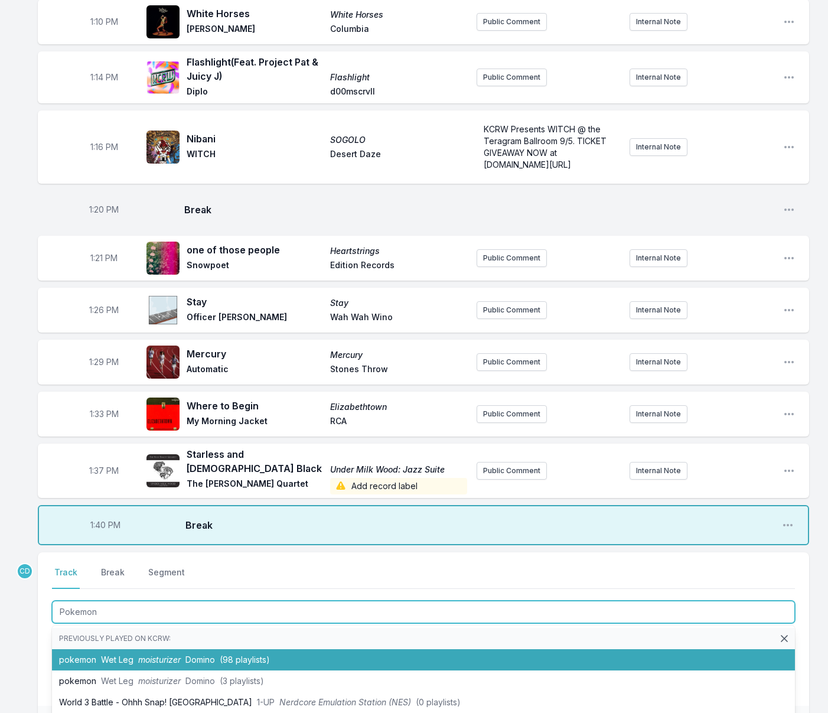
click at [105, 655] on span "Wet Leg" at bounding box center [117, 660] width 32 height 10
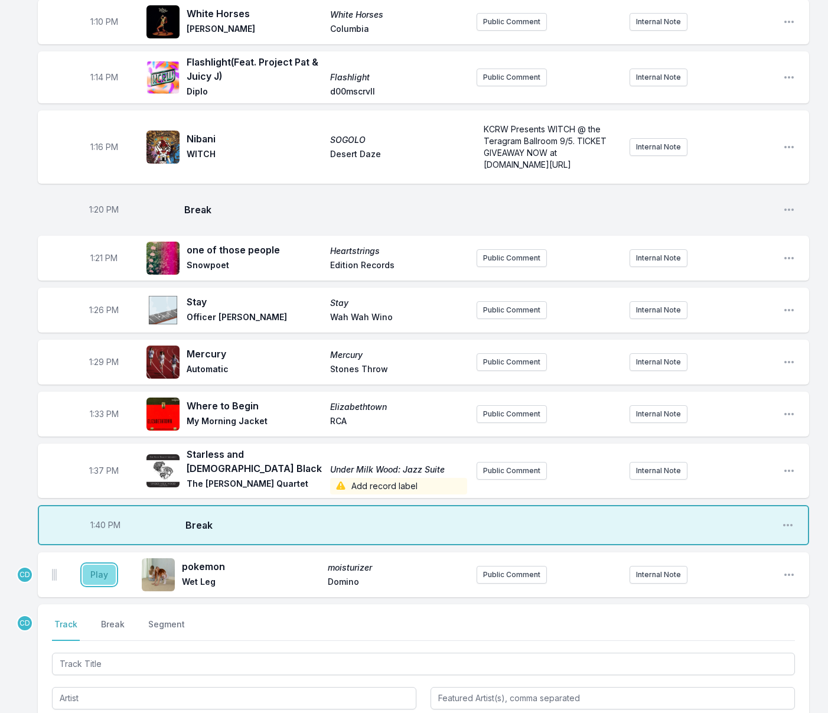
click at [92, 565] on button "Play" at bounding box center [99, 575] width 33 height 20
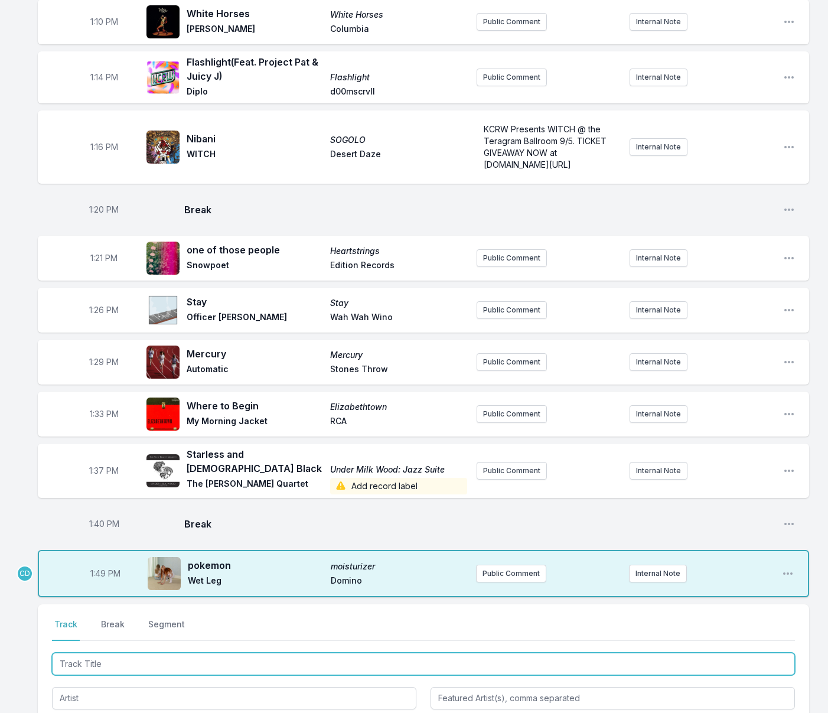
click at [122, 653] on input "Track Title" at bounding box center [423, 664] width 743 height 22
type input "Talk Oly"
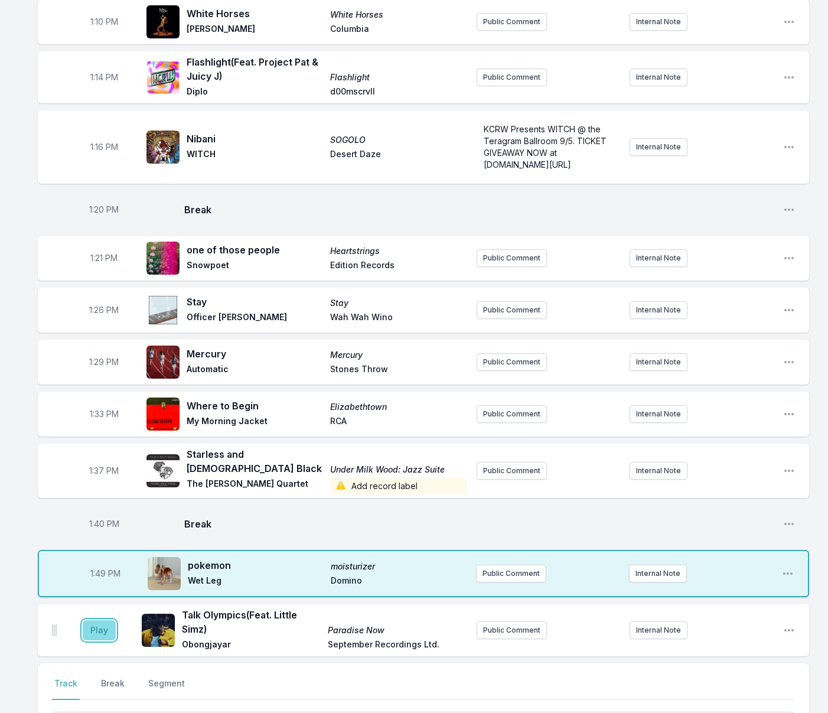
click at [105, 620] on button "Play" at bounding box center [99, 630] width 33 height 20
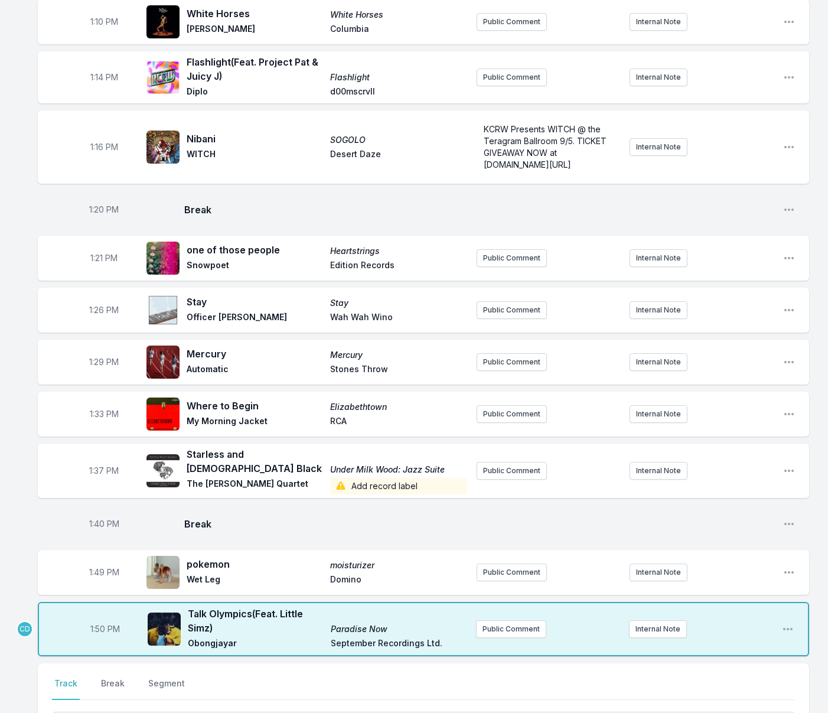
click at [101, 567] on span "1:49 PM" at bounding box center [104, 573] width 30 height 12
click at [96, 561] on input "13:49" at bounding box center [104, 572] width 66 height 22
type input "13:41"
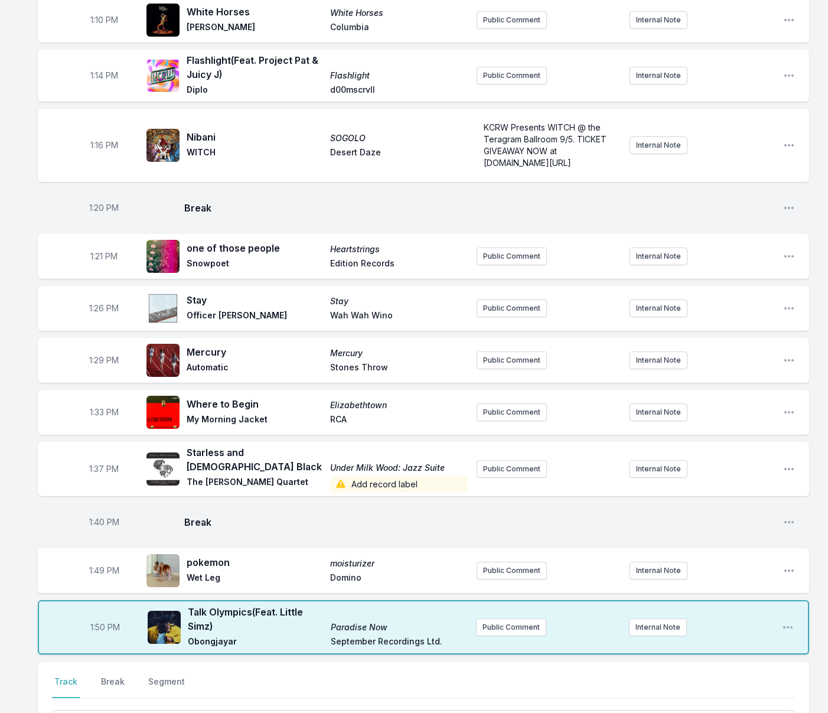
click at [100, 622] on span "1:50 PM" at bounding box center [105, 628] width 30 height 12
click at [97, 616] on input "13:50" at bounding box center [105, 627] width 66 height 22
type input "13:46"
click at [100, 463] on span "1:37 PM" at bounding box center [104, 469] width 30 height 12
click at [96, 458] on input "13:37" at bounding box center [104, 469] width 66 height 22
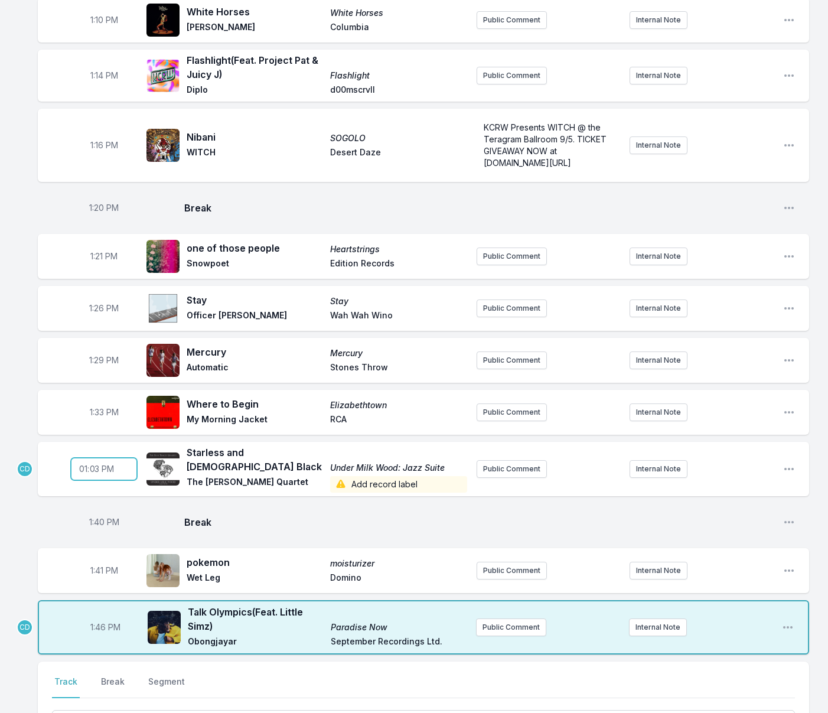
type input "13:38"
click at [100, 516] on span "1:40 PM" at bounding box center [104, 522] width 30 height 12
click at [99, 511] on input "13:40" at bounding box center [104, 522] width 66 height 22
type input "13:42"
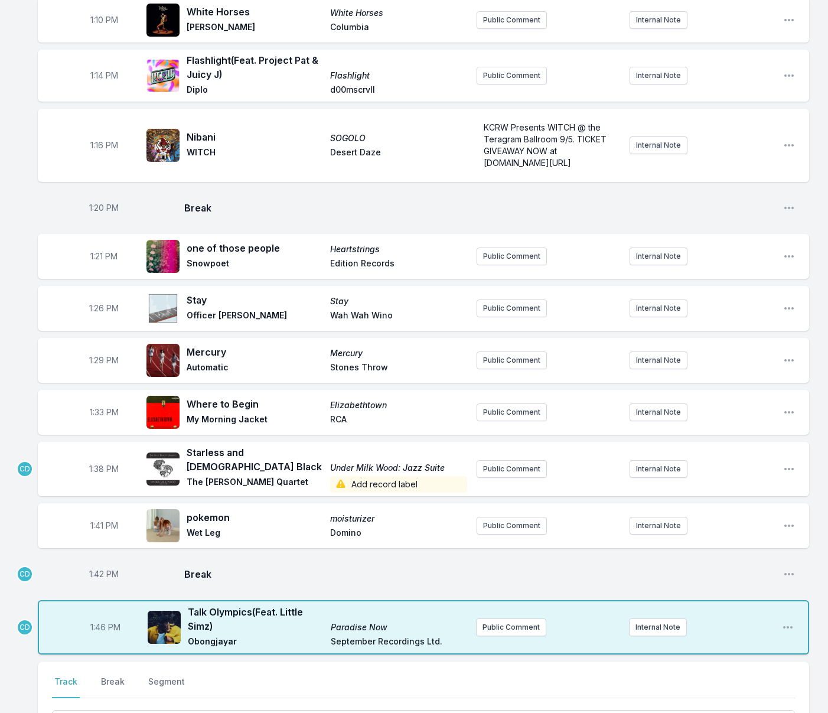
click at [100, 568] on span "1:42 PM" at bounding box center [104, 574] width 30 height 12
click at [97, 563] on input "13:42" at bounding box center [104, 574] width 66 height 22
type input "13:44"
click at [105, 622] on span "1:46 PM" at bounding box center [105, 628] width 30 height 12
click at [100, 568] on span "1:44 PM" at bounding box center [104, 574] width 30 height 12
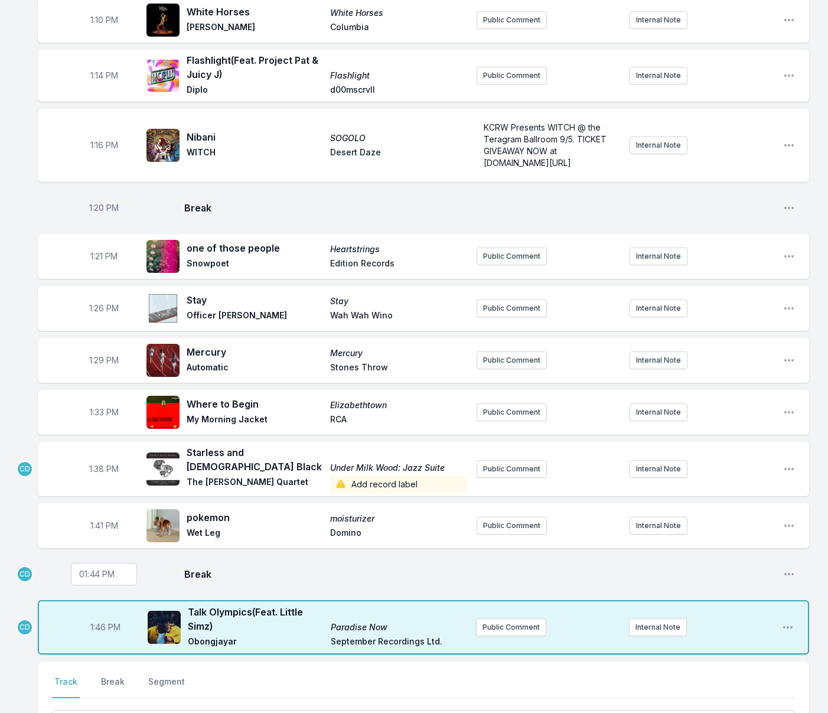
click at [96, 563] on input "13:44" at bounding box center [104, 574] width 66 height 22
type input "13:41"
click at [101, 520] on span "1:41 PM" at bounding box center [104, 526] width 28 height 12
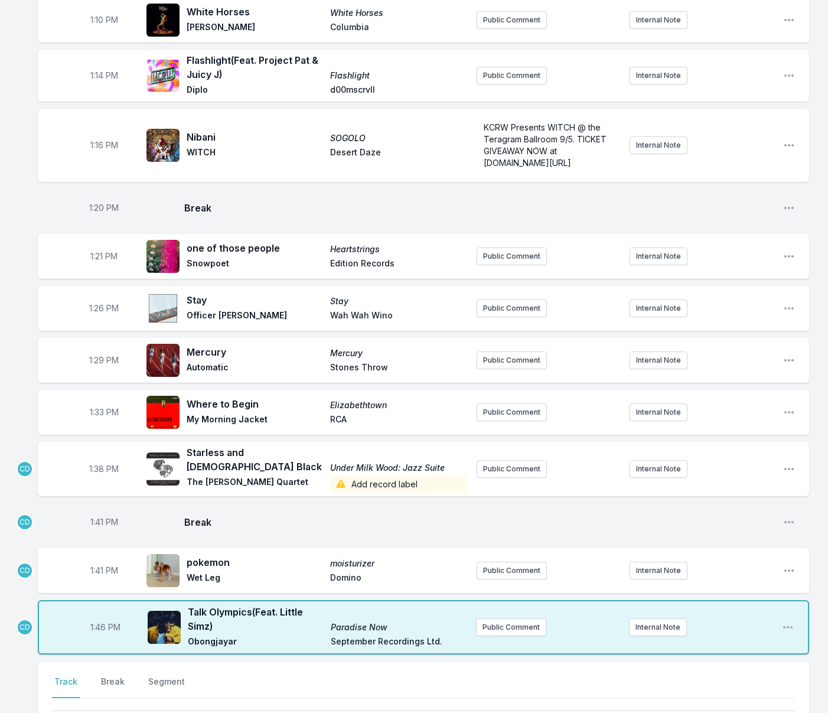
click at [100, 516] on span "1:41 PM" at bounding box center [104, 522] width 28 height 12
click at [99, 511] on input "13:41" at bounding box center [104, 522] width 66 height 22
click at [93, 511] on input "13:41" at bounding box center [104, 522] width 66 height 22
click at [97, 511] on input "13:44" at bounding box center [104, 522] width 66 height 22
type input "13:40"
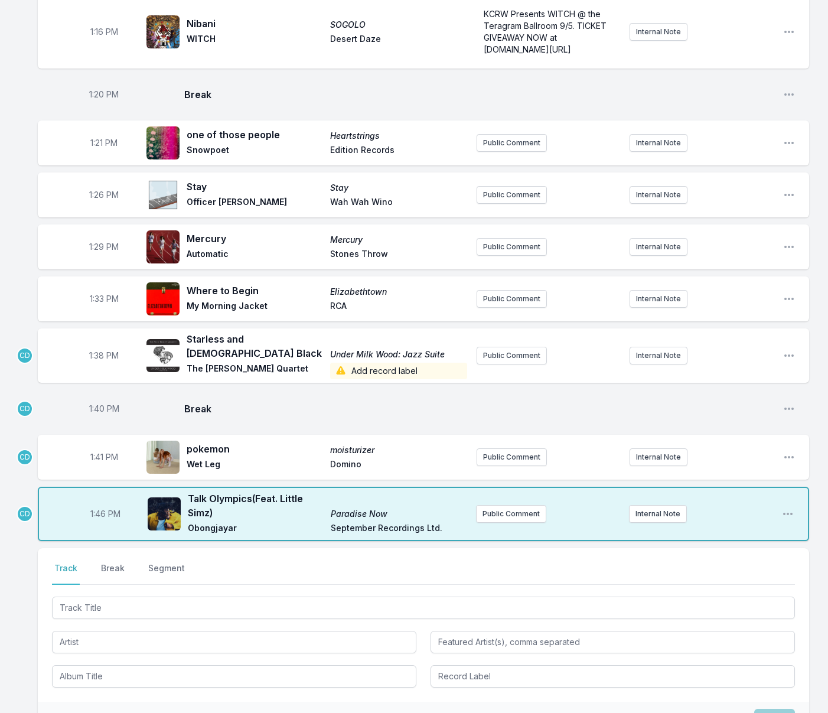
scroll to position [1252, 0]
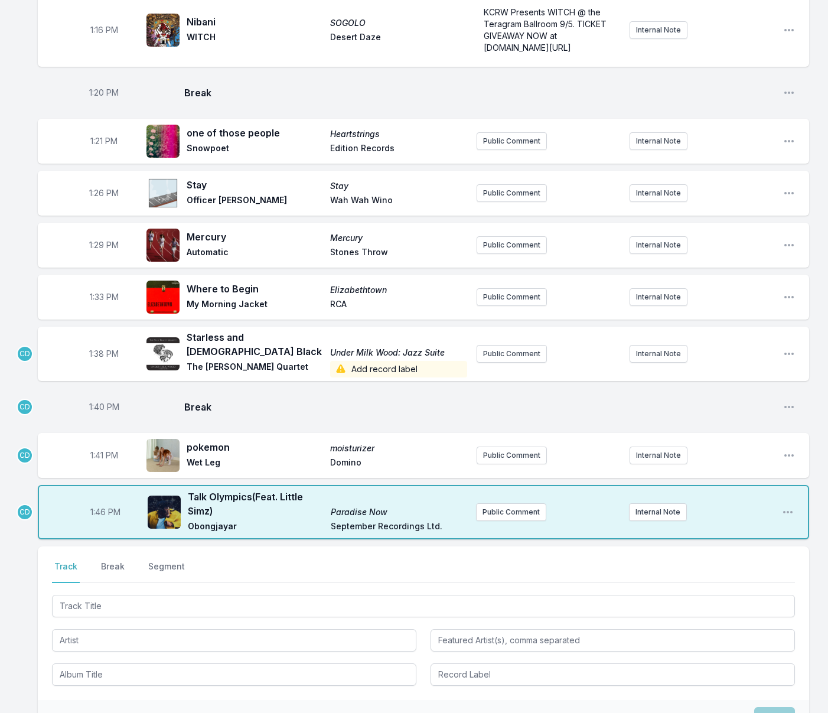
click at [97, 450] on span "1:41 PM" at bounding box center [104, 456] width 28 height 12
click at [97, 444] on input "13:41" at bounding box center [104, 455] width 66 height 22
type input "13:43"
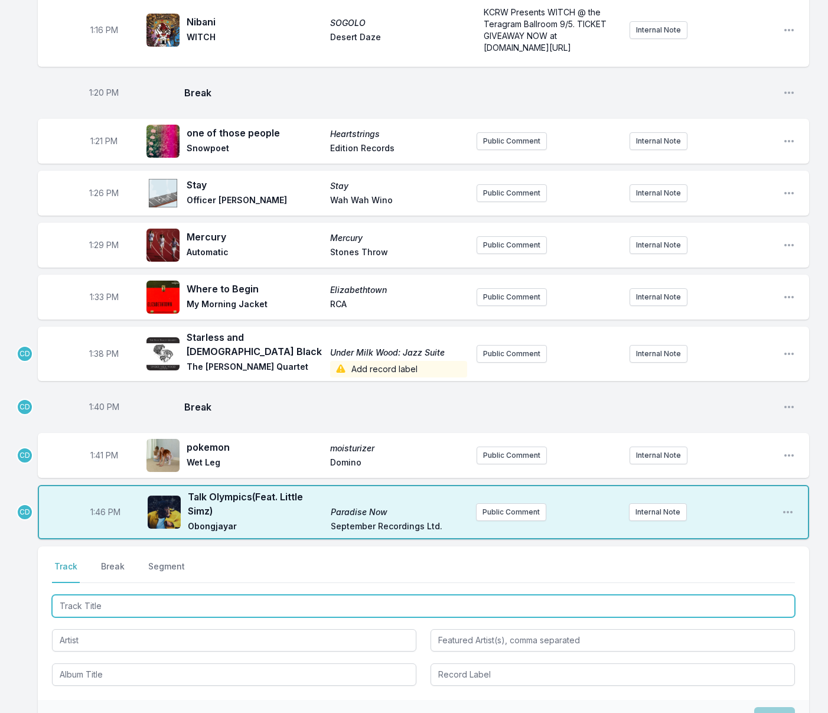
click at [100, 595] on input "Track Title" at bounding box center [423, 606] width 743 height 22
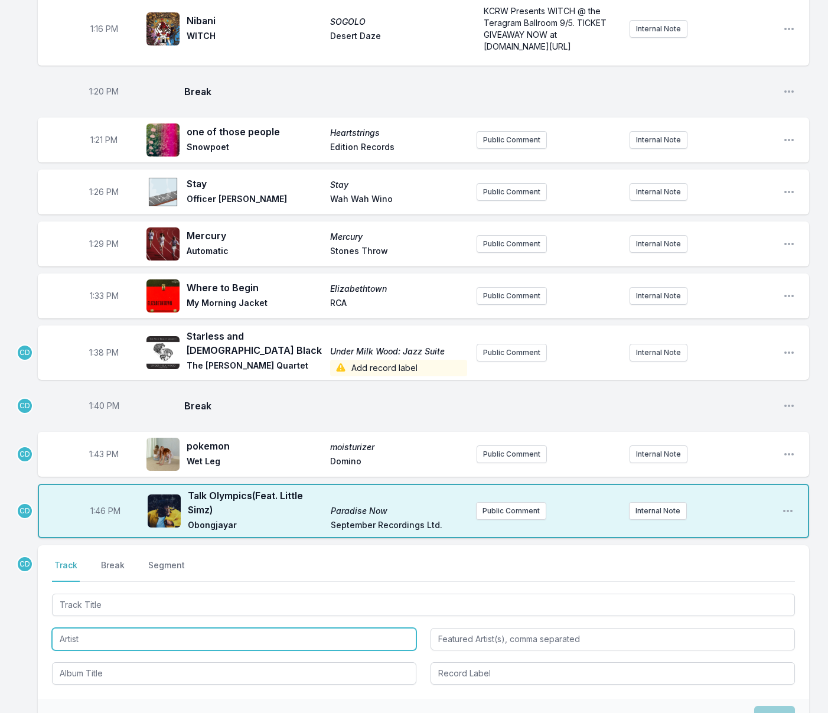
scroll to position [1258, 0]
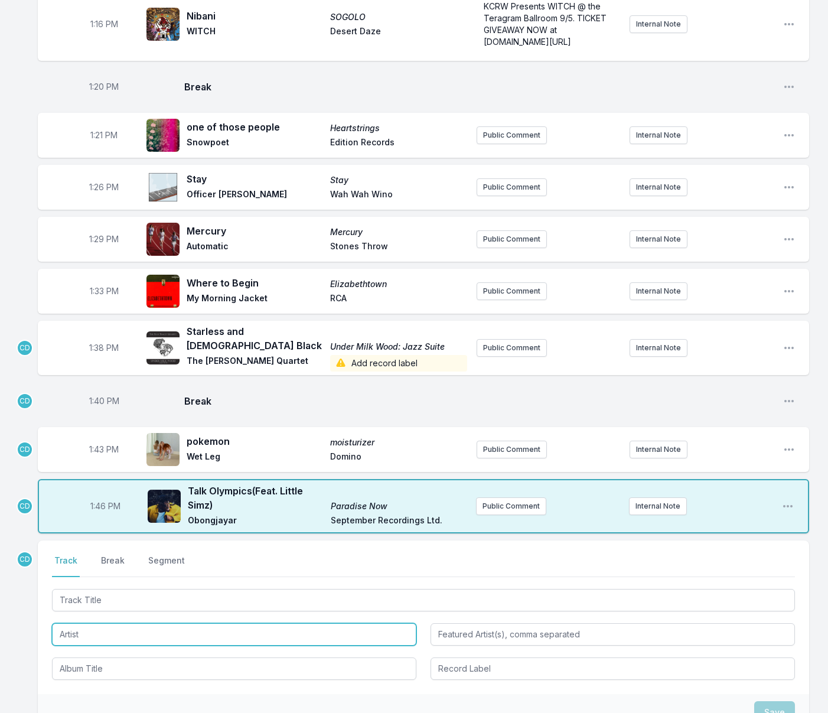
click at [93, 623] on input "Artist" at bounding box center [234, 634] width 365 height 22
type input "Tul8te"
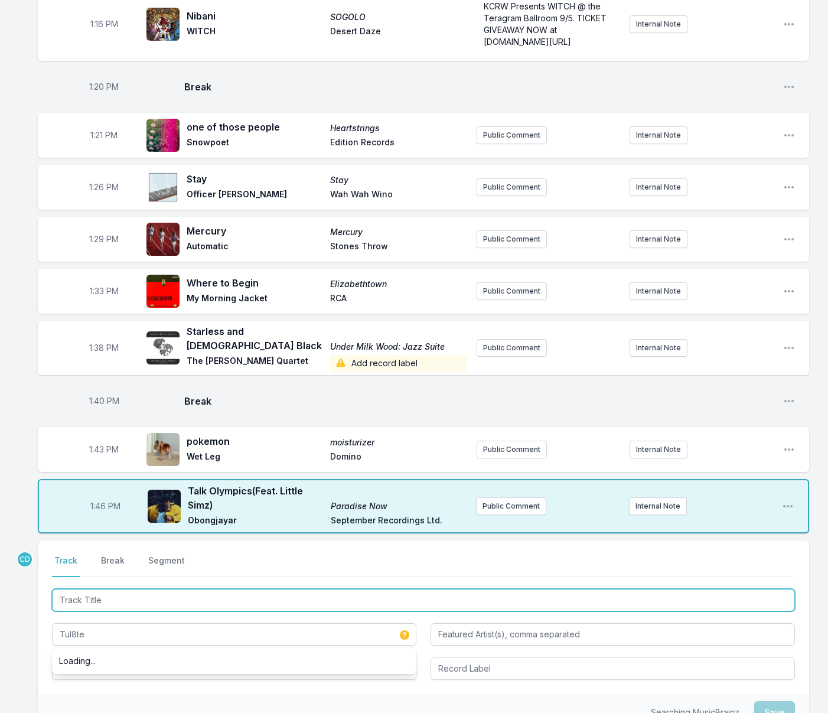
click at [105, 589] on input "Track Title" at bounding box center [423, 600] width 743 height 22
click at [165, 589] on input "Track Title" at bounding box center [423, 600] width 743 height 22
paste input "بقيت وحيد"
type input "بقيت وحيد"
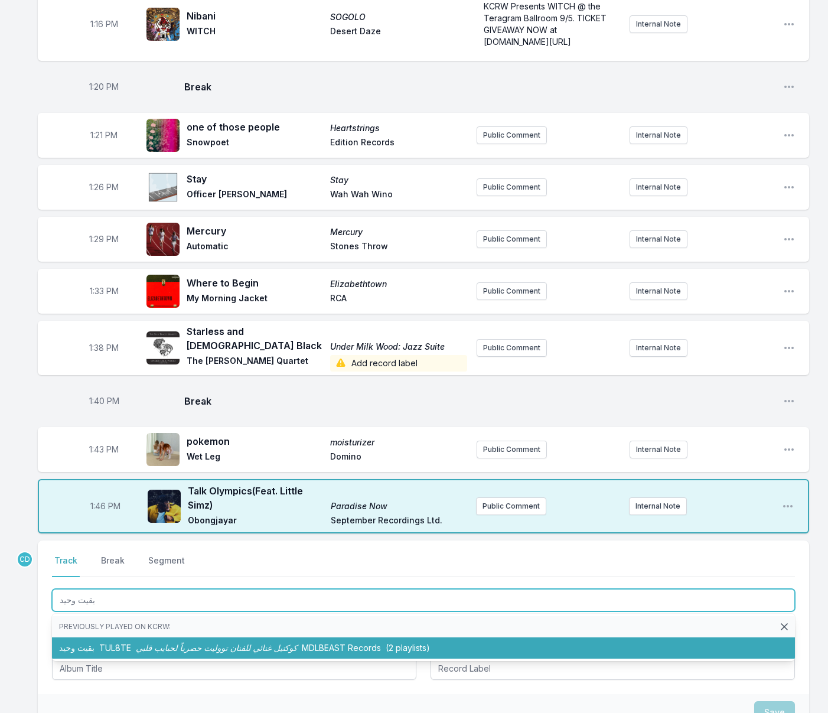
click at [146, 643] on span "كوكتيل غنائي للفنان تووليت حصرياً لحبايب قلبي" at bounding box center [216, 648] width 161 height 10
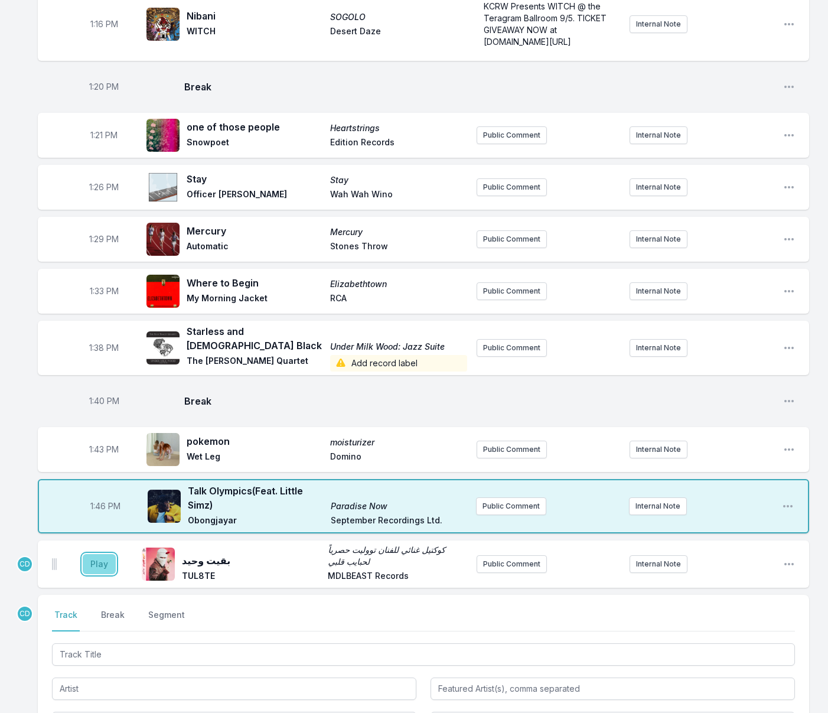
click at [106, 554] on button "Play" at bounding box center [99, 564] width 33 height 20
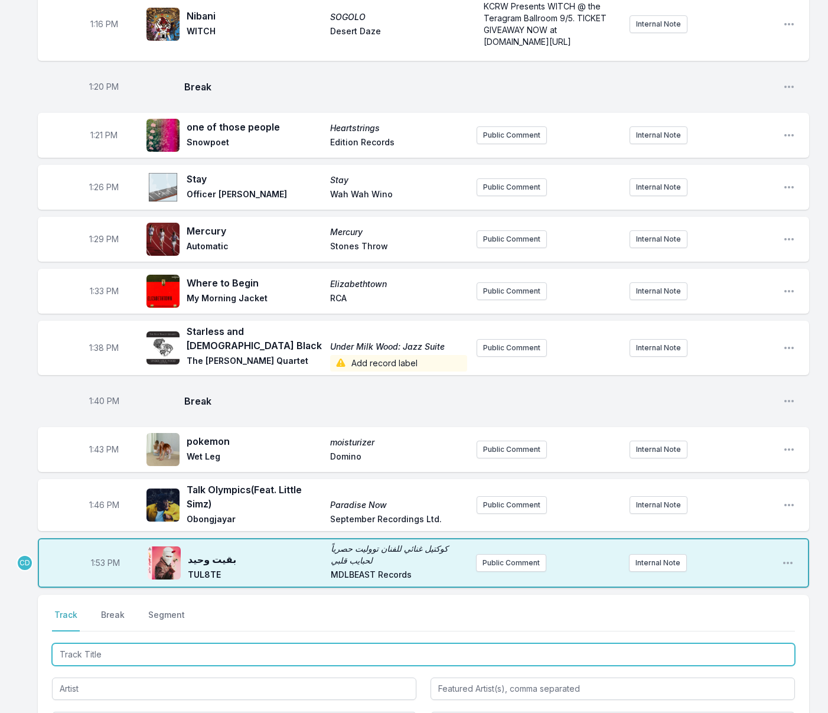
click at [95, 643] on input "Track Title" at bounding box center [423, 654] width 743 height 22
type input "Marylebone"
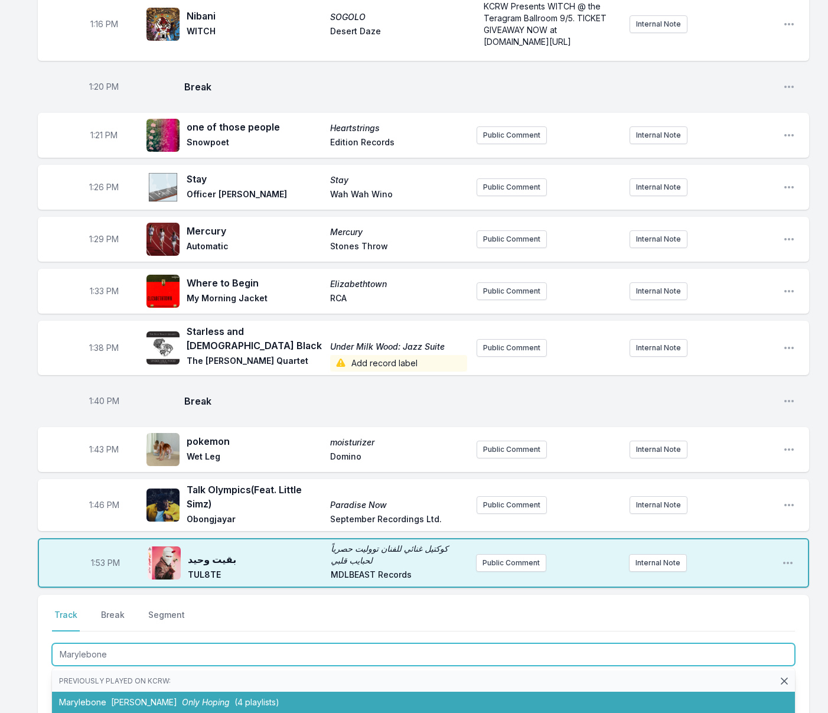
click at [115, 697] on span "[PERSON_NAME]" at bounding box center [144, 702] width 66 height 10
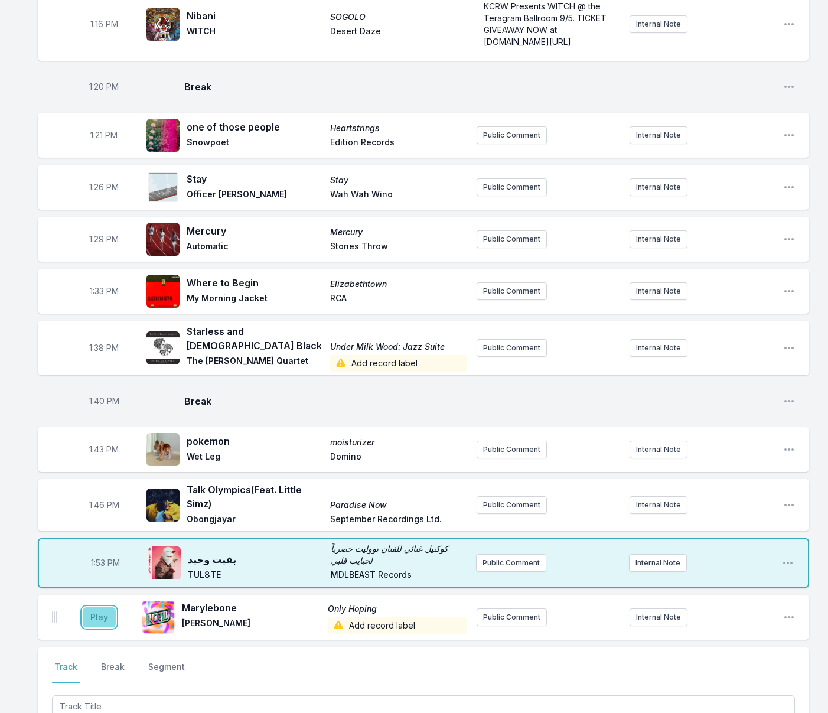
click at [103, 607] on button "Play" at bounding box center [99, 617] width 33 height 20
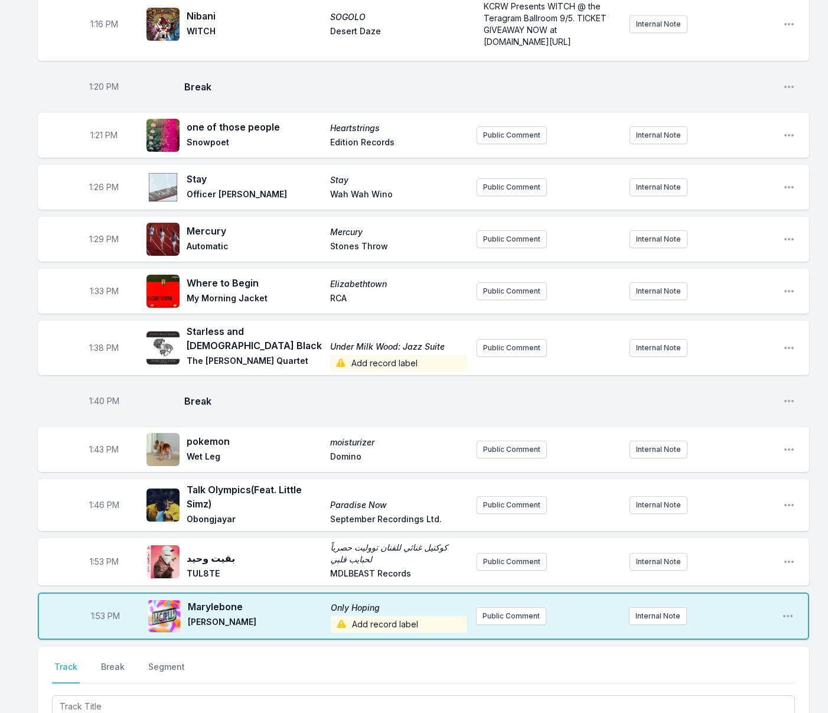
click at [103, 610] on span "1:53 PM" at bounding box center [105, 616] width 29 height 12
click at [96, 605] on input "13:53" at bounding box center [105, 616] width 66 height 22
type input "13:52"
click at [102, 556] on span "1:53 PM" at bounding box center [104, 562] width 29 height 12
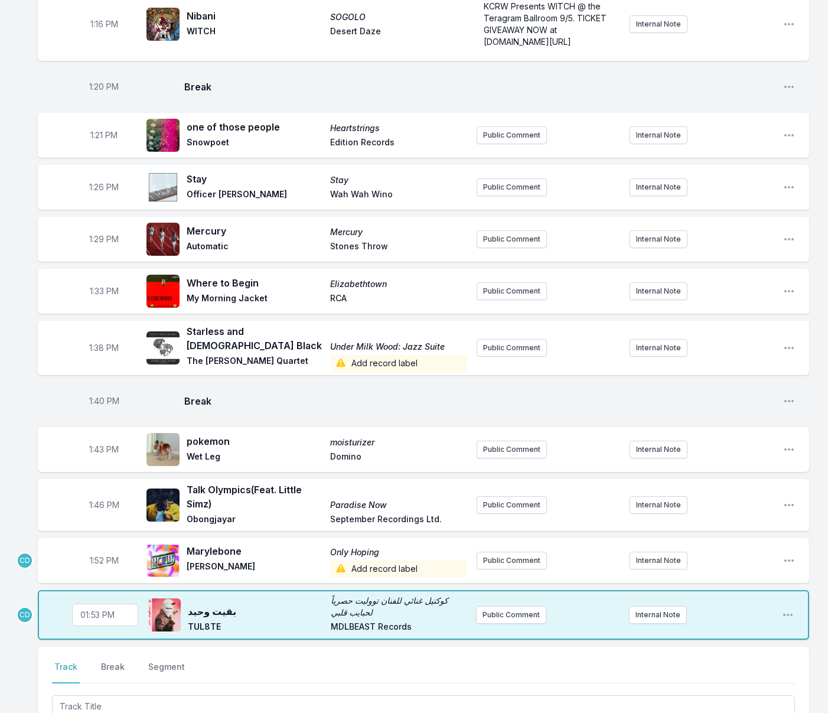
click at [100, 555] on span "1:52 PM" at bounding box center [104, 561] width 29 height 12
click at [97, 550] on input "13:52" at bounding box center [104, 561] width 66 height 22
type input "13:49"
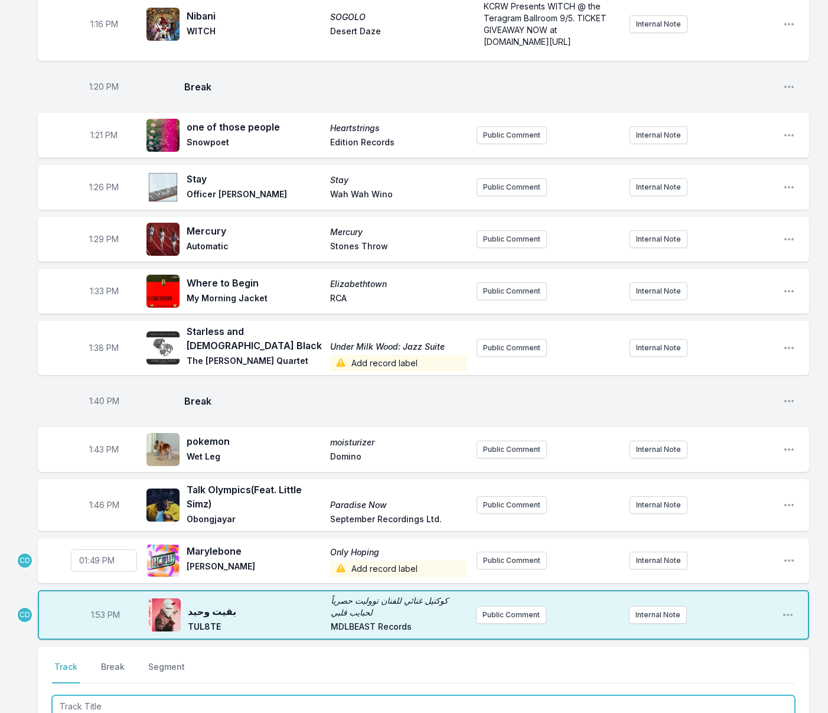
click at [141, 695] on input "Track Title" at bounding box center [423, 706] width 743 height 22
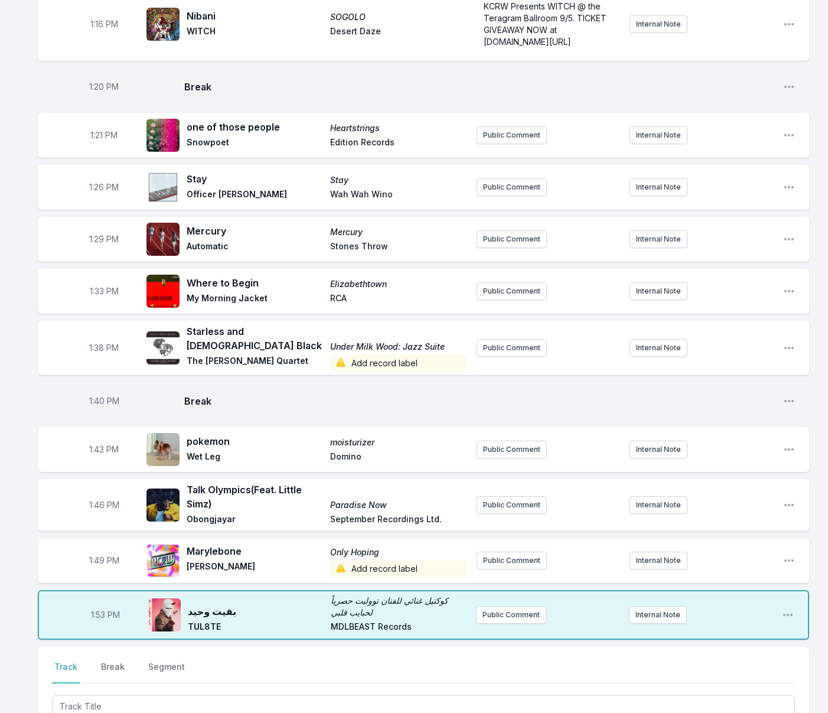
click at [102, 609] on span "1:53 PM" at bounding box center [105, 615] width 29 height 12
click at [98, 604] on input "13:53" at bounding box center [105, 615] width 66 height 22
type input "13:49"
click at [104, 555] on span "1:49 PM" at bounding box center [104, 561] width 30 height 12
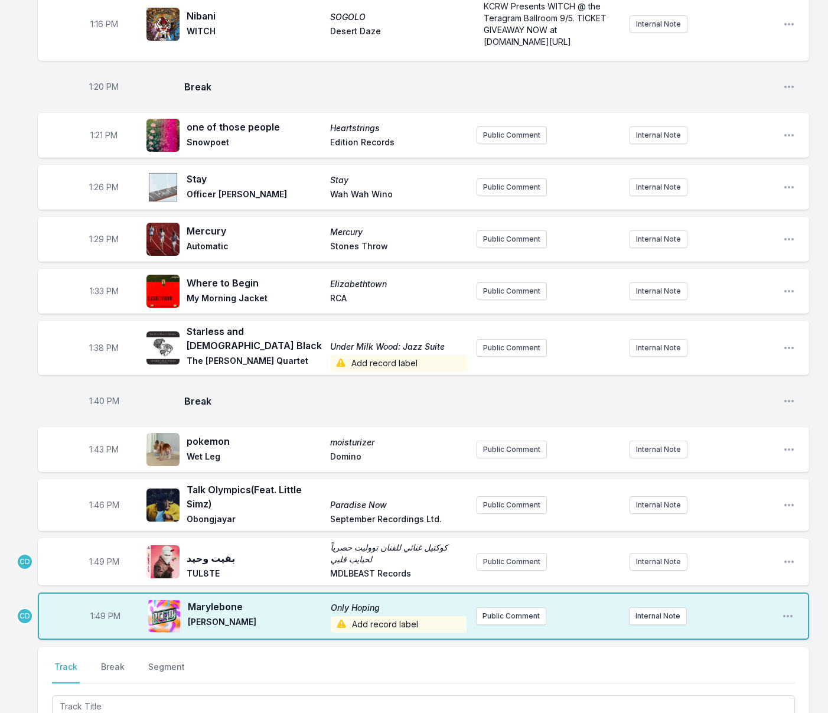
click at [99, 556] on span "1:49 PM" at bounding box center [104, 562] width 30 height 12
click at [100, 551] on input "13:49" at bounding box center [104, 562] width 66 height 22
click at [95, 551] on input "13:49" at bounding box center [104, 562] width 66 height 22
type input "13:53"
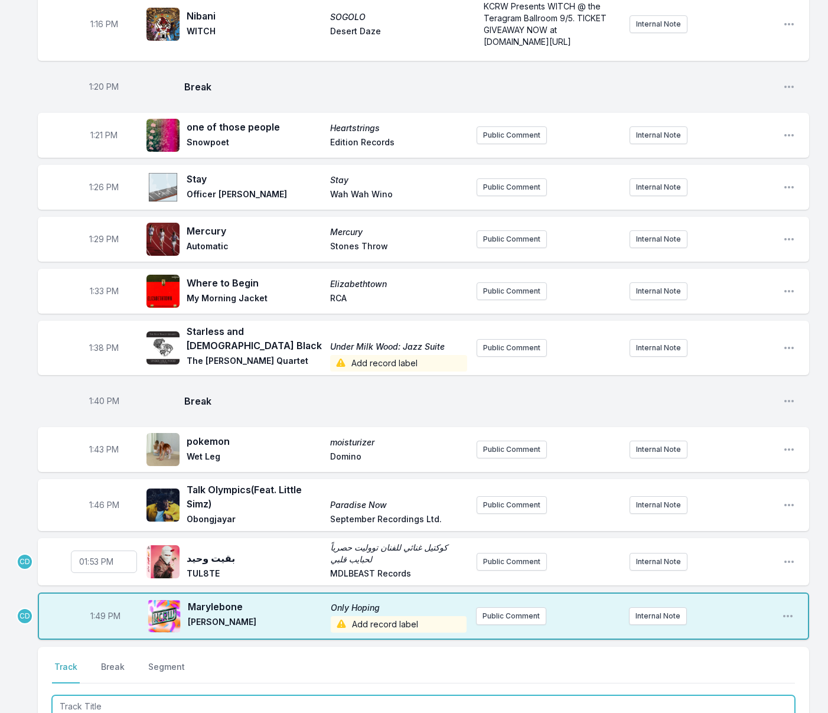
click at [135, 695] on input "Track Title" at bounding box center [423, 706] width 743 height 22
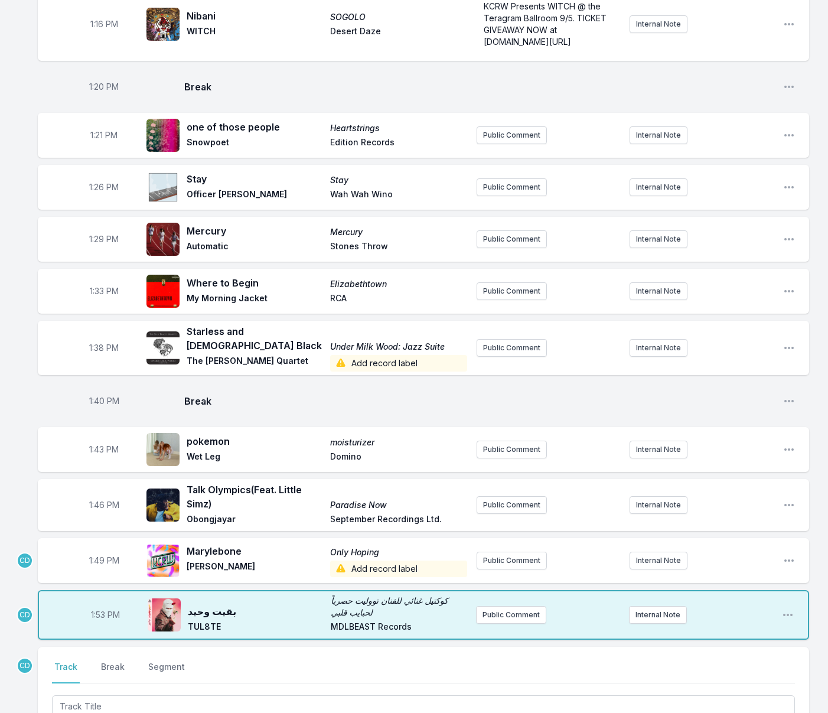
click at [101, 609] on span "1:53 PM" at bounding box center [105, 615] width 29 height 12
click at [97, 604] on input "13:53" at bounding box center [105, 615] width 66 height 22
type input "13:49"
click at [97, 555] on span "1:49 PM" at bounding box center [104, 561] width 30 height 12
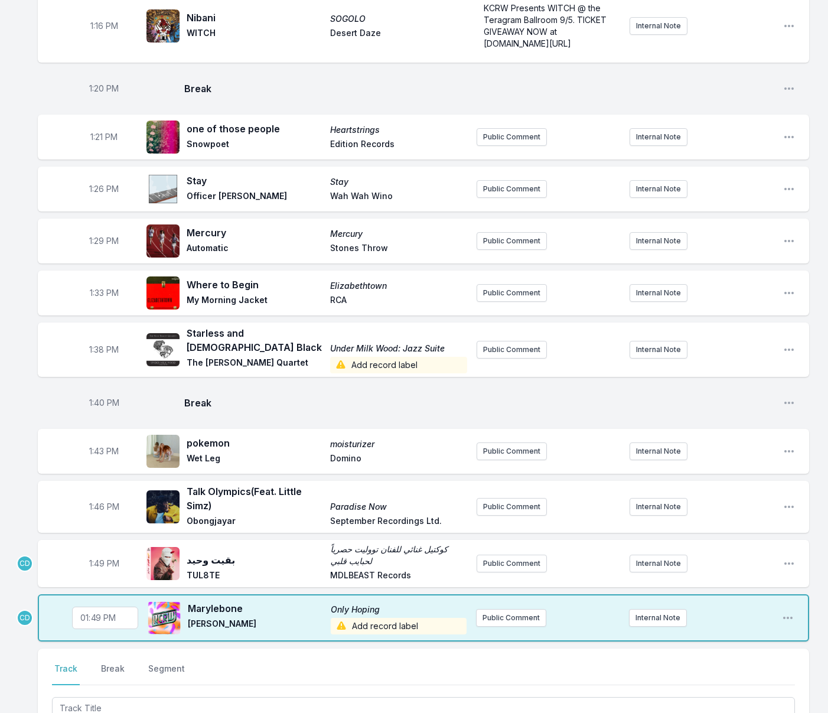
click at [99, 558] on span "1:49 PM" at bounding box center [104, 564] width 30 height 12
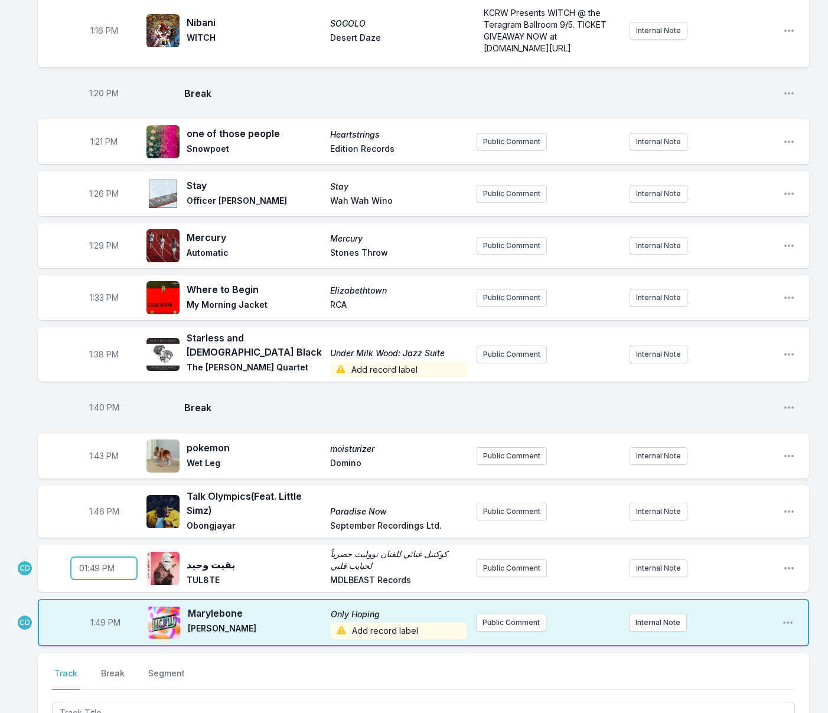
scroll to position [1251, 0]
click at [97, 558] on input "13:49" at bounding box center [104, 569] width 66 height 22
type input "13:53"
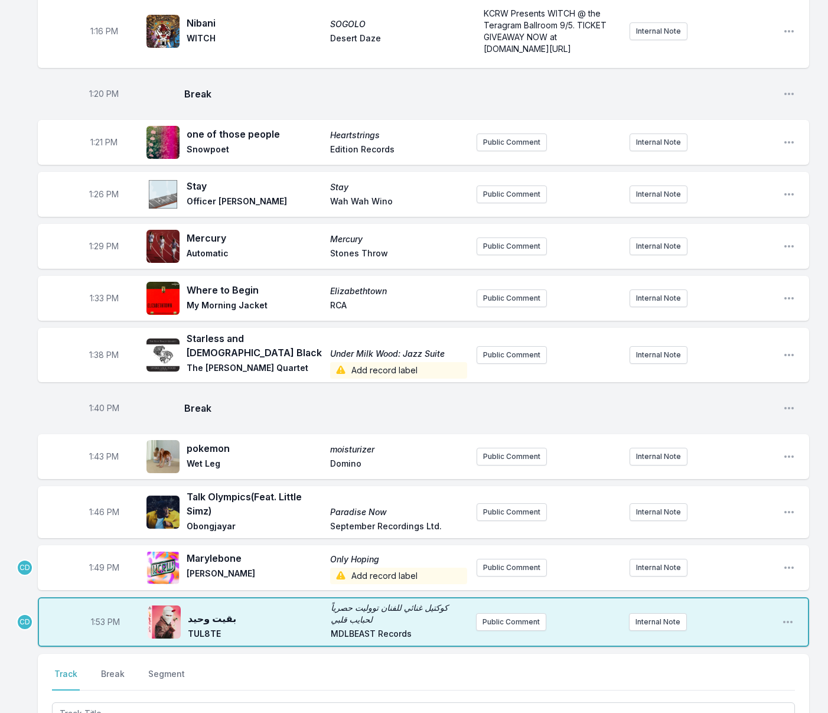
click at [103, 616] on span "1:53 PM" at bounding box center [105, 622] width 29 height 12
click at [96, 611] on input "13:53" at bounding box center [105, 622] width 66 height 22
type input "13:49"
click at [98, 562] on span "1:49 PM" at bounding box center [104, 568] width 30 height 12
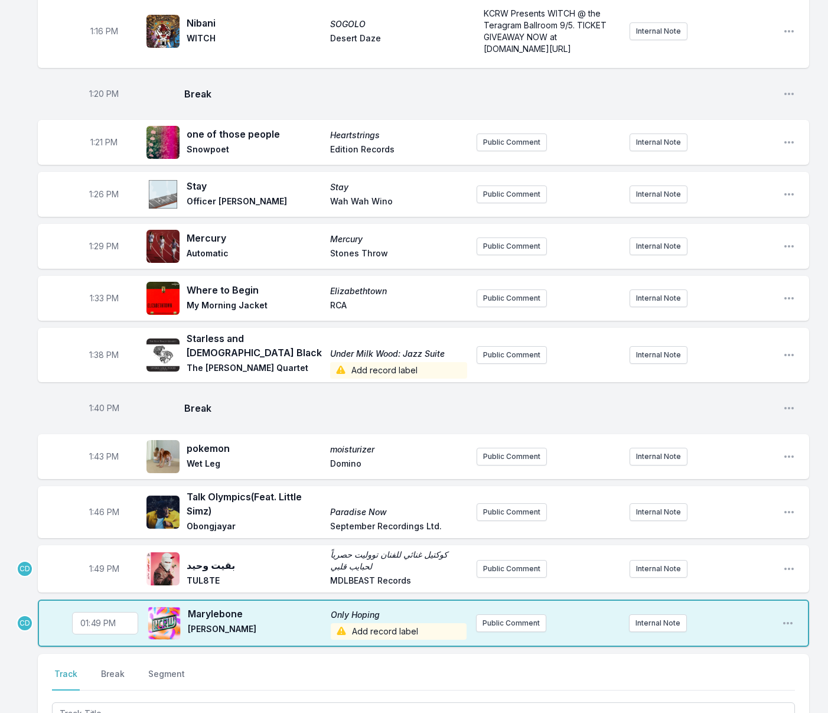
click at [100, 612] on input "13:49" at bounding box center [105, 623] width 66 height 22
type input "13:53"
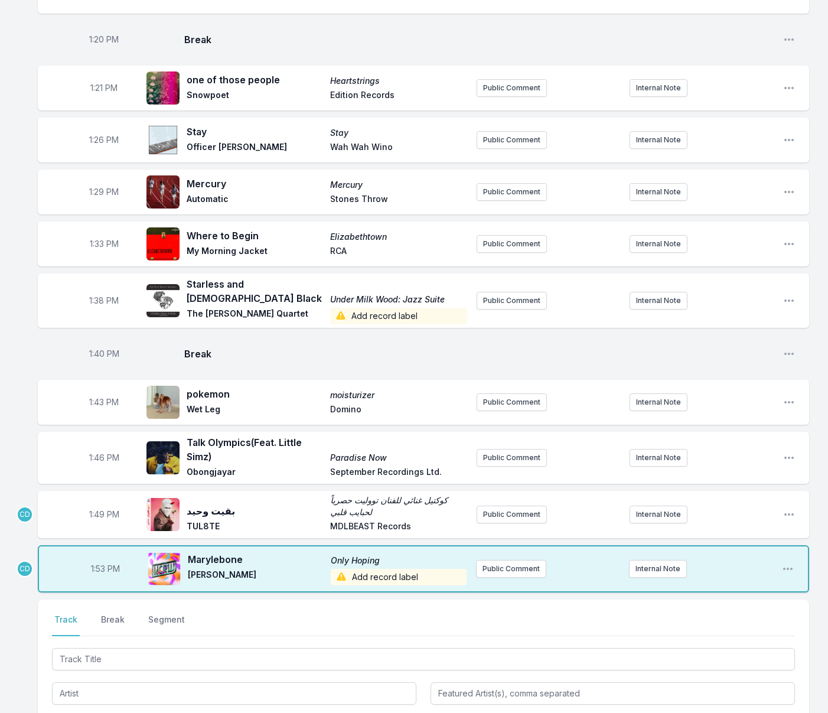
scroll to position [1306, 0]
click at [364, 568] on span "Add record label" at bounding box center [399, 576] width 136 height 17
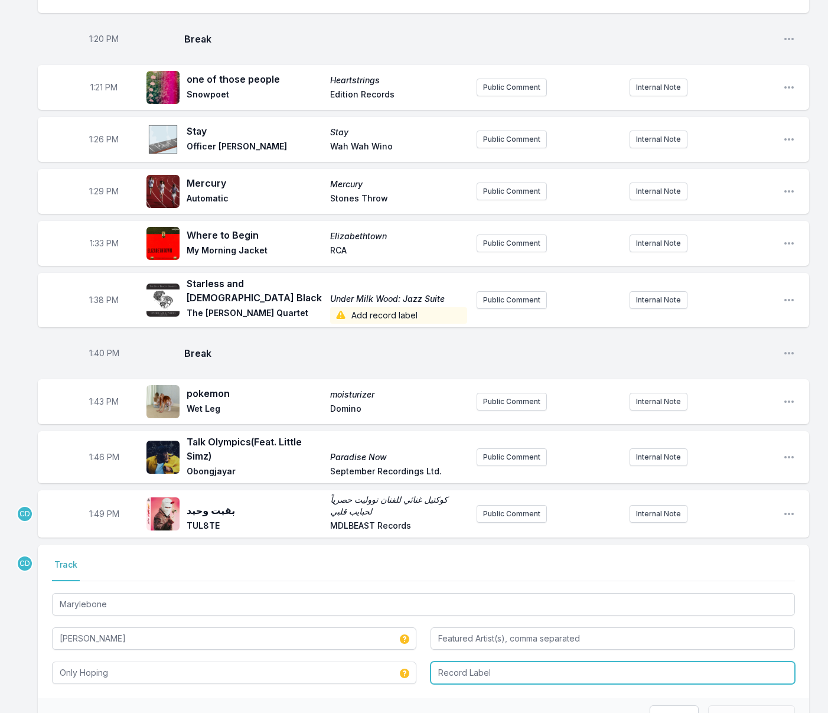
click at [453, 662] on input "Record Label" at bounding box center [613, 673] width 365 height 22
type input "[PERSON_NAME]"
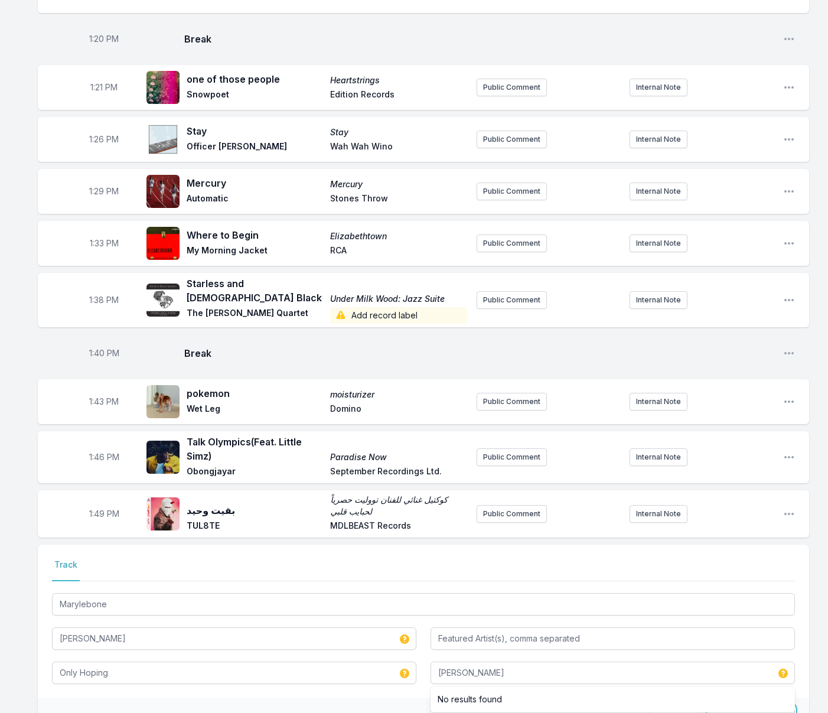
click at [736, 706] on button "Save & Override" at bounding box center [751, 717] width 87 height 22
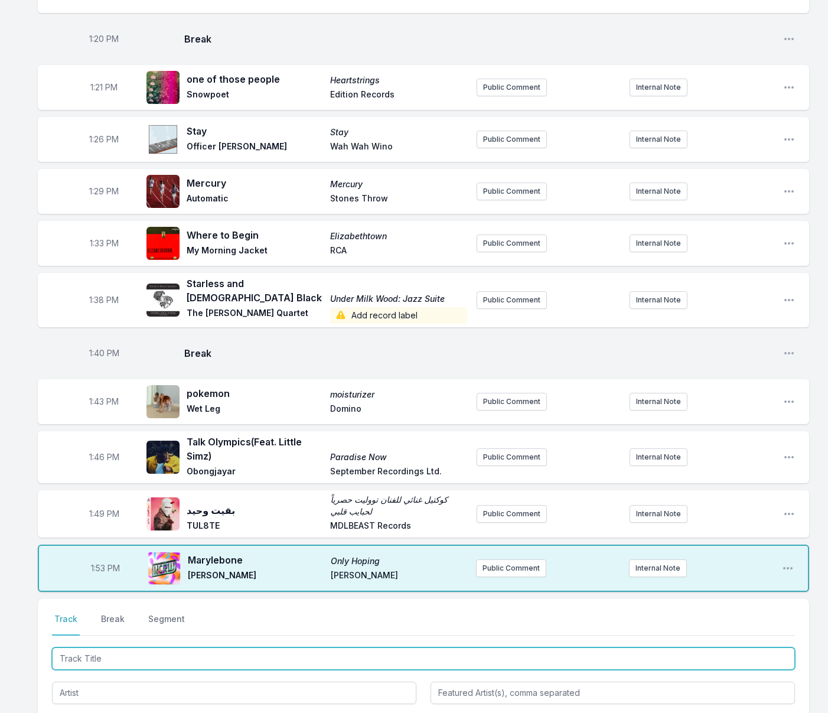
click at [114, 648] on input "Track Title" at bounding box center [423, 659] width 743 height 22
drag, startPoint x: 110, startPoint y: 635, endPoint x: 54, endPoint y: 631, distance: 56.9
click at [54, 648] on input "Paradise" at bounding box center [423, 659] width 743 height 22
type input "Flowers"
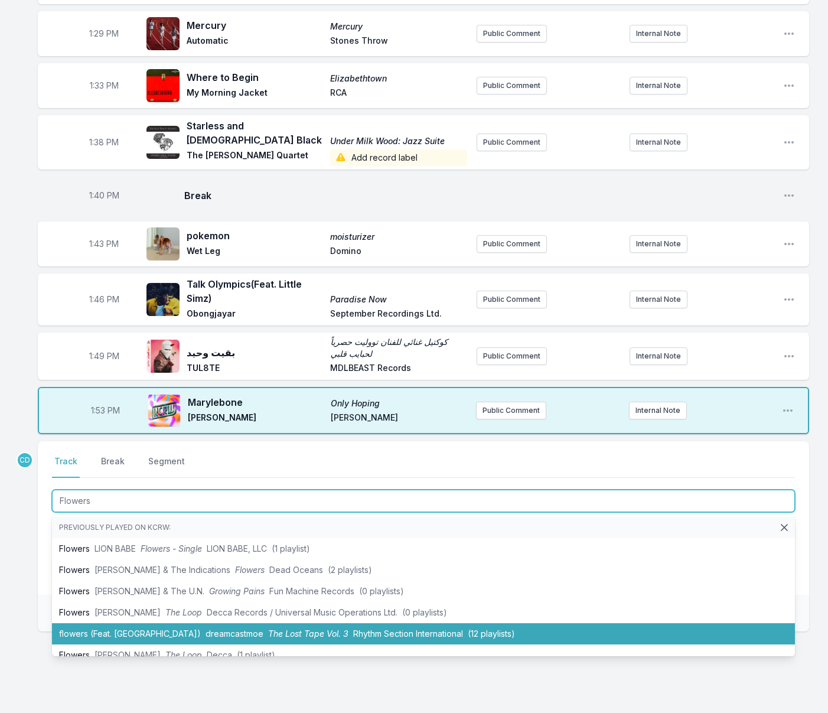
scroll to position [1470, 0]
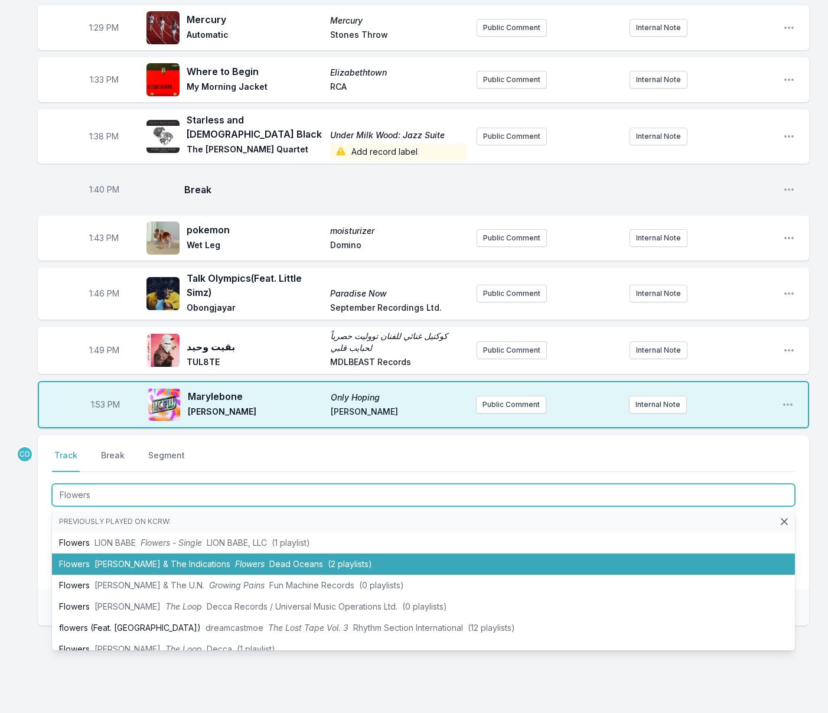
click at [155, 559] on span "[PERSON_NAME] & The Indications" at bounding box center [163, 564] width 136 height 10
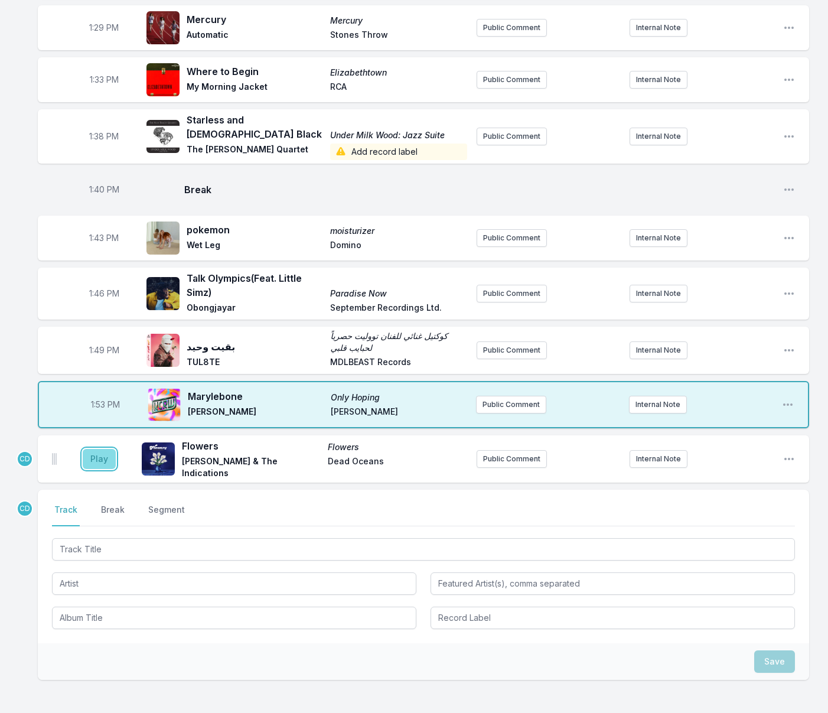
click at [99, 449] on button "Play" at bounding box center [99, 459] width 33 height 20
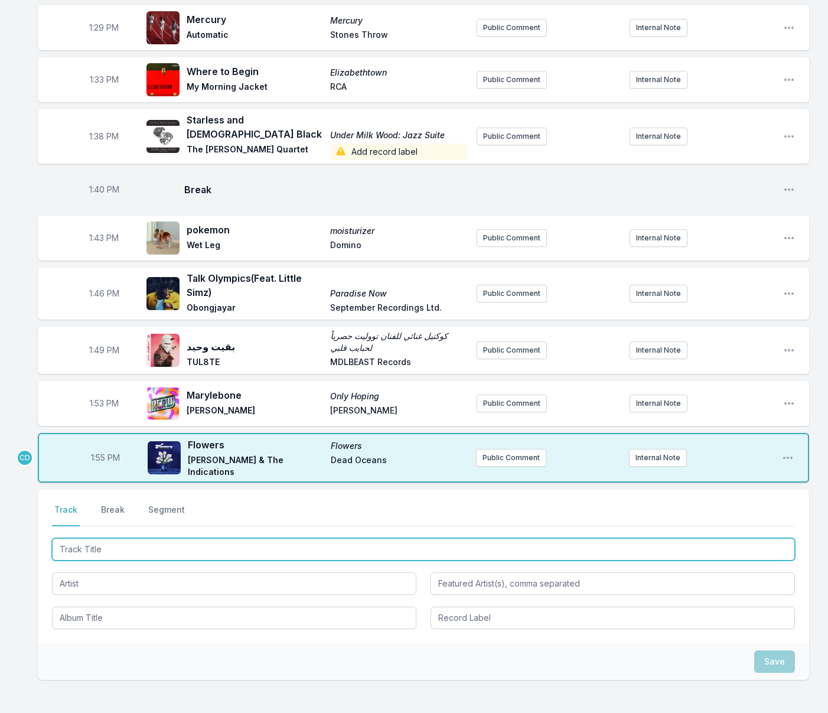
click at [80, 538] on input "Track Title" at bounding box center [423, 549] width 743 height 22
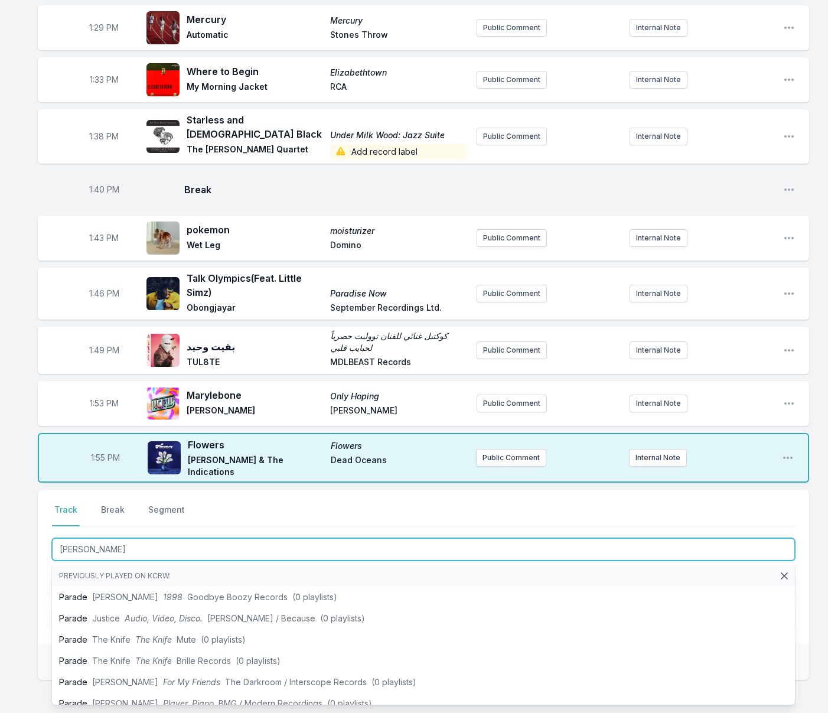
type input "Paradise"
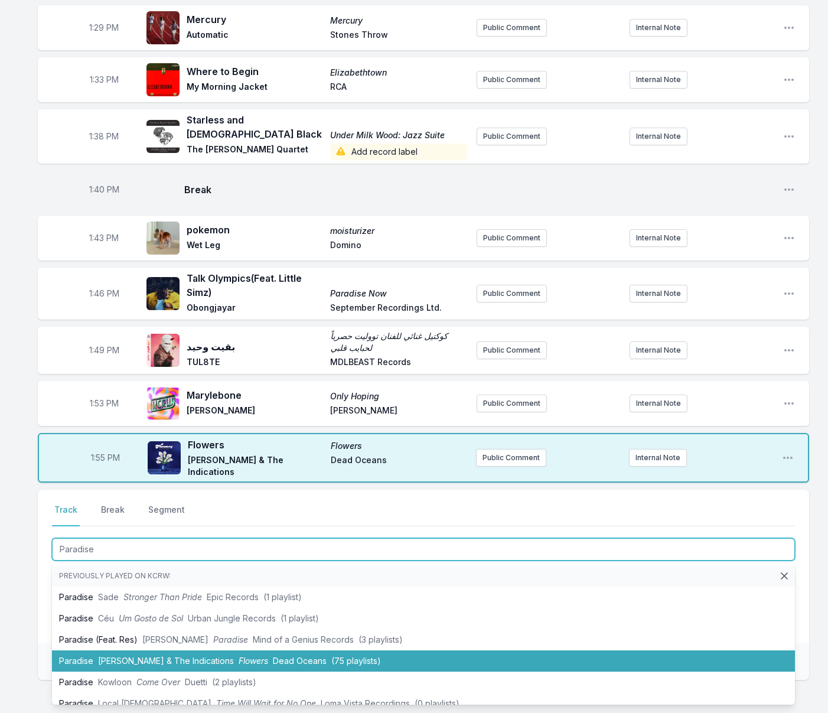
drag, startPoint x: 121, startPoint y: 628, endPoint x: 108, endPoint y: 565, distance: 64.5
click at [121, 656] on span "[PERSON_NAME] & The Indications" at bounding box center [166, 661] width 136 height 10
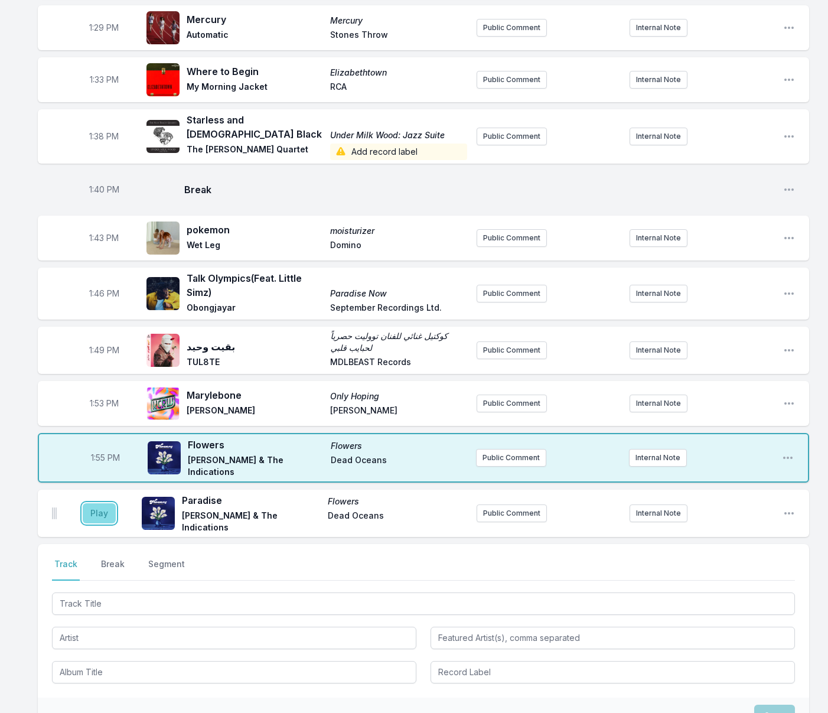
click at [94, 503] on button "Play" at bounding box center [99, 513] width 33 height 20
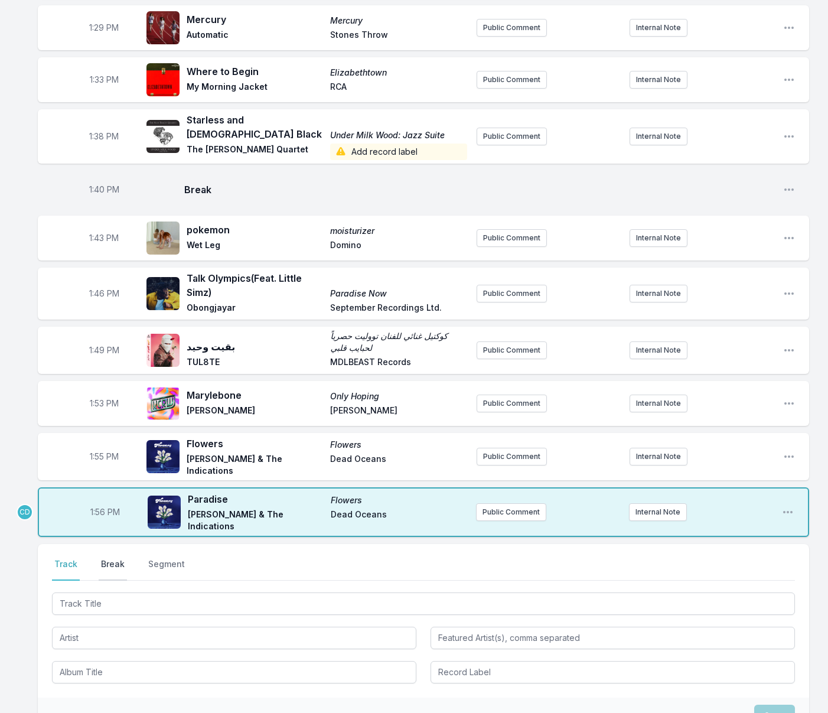
click at [107, 558] on button "Break" at bounding box center [113, 569] width 28 height 22
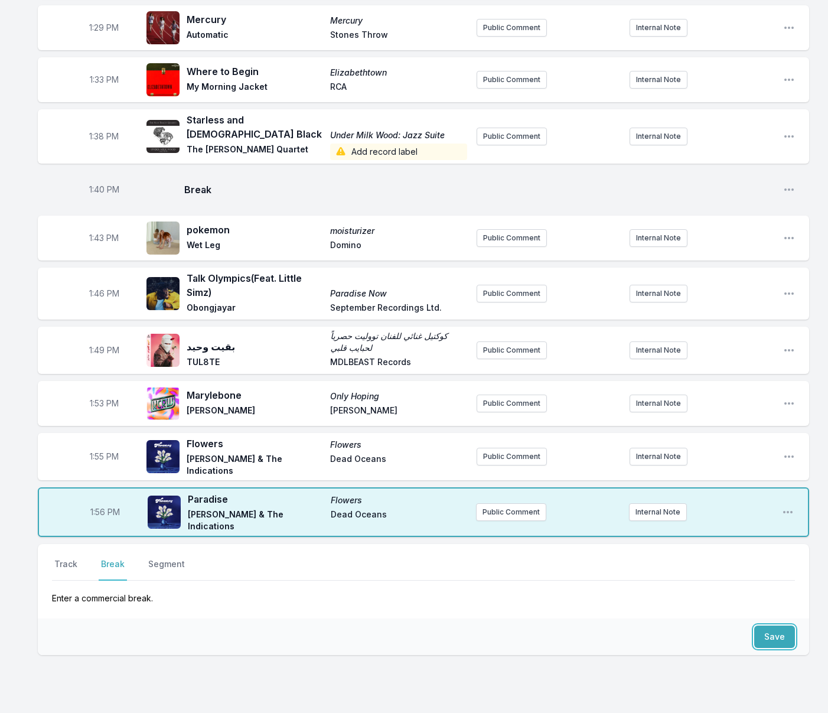
drag, startPoint x: 771, startPoint y: 606, endPoint x: 662, endPoint y: 605, distance: 108.1
click at [771, 626] on button "Save" at bounding box center [775, 637] width 41 height 22
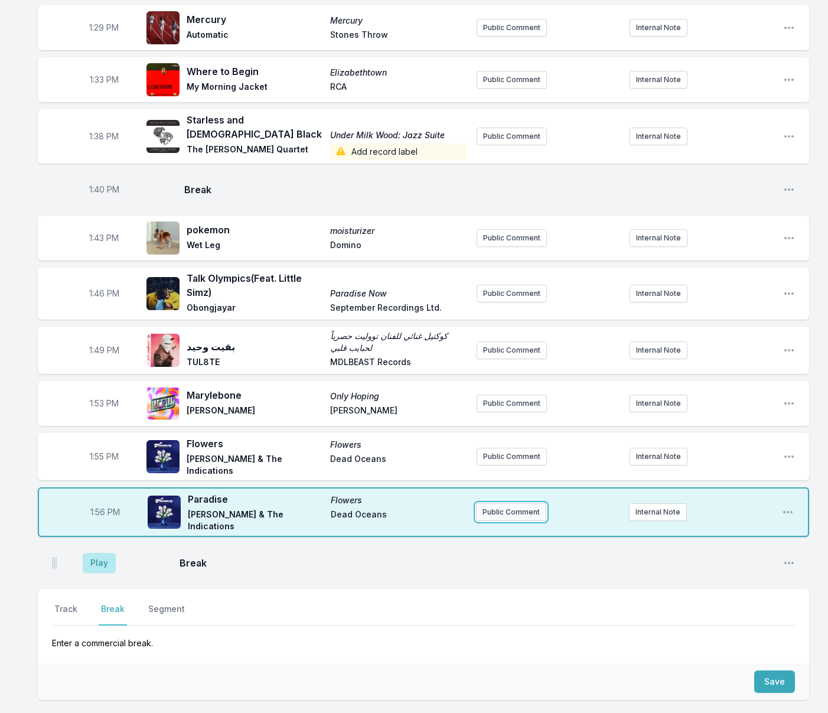
click at [497, 503] on button "Public Comment" at bounding box center [511, 512] width 70 height 18
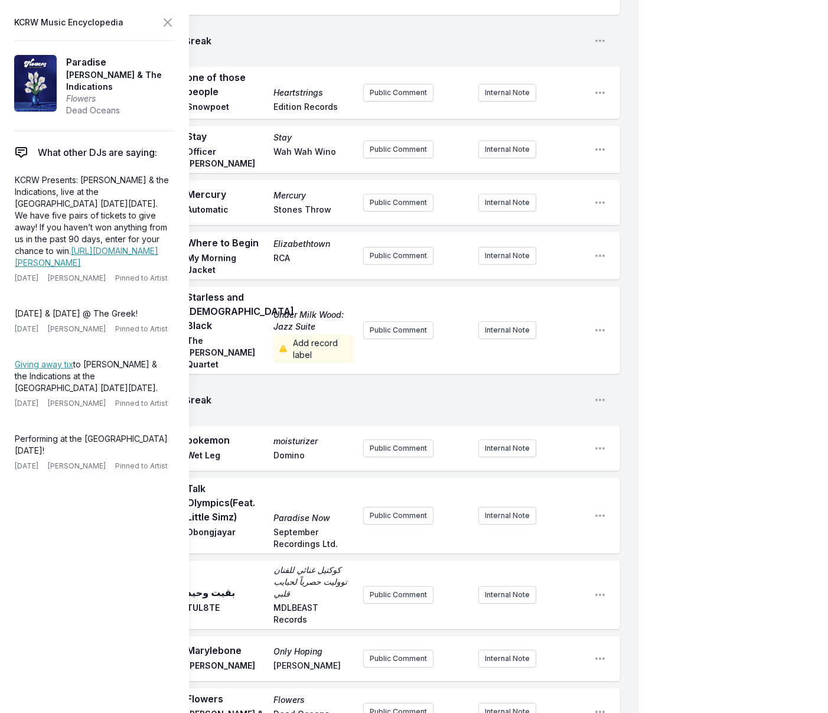
click at [164, 25] on icon at bounding box center [168, 22] width 14 height 14
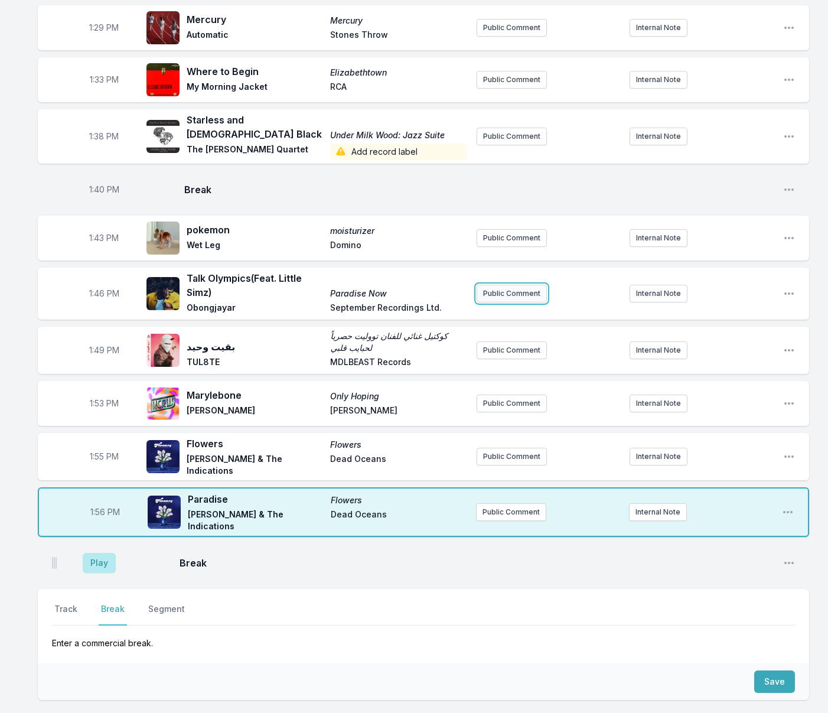
click at [509, 285] on button "Public Comment" at bounding box center [512, 294] width 70 height 18
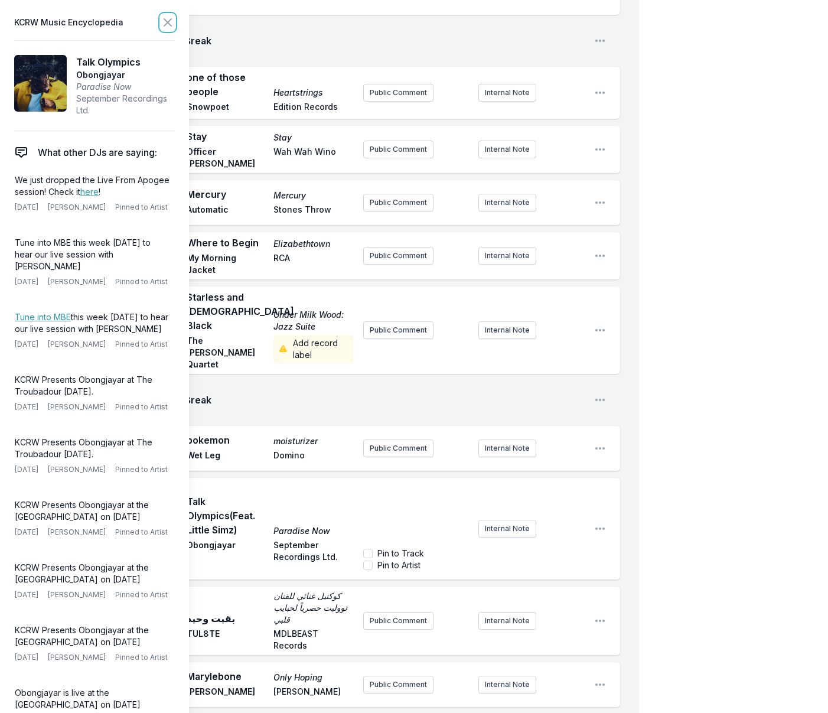
click at [169, 22] on icon at bounding box center [168, 22] width 14 height 14
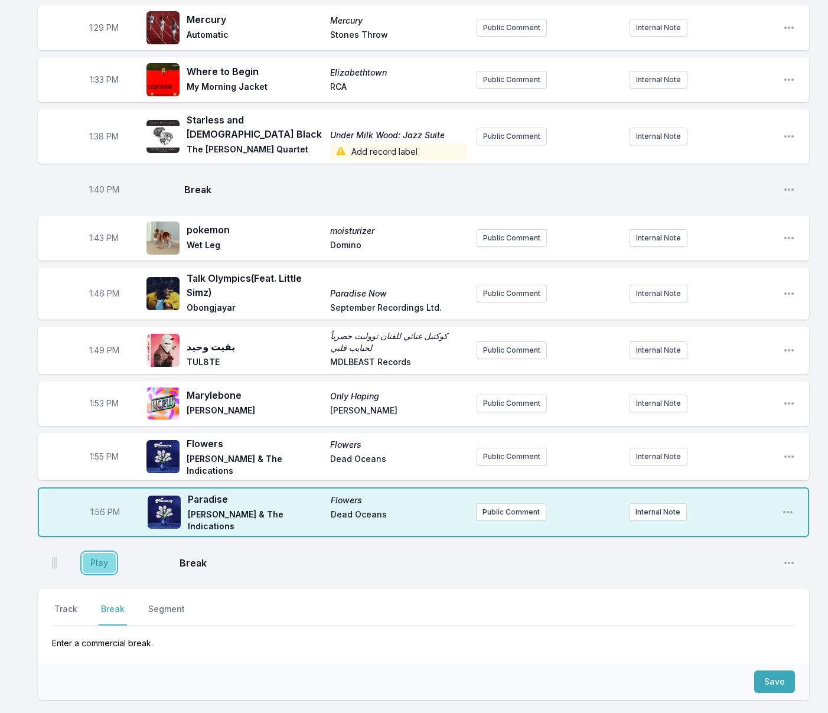
click at [87, 553] on button "Play" at bounding box center [99, 563] width 33 height 20
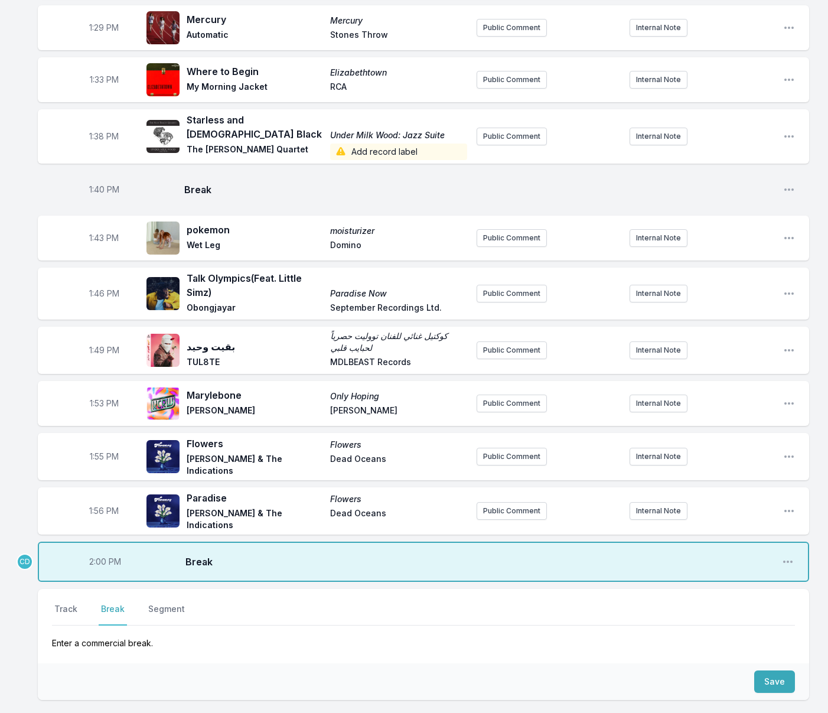
click at [385, 664] on div "Save" at bounding box center [424, 682] width 772 height 37
click at [71, 603] on button "Track" at bounding box center [66, 614] width 28 height 22
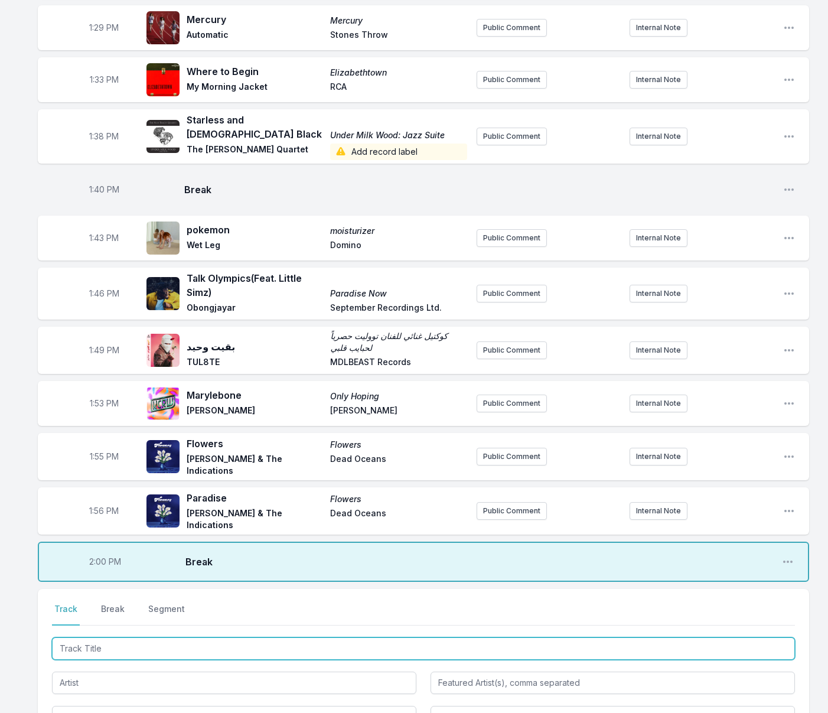
click at [177, 638] on input "Track Title" at bounding box center [423, 649] width 743 height 22
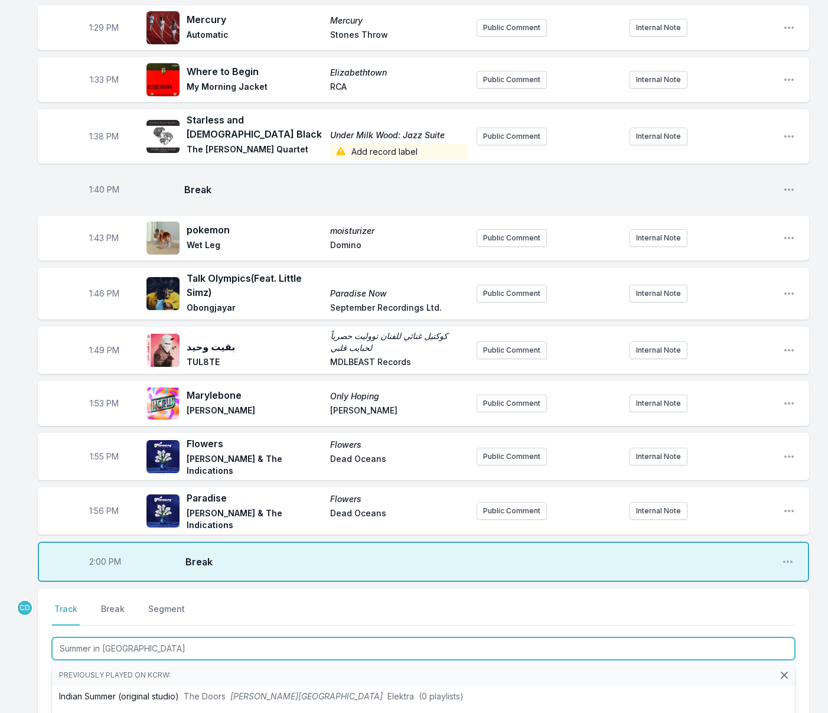
type input "Summer in [GEOGRAPHIC_DATA]"
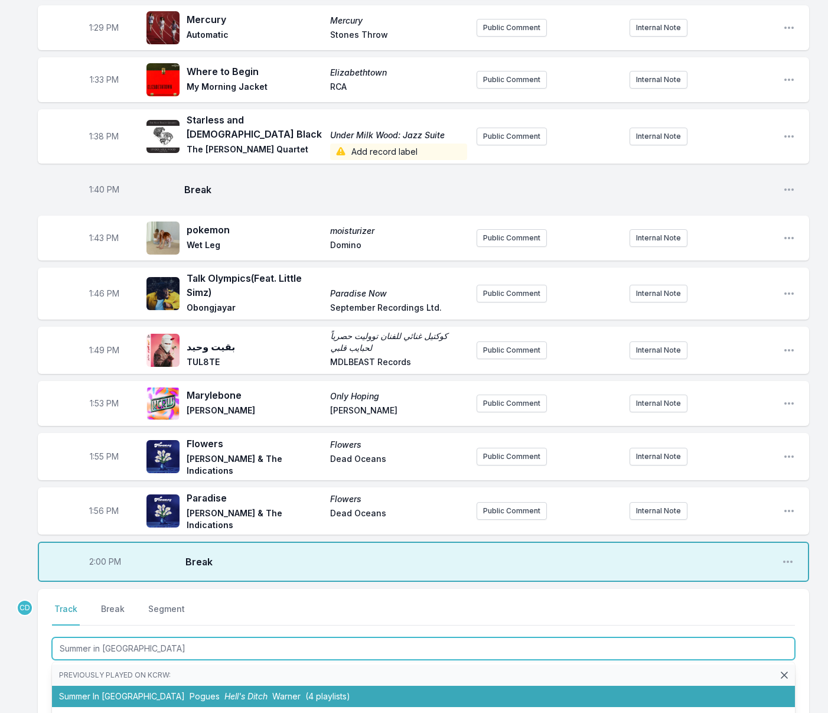
click at [206, 686] on li "Summer In [GEOGRAPHIC_DATA] Pogues Hell's Ditch Warner (4 playlists)" at bounding box center [423, 696] width 743 height 21
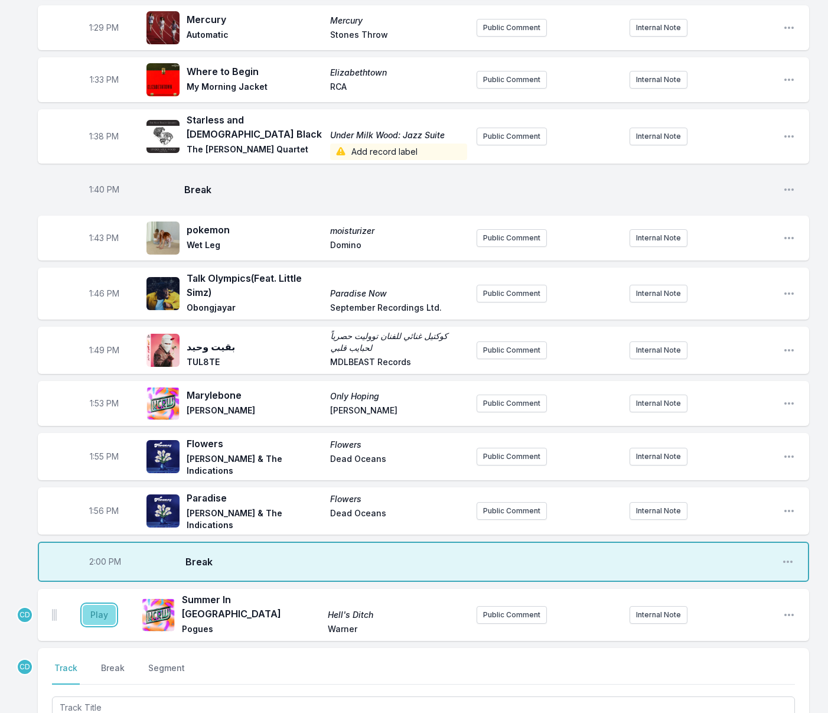
click at [98, 605] on button "Play" at bounding box center [99, 615] width 33 height 20
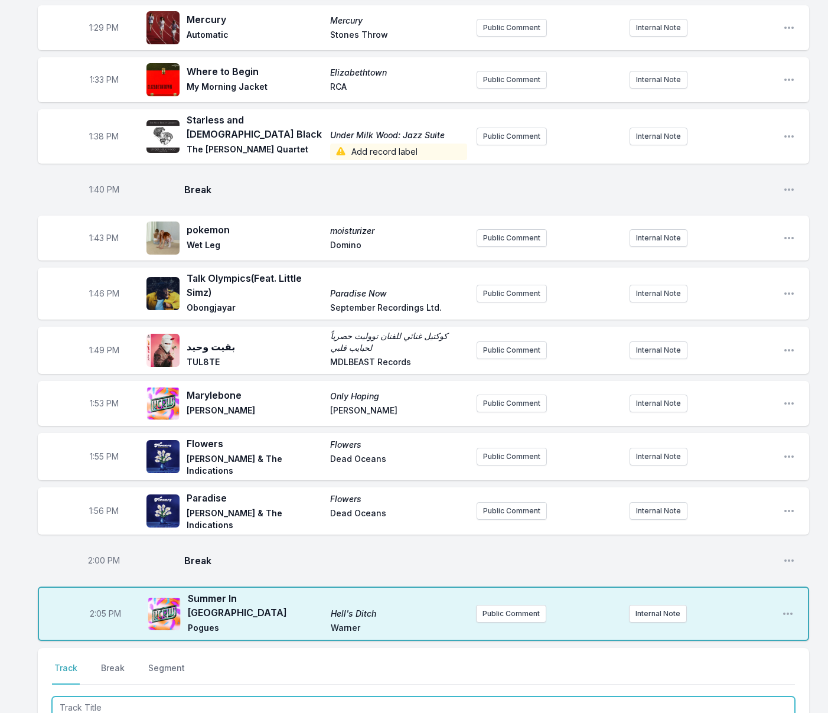
click at [211, 697] on input "Track Title" at bounding box center [423, 708] width 743 height 22
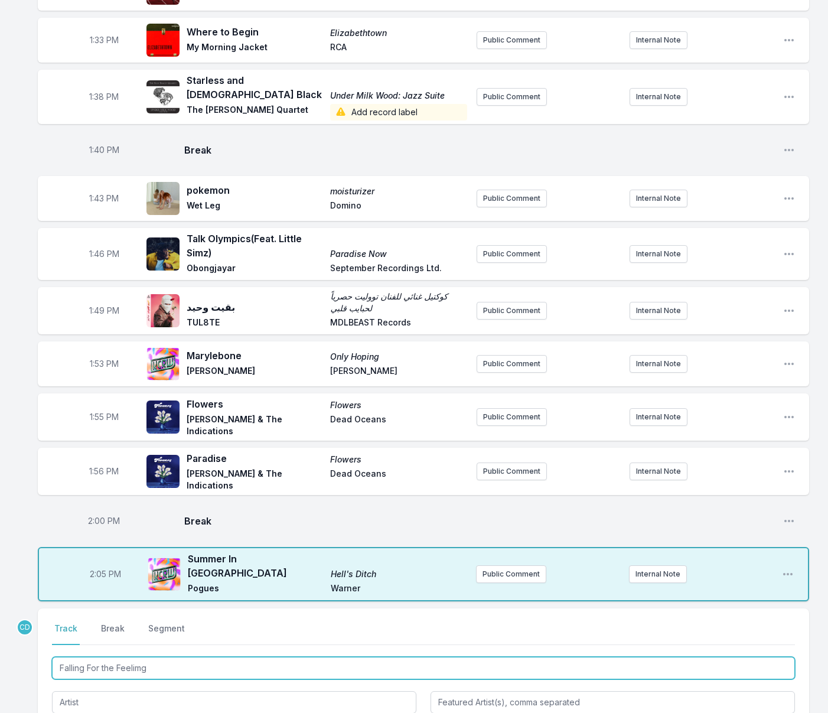
scroll to position [1513, 0]
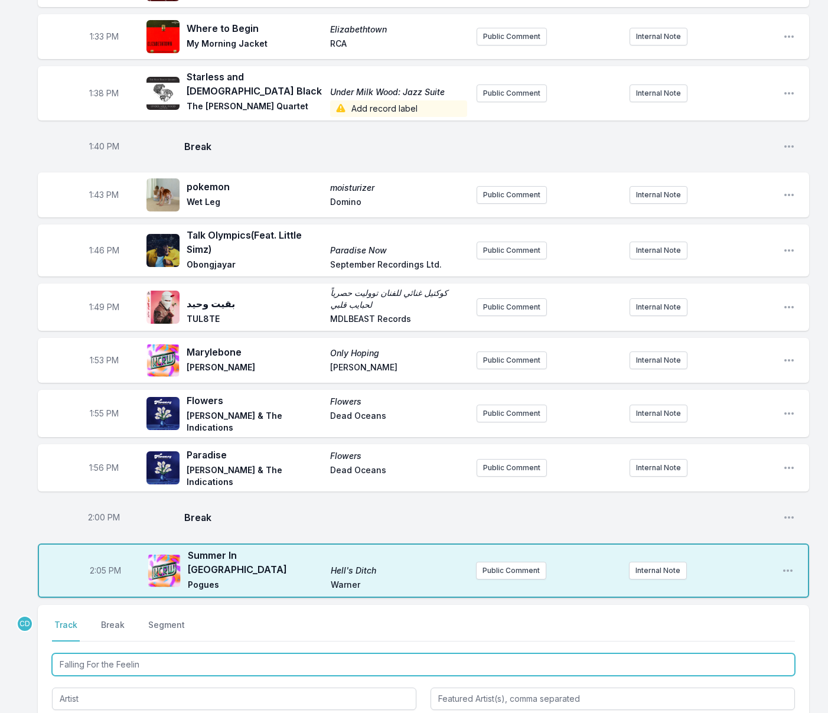
type input "Falling For the Feeling"
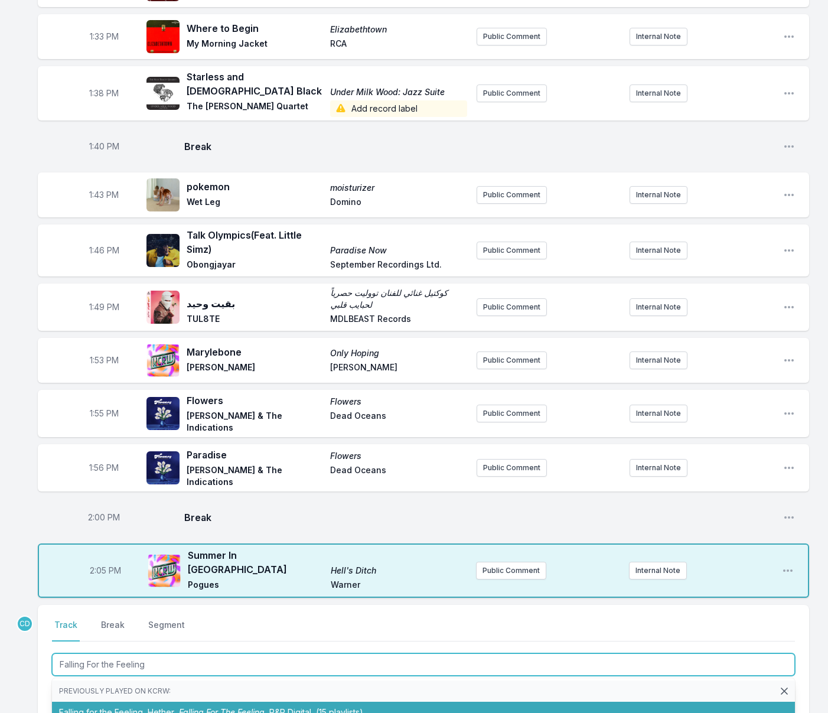
click at [147, 702] on li "Falling for the Feeling Hether Falling For The Feeling R&R Digital (15 playlist…" at bounding box center [423, 712] width 743 height 21
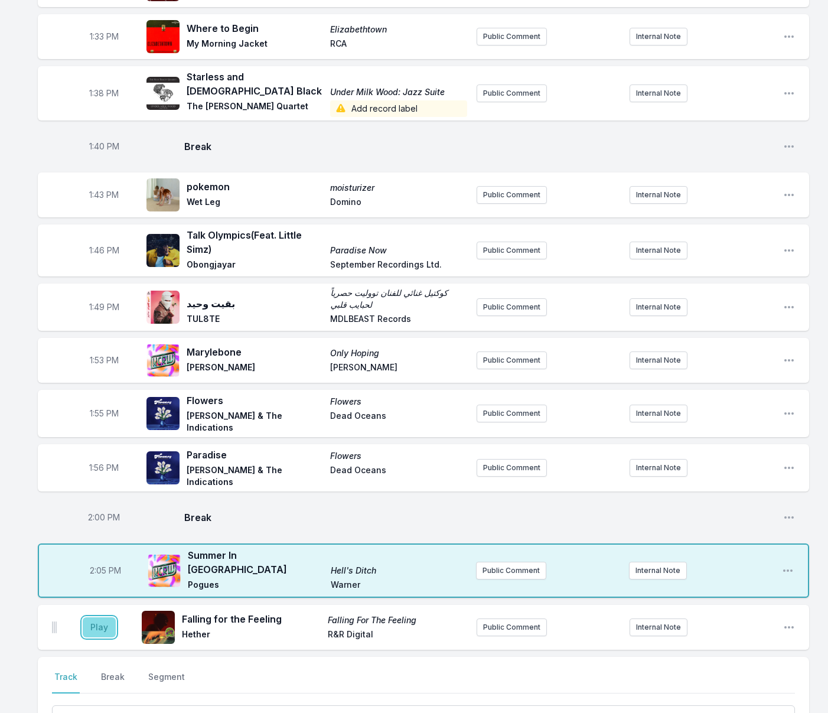
click at [96, 617] on button "Play" at bounding box center [99, 627] width 33 height 20
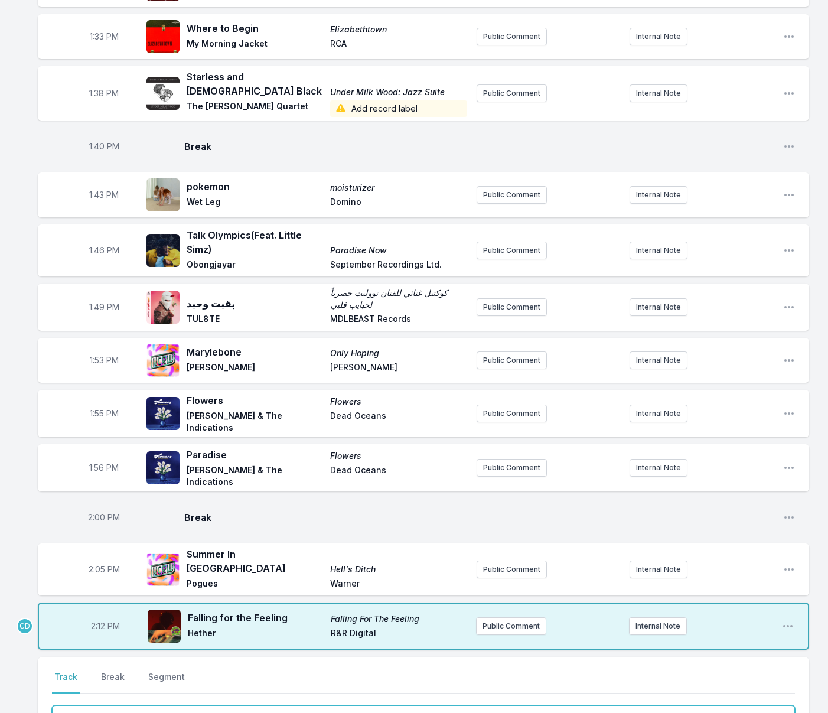
click at [127, 706] on input "Track Title" at bounding box center [423, 717] width 743 height 22
type input "Can we Go Out"
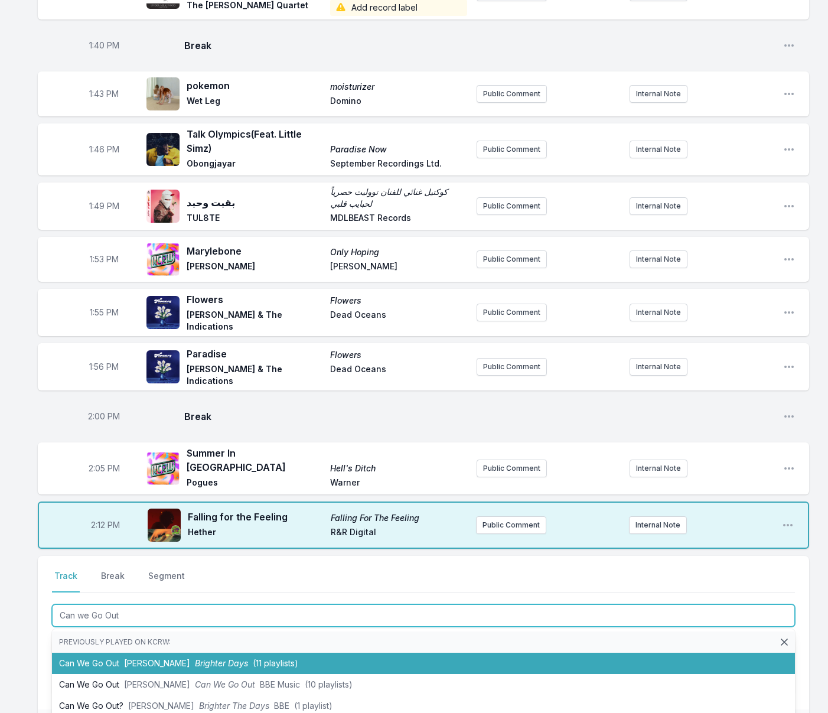
scroll to position [1616, 0]
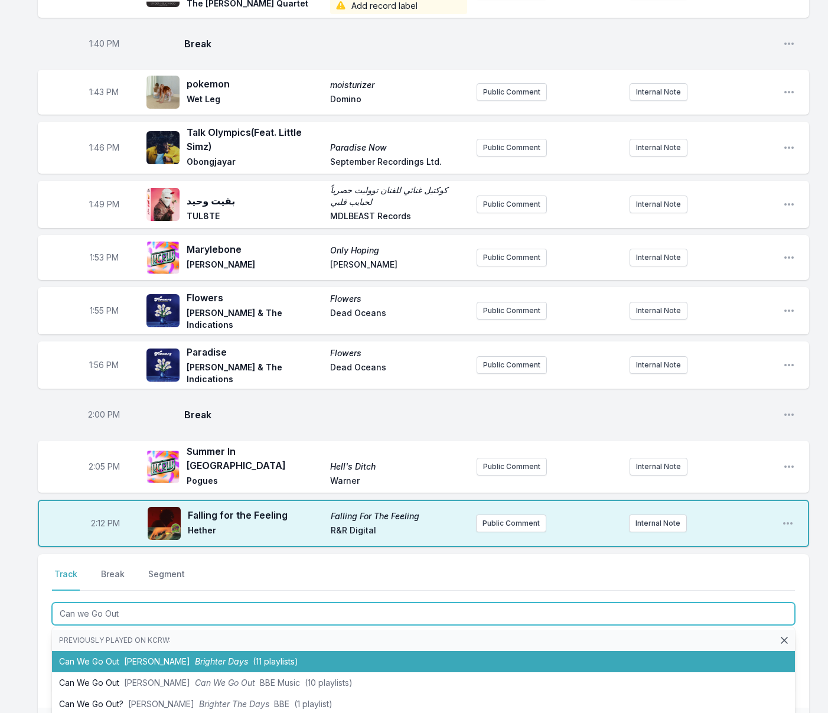
click at [195, 656] on span "Brighter Days" at bounding box center [221, 661] width 53 height 10
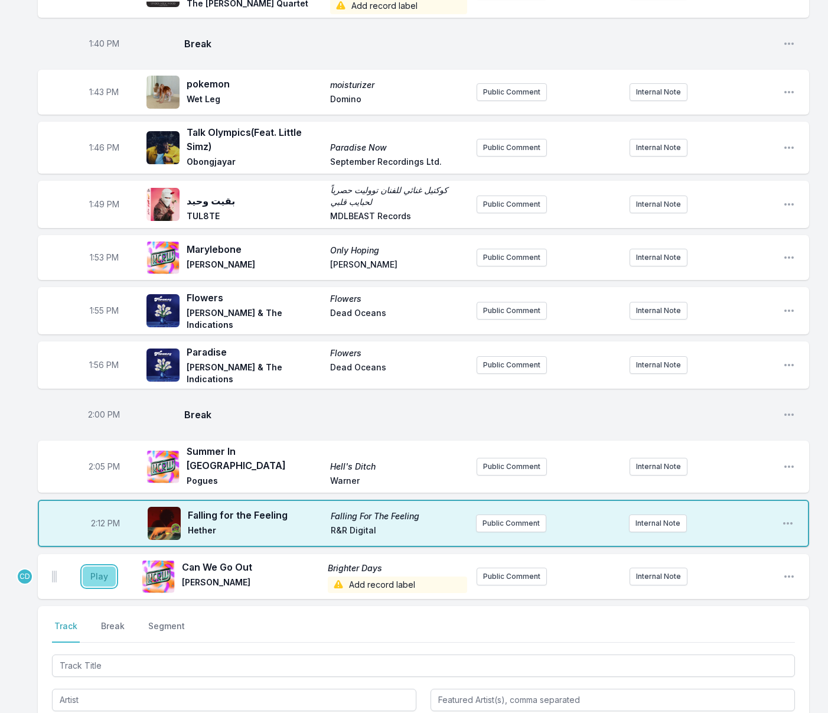
click at [92, 567] on button "Play" at bounding box center [99, 577] width 33 height 20
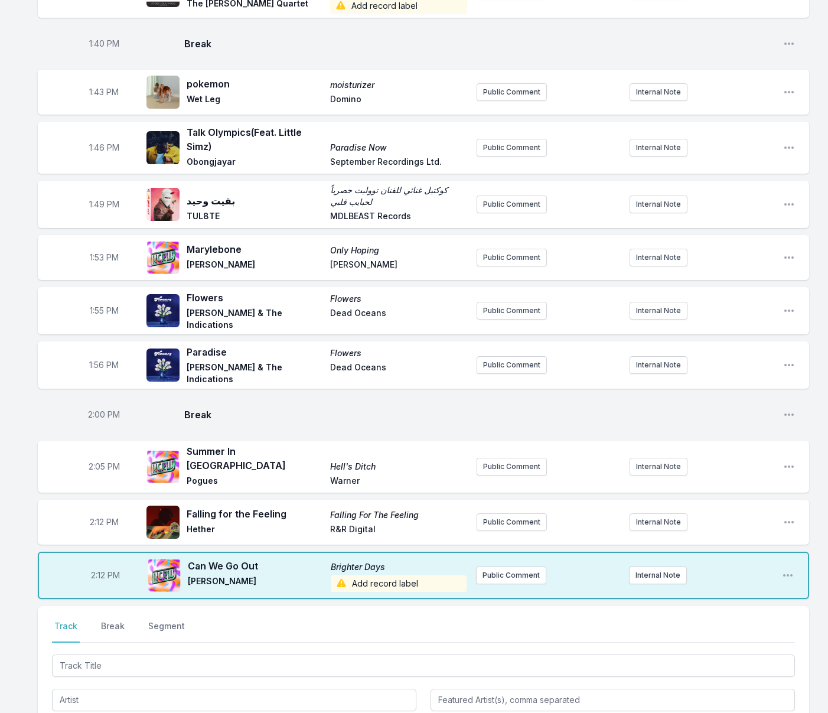
click at [102, 570] on span "2:12 PM" at bounding box center [105, 576] width 29 height 12
click at [99, 564] on input "14:12" at bounding box center [105, 575] width 66 height 22
type input "14:09"
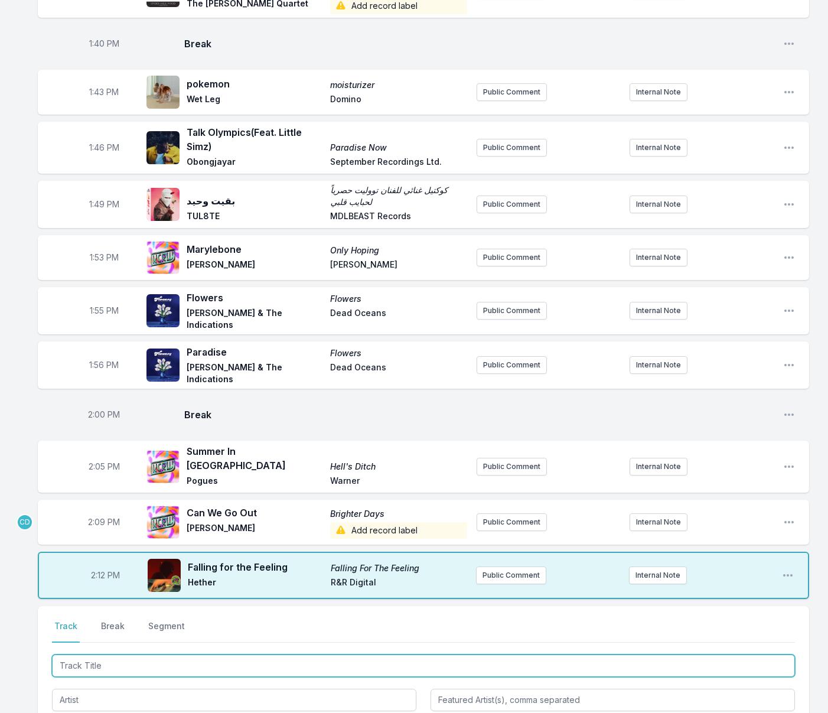
click at [196, 655] on input "Track Title" at bounding box center [423, 666] width 743 height 22
type input "[PERSON_NAME]"
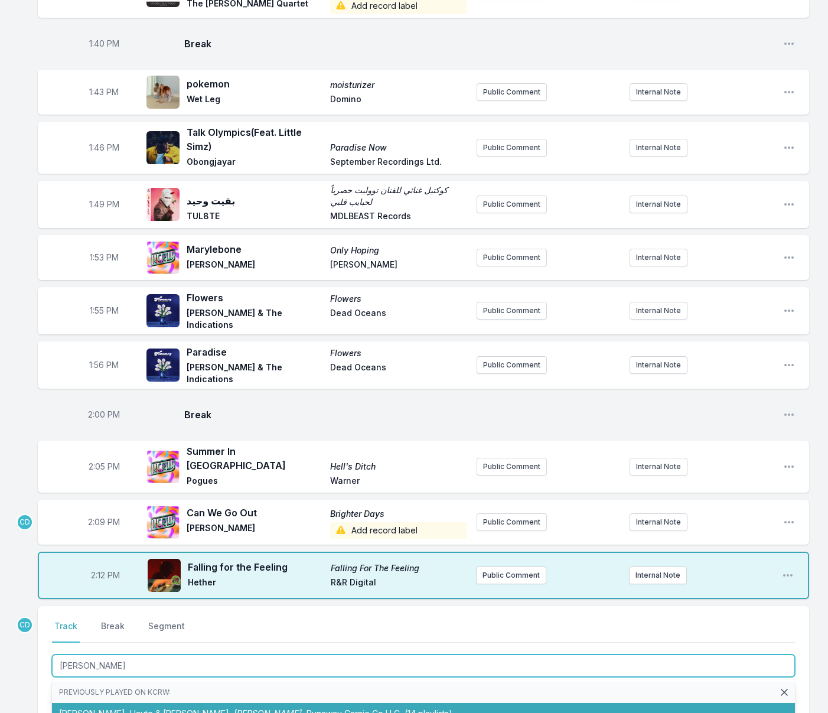
click at [234, 708] on span "[PERSON_NAME]" at bounding box center [268, 713] width 68 height 10
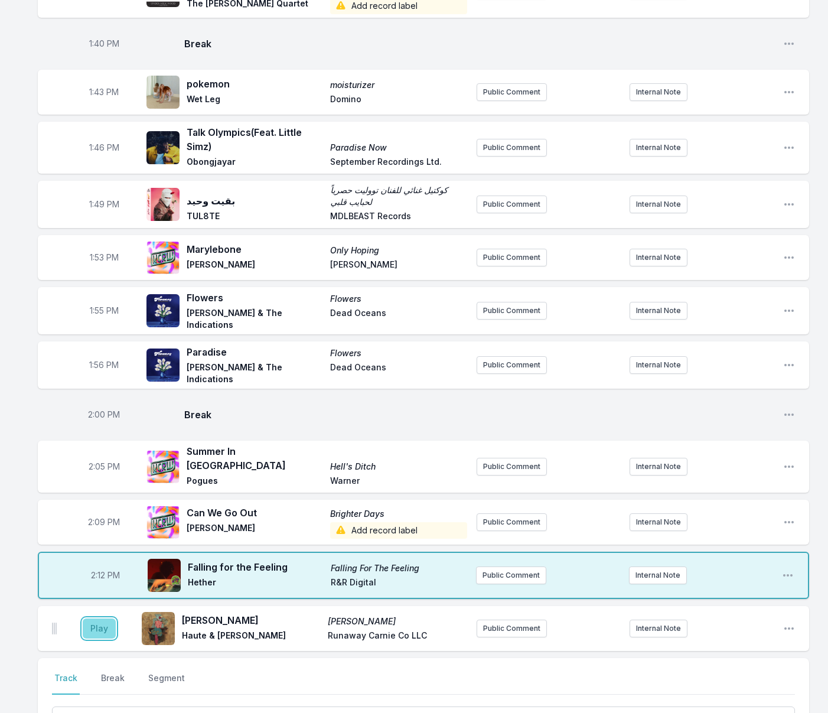
click at [104, 619] on button "Play" at bounding box center [99, 629] width 33 height 20
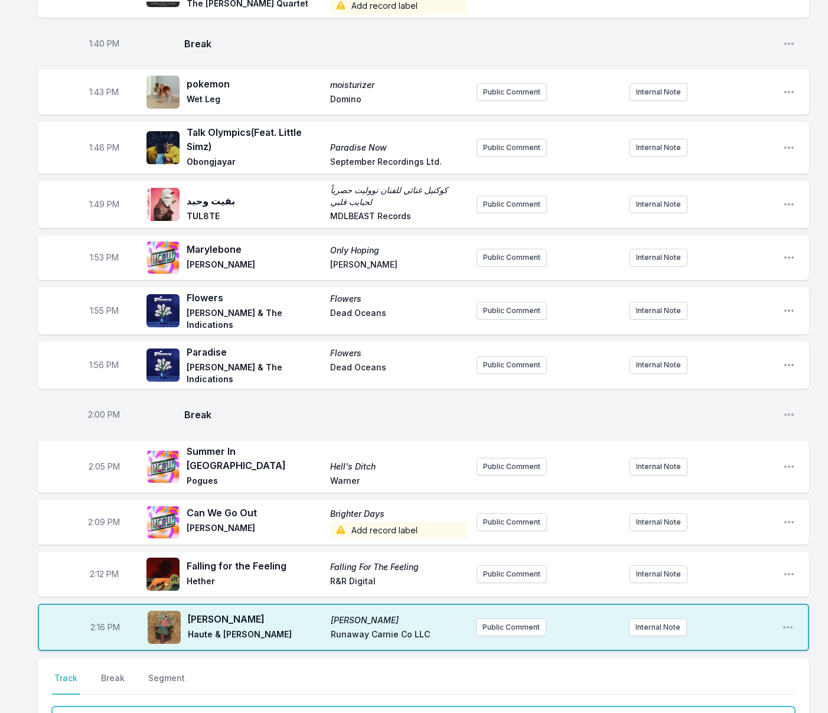
click at [203, 707] on input "Track Title" at bounding box center [423, 718] width 743 height 22
type input "Cut & Rewind"
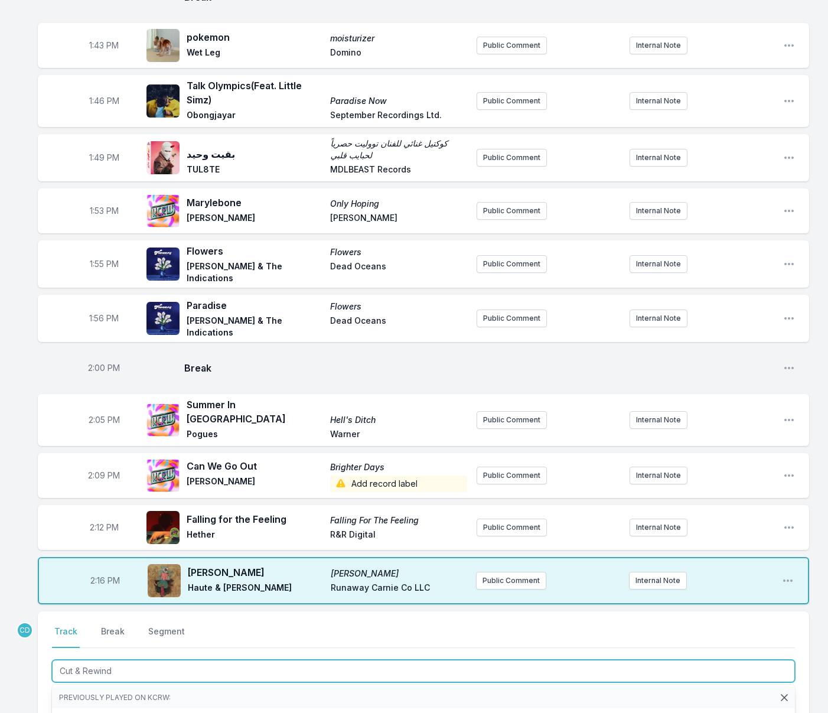
scroll to position [1666, 0]
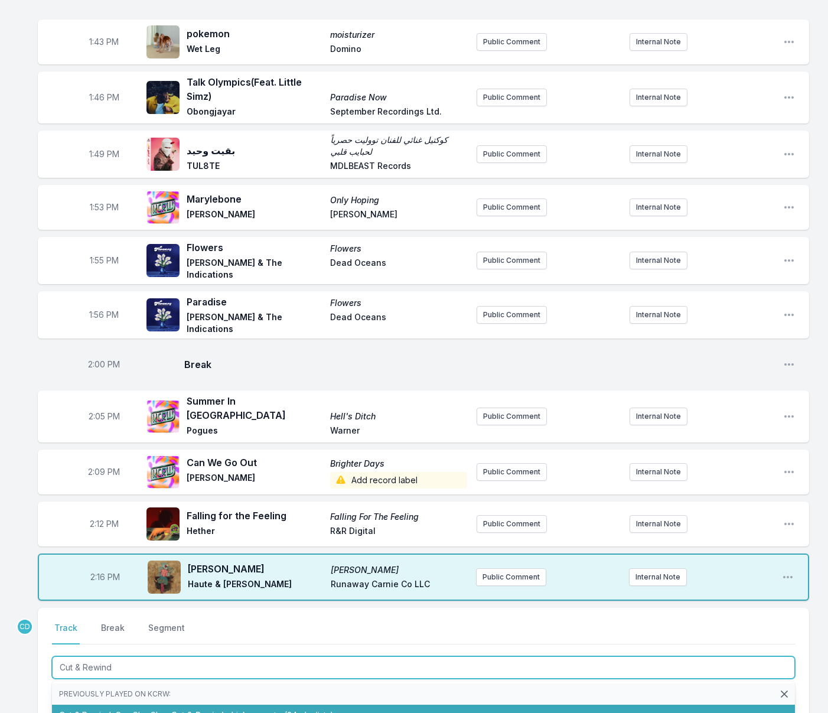
click at [201, 710] on span "Cut & Rewind" at bounding box center [197, 715] width 53 height 10
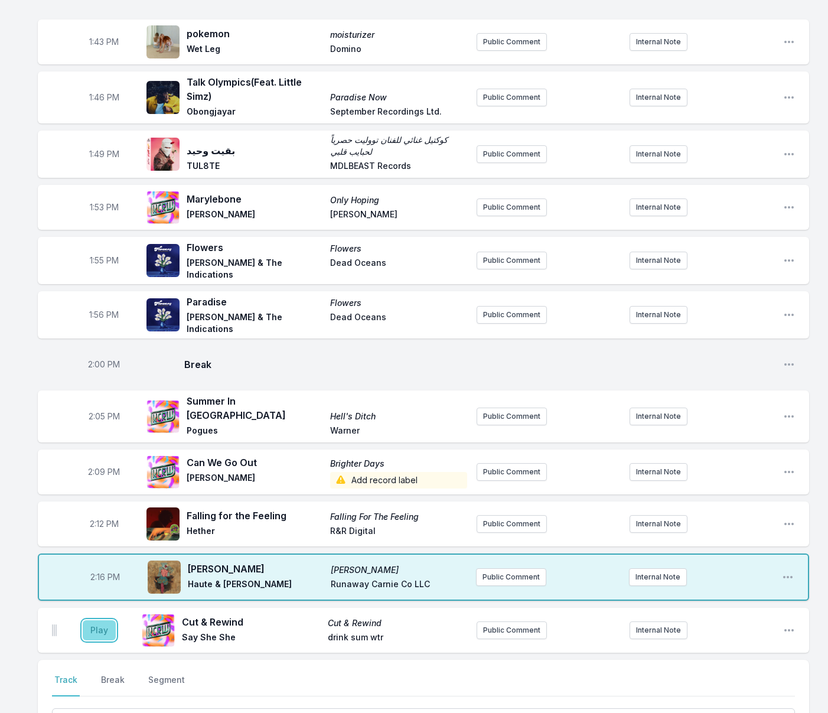
click at [93, 620] on button "Play" at bounding box center [99, 630] width 33 height 20
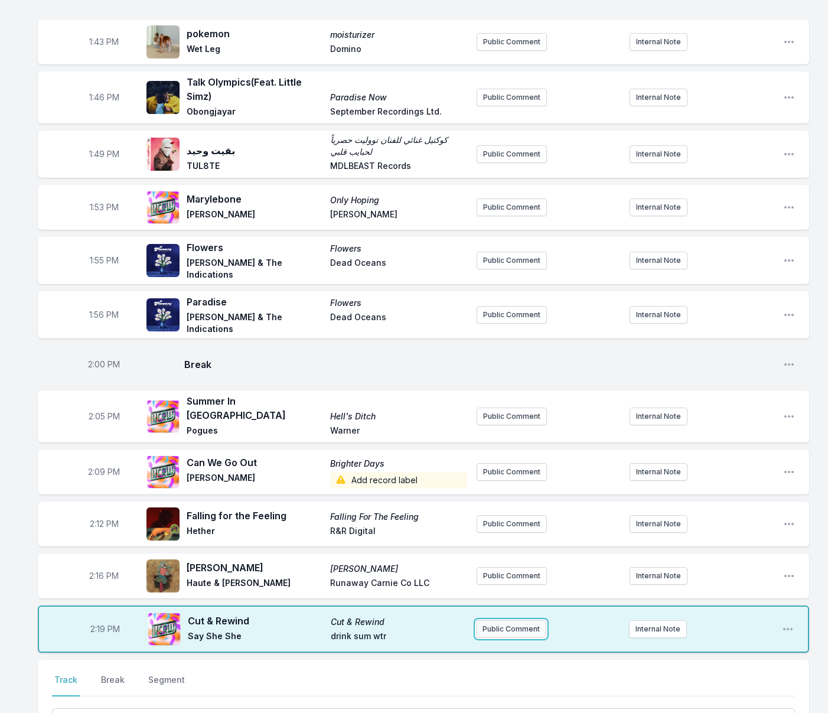
click at [512, 620] on button "Public Comment" at bounding box center [511, 629] width 70 height 18
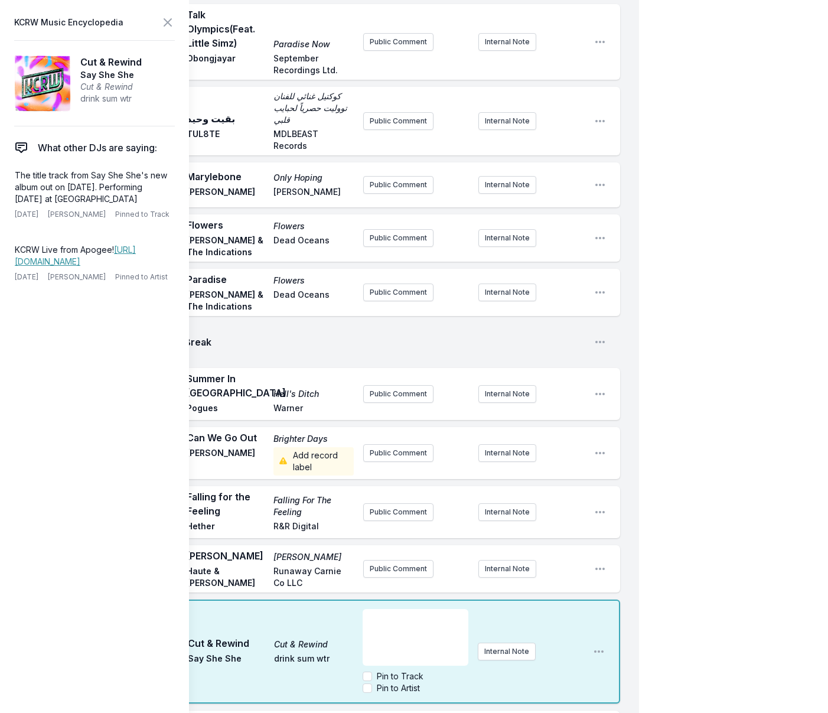
scroll to position [1948, 0]
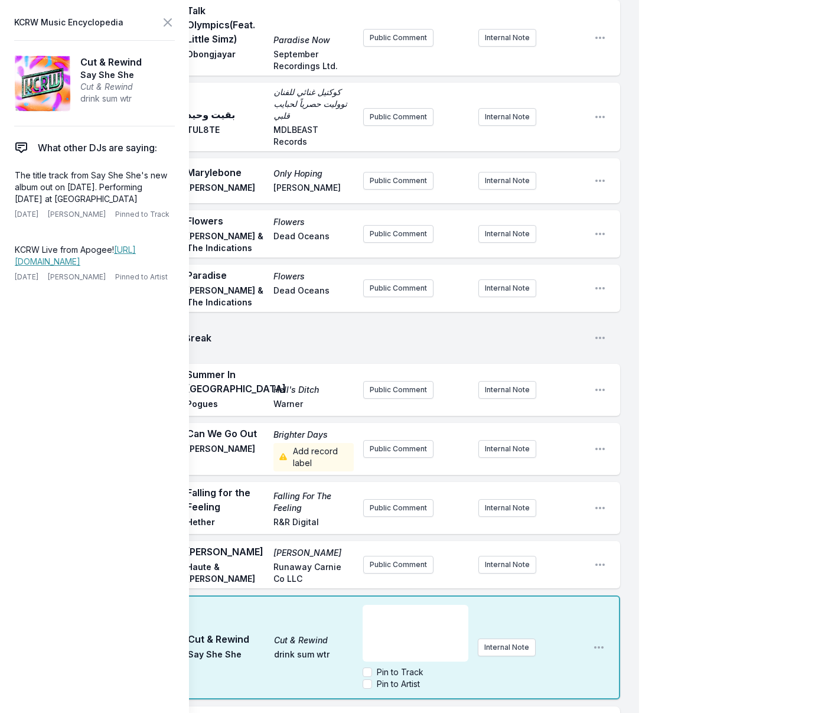
click at [379, 605] on div "﻿" at bounding box center [416, 633] width 106 height 57
click at [368, 668] on input "Pin to Track" at bounding box center [367, 672] width 9 height 9
checkbox input "true"
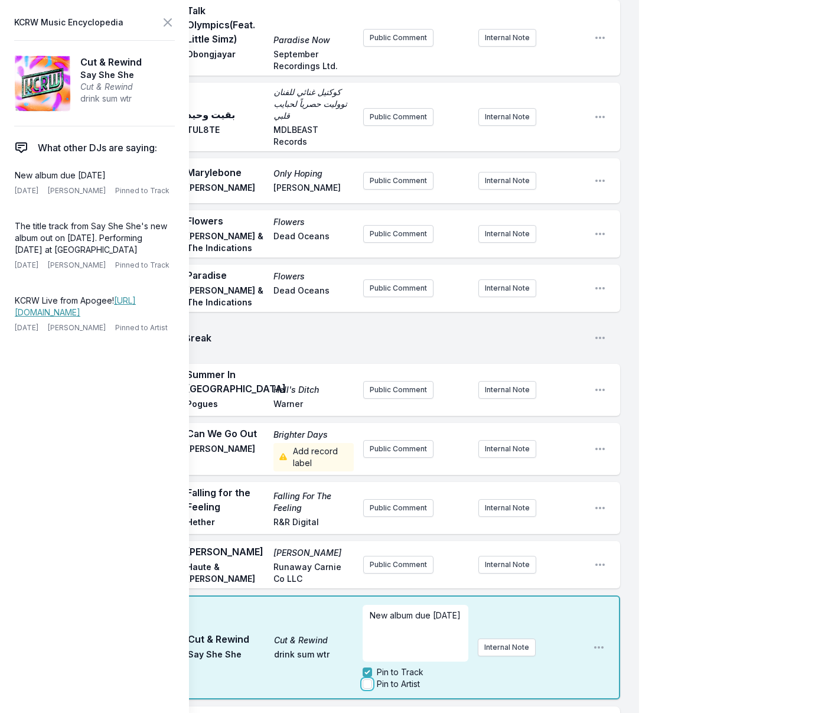
click at [368, 680] on input "Pin to Artist" at bounding box center [367, 684] width 9 height 9
checkbox input "false"
checkbox input "true"
checkbox input "false"
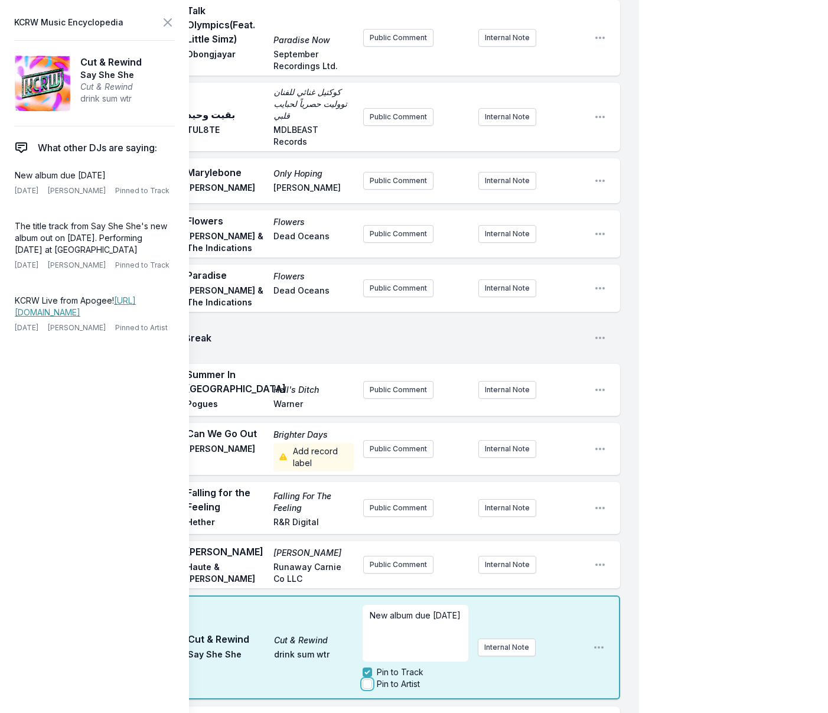
checkbox input "true"
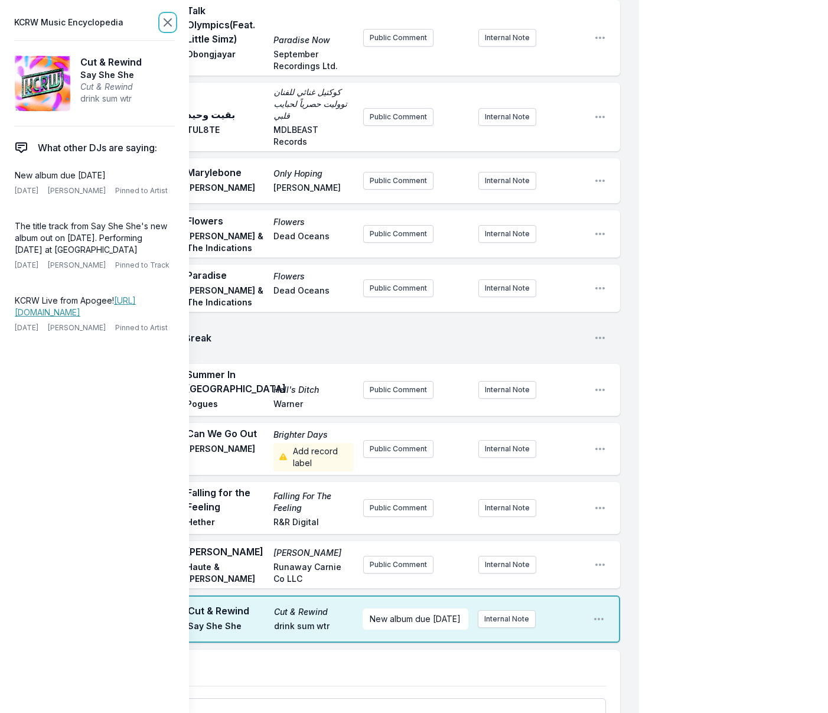
click at [168, 24] on icon at bounding box center [168, 22] width 14 height 14
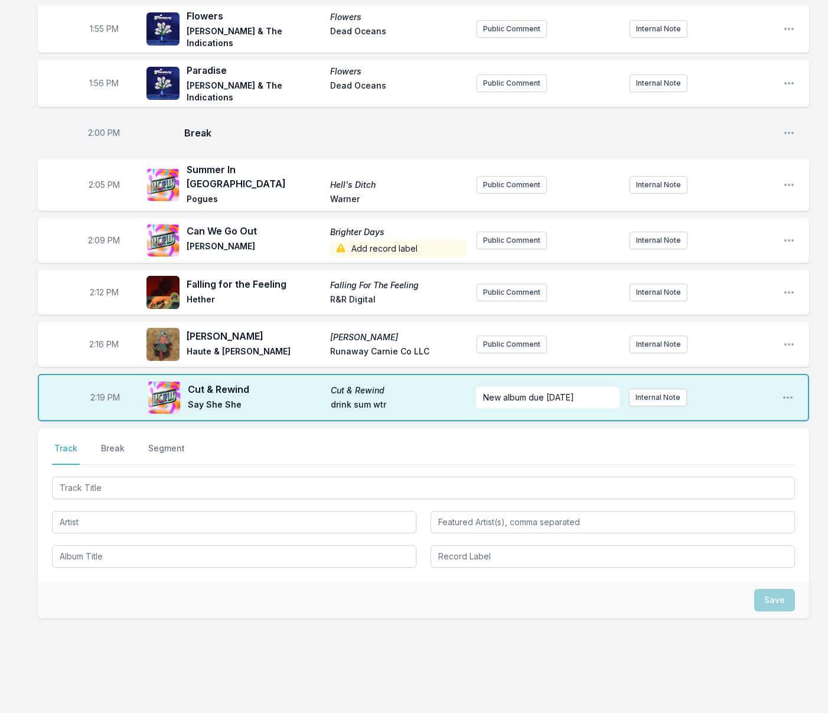
scroll to position [1878, 0]
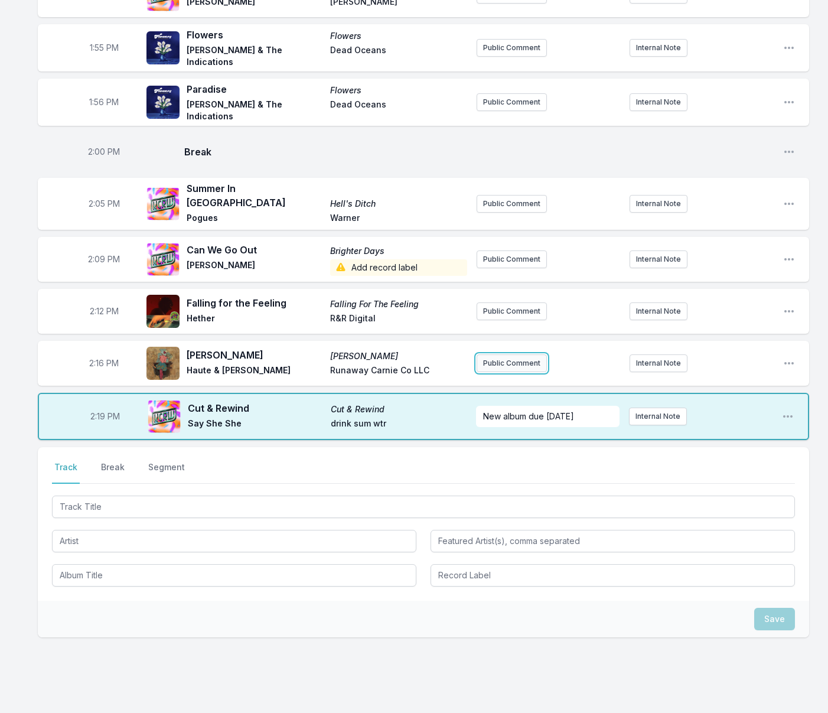
click at [501, 355] on button "Public Comment" at bounding box center [512, 364] width 70 height 18
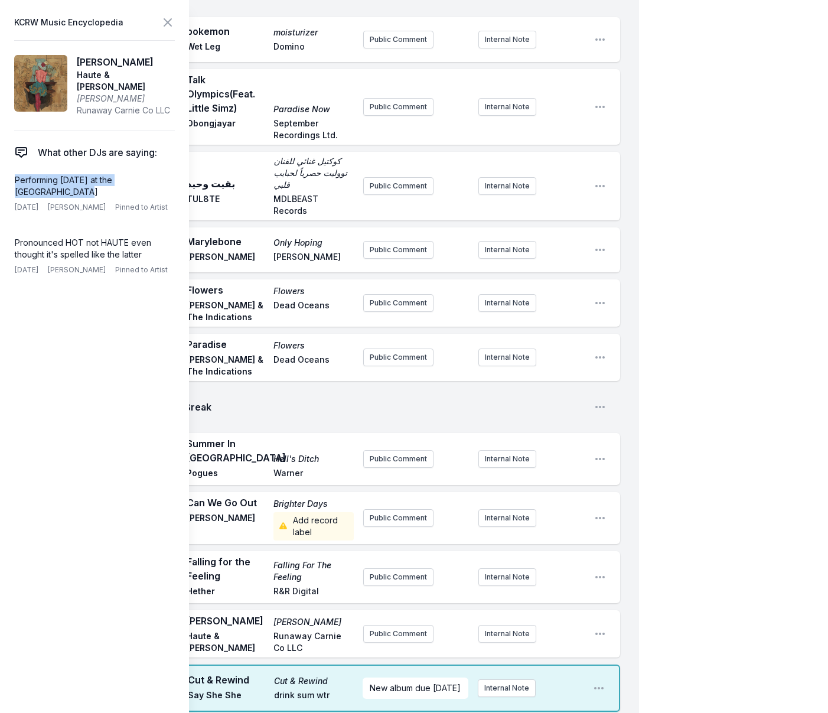
drag, startPoint x: 78, startPoint y: 192, endPoint x: 1, endPoint y: 179, distance: 77.9
click at [2, 179] on aside "KCRW Music Encyclopedia [PERSON_NAME] & [PERSON_NAME] [PERSON_NAME] Co LLC What…" at bounding box center [94, 356] width 189 height 713
copy p "Performing [DATE] at the [GEOGRAPHIC_DATA]"
click at [411, 682] on p "New album due [DATE]" at bounding box center [416, 688] width 92 height 12
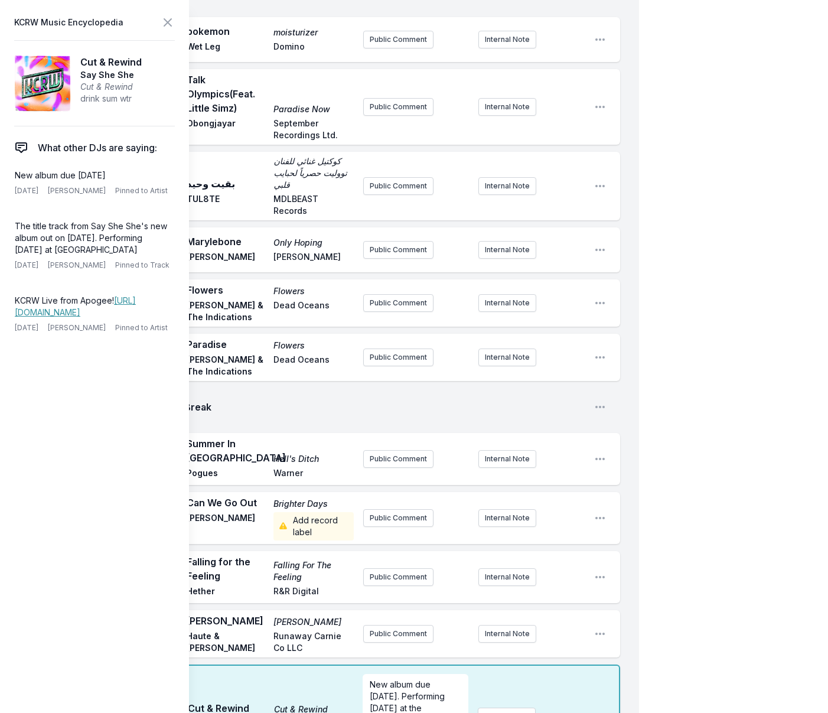
drag, startPoint x: 331, startPoint y: 676, endPoint x: 321, endPoint y: 646, distance: 31.2
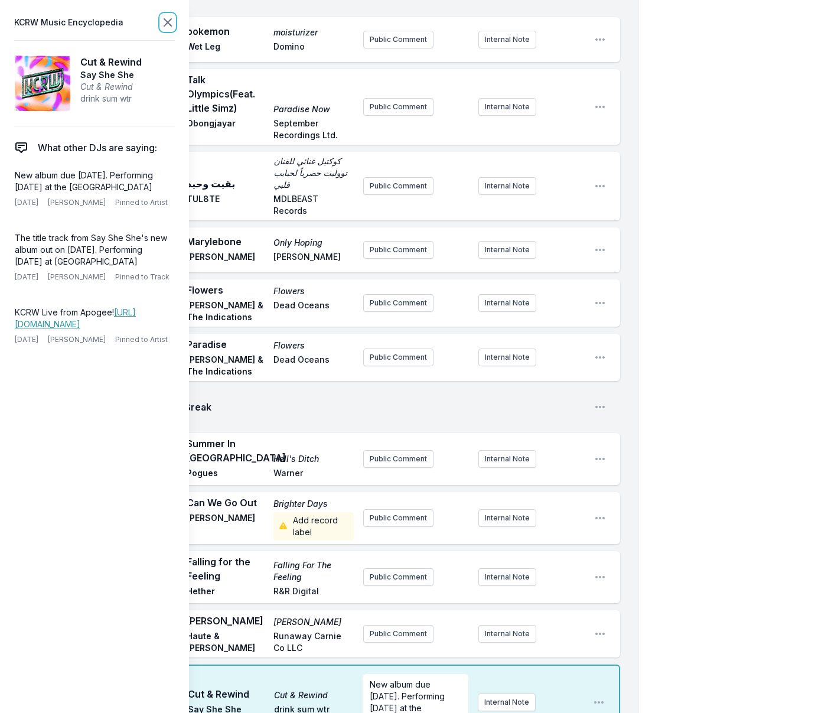
click at [165, 21] on icon at bounding box center [167, 22] width 7 height 7
drag, startPoint x: 536, startPoint y: 404, endPoint x: 448, endPoint y: 396, distance: 88.4
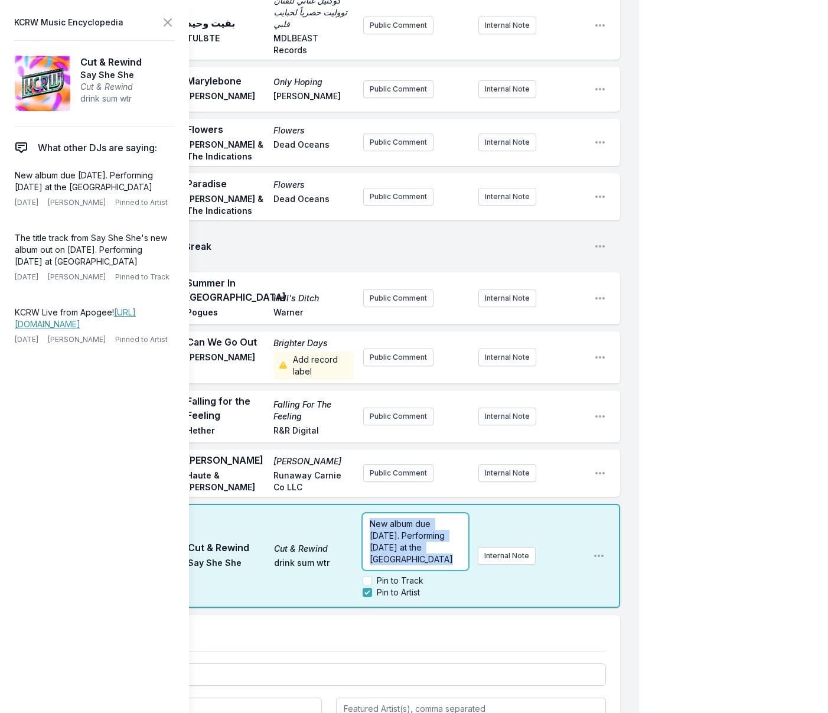
scroll to position [2040, 0]
click at [167, 25] on icon at bounding box center [168, 22] width 14 height 14
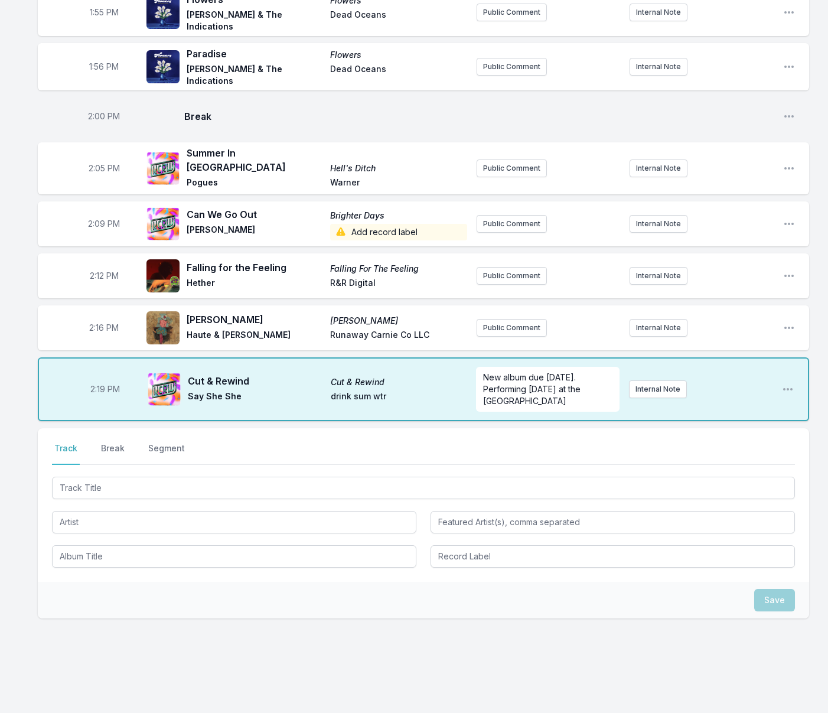
scroll to position [1895, 0]
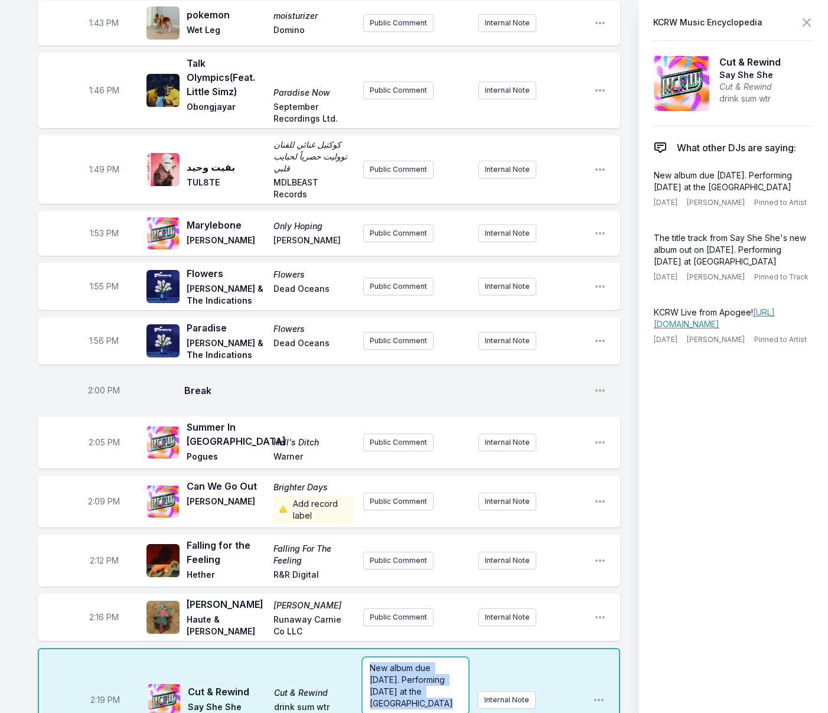
drag, startPoint x: 537, startPoint y: 383, endPoint x: 477, endPoint y: 379, distance: 59.8
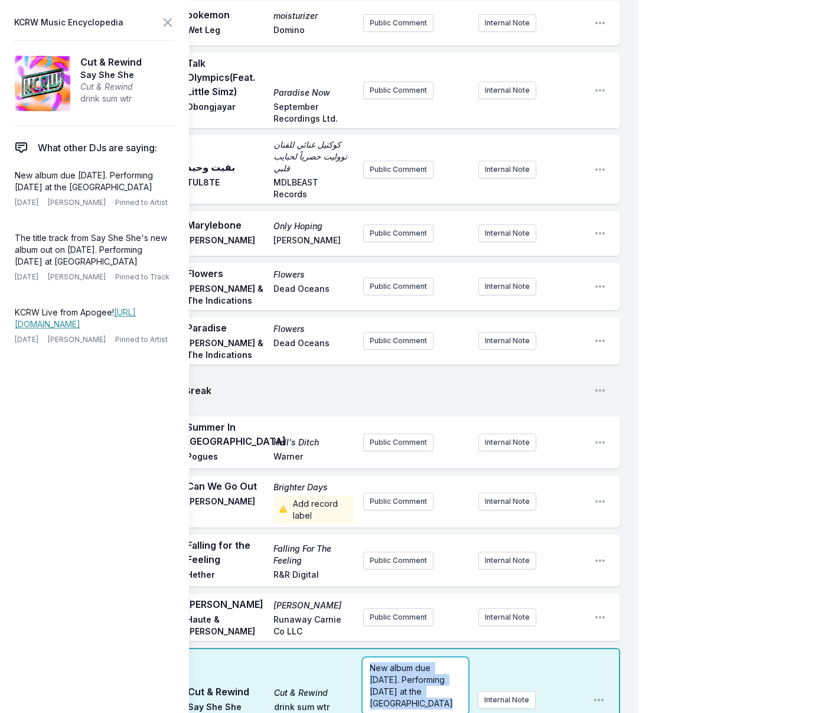
click at [422, 662] on p "New album due [DATE]. Performing [DATE] at the [GEOGRAPHIC_DATA]" at bounding box center [416, 685] width 92 height 47
drag, startPoint x: 421, startPoint y: 633, endPoint x: 387, endPoint y: 612, distance: 39.8
click at [387, 662] on p "New album due [DATE]. Performing [DATE] at the [GEOGRAPHIC_DATA]" at bounding box center [416, 685] width 92 height 47
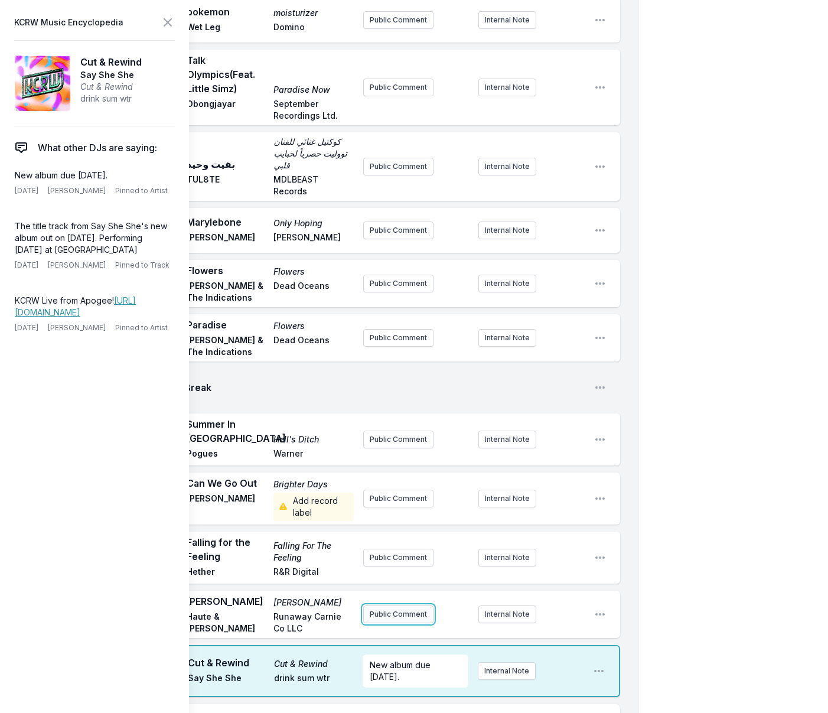
click at [396, 606] on button "Public Comment" at bounding box center [398, 615] width 70 height 18
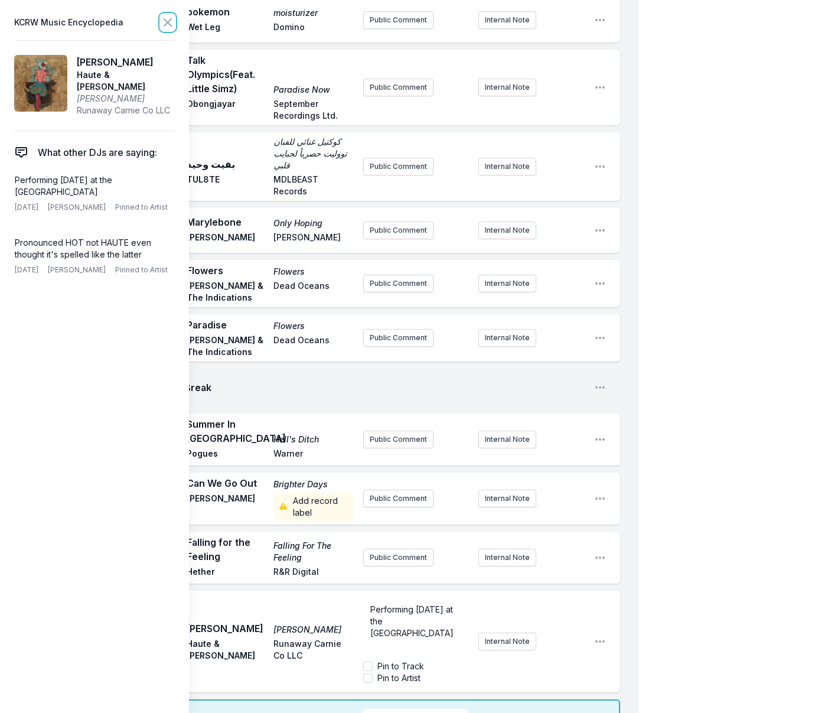
click at [171, 24] on icon at bounding box center [168, 22] width 14 height 14
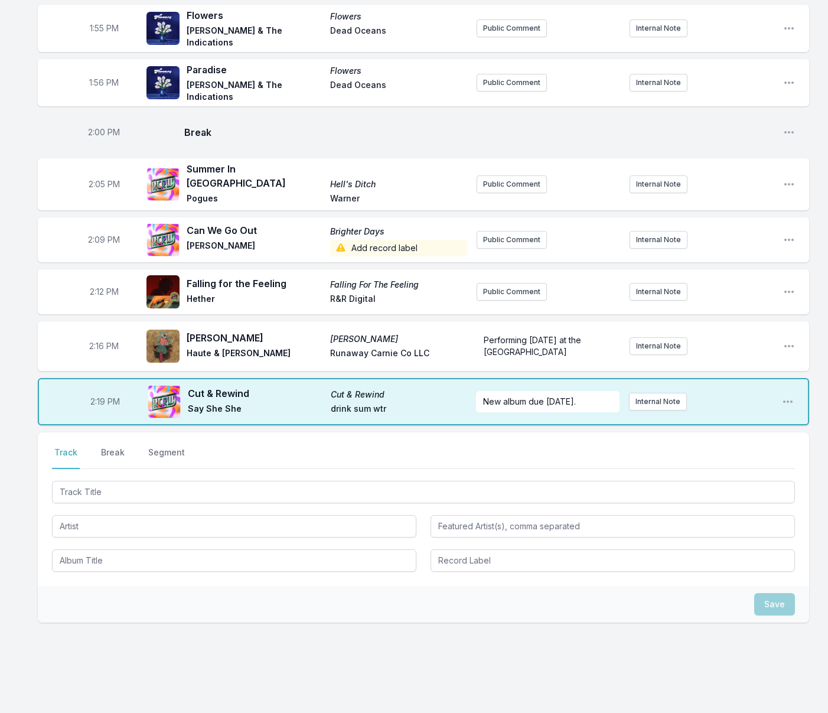
scroll to position [1883, 0]
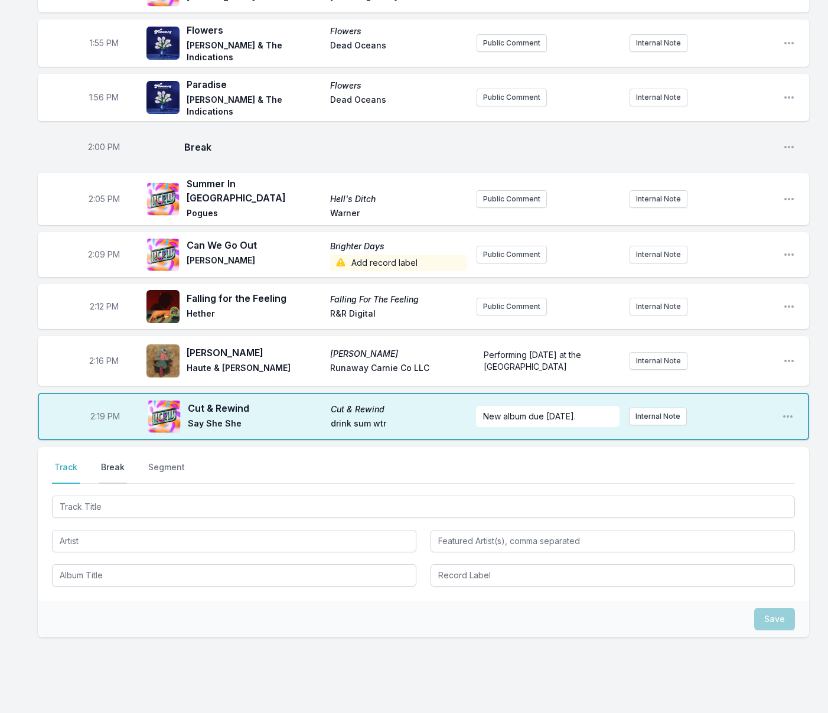
click at [116, 461] on button "Break" at bounding box center [113, 472] width 28 height 22
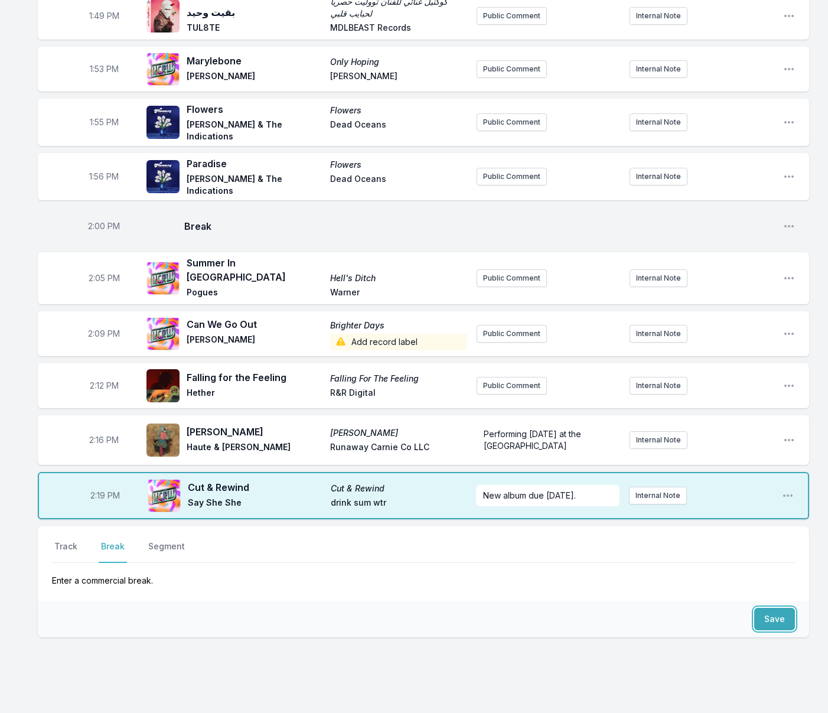
drag, startPoint x: 777, startPoint y: 576, endPoint x: 727, endPoint y: 576, distance: 49.6
click at [777, 608] on button "Save" at bounding box center [775, 619] width 41 height 22
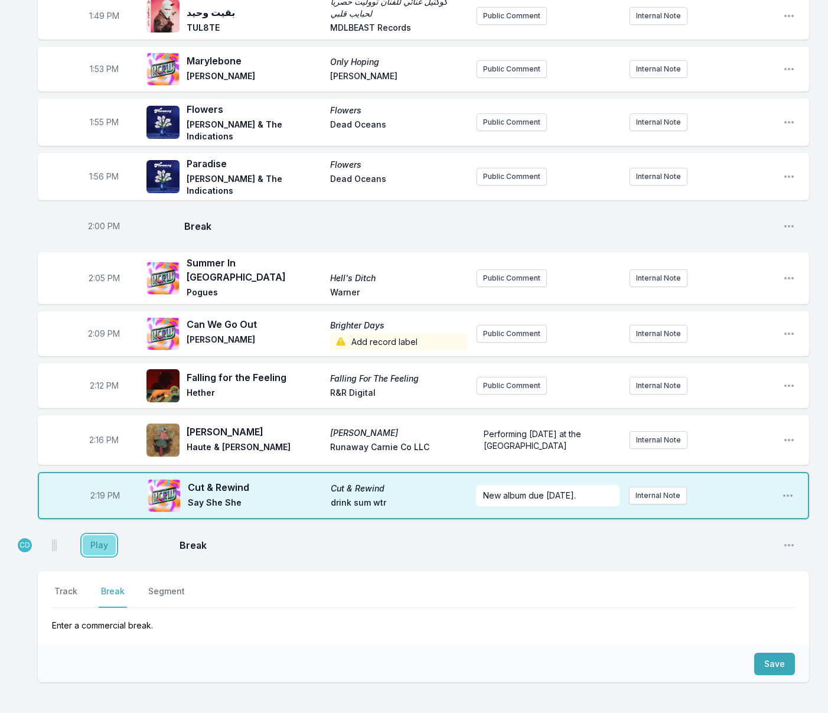
click at [108, 535] on button "Play" at bounding box center [99, 545] width 33 height 20
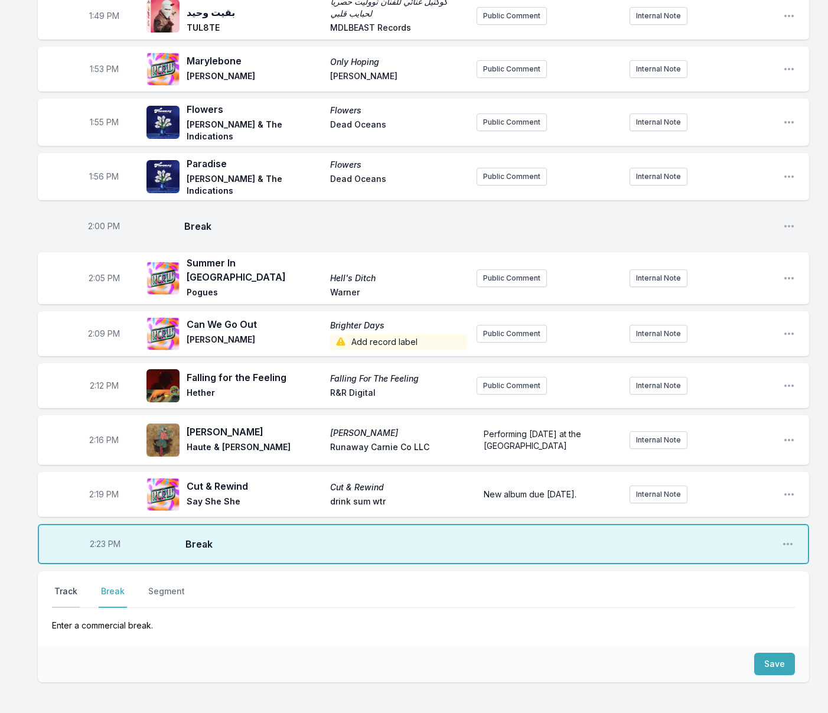
click at [69, 586] on button "Track" at bounding box center [66, 597] width 28 height 22
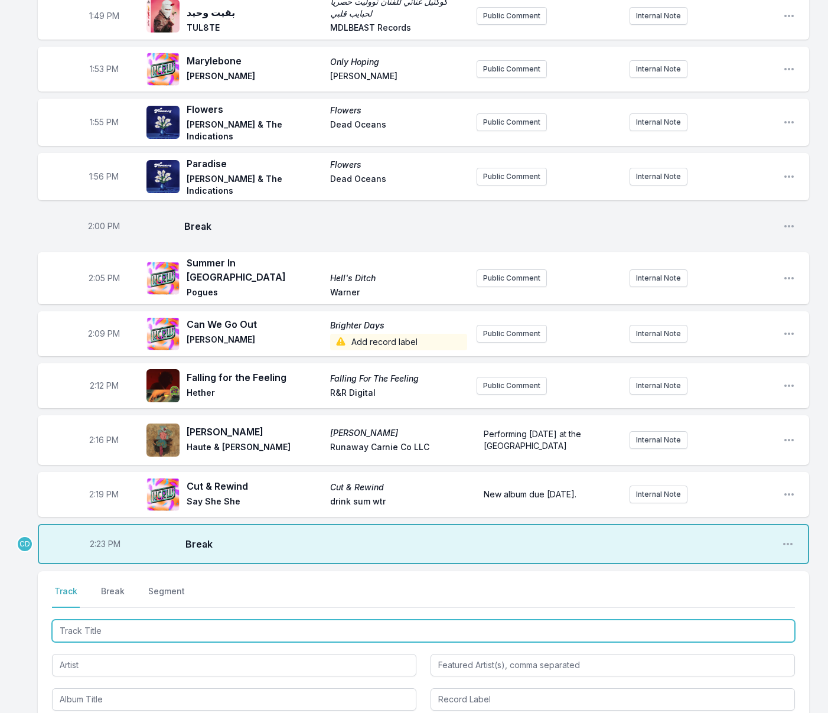
click at [116, 620] on input "Track Title" at bounding box center [423, 631] width 743 height 22
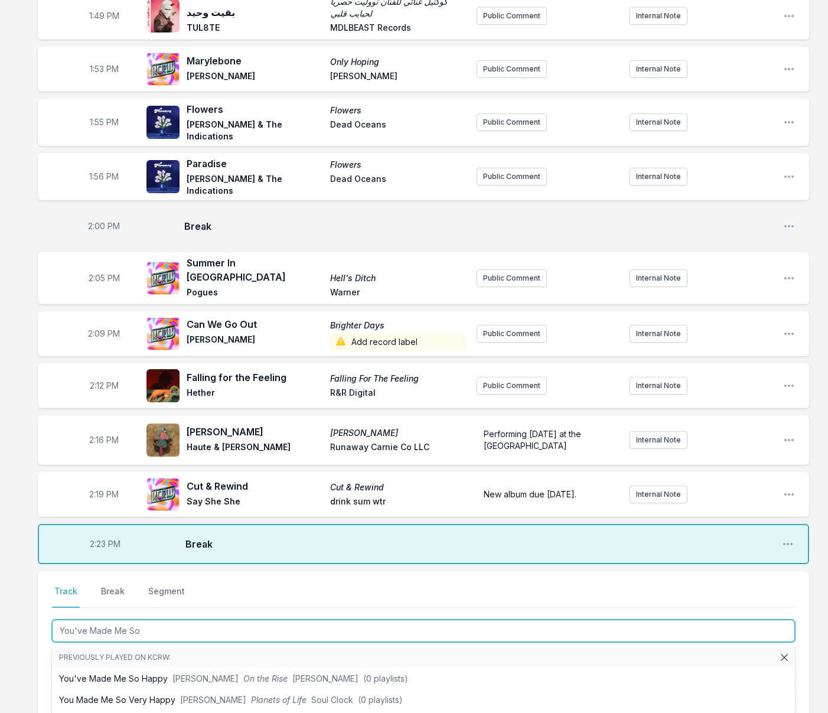
type input "You've Made Me So"
click at [152, 711] on li "You Made Me So Very Happy [PERSON_NAME] The Treasure Isle Story: The Soul of Ja…" at bounding box center [423, 721] width 743 height 21
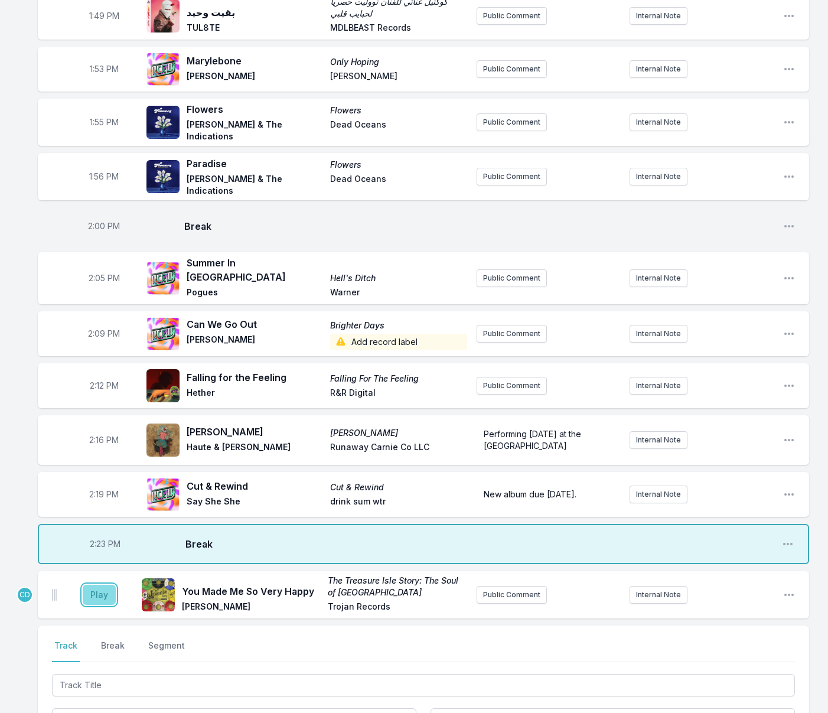
click at [100, 585] on button "Play" at bounding box center [99, 595] width 33 height 20
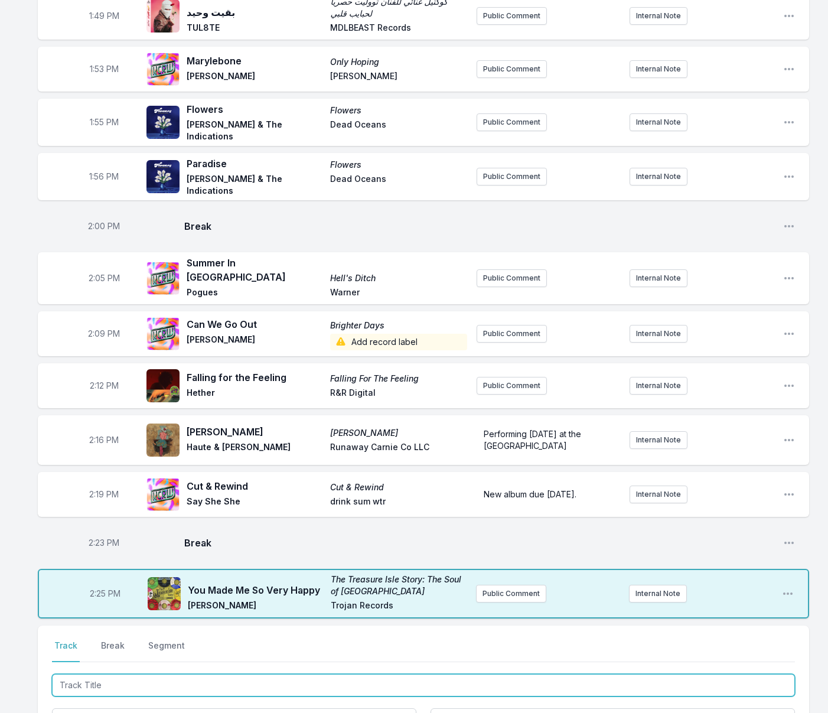
click at [109, 674] on input "Track Title" at bounding box center [423, 685] width 743 height 22
type input "Step Too Far"
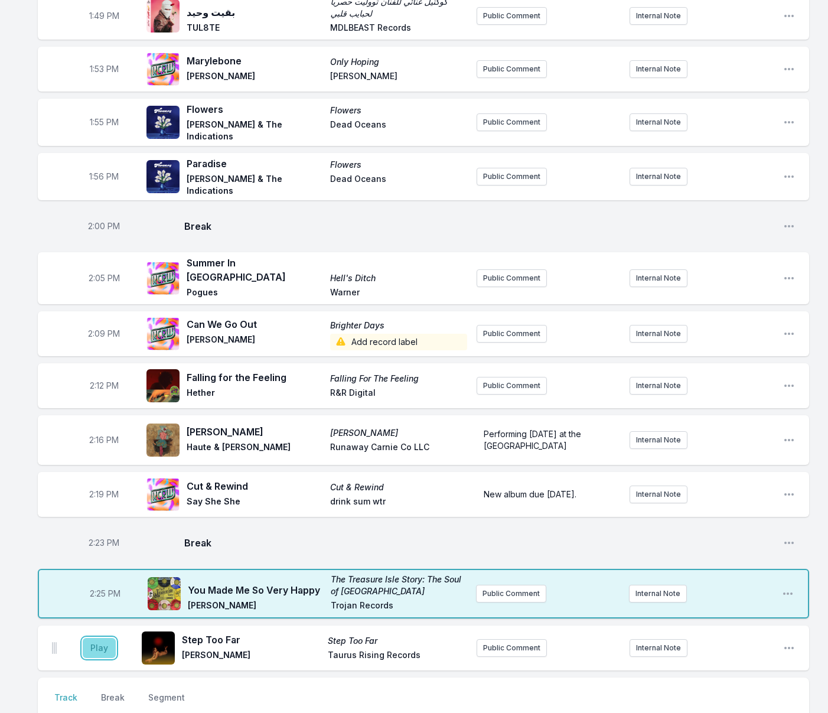
click at [98, 638] on button "Play" at bounding box center [99, 648] width 33 height 20
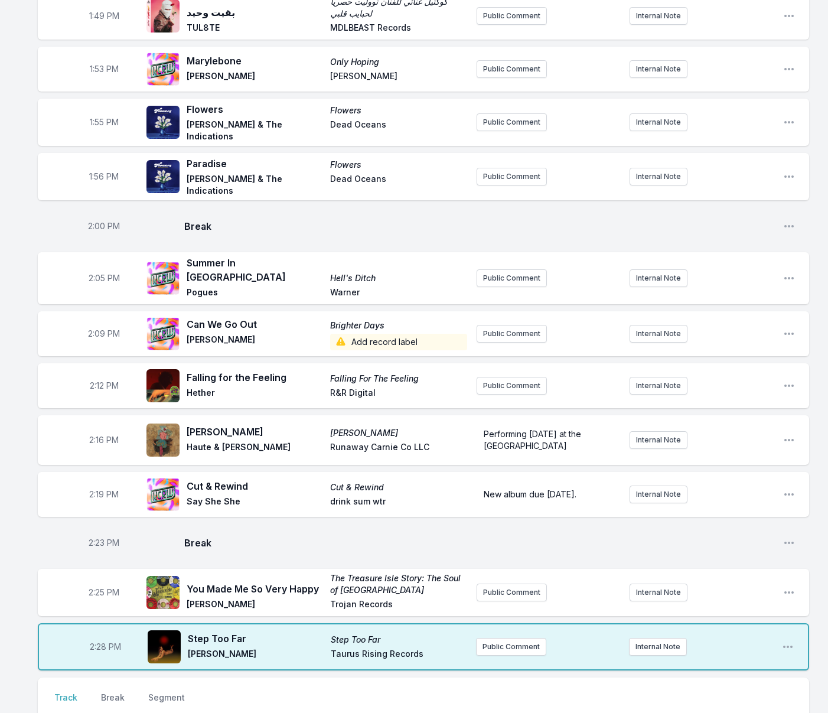
type input "SPACE INVADER"
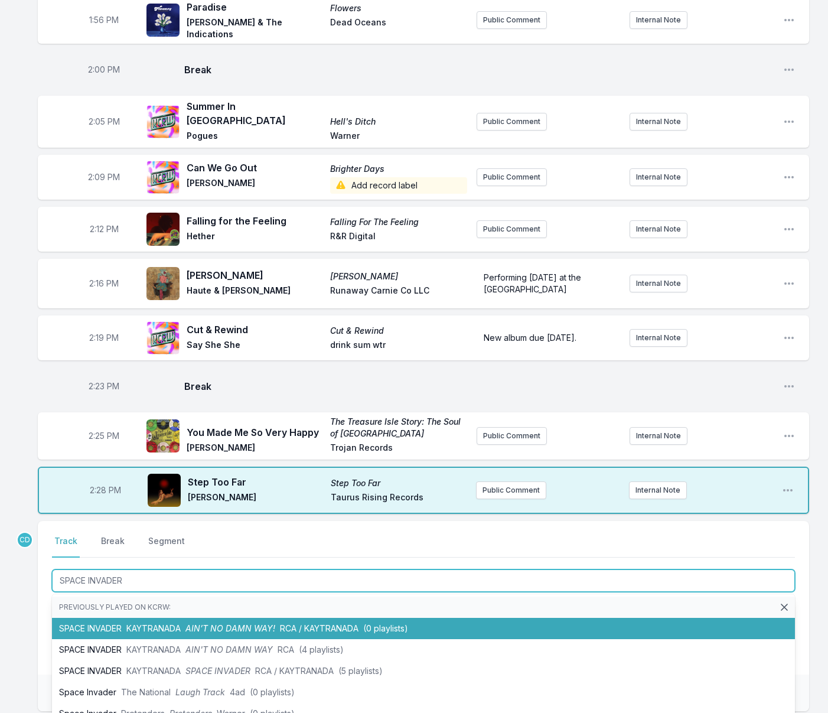
scroll to position [1962, 0]
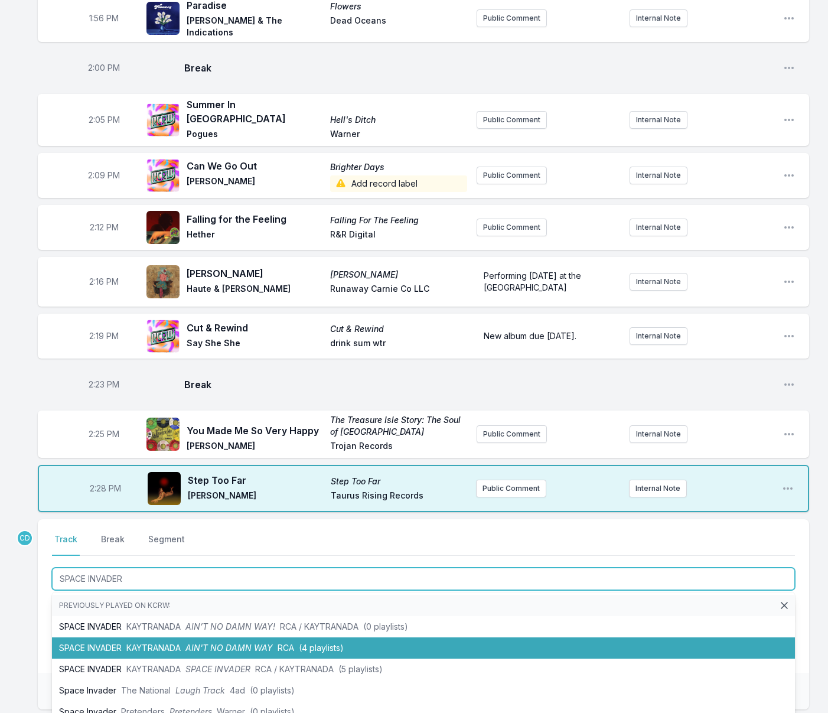
click at [181, 643] on span "KAYTRANADA" at bounding box center [153, 648] width 54 height 10
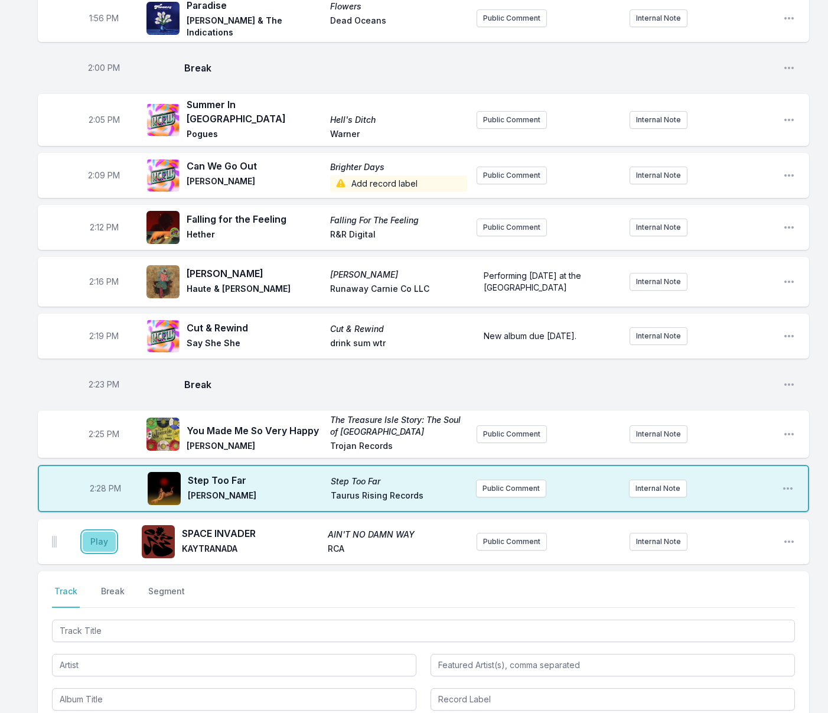
click at [104, 532] on button "Play" at bounding box center [99, 542] width 33 height 20
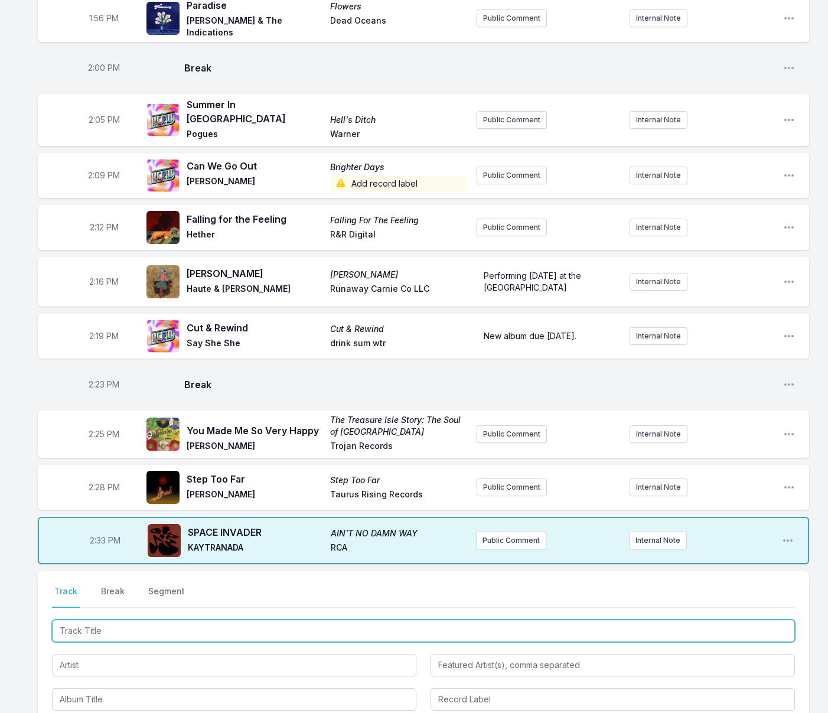
click at [131, 620] on input "Track Title" at bounding box center [423, 631] width 743 height 22
type input "Can't Move"
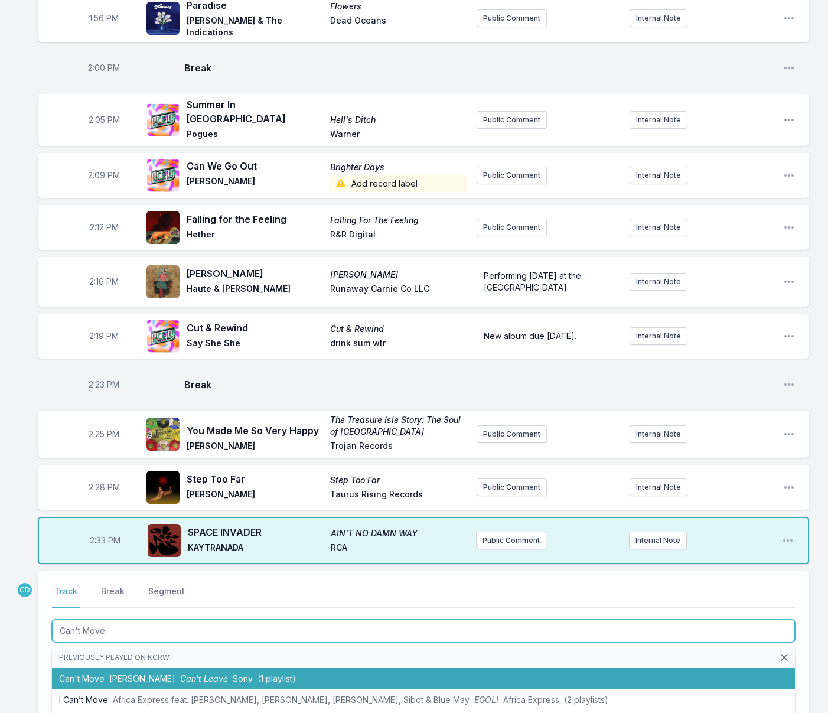
click at [127, 674] on span "[PERSON_NAME]" at bounding box center [142, 679] width 66 height 10
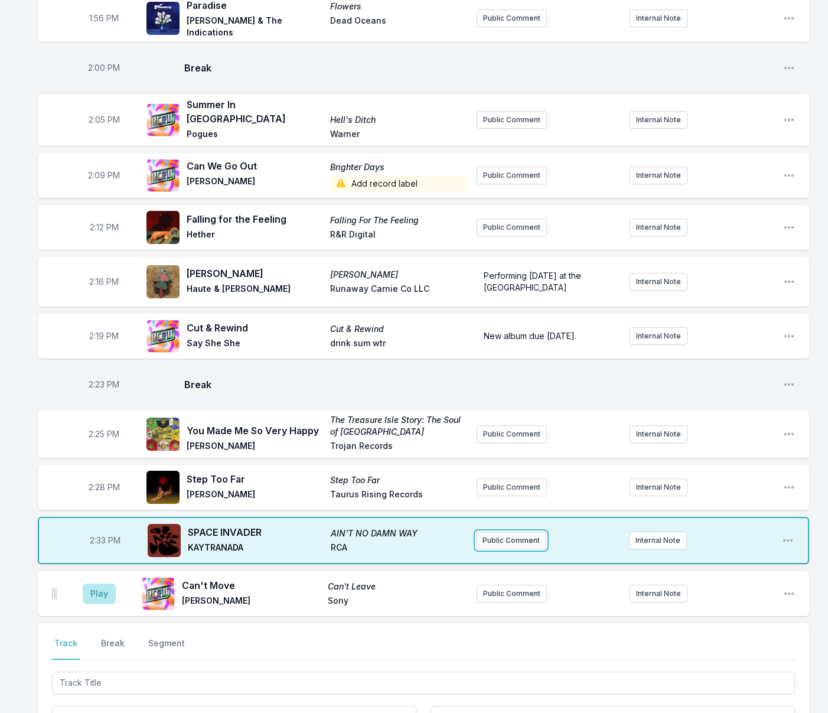
click at [504, 532] on button "Public Comment" at bounding box center [511, 541] width 70 height 18
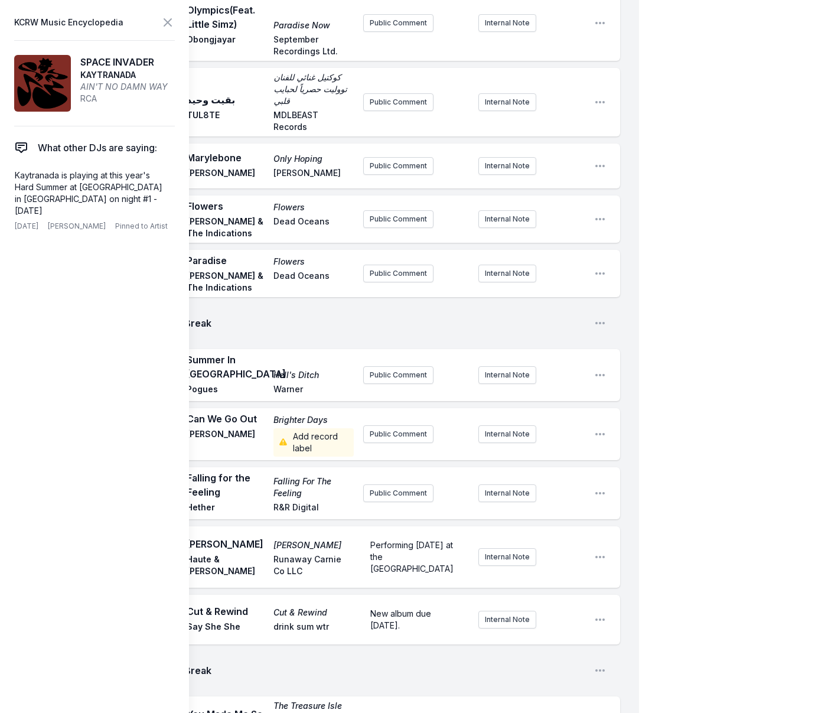
scroll to position [2360, 0]
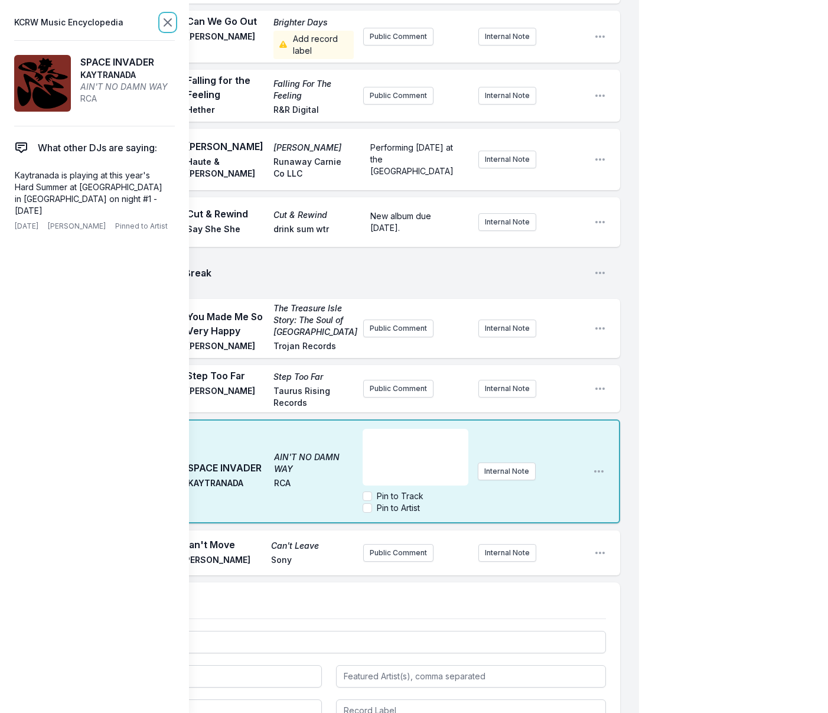
click at [168, 24] on icon at bounding box center [168, 22] width 14 height 14
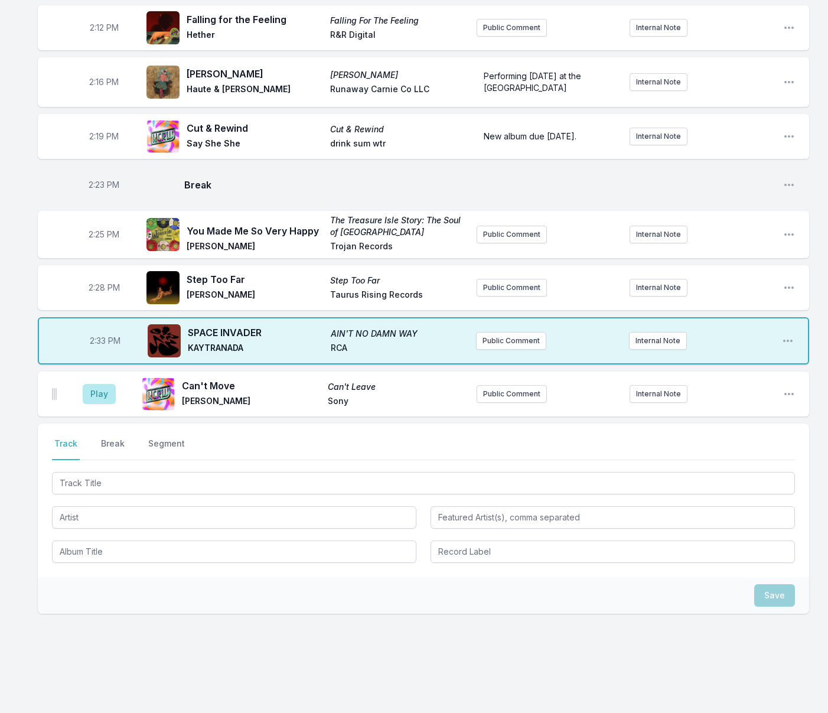
scroll to position [2138, 0]
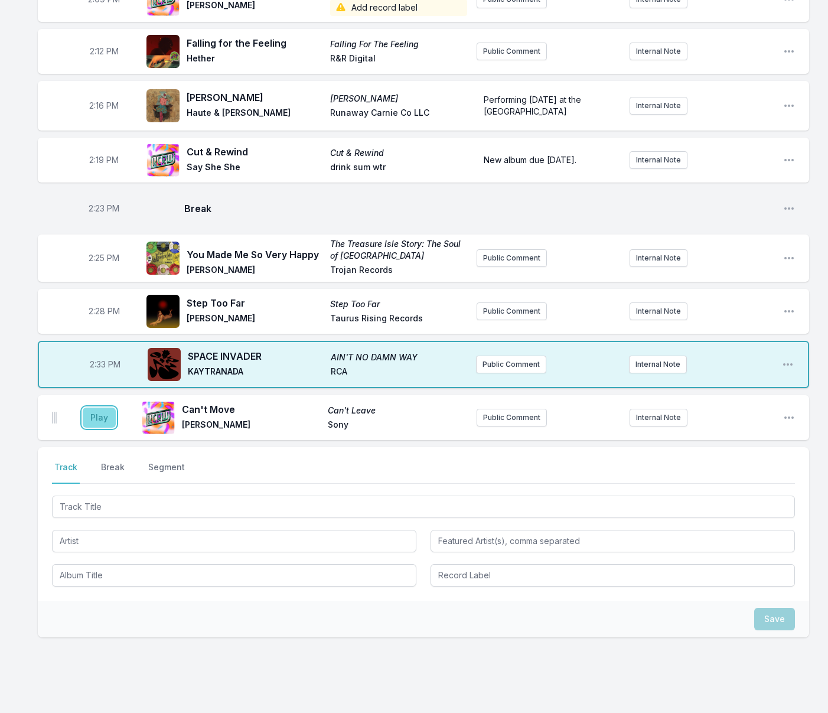
click at [105, 408] on button "Play" at bounding box center [99, 418] width 33 height 20
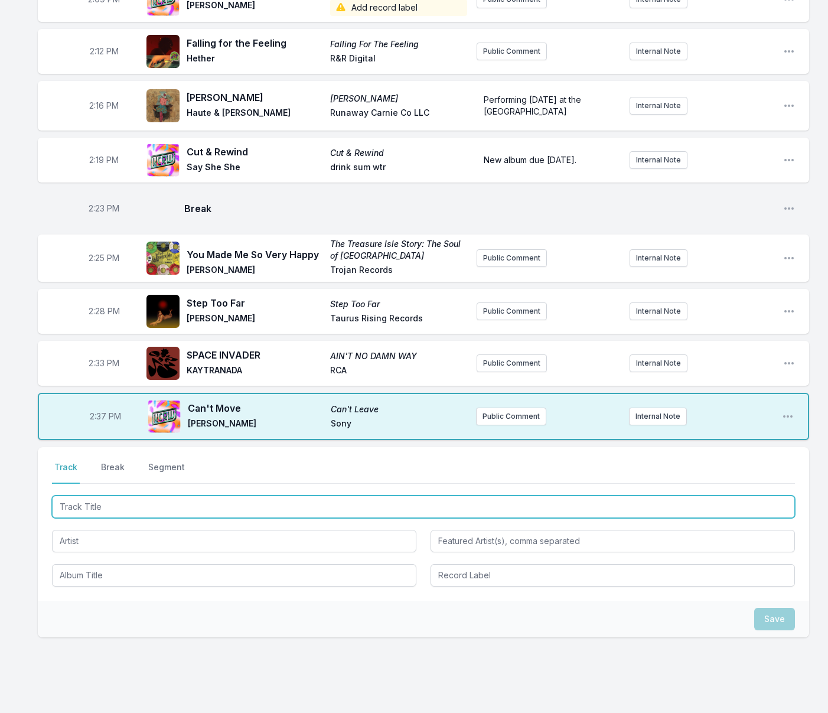
click at [291, 496] on input "Track Title" at bounding box center [423, 507] width 743 height 22
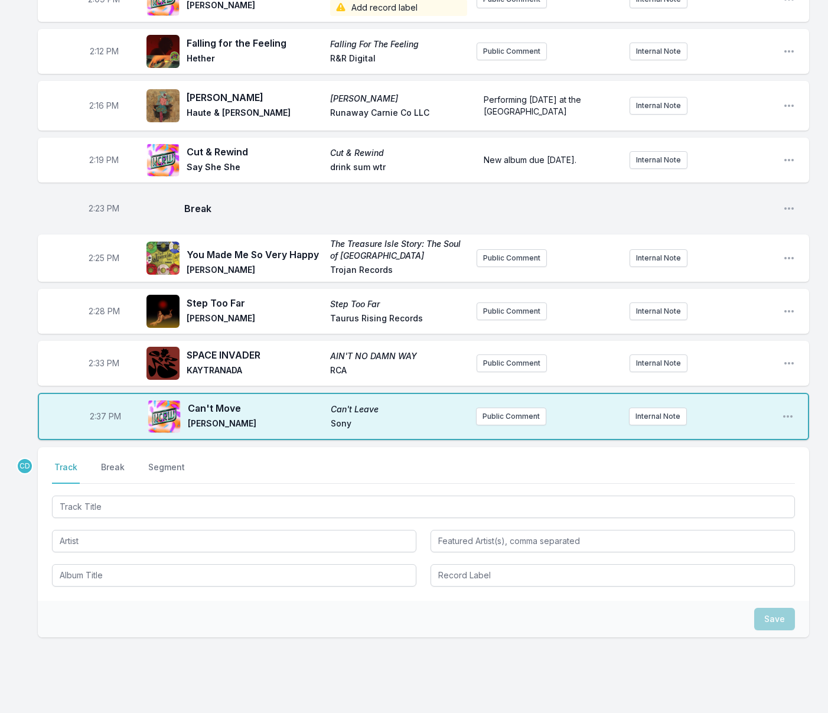
click at [117, 461] on button "Break" at bounding box center [113, 472] width 28 height 22
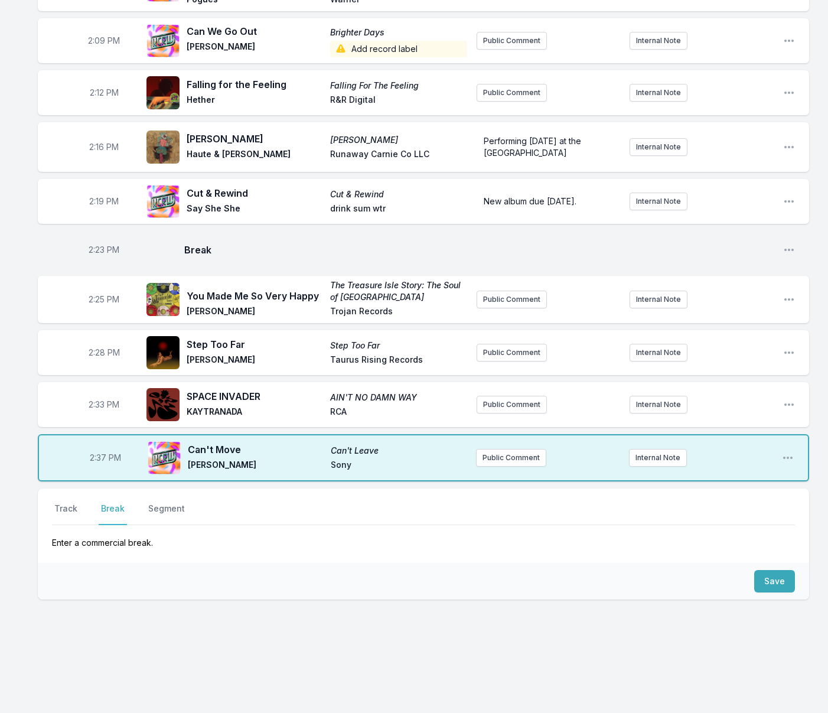
scroll to position [2059, 0]
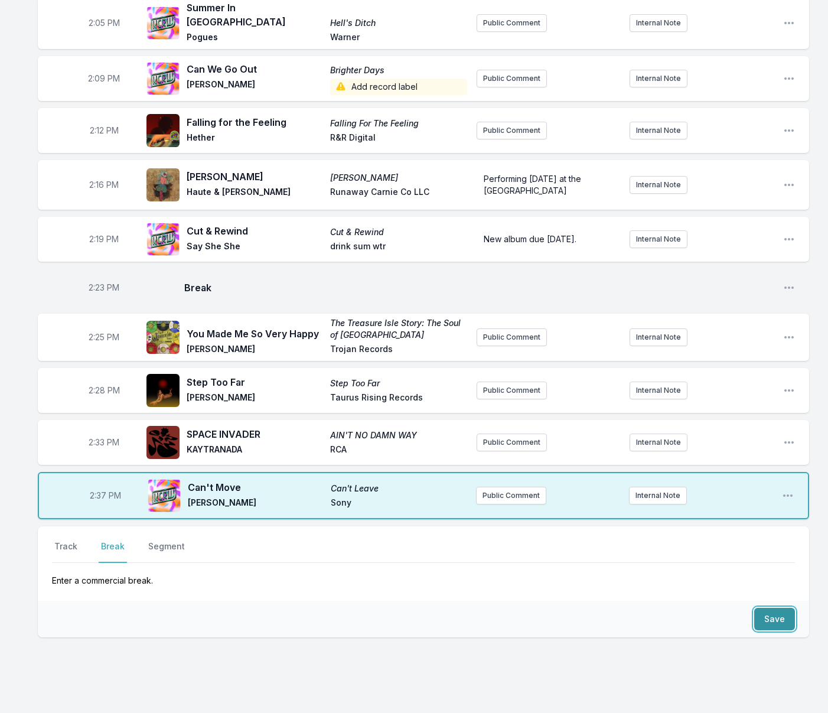
click at [771, 608] on button "Save" at bounding box center [775, 619] width 41 height 22
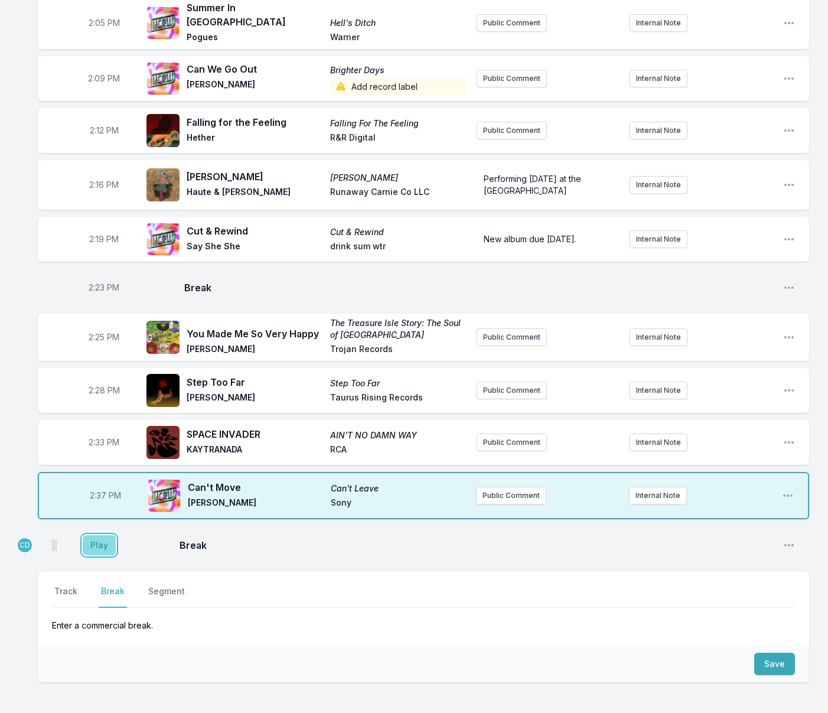
click at [110, 535] on button "Play" at bounding box center [99, 545] width 33 height 20
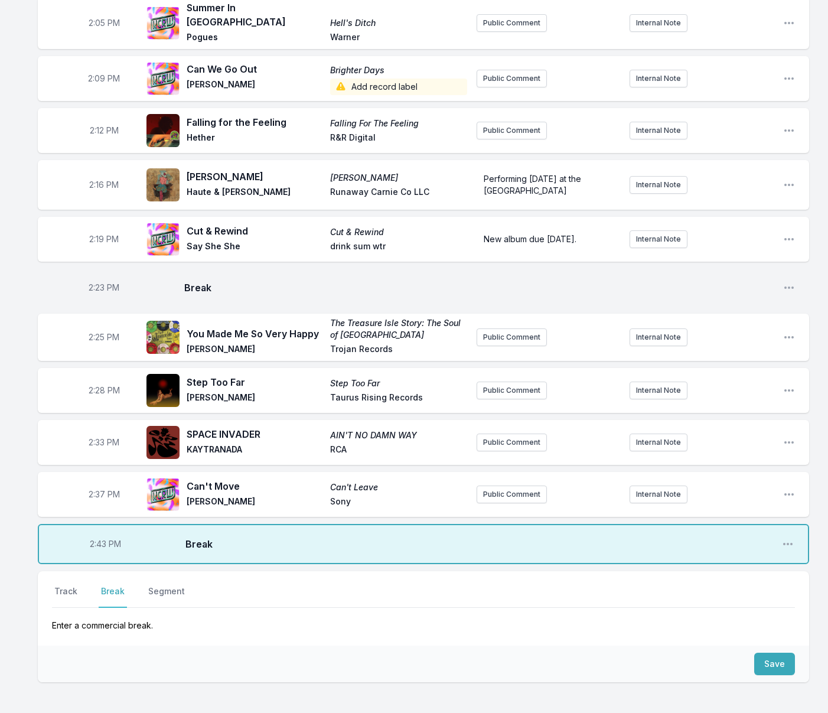
click at [104, 538] on span "2:43 PM" at bounding box center [105, 544] width 31 height 12
click at [99, 533] on input "14:43" at bounding box center [105, 544] width 66 height 22
type input "14:42"
drag, startPoint x: 66, startPoint y: 553, endPoint x: 85, endPoint y: 561, distance: 20.6
click at [66, 586] on button "Track" at bounding box center [66, 597] width 28 height 22
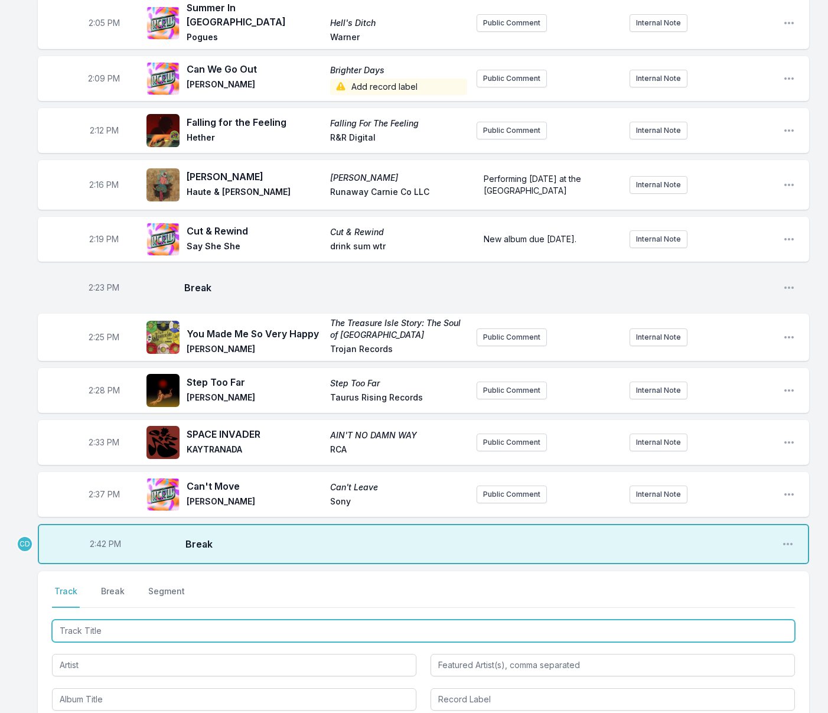
click at [113, 620] on input "Track Title" at bounding box center [423, 631] width 743 height 22
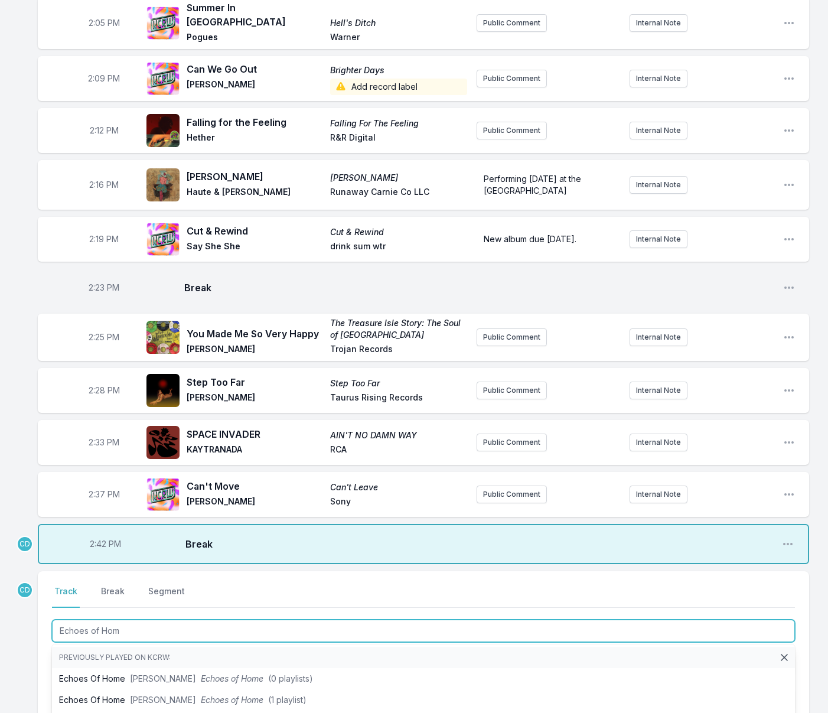
type input "Echoes of Home"
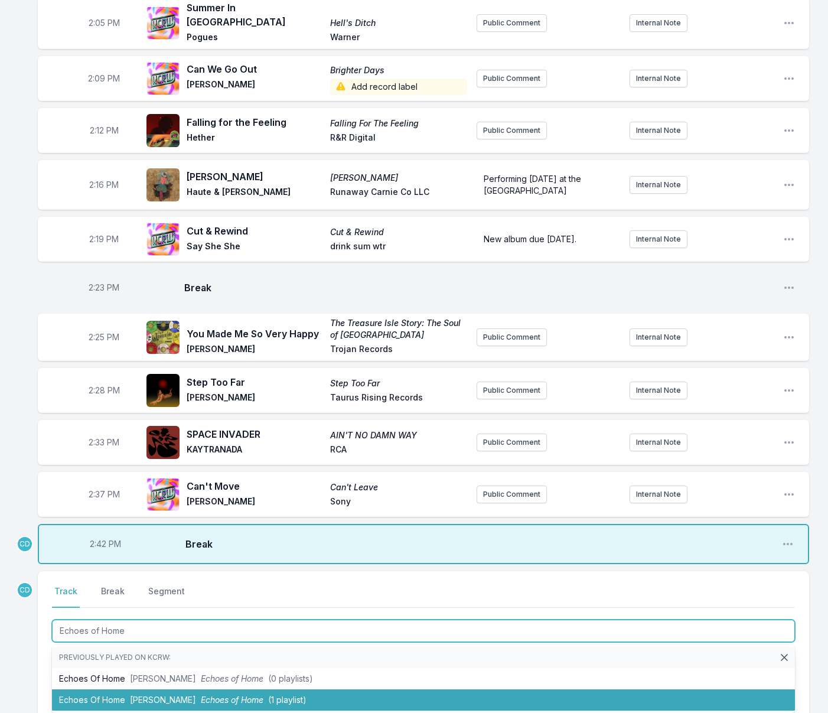
click at [150, 695] on span "[PERSON_NAME]" at bounding box center [163, 700] width 66 height 10
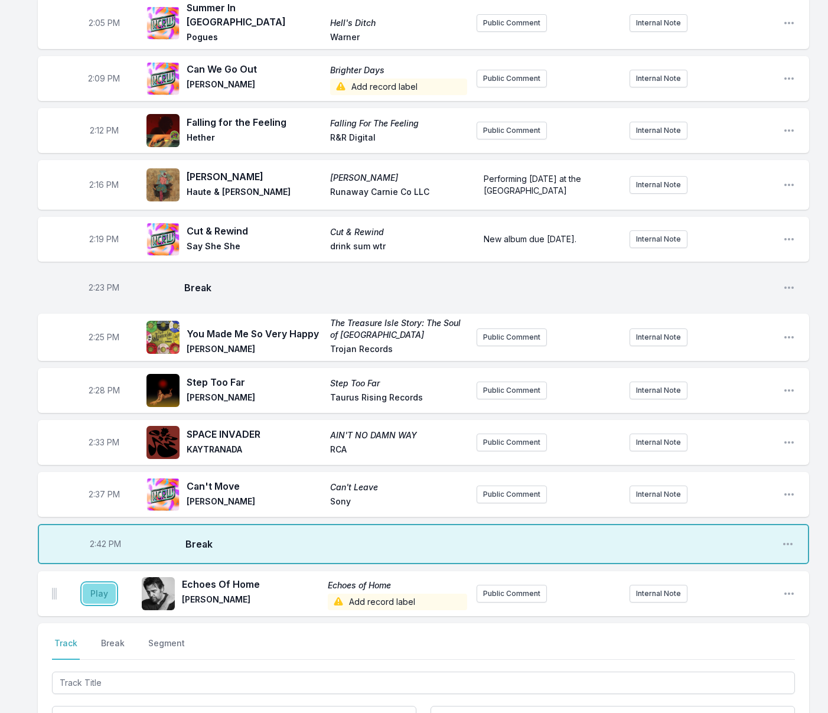
click at [99, 584] on button "Play" at bounding box center [99, 594] width 33 height 20
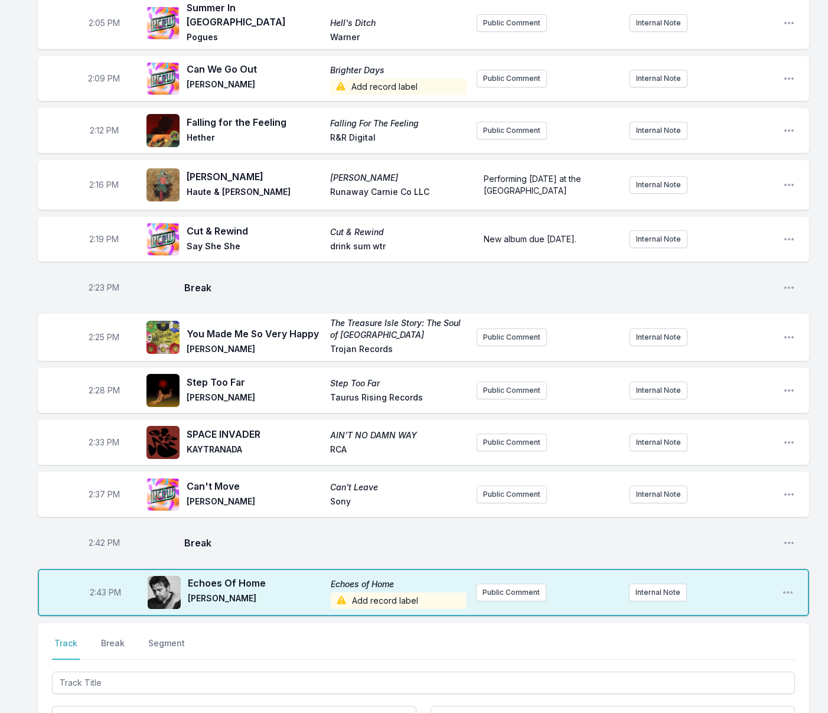
click at [361, 593] on span "Add record label" at bounding box center [399, 601] width 136 height 17
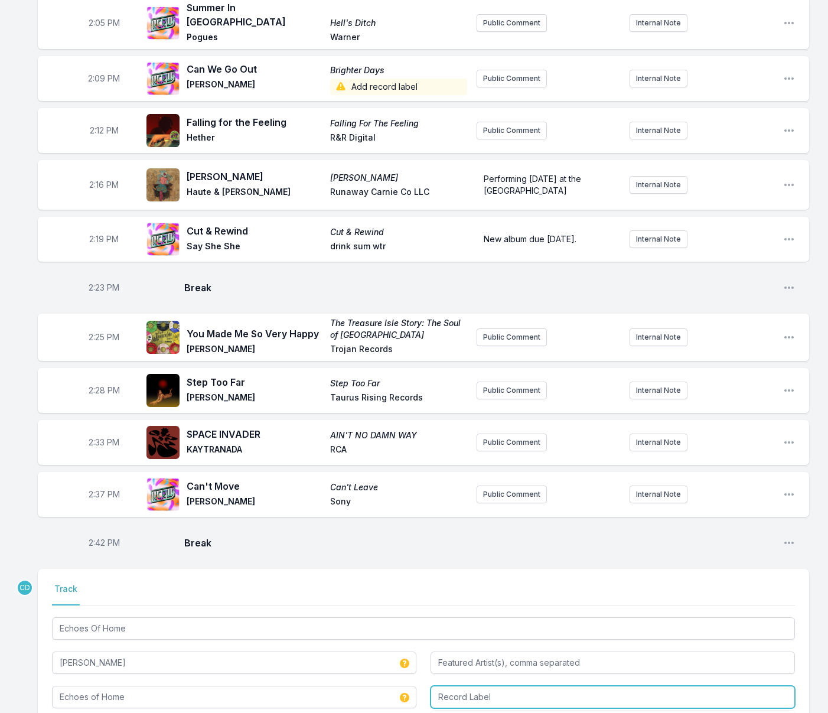
click at [453, 686] on input "Record Label" at bounding box center [613, 697] width 365 height 22
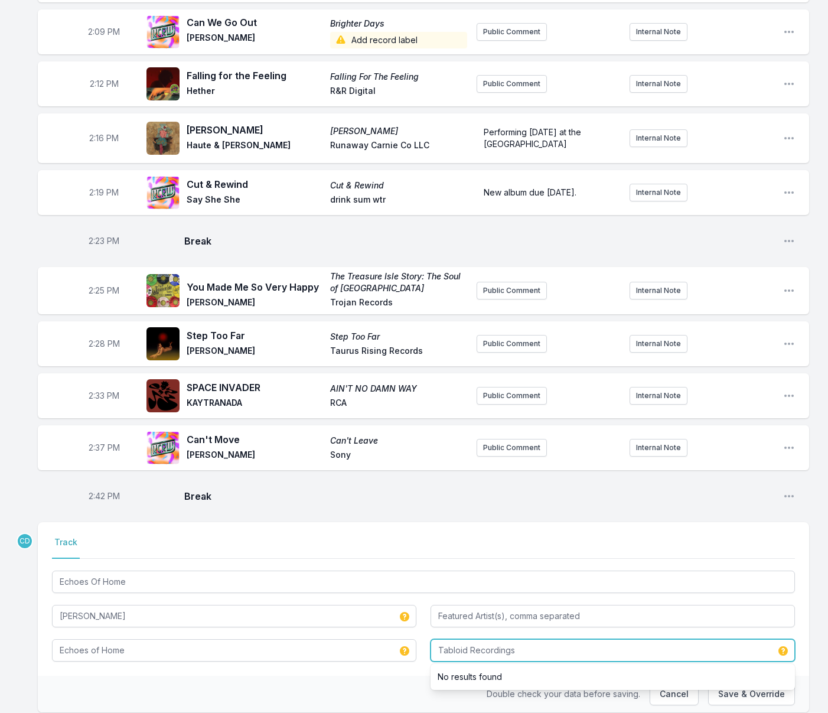
scroll to position [2112, 0]
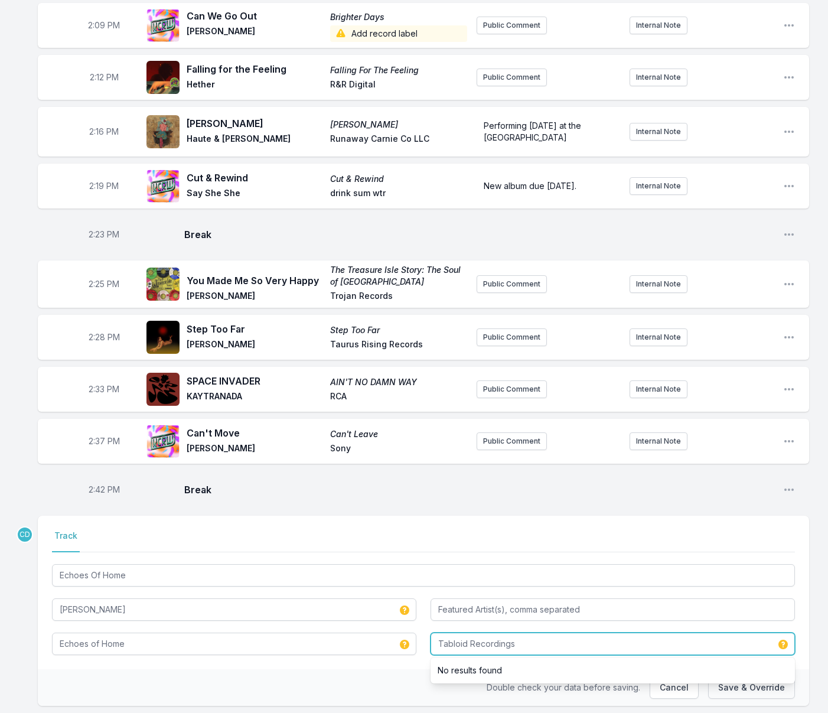
type input "Tabloid Recordings"
drag, startPoint x: 755, startPoint y: 655, endPoint x: 739, endPoint y: 655, distance: 16.6
click at [755, 677] on button "Save & Override" at bounding box center [751, 688] width 87 height 22
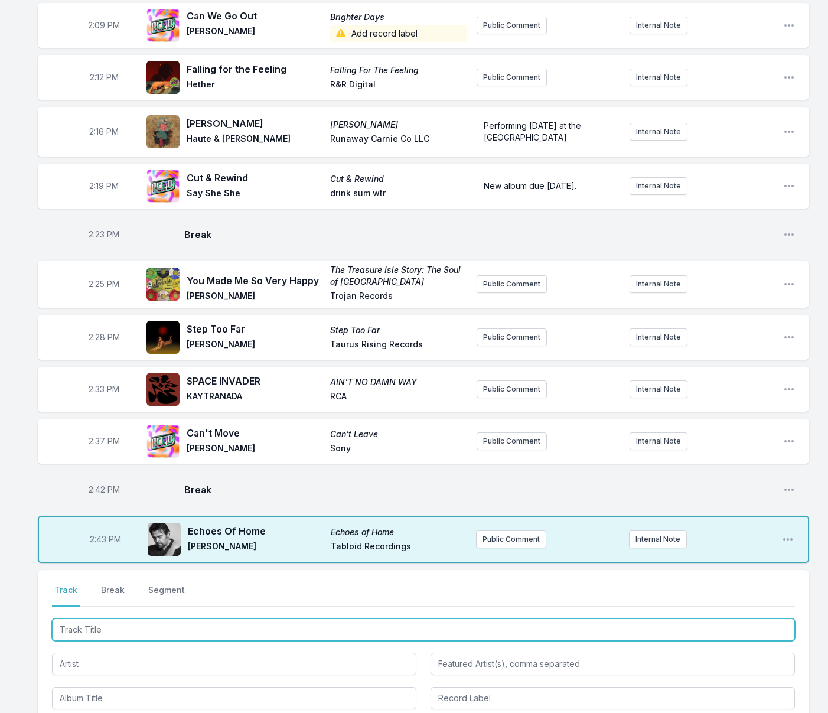
click at [103, 619] on input "Track Title" at bounding box center [423, 630] width 743 height 22
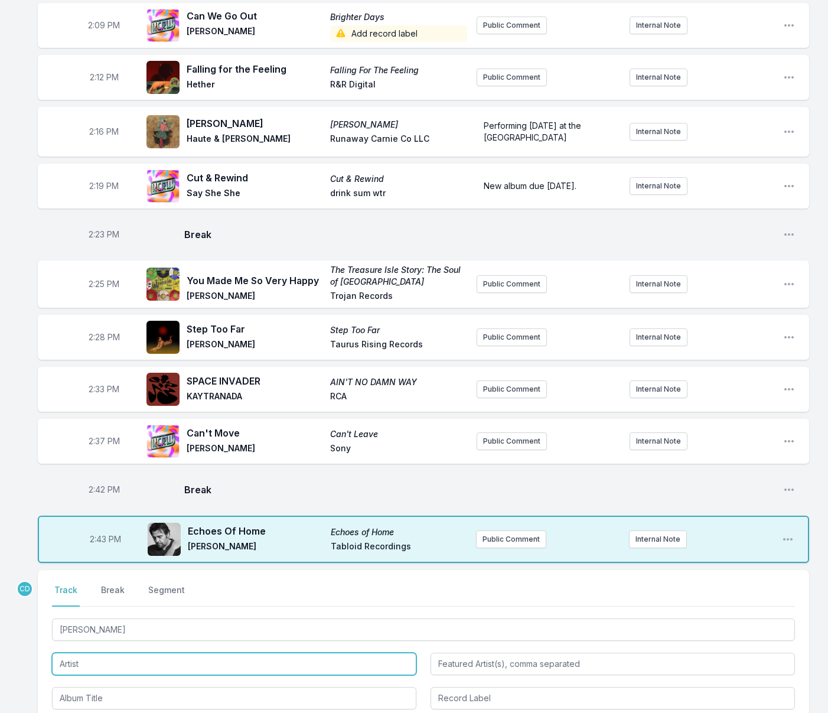
click at [108, 653] on input "Artist" at bounding box center [234, 664] width 365 height 22
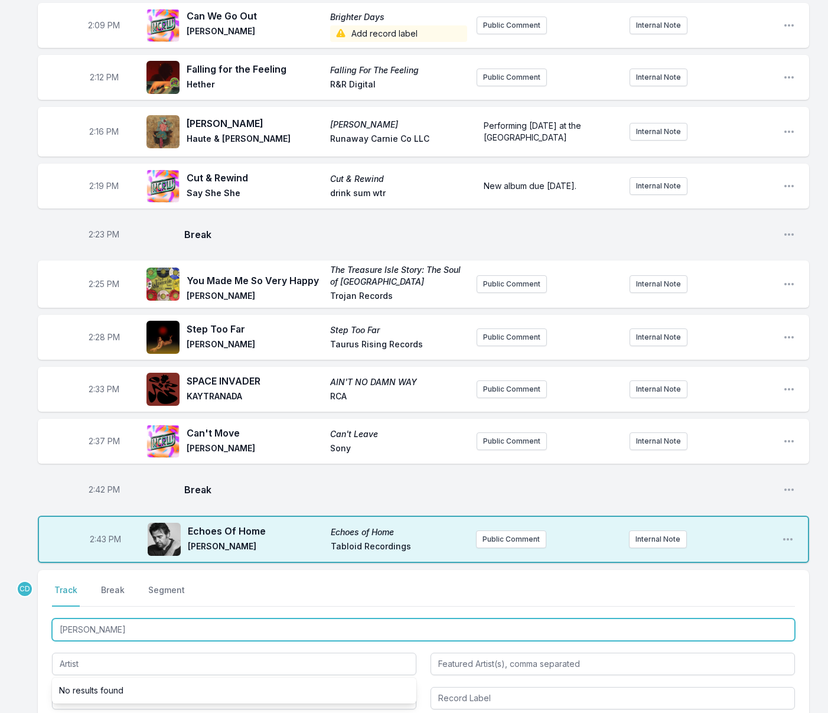
click at [114, 619] on input "[PERSON_NAME]" at bounding box center [423, 630] width 743 height 22
click at [154, 619] on input "[PERSON_NAME] ([GEOGRAPHIC_DATA]" at bounding box center [423, 630] width 743 height 22
type input "[PERSON_NAME] ([GEOGRAPHIC_DATA])"
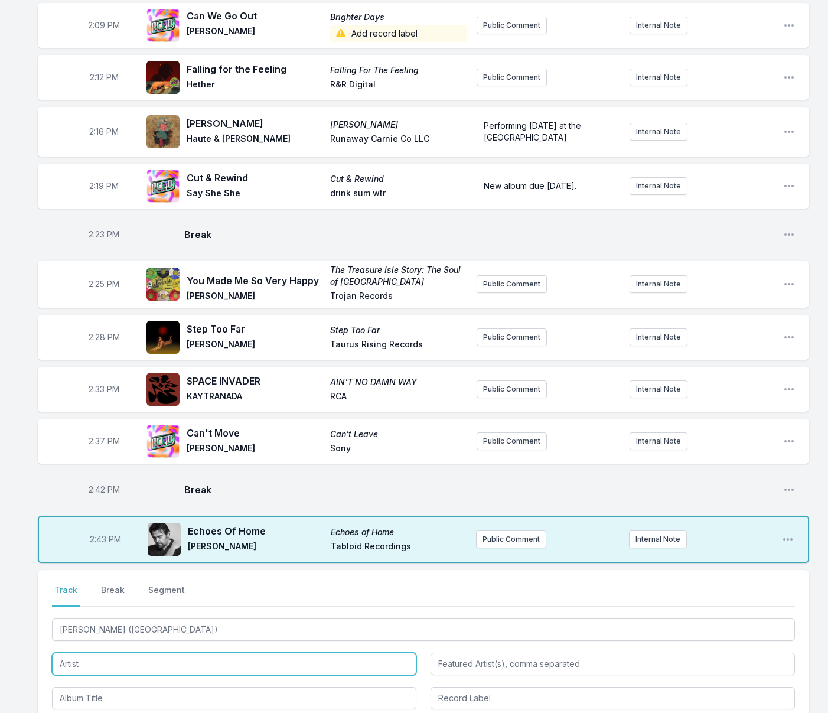
click at [102, 653] on input "Artist" at bounding box center [234, 664] width 365 height 22
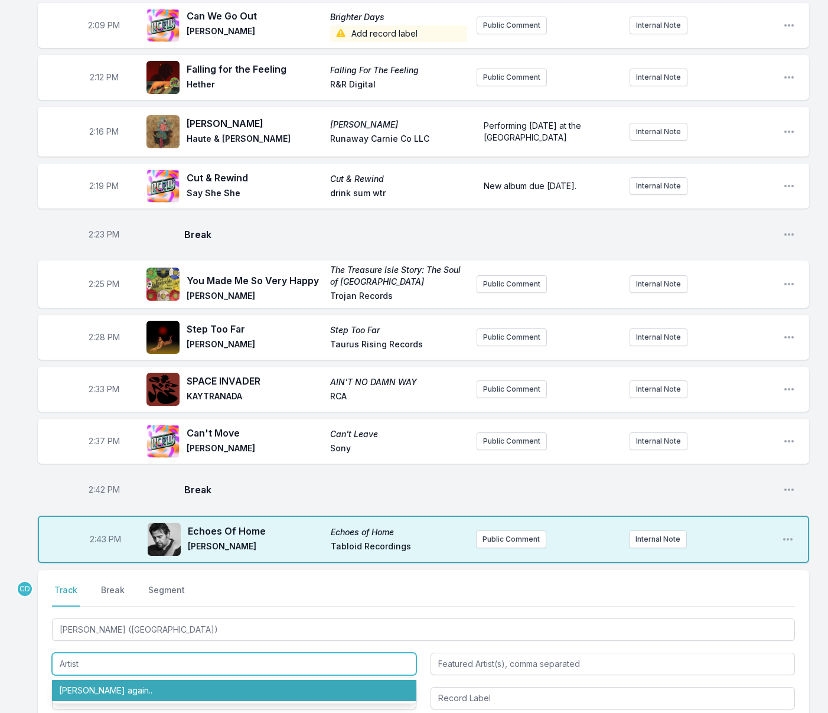
click at [100, 680] on li "[PERSON_NAME] again.." at bounding box center [234, 690] width 365 height 21
type input "[PERSON_NAME] again.."
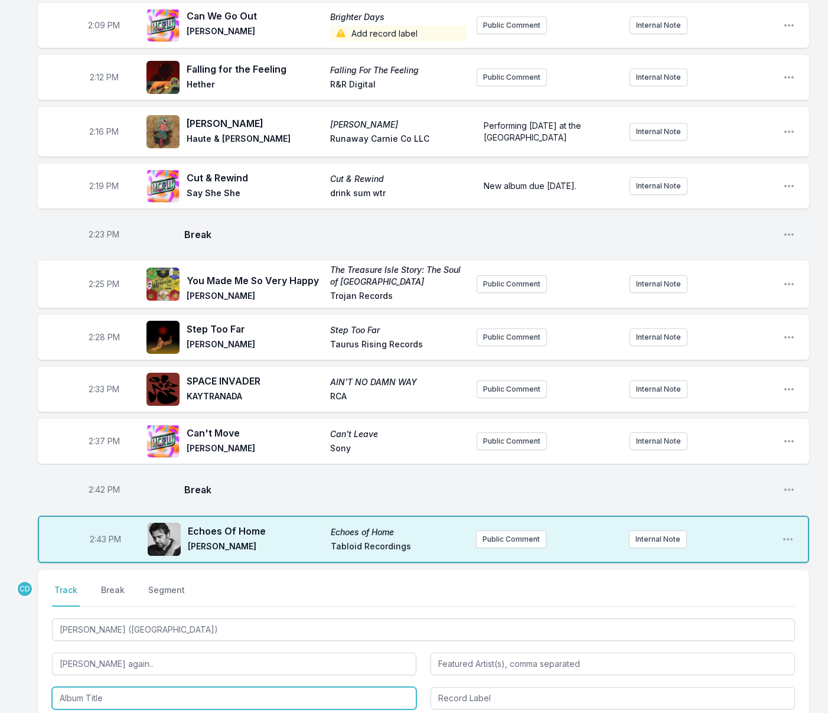
click at [102, 687] on input "Album Title" at bounding box center [234, 698] width 365 height 22
click at [105, 713] on li "Actual Life 2 Piano ([DATE] - [DATE])" at bounding box center [234, 724] width 365 height 21
type input "Actual Life 2 Piano ([DATE] - [DATE])"
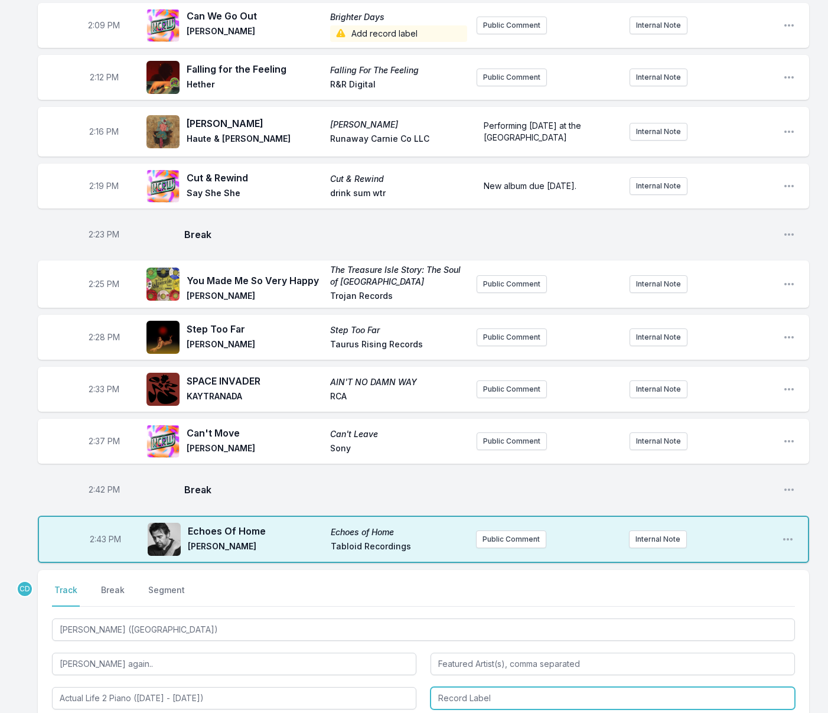
click at [508, 687] on input "Record Label" at bounding box center [613, 698] width 365 height 22
click at [480, 713] on li "Atlantic Records UK" at bounding box center [613, 724] width 365 height 21
type input "Atlantic Records UK"
drag, startPoint x: 761, startPoint y: 701, endPoint x: 573, endPoint y: 654, distance: 194.5
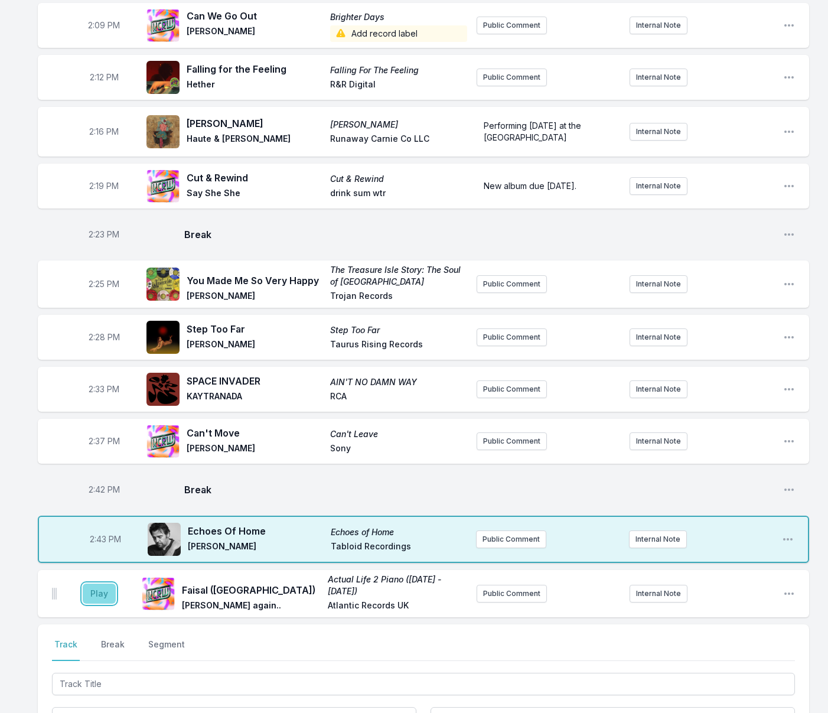
click at [93, 584] on button "Play" at bounding box center [99, 594] width 33 height 20
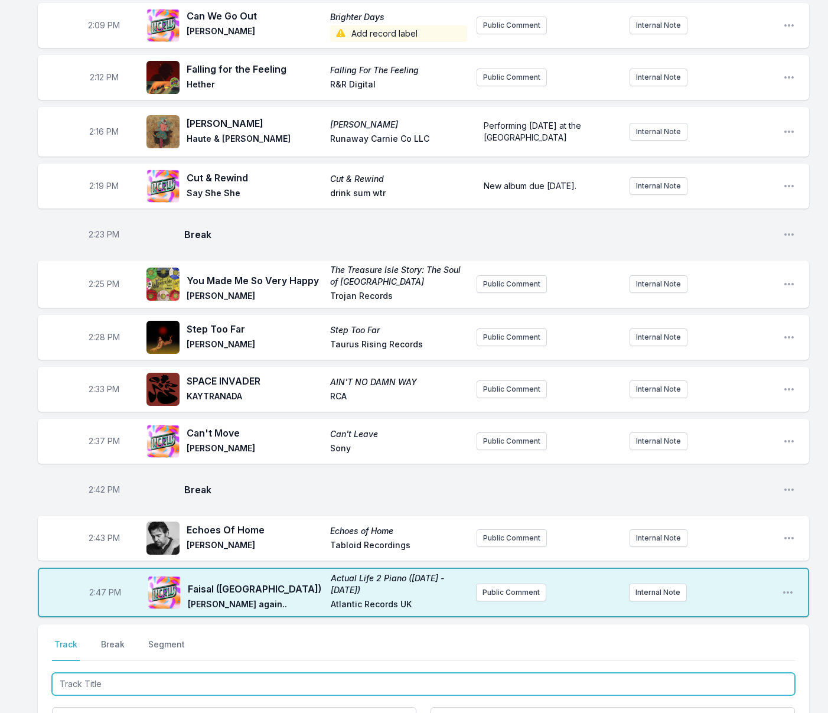
click at [398, 673] on input "Track Title" at bounding box center [423, 684] width 743 height 22
type input "Over"
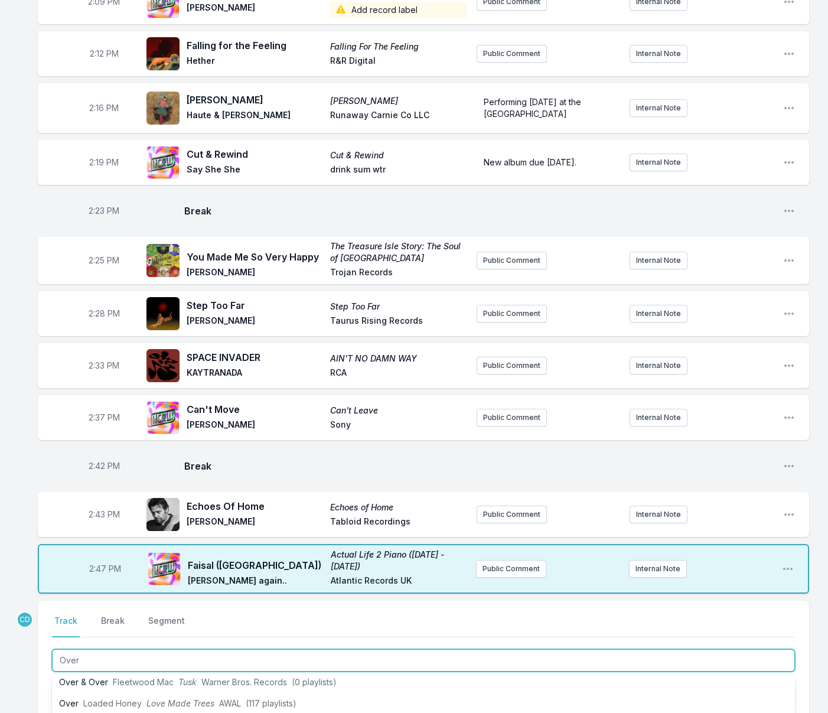
scroll to position [129, 0]
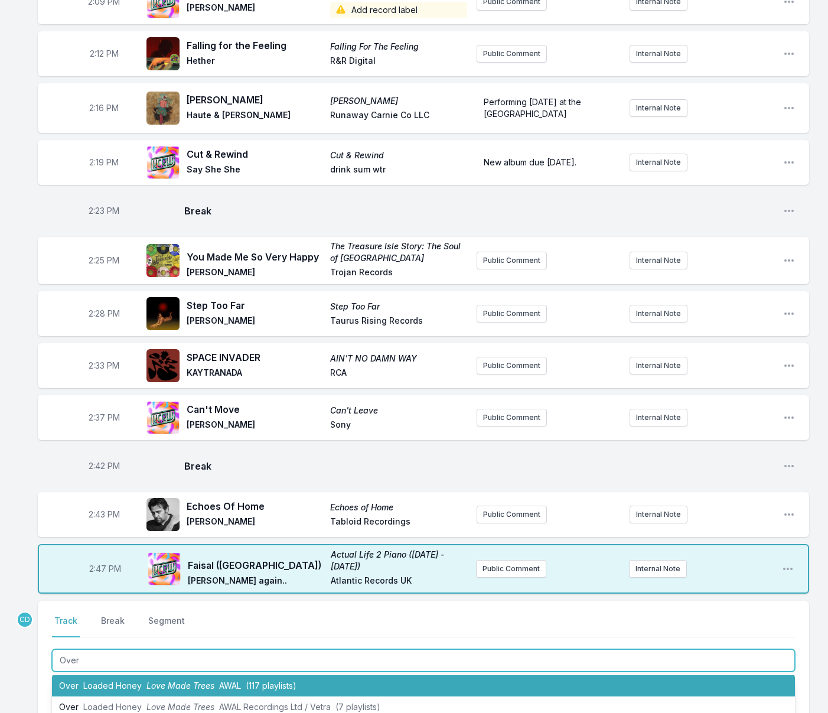
drag, startPoint x: 322, startPoint y: 655, endPoint x: 227, endPoint y: 628, distance: 98.4
click at [322, 675] on li "Over Loaded Honey Love Made Trees AWAL (117 playlists)" at bounding box center [423, 685] width 743 height 21
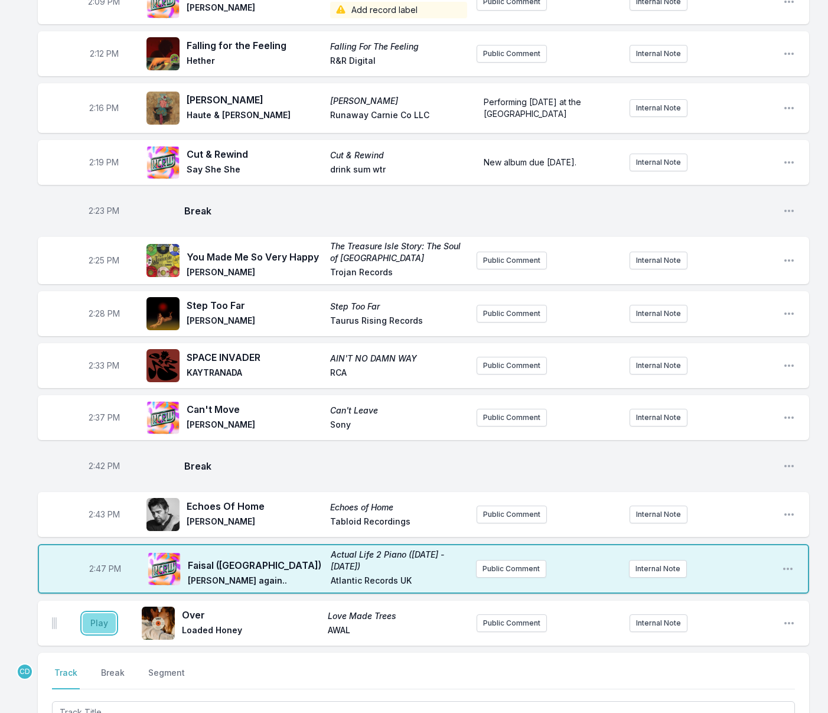
click at [99, 613] on button "Play" at bounding box center [99, 623] width 33 height 20
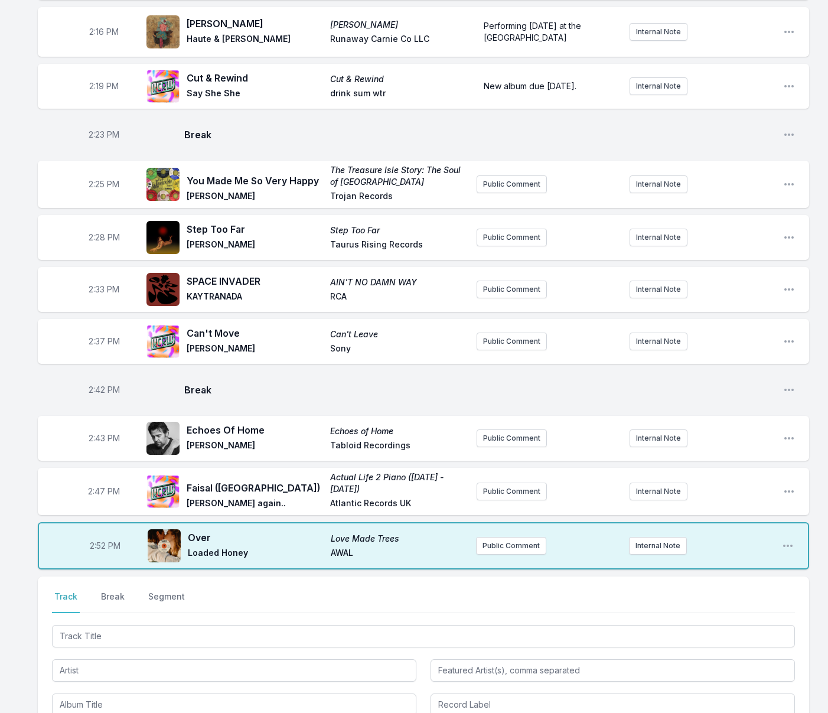
scroll to position [2213, 0]
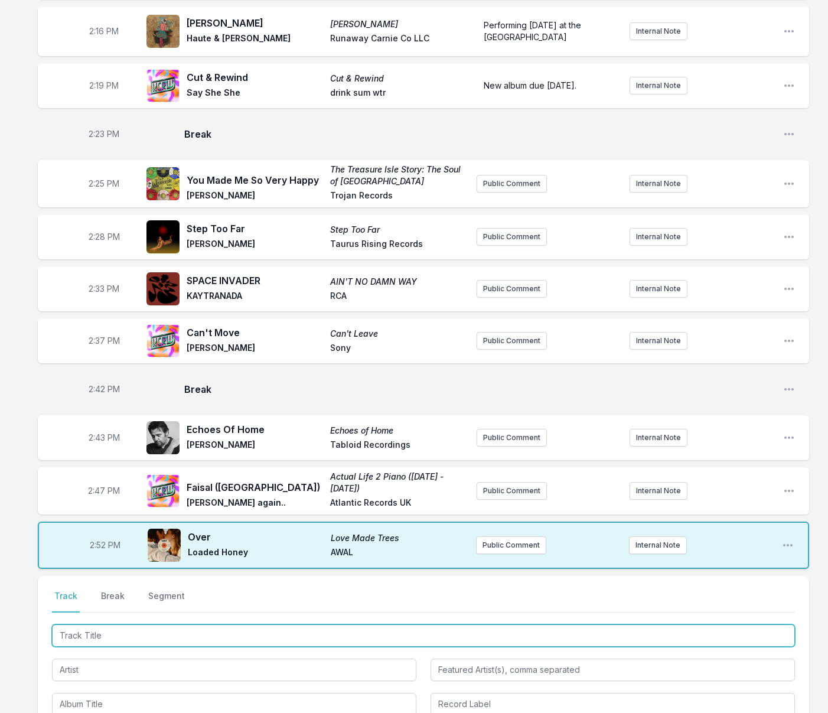
click at [366, 625] on input "Track Title" at bounding box center [423, 636] width 743 height 22
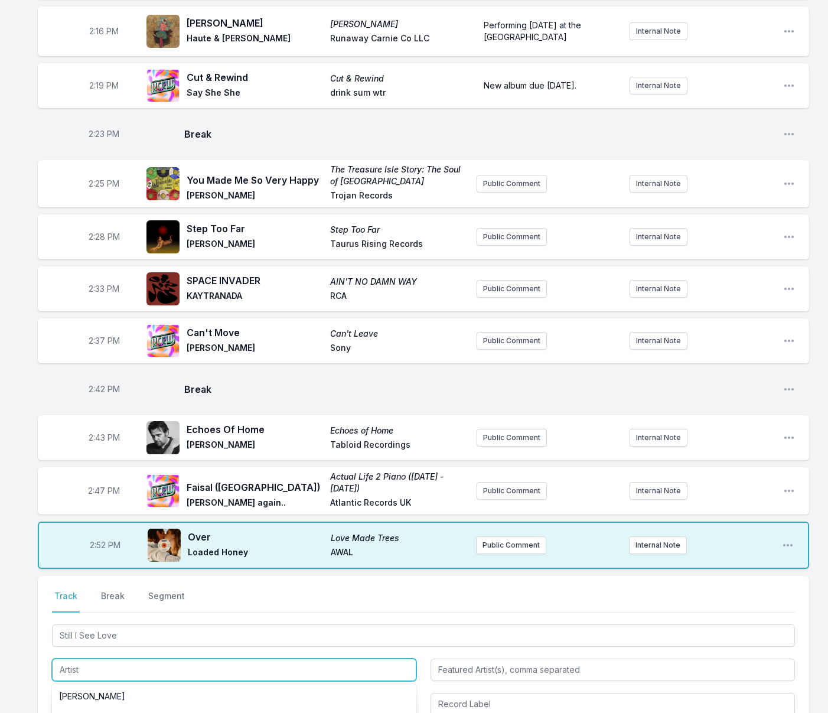
click at [307, 659] on input "Artist" at bounding box center [234, 670] width 365 height 22
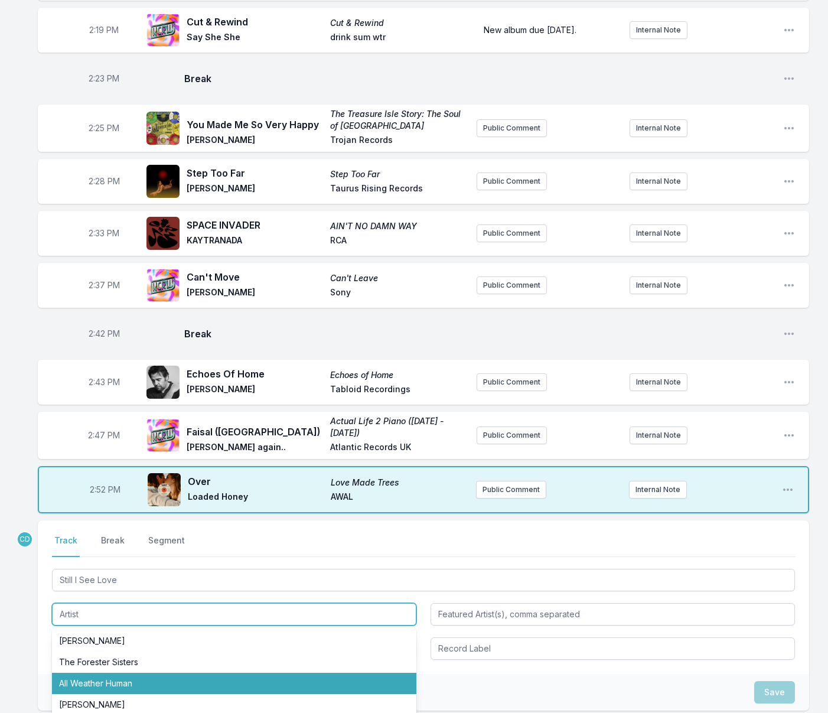
scroll to position [2284, 0]
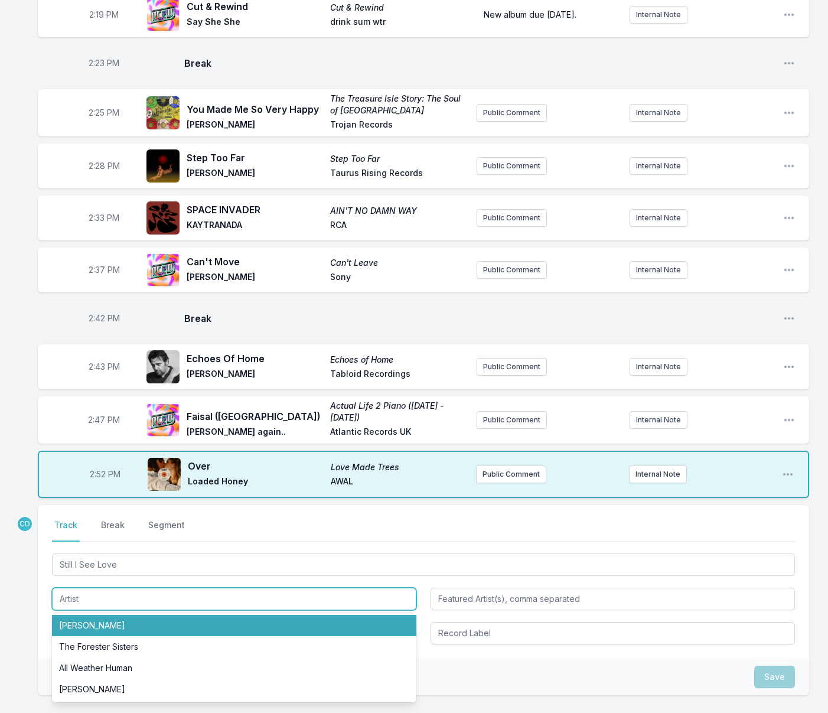
click at [136, 588] on input "Artist" at bounding box center [234, 599] width 365 height 22
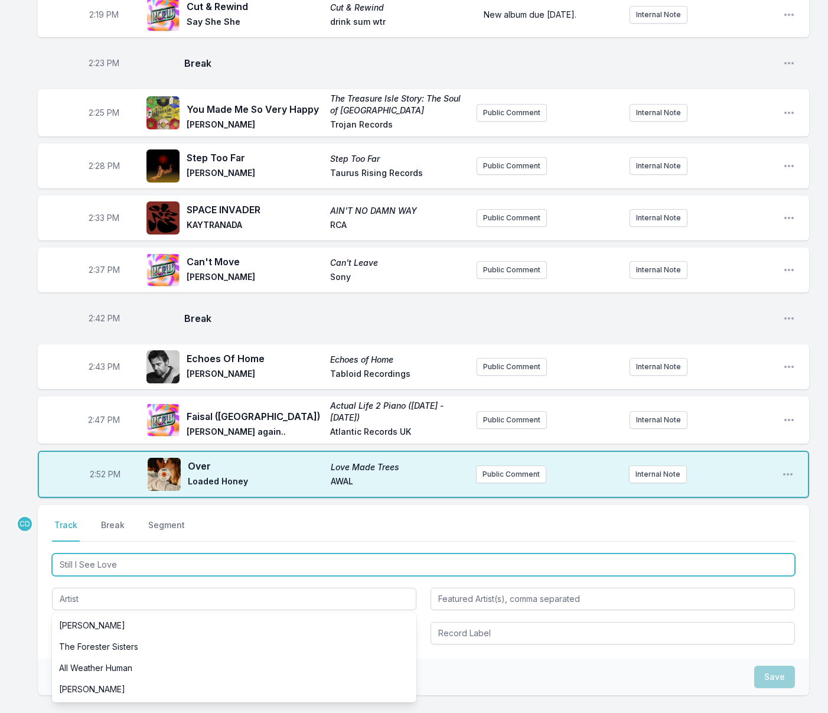
click at [81, 554] on input "Still I See Love" at bounding box center [423, 565] width 743 height 22
type input "Still See Love"
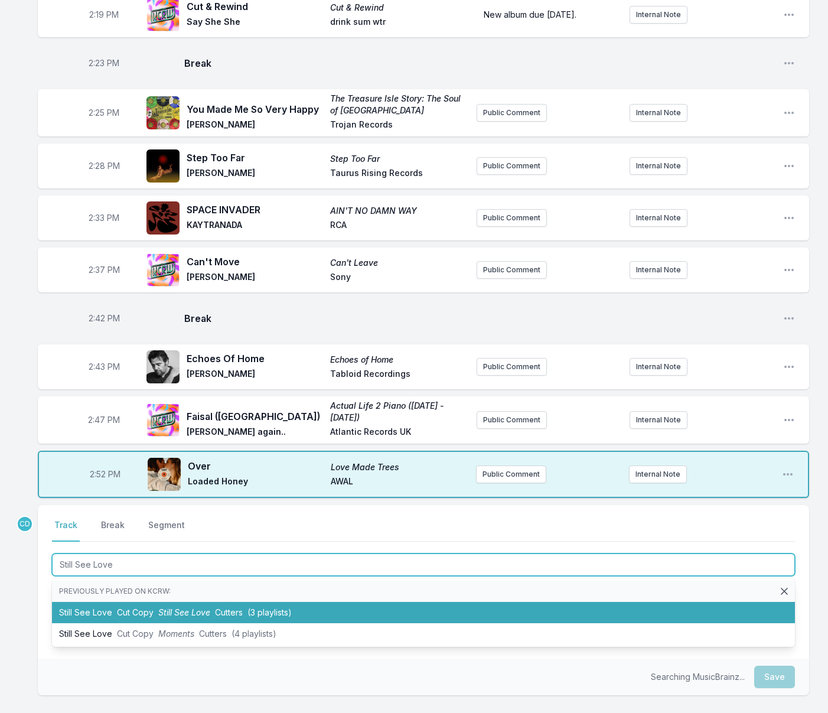
click at [129, 607] on span "Cut Copy" at bounding box center [135, 612] width 37 height 10
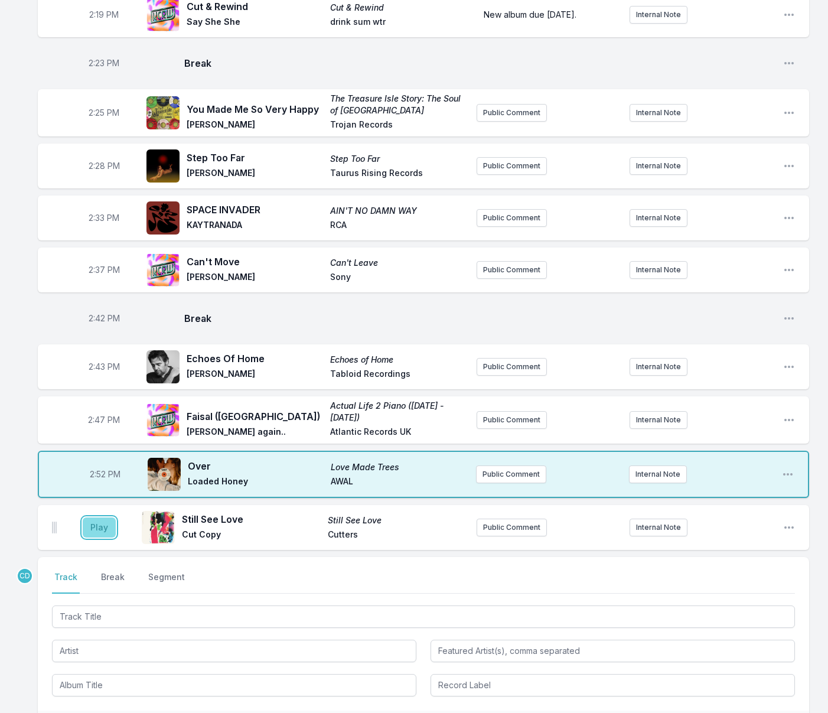
click at [101, 518] on button "Play" at bounding box center [99, 528] width 33 height 20
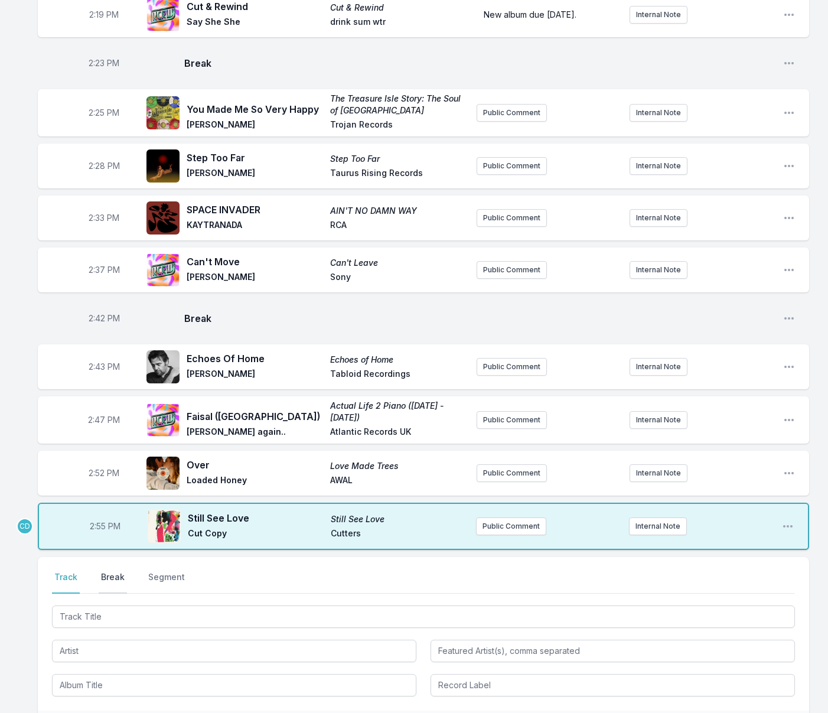
click at [110, 571] on button "Break" at bounding box center [113, 582] width 28 height 22
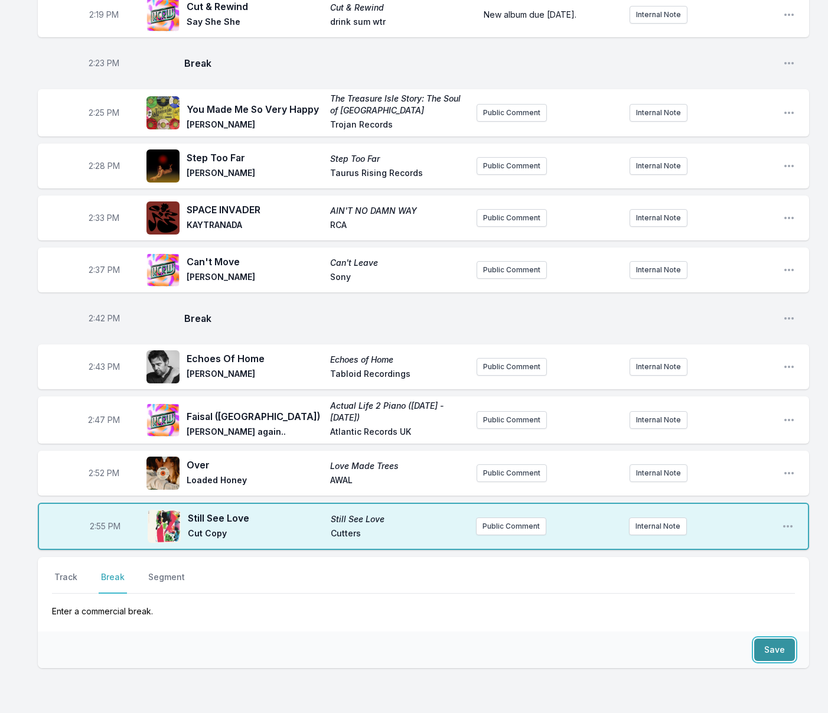
click at [780, 639] on button "Save" at bounding box center [775, 650] width 41 height 22
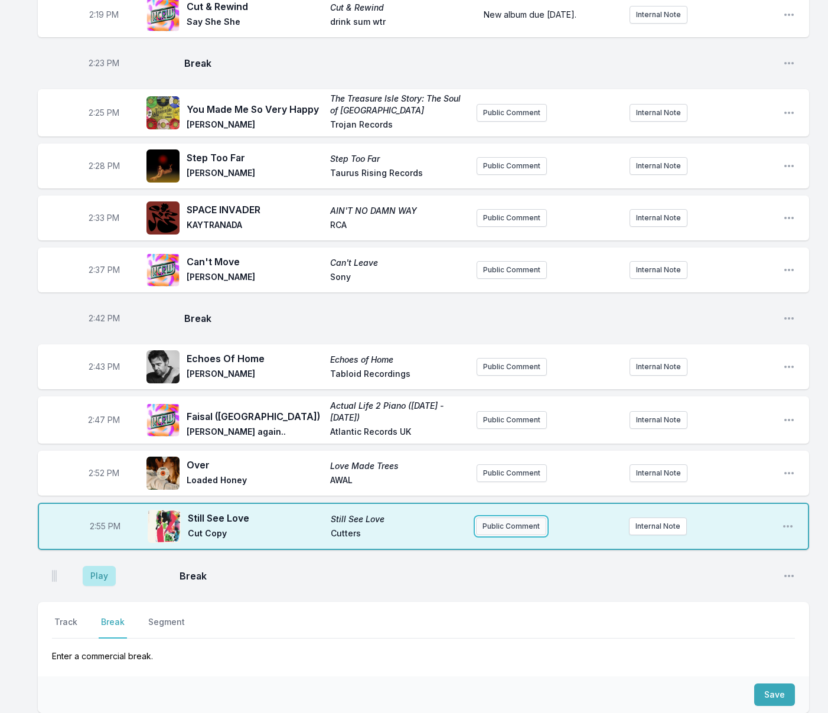
click at [496, 518] on button "Public Comment" at bounding box center [511, 527] width 70 height 18
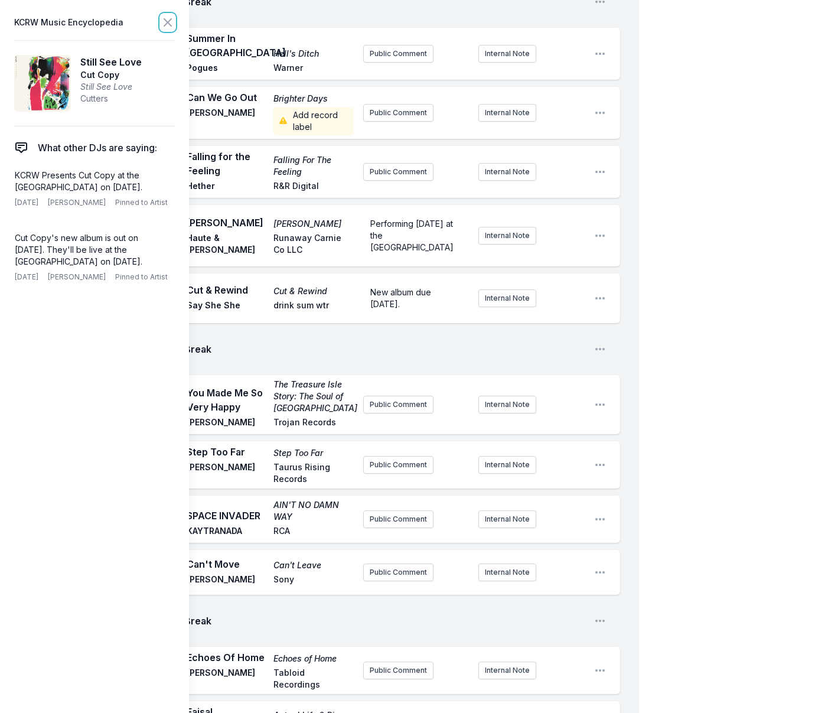
click at [167, 24] on icon at bounding box center [168, 22] width 14 height 14
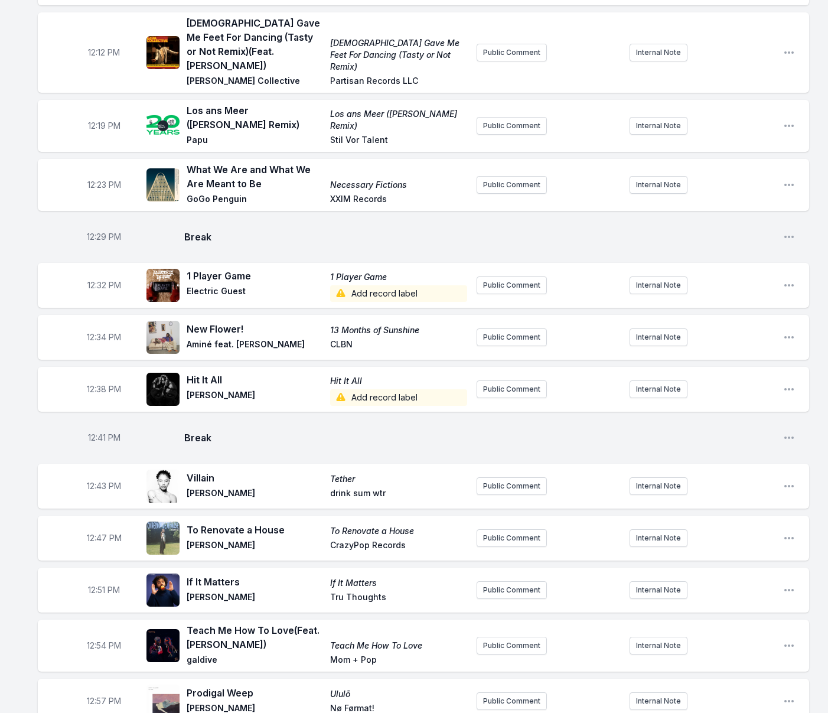
scroll to position [246, 0]
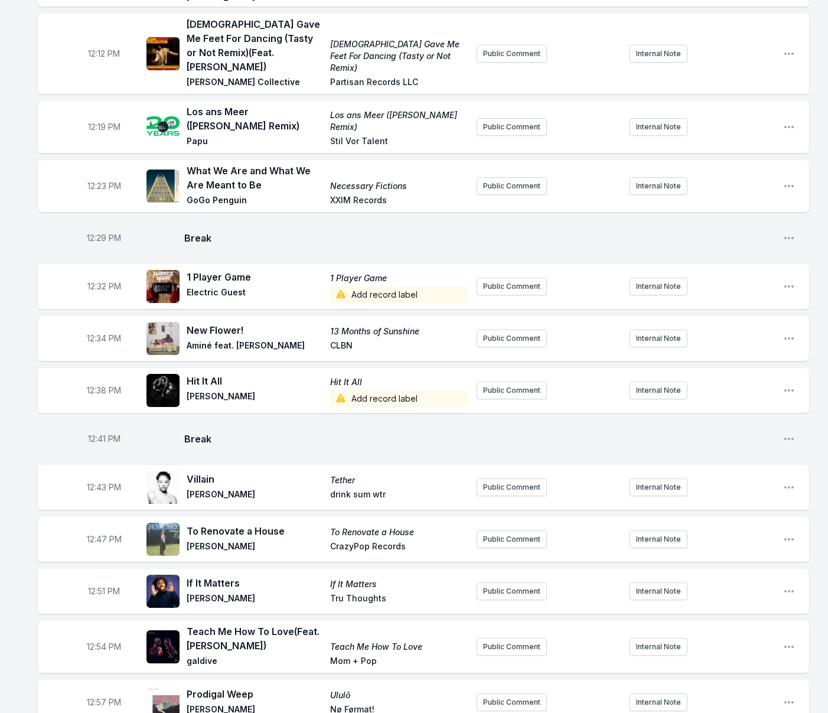
drag, startPoint x: 295, startPoint y: 585, endPoint x: 295, endPoint y: 564, distance: 21.3
click at [294, 593] on span "[PERSON_NAME]" at bounding box center [255, 600] width 136 height 14
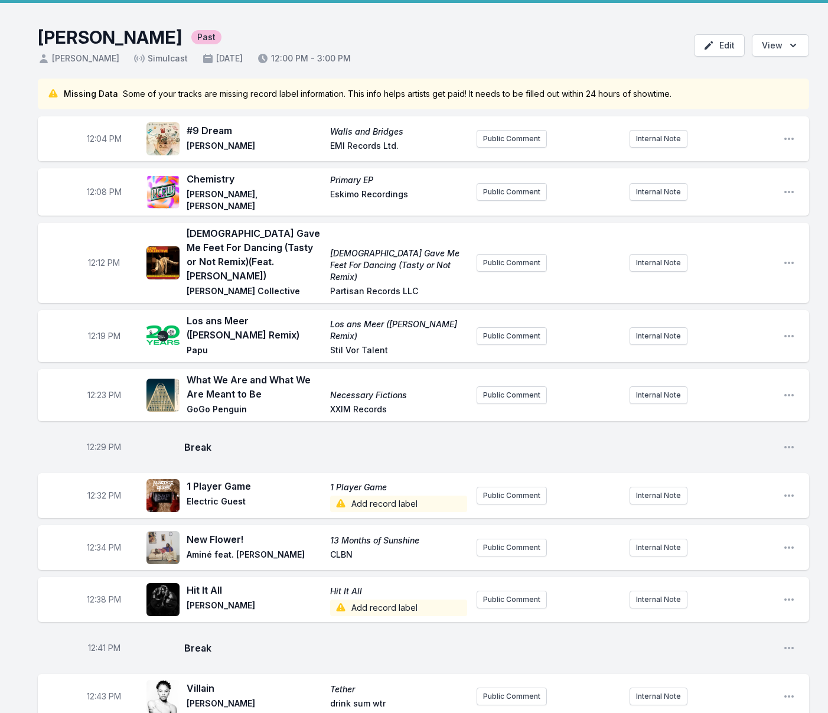
scroll to position [0, 0]
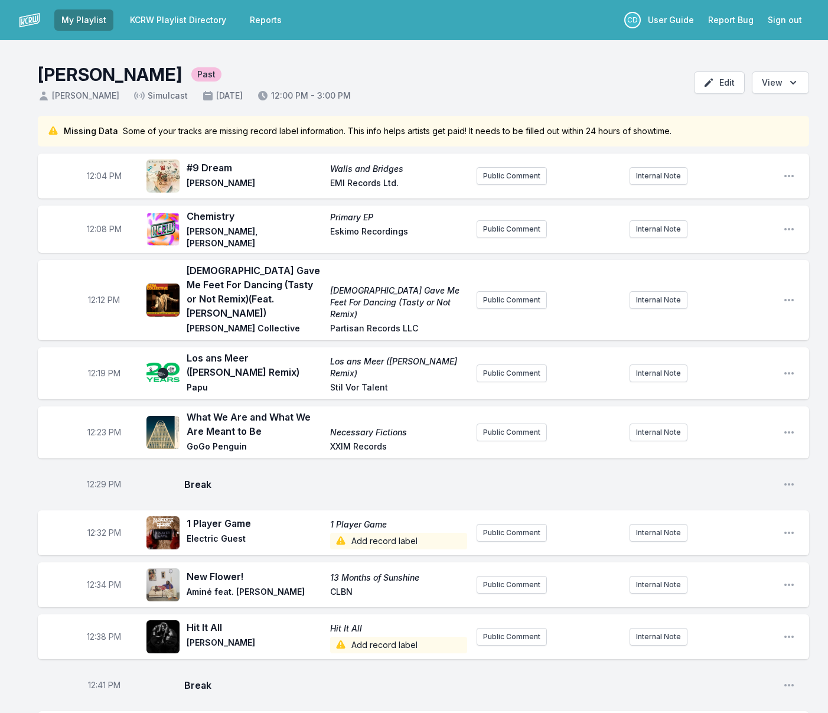
click at [146, 22] on link "KCRW Playlist Directory" at bounding box center [178, 19] width 110 height 21
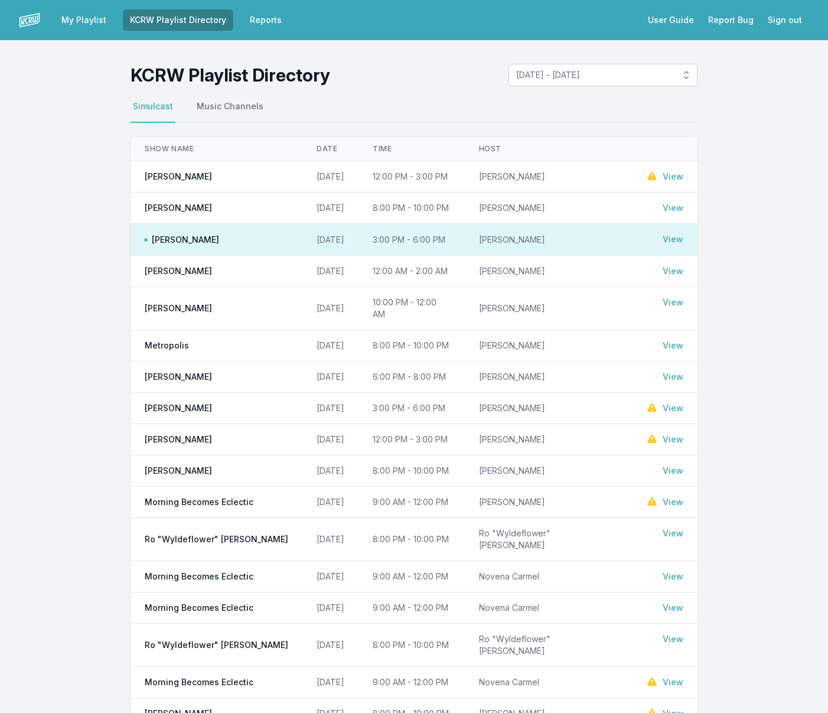
click at [671, 206] on link "View" at bounding box center [673, 208] width 21 height 12
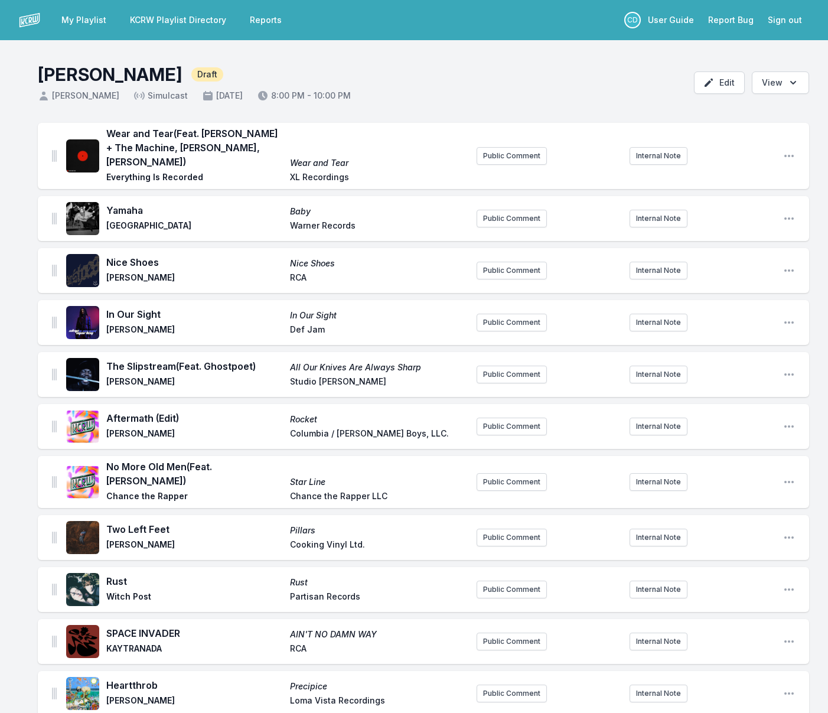
click at [96, 17] on link "My Playlist" at bounding box center [83, 19] width 59 height 21
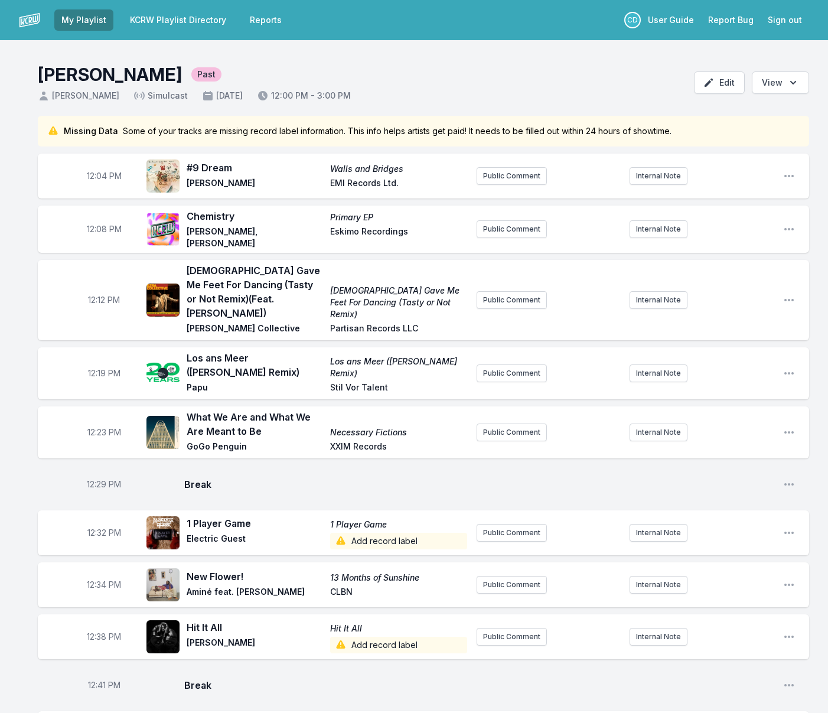
click at [213, 353] on span "Los ans Meer ([PERSON_NAME] Remix)" at bounding box center [255, 365] width 136 height 28
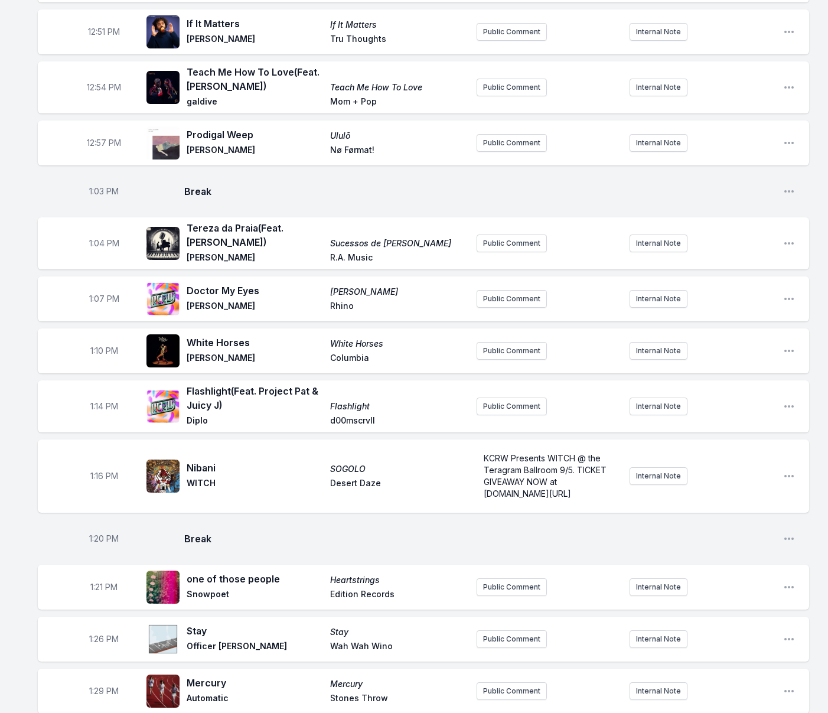
click at [264, 339] on ul "12:04 PM #9 Dream Walls and Bridges [PERSON_NAME] EMI Records Ltd. Public Comme…" at bounding box center [424, 687] width 772 height 2678
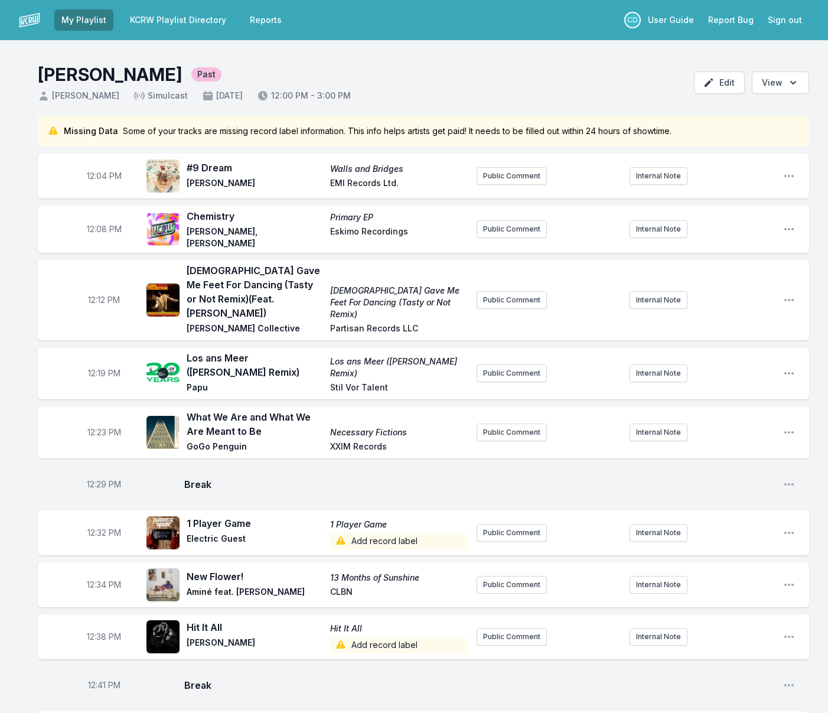
click at [140, 21] on link "KCRW Playlist Directory" at bounding box center [178, 19] width 110 height 21
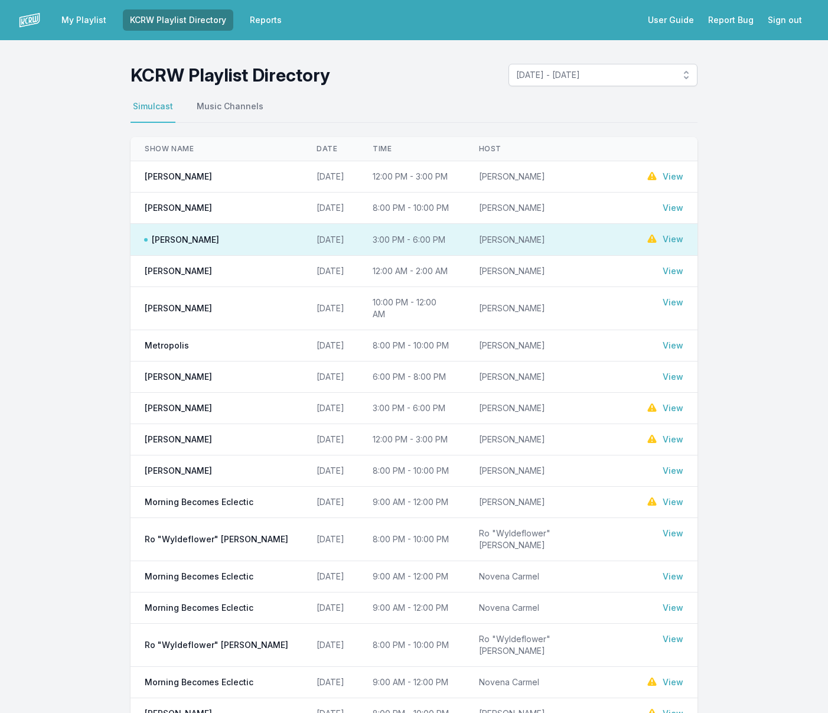
click at [677, 210] on link "View" at bounding box center [673, 208] width 21 height 12
